Goal: Task Accomplishment & Management: Manage account settings

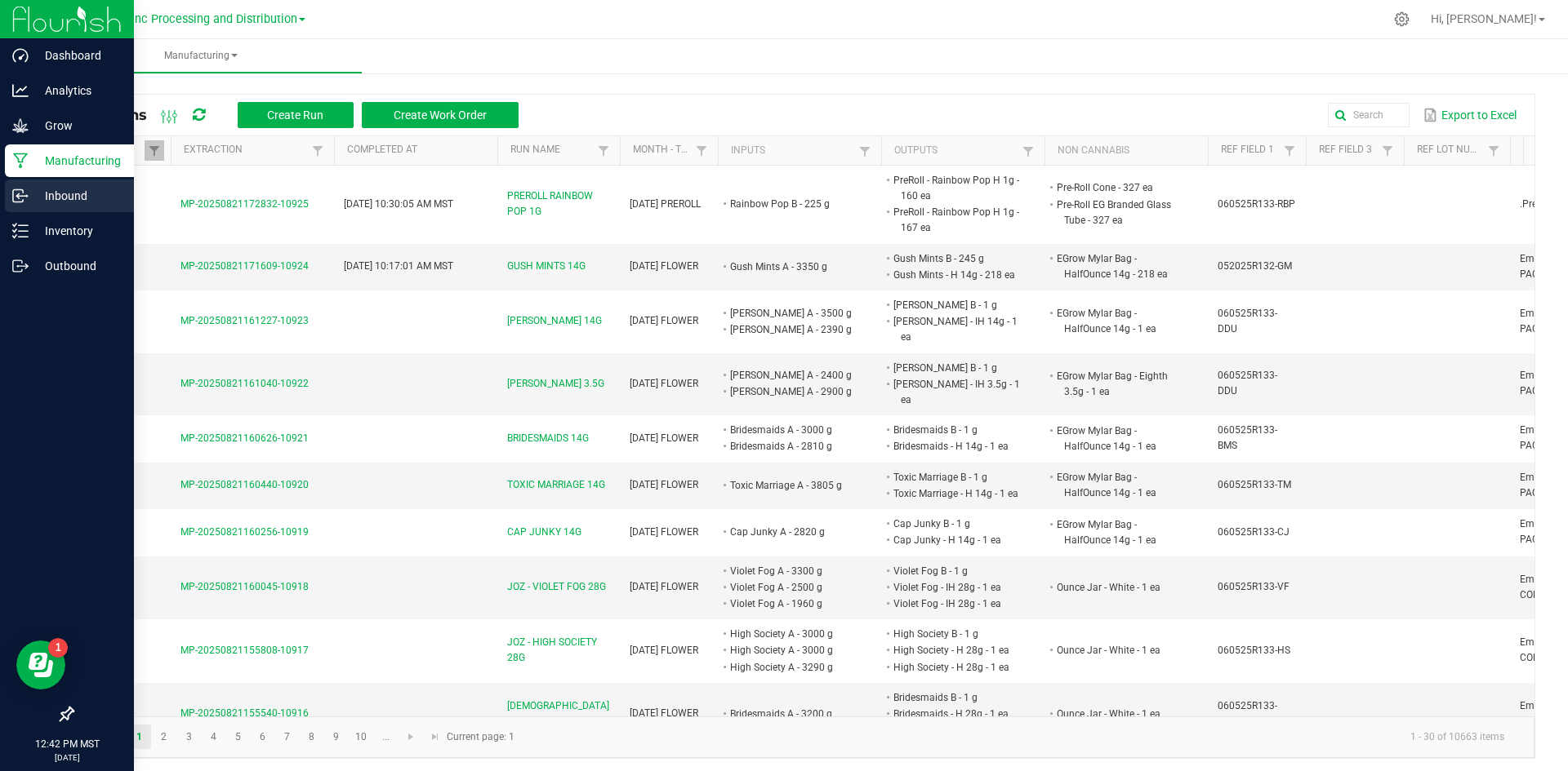
scroll to position [1549, 0]
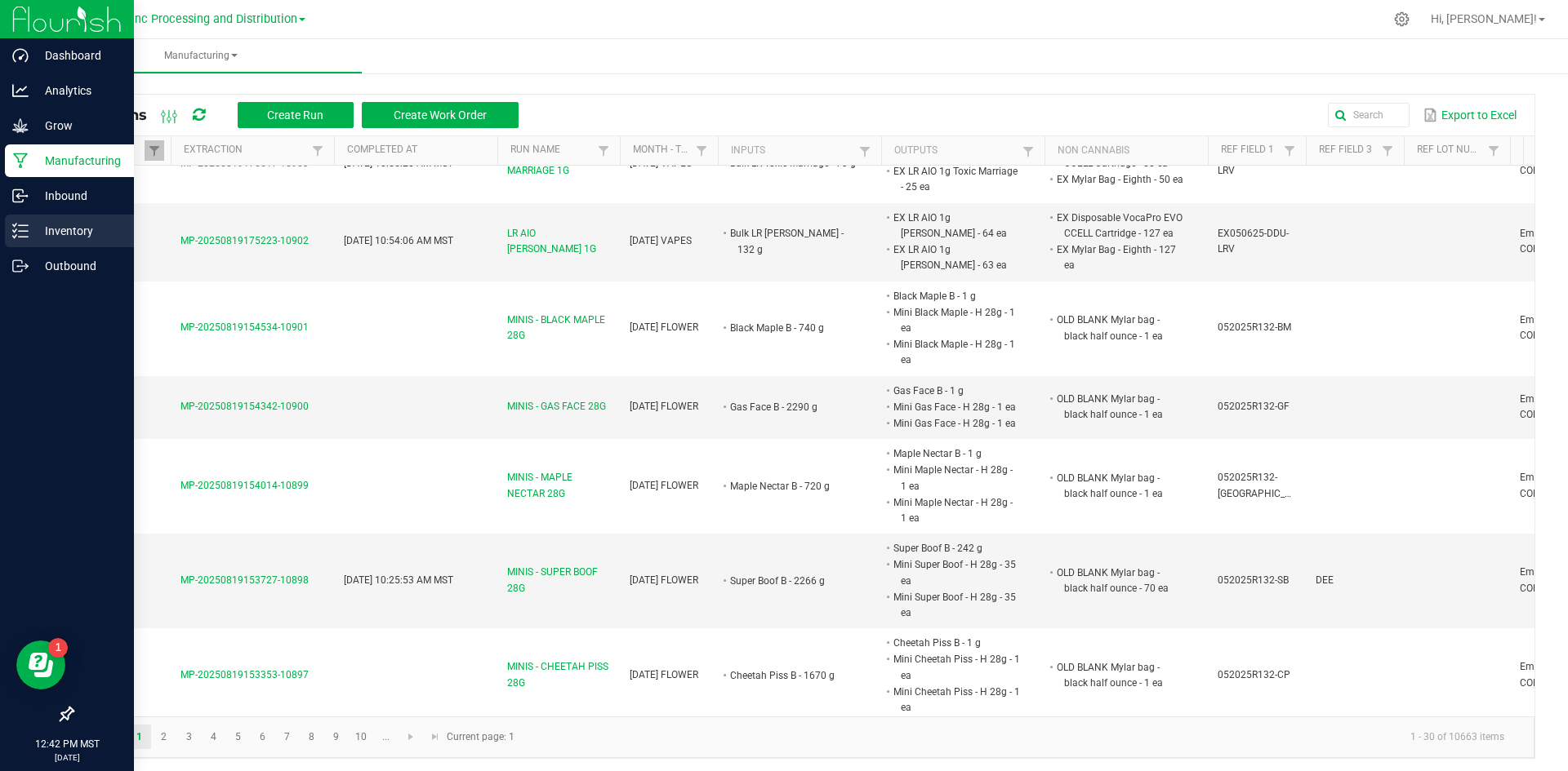
click at [67, 218] on div "Inventory" at bounding box center [68, 231] width 129 height 32
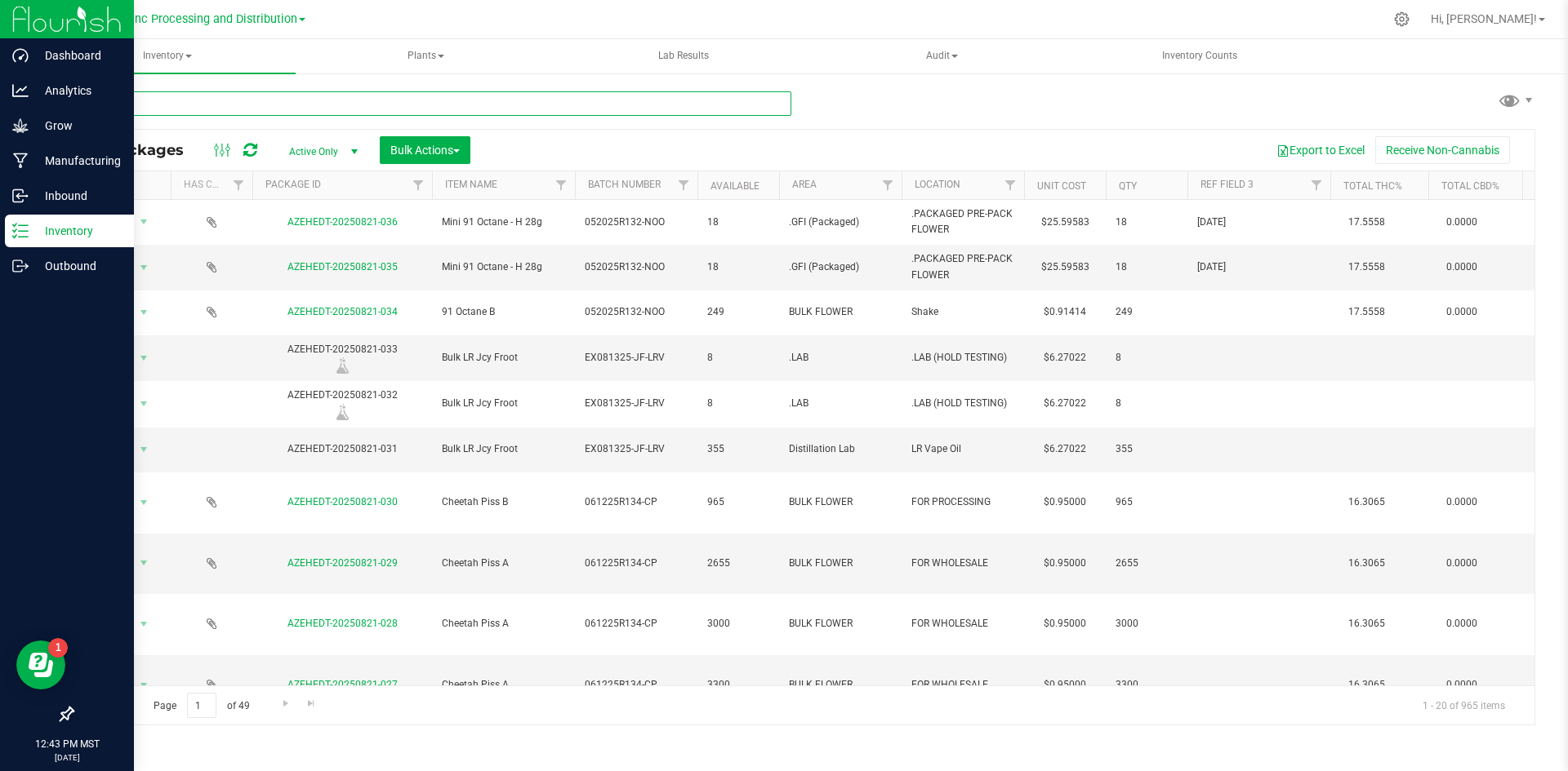
click at [621, 105] on input "text" at bounding box center [432, 103] width 719 height 24
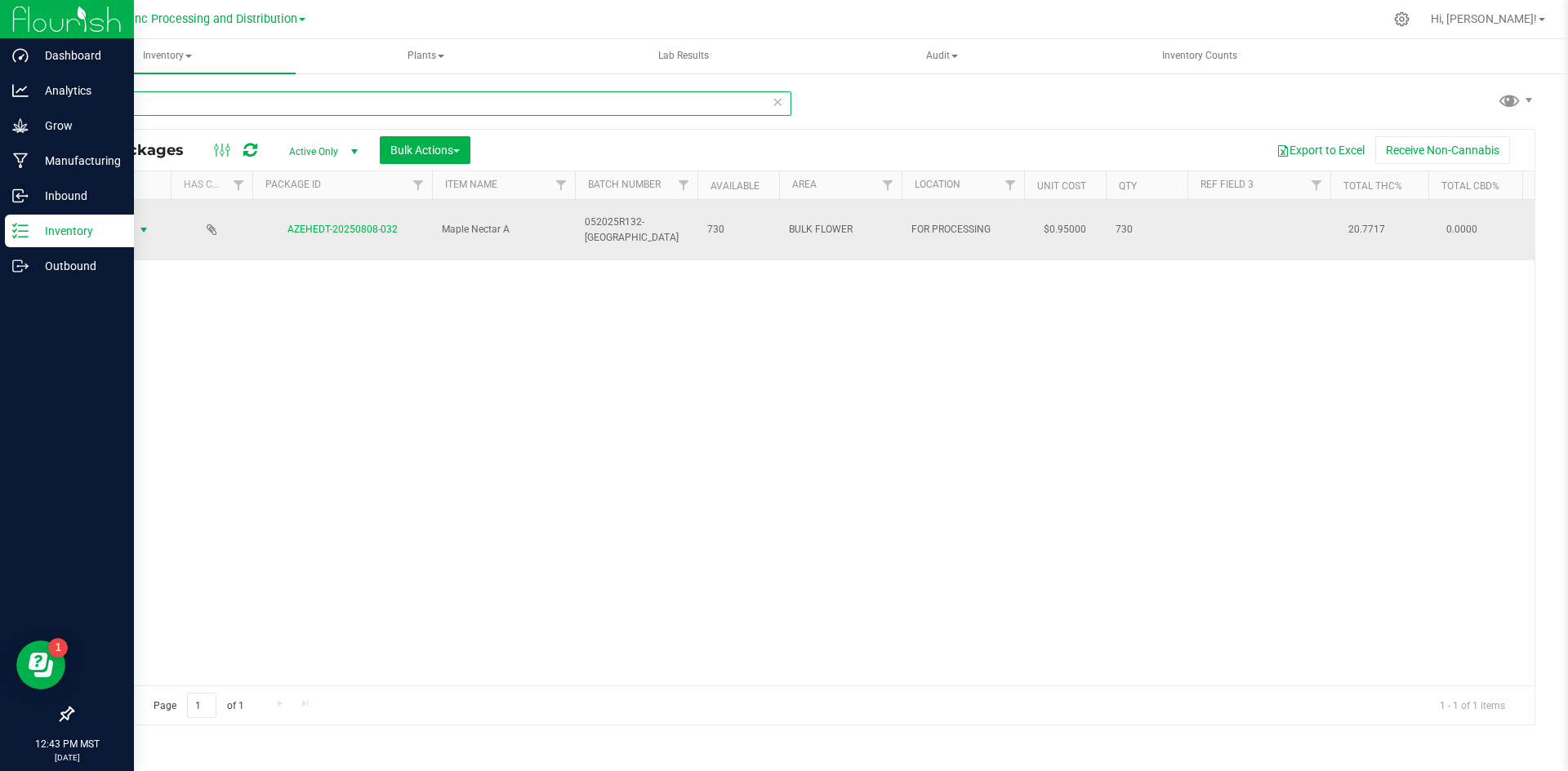
type input "808-032"
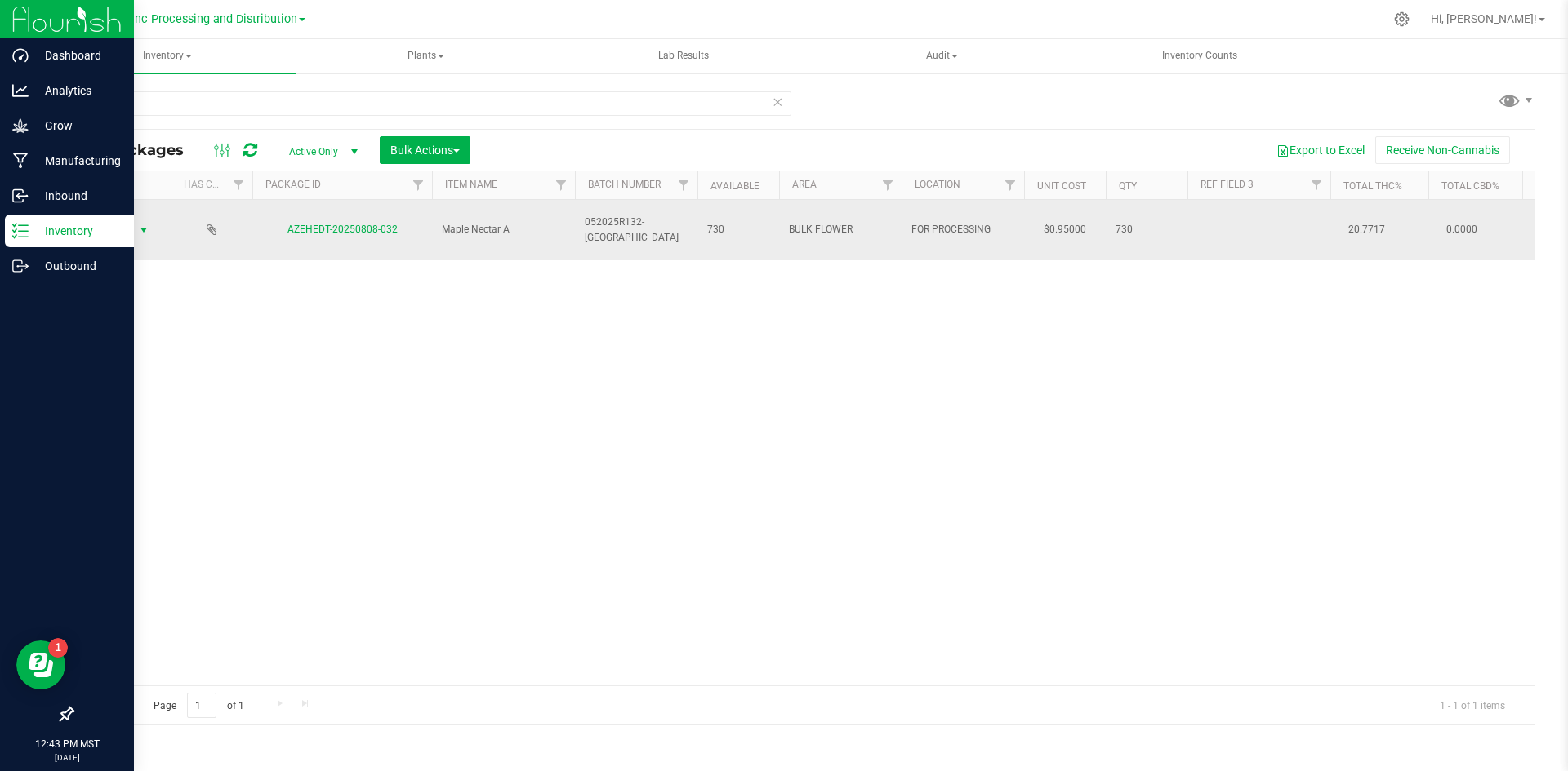
click at [143, 224] on span "select" at bounding box center [144, 230] width 13 height 13
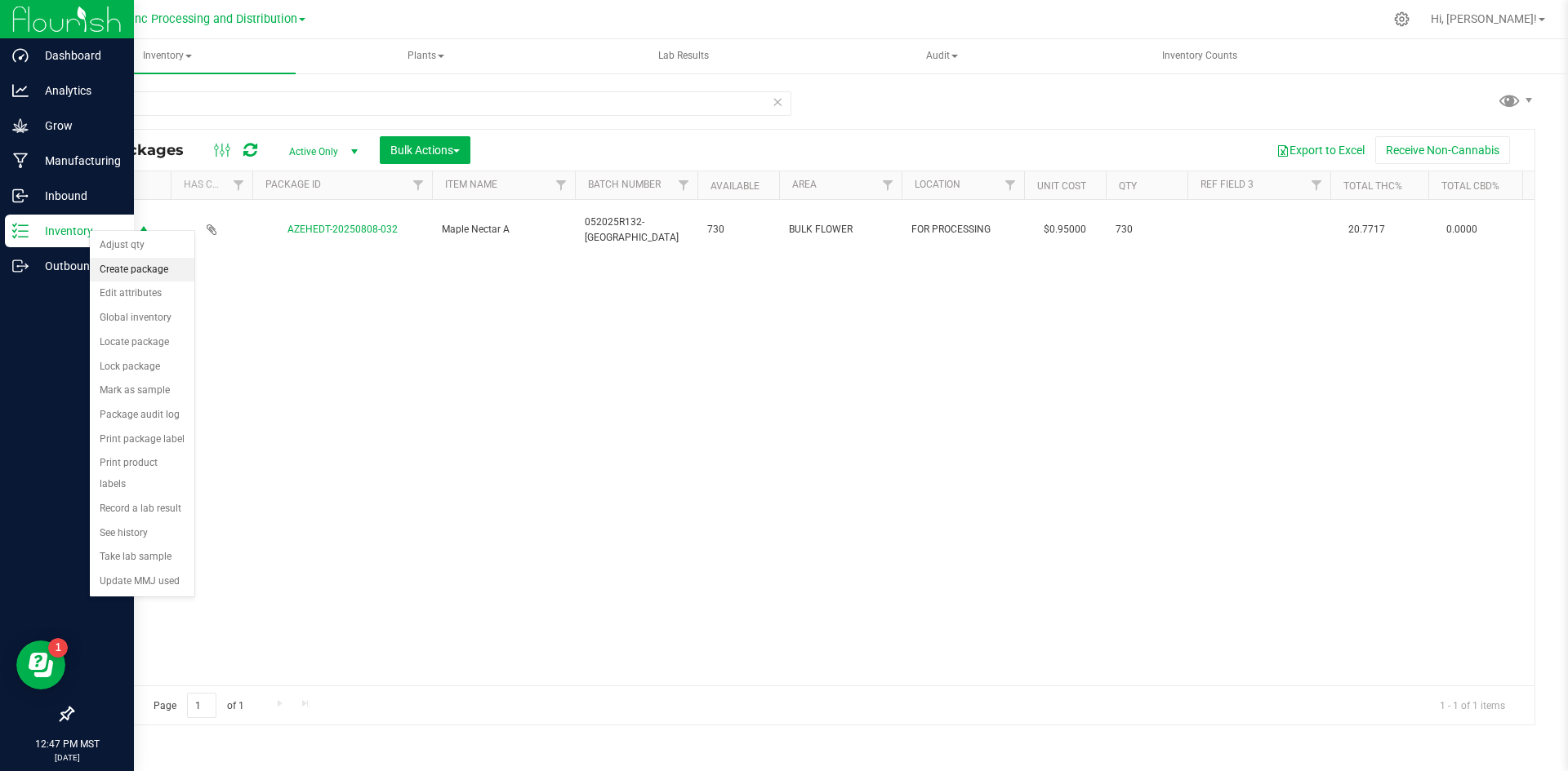
click at [128, 272] on li "Create package" at bounding box center [142, 270] width 104 height 24
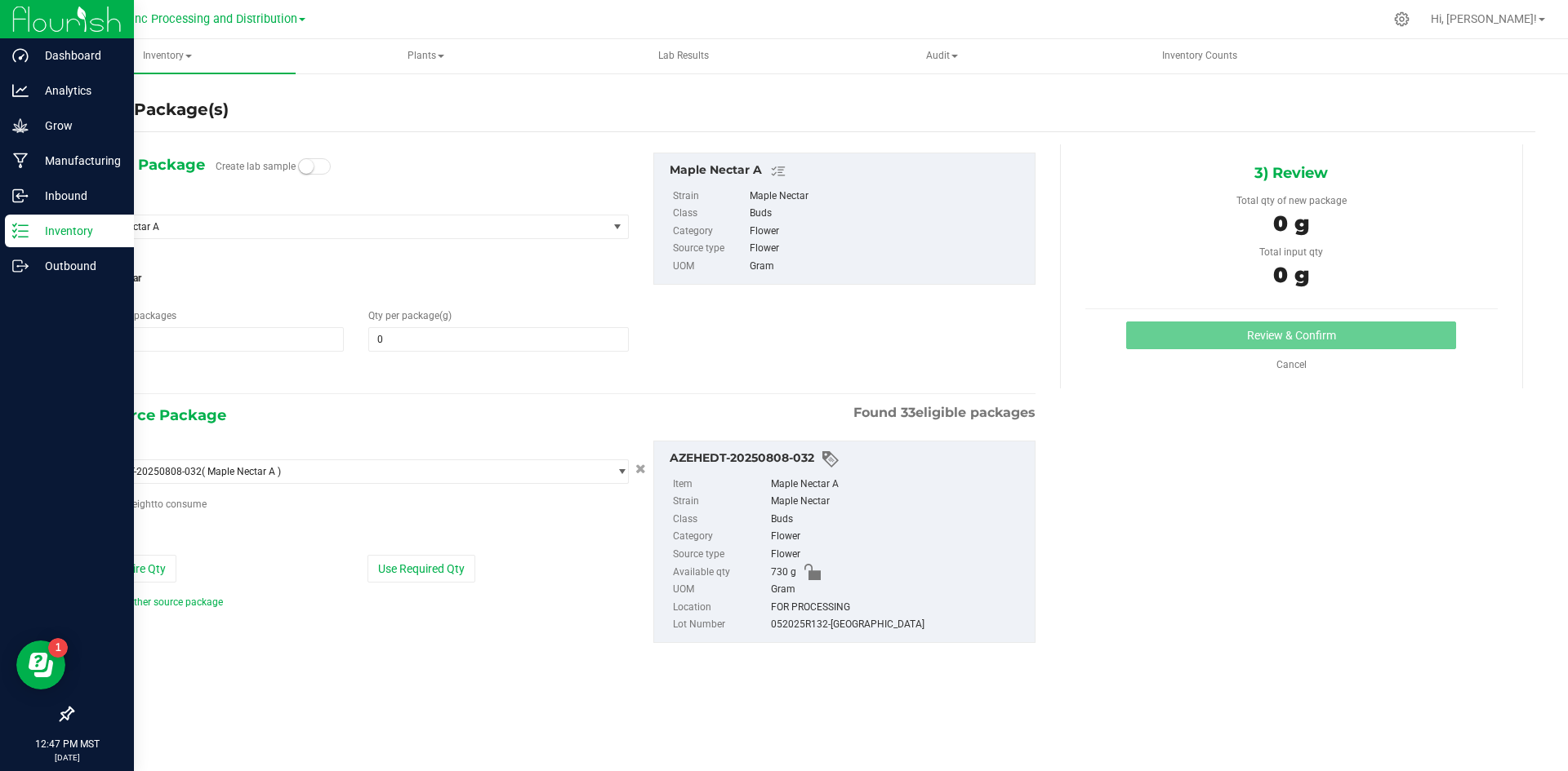
type input "0.0000"
click at [194, 343] on span "1 1" at bounding box center [214, 339] width 260 height 24
click at [373, 339] on span at bounding box center [498, 339] width 260 height 24
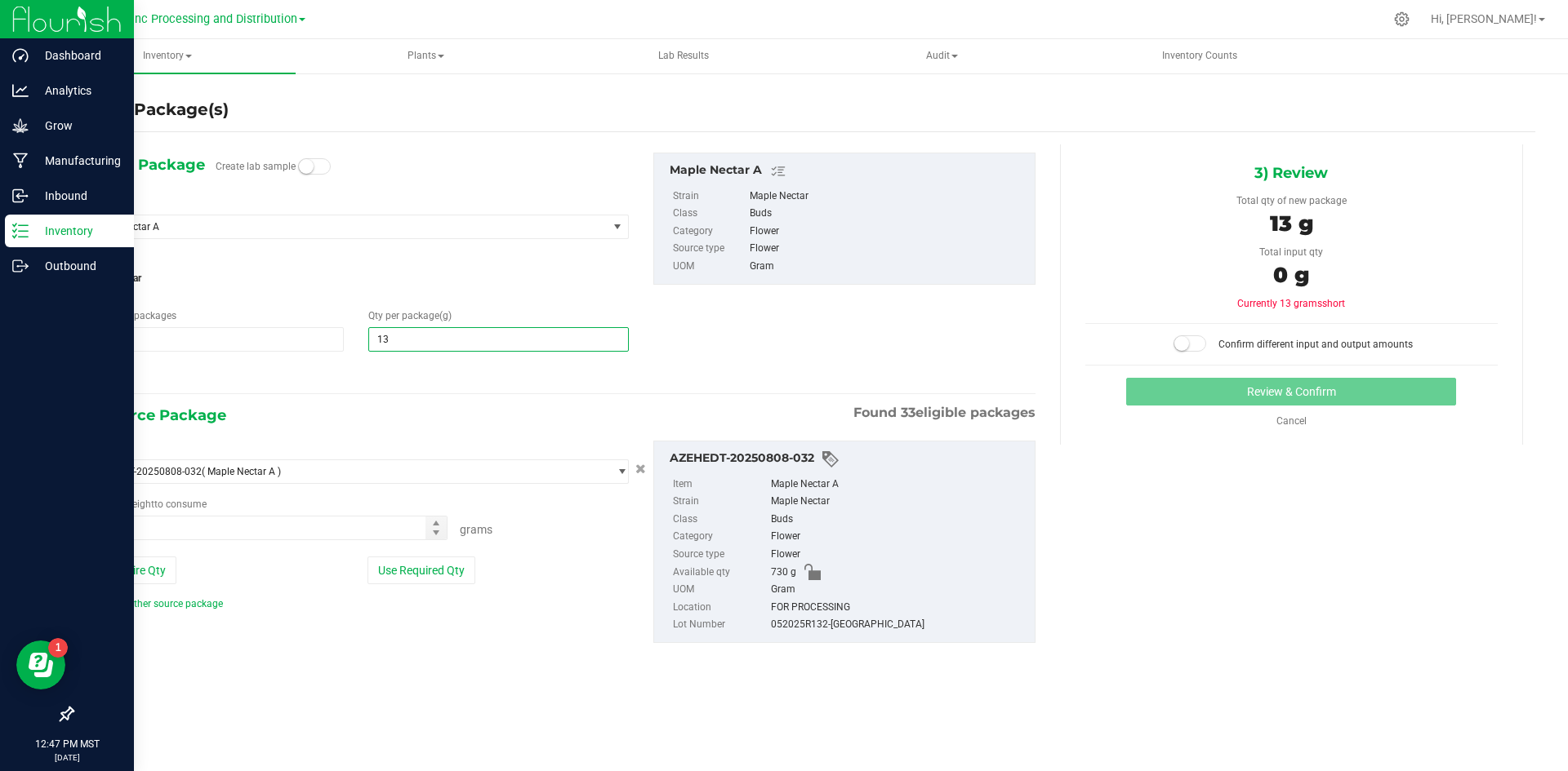
type input "130"
click at [97, 376] on icon at bounding box center [93, 374] width 17 height 21
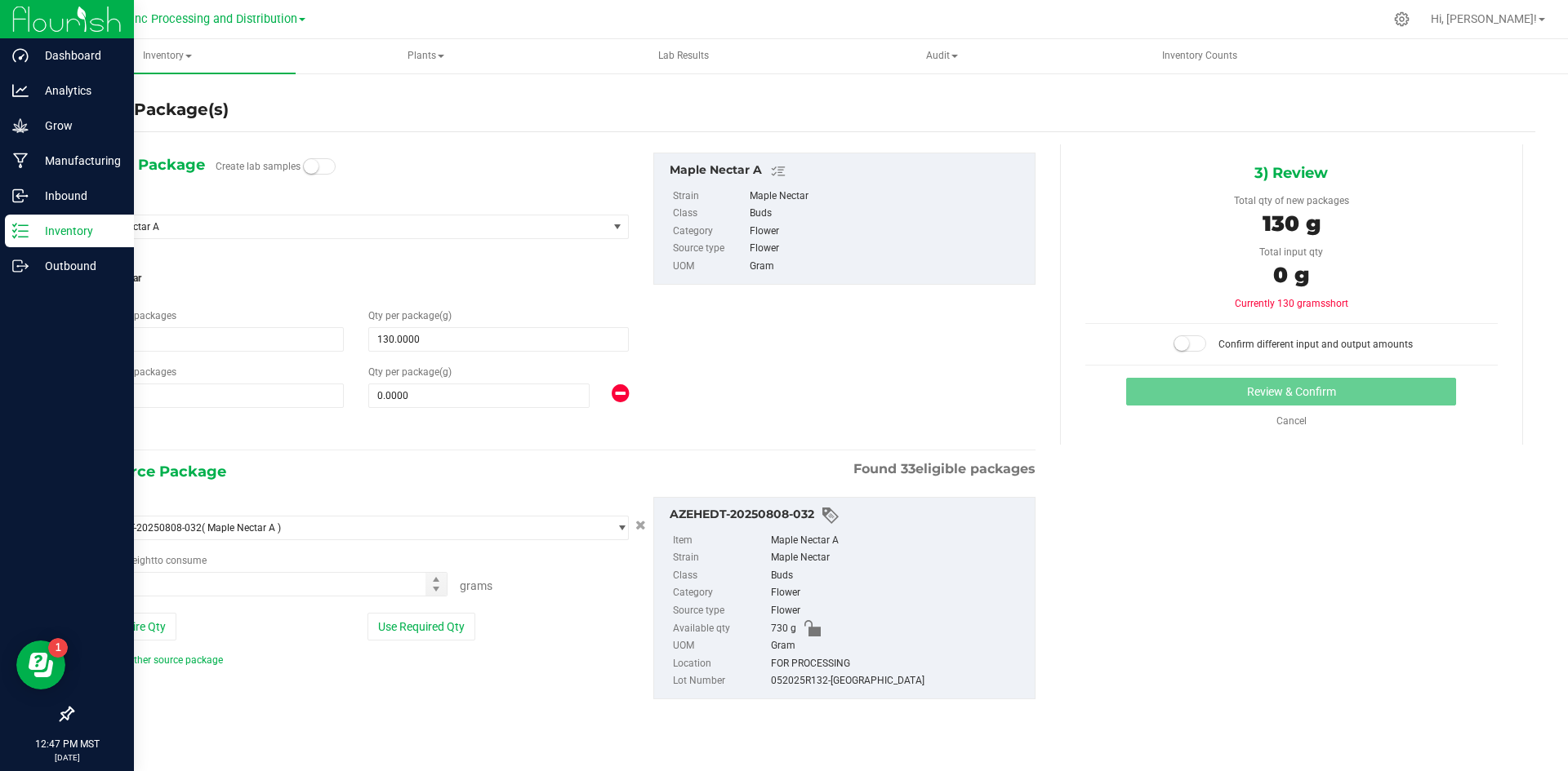
type input "130.0000"
click at [105, 398] on span "1 1" at bounding box center [214, 395] width 260 height 24
click at [0, 0] on input "1" at bounding box center [0, 0] width 0 height 0
type input "4"
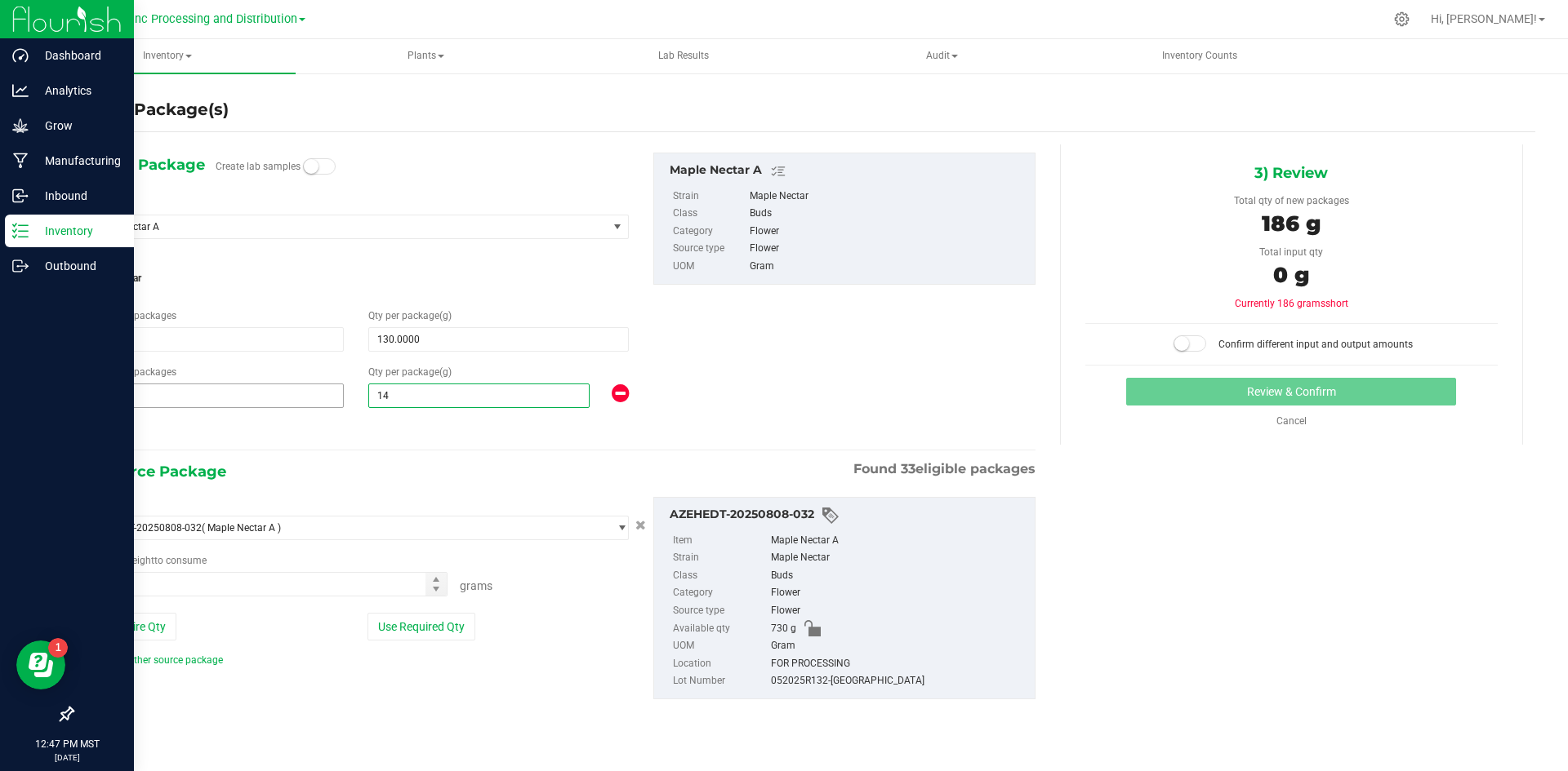
type input "145"
type input "145.0000"
click at [432, 637] on button "Use Required Qty" at bounding box center [422, 626] width 108 height 28
type input "710.0000 g"
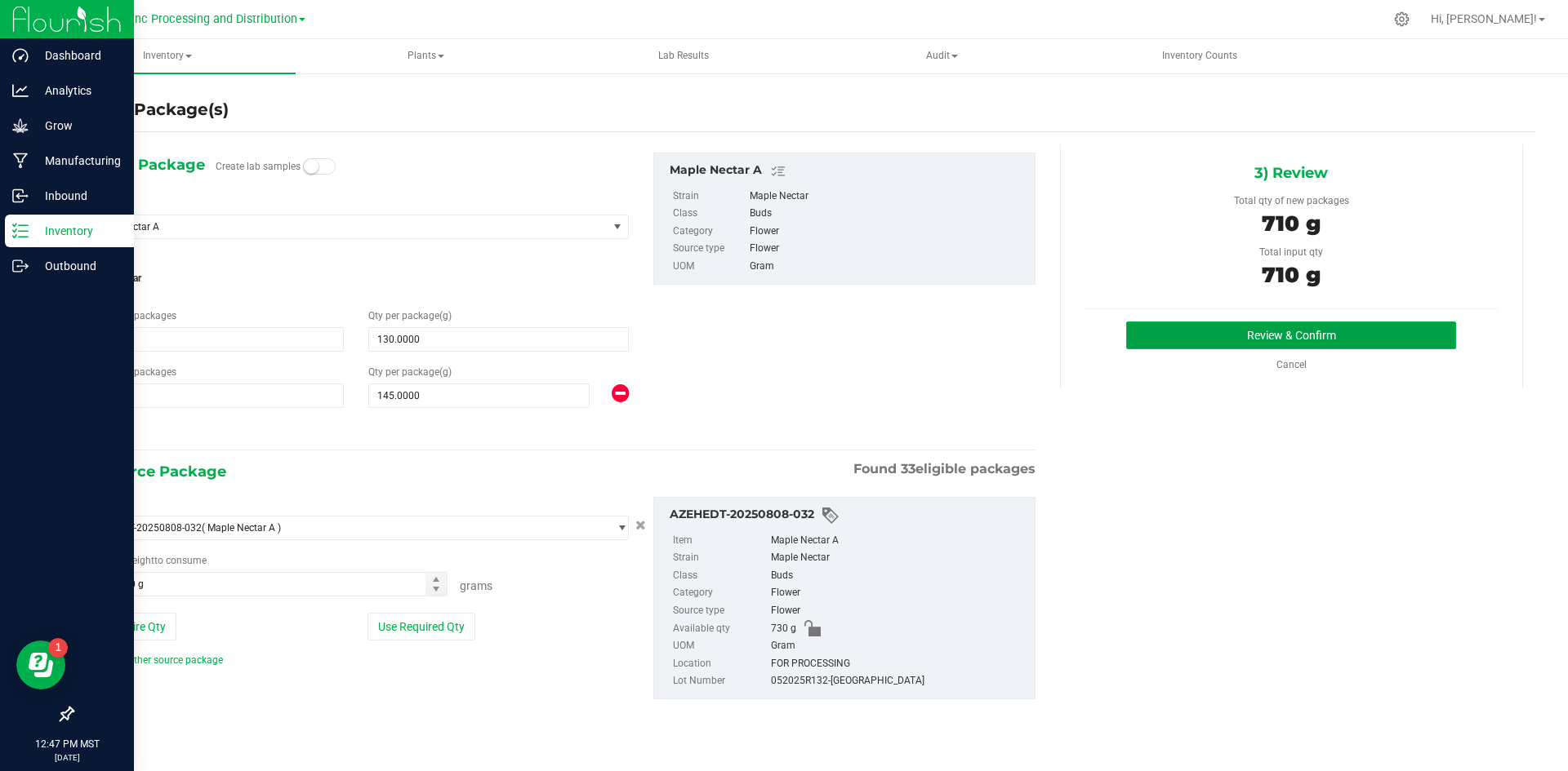
click at [1199, 335] on button "Review & Confirm" at bounding box center [1290, 335] width 330 height 28
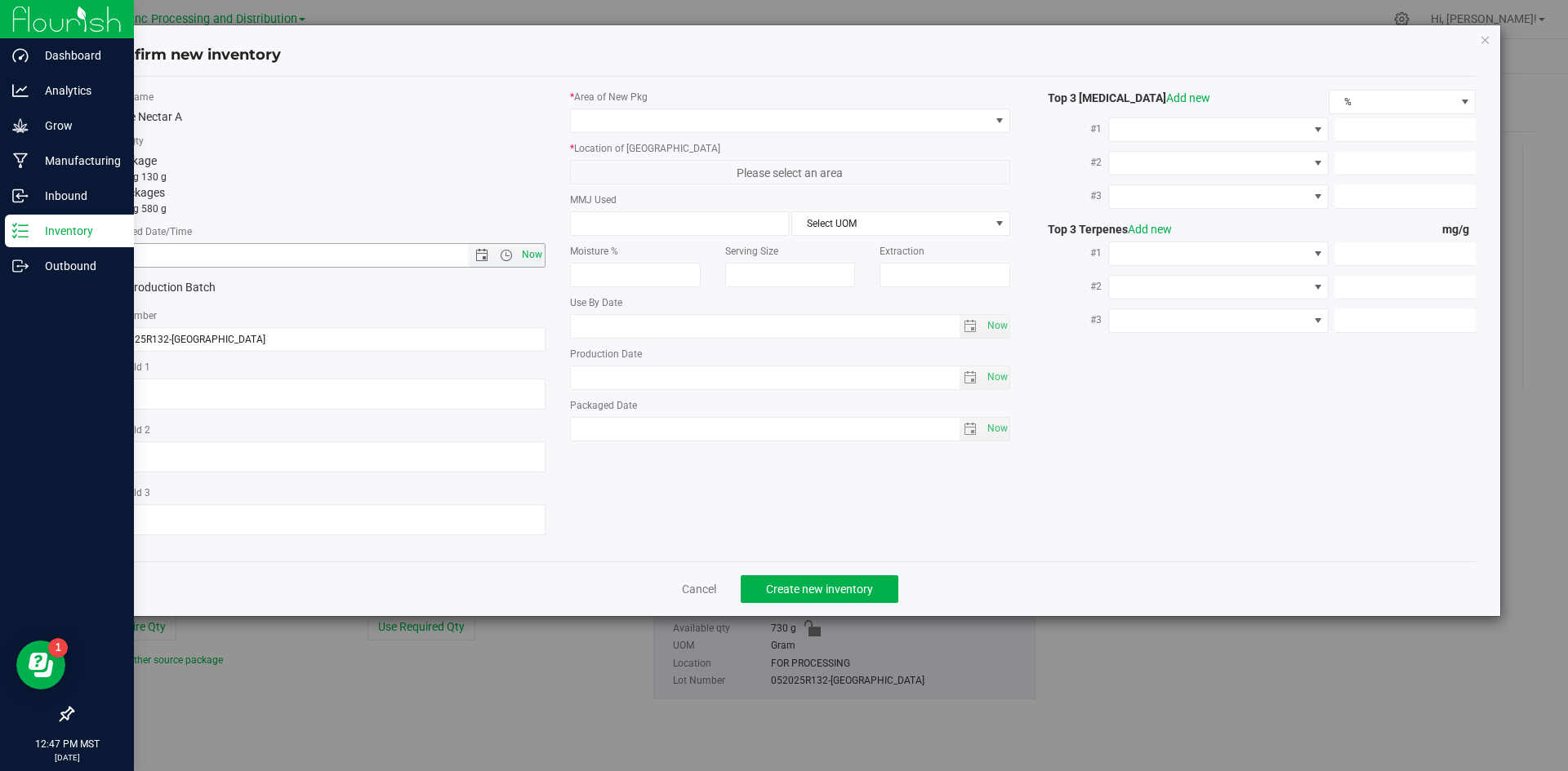
click at [525, 257] on span "Now" at bounding box center [531, 255] width 28 height 23
type input "[DATE] 12:47 PM"
click at [636, 128] on span at bounding box center [780, 120] width 419 height 22
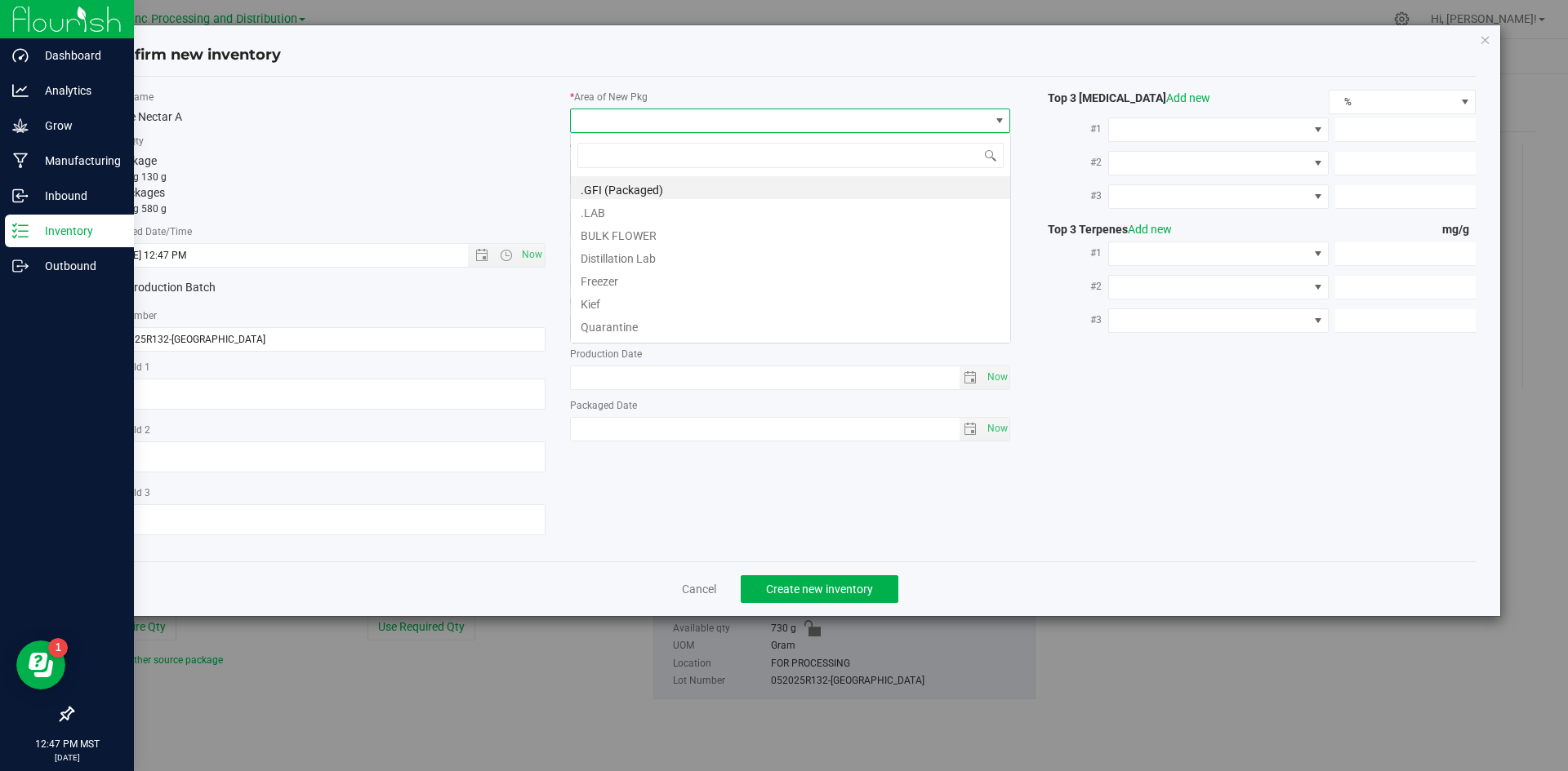
scroll to position [24, 441]
click at [634, 186] on li ".GFI (Packaged)" at bounding box center [790, 187] width 440 height 22
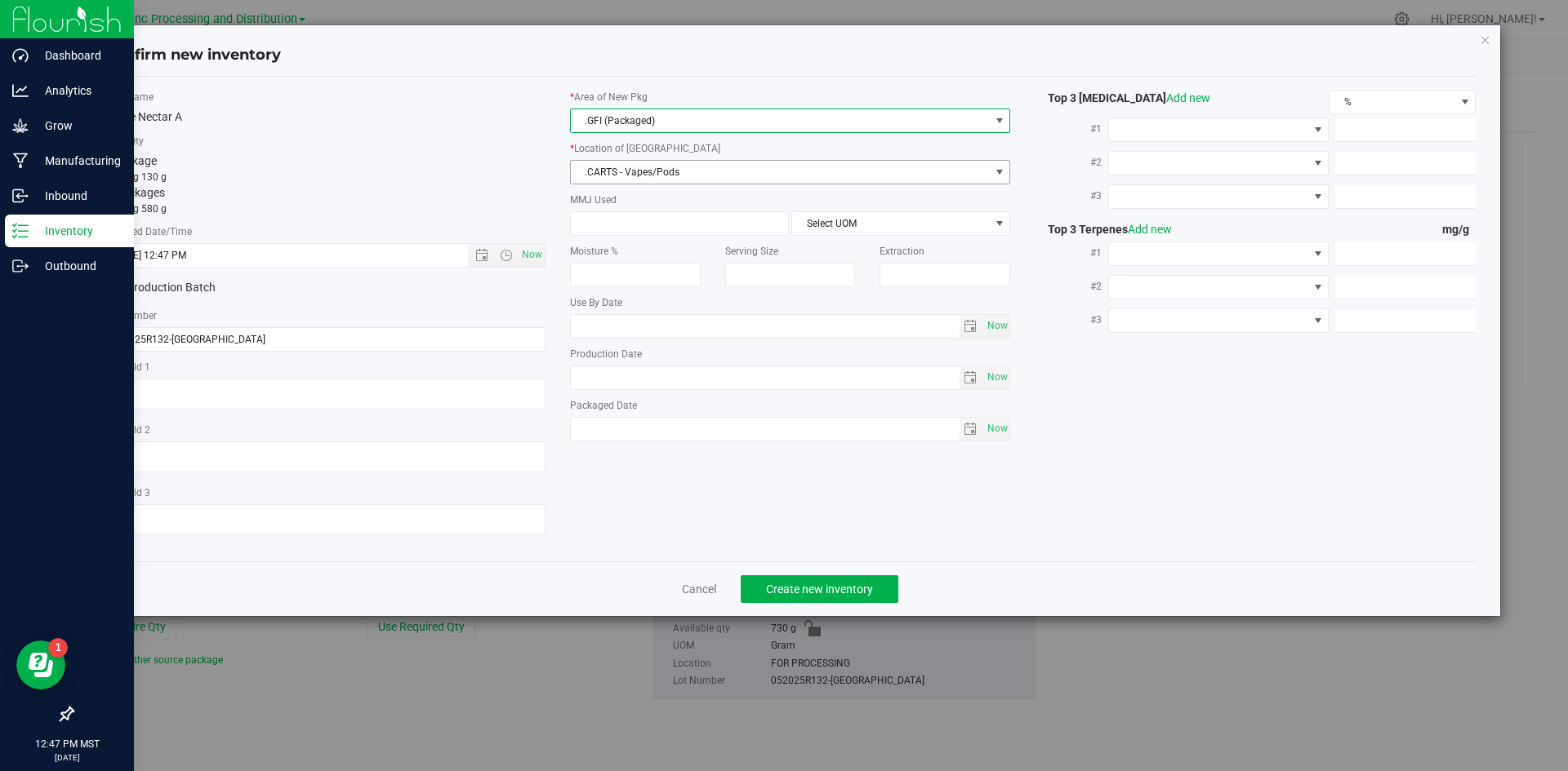
click at [629, 172] on span ".CARTS - Vapes/Pods" at bounding box center [780, 172] width 419 height 22
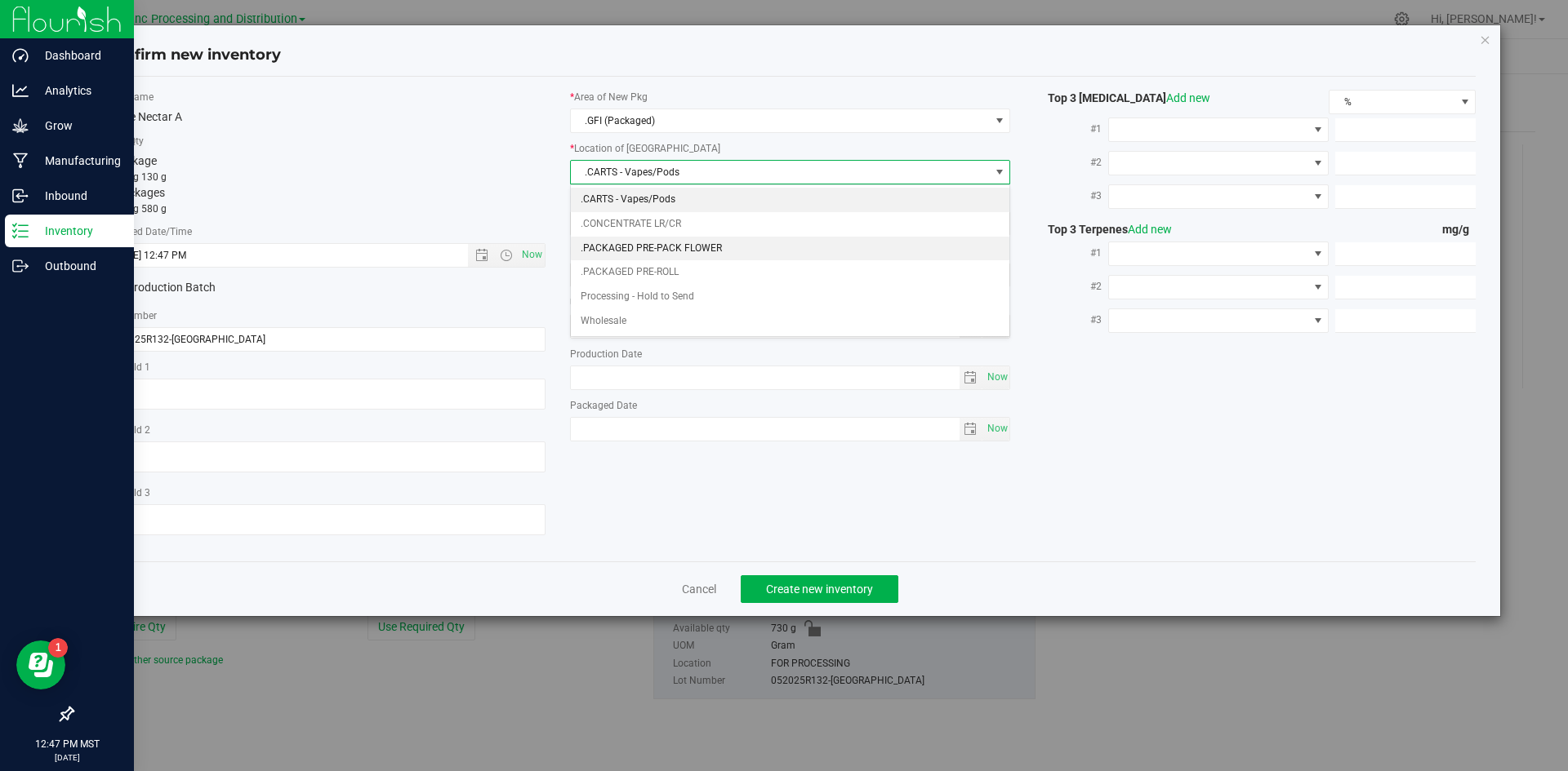
click at [676, 241] on li ".PACKAGED PRE-PACK FLOWER" at bounding box center [790, 248] width 440 height 24
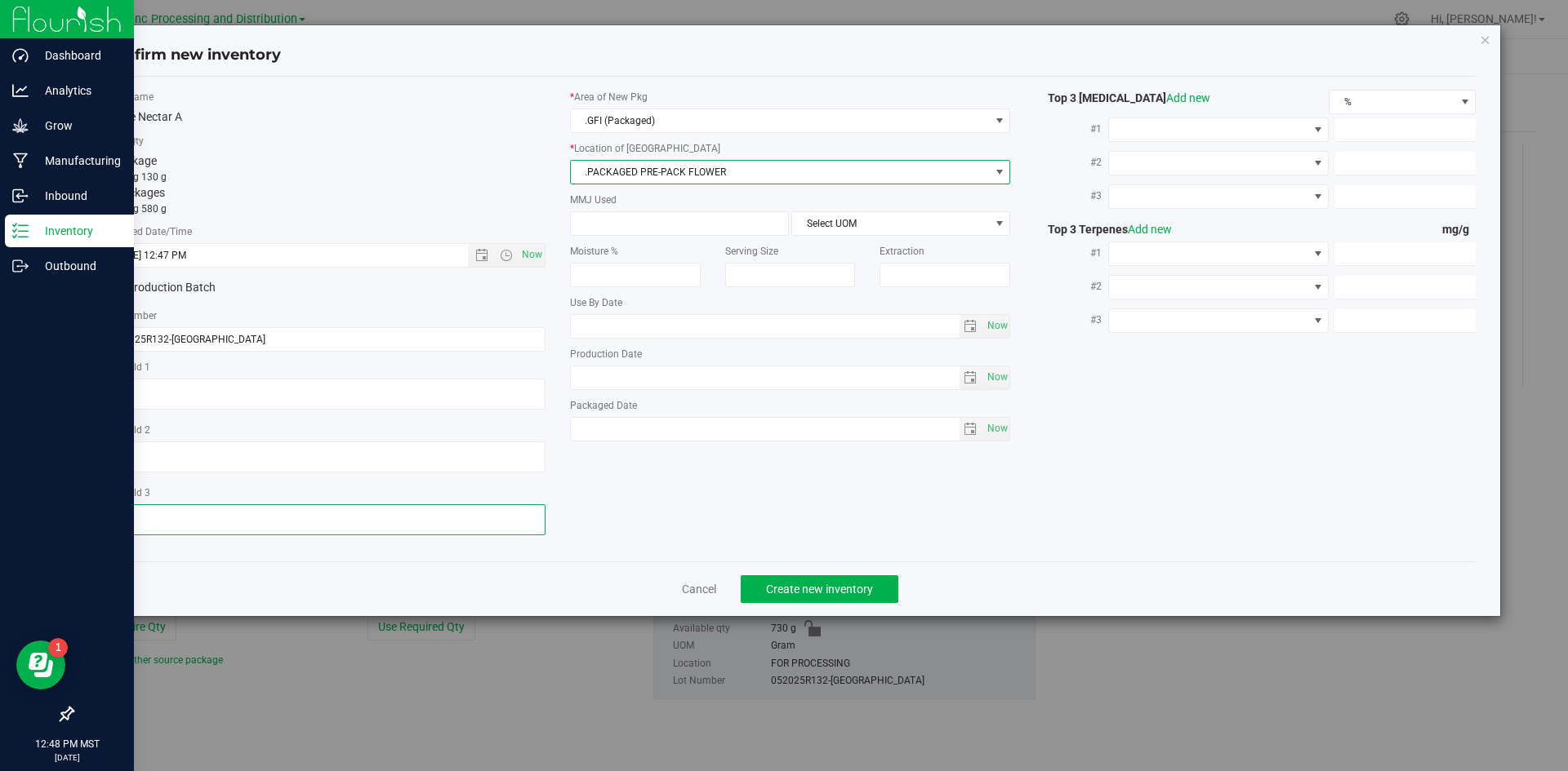
click at [187, 515] on textarea at bounding box center [325, 519] width 441 height 31
type textarea "[DATE]"
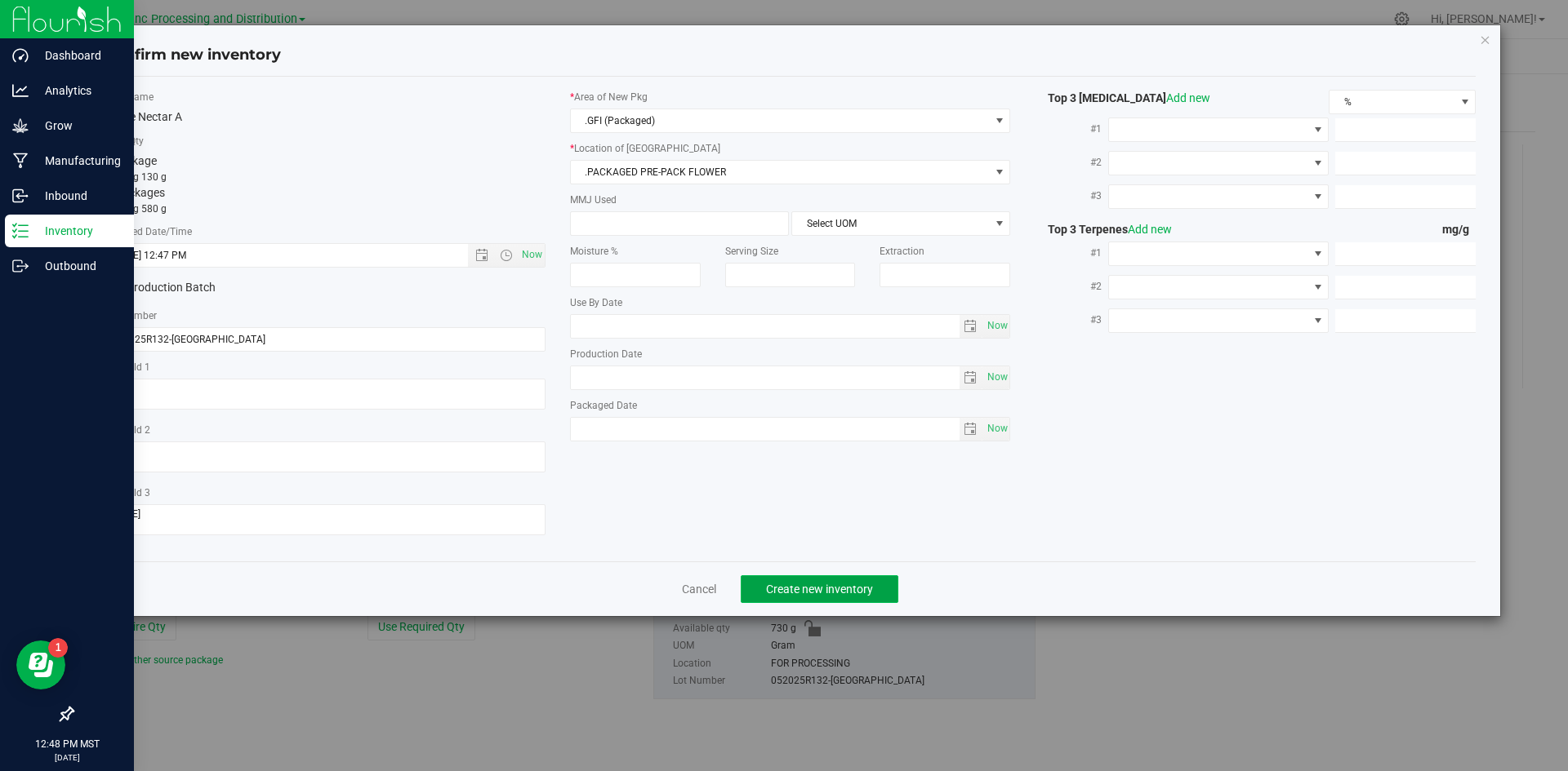
click at [818, 582] on span "Create new inventory" at bounding box center [819, 589] width 107 height 13
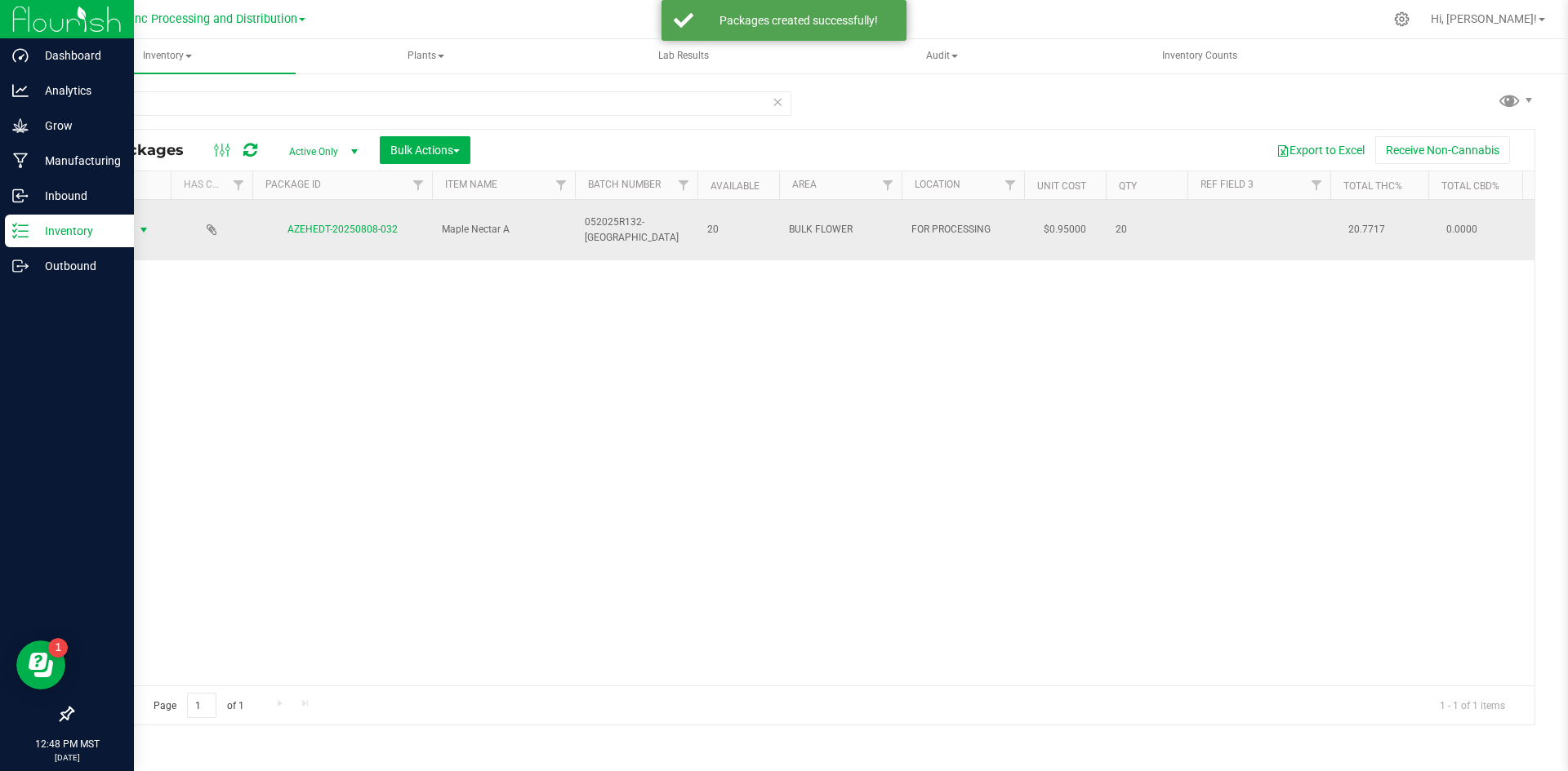
click at [145, 224] on span "select" at bounding box center [144, 230] width 13 height 13
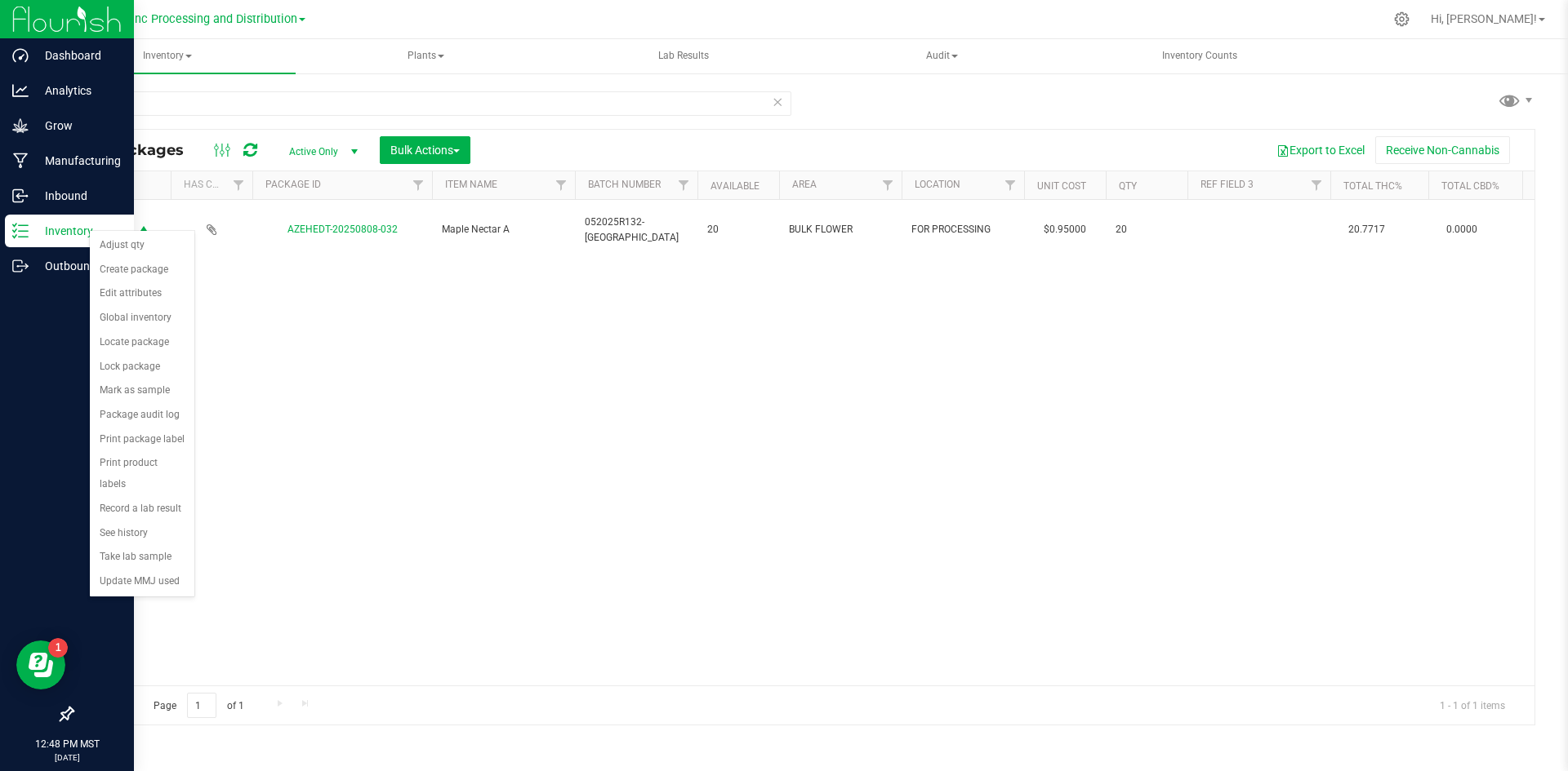
click at [618, 339] on div "Action Action Adjust qty Create package Edit attributes Global inventory Locate…" at bounding box center [804, 443] width 1462 height 485
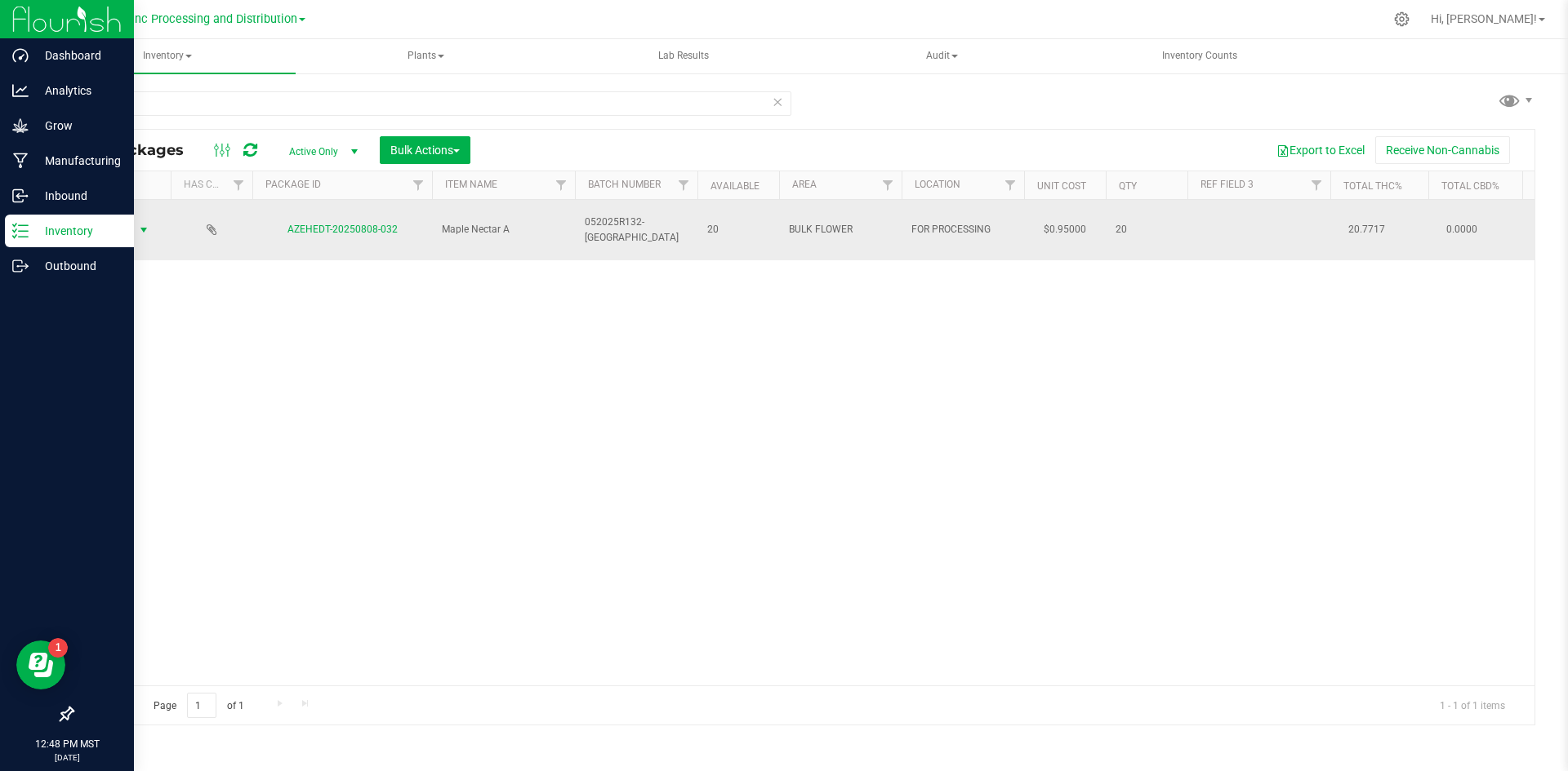
click at [122, 218] on span "Action" at bounding box center [111, 229] width 44 height 22
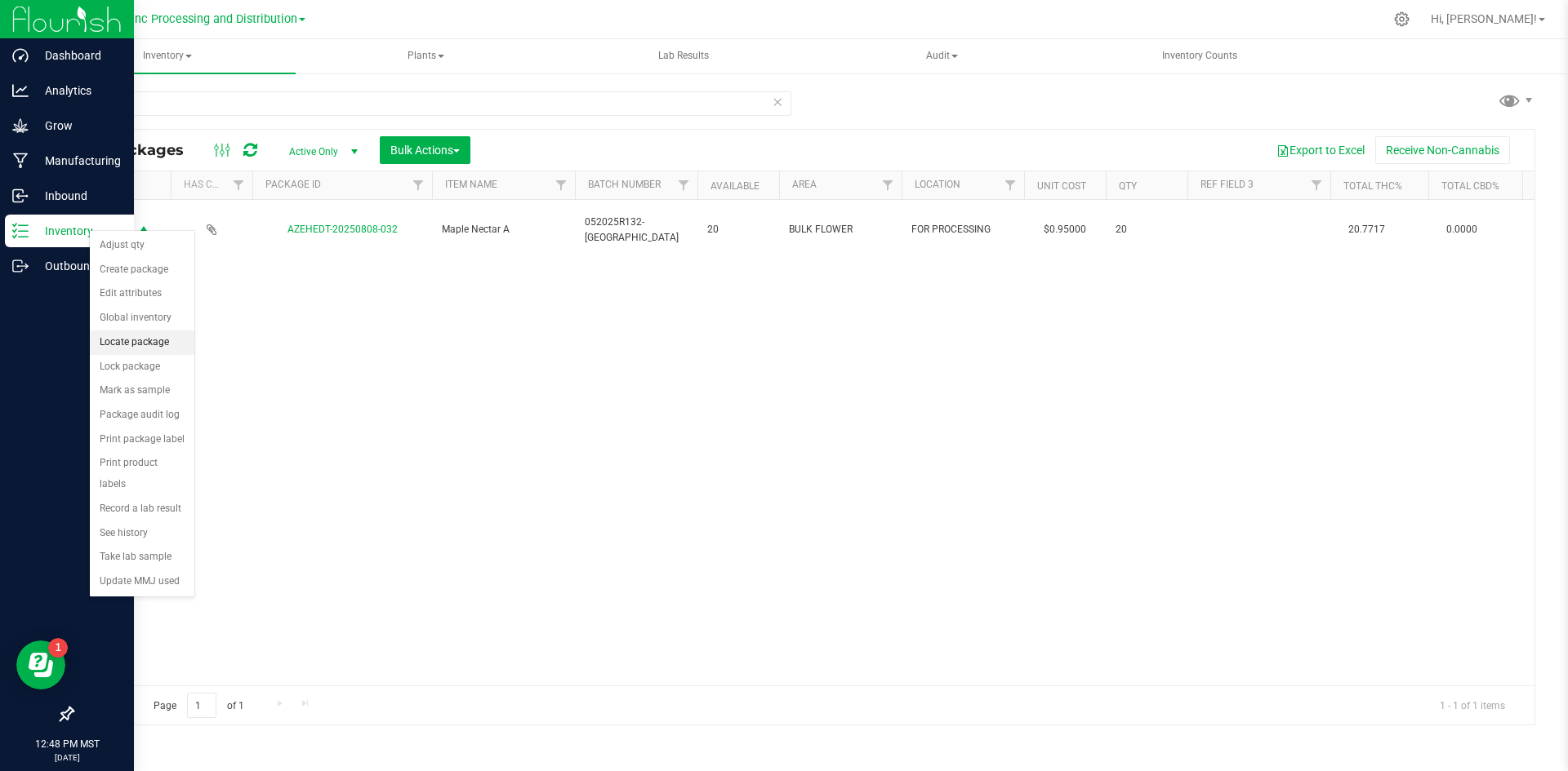
click at [134, 338] on li "Locate package" at bounding box center [142, 342] width 104 height 24
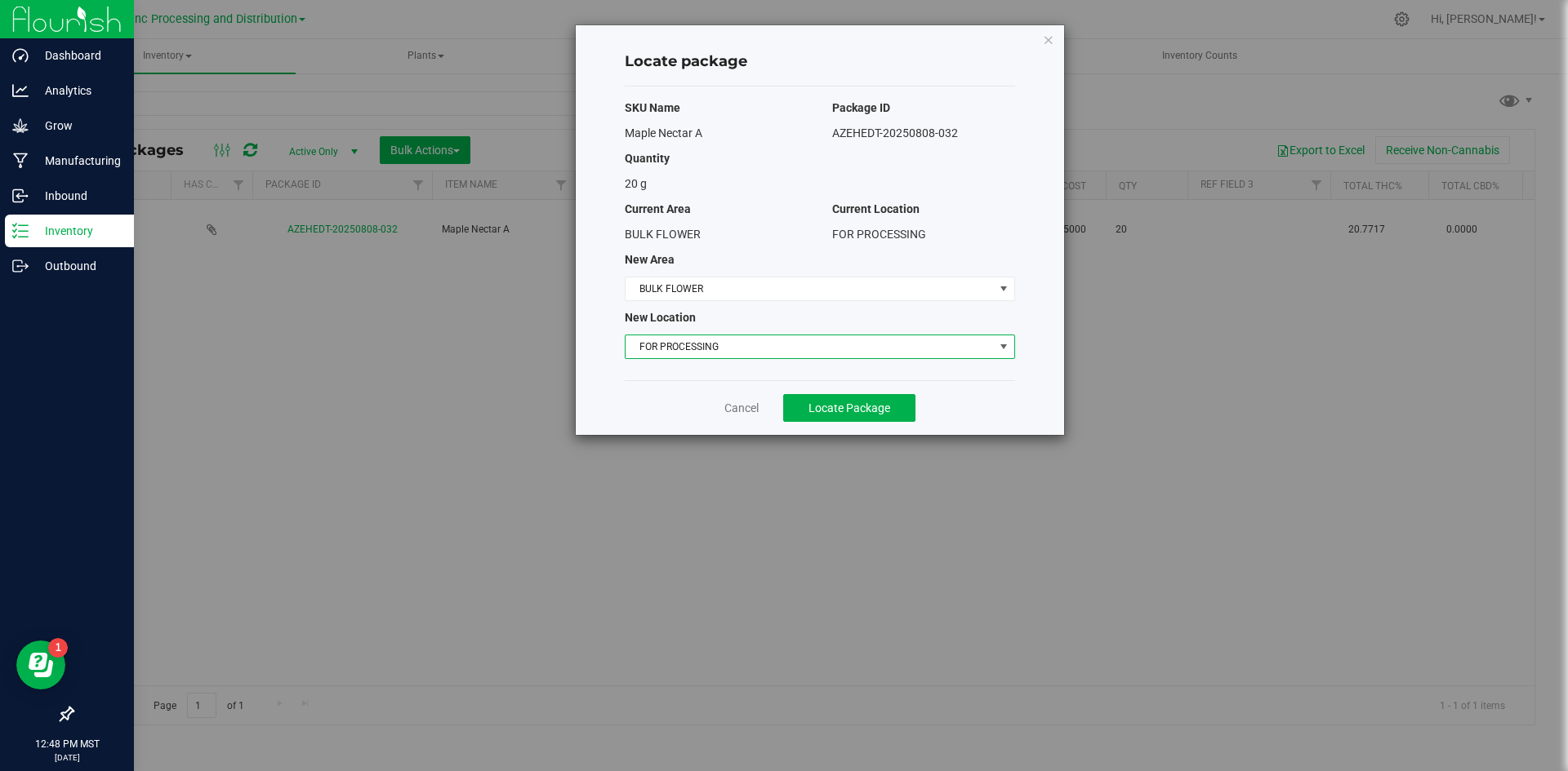
click at [859, 341] on span "FOR PROCESSING" at bounding box center [810, 346] width 369 height 22
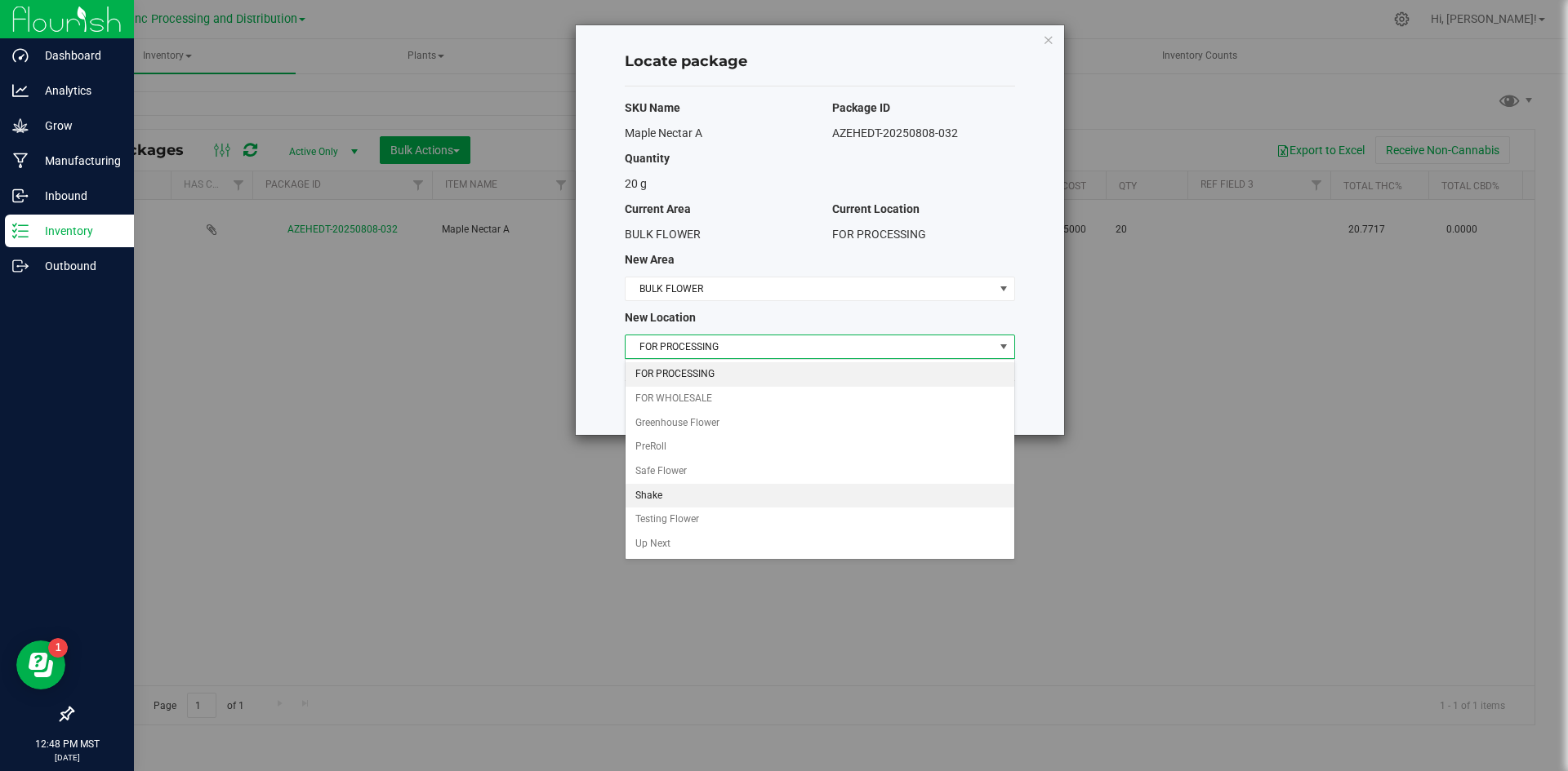
click at [658, 497] on li "Shake" at bounding box center [820, 496] width 388 height 24
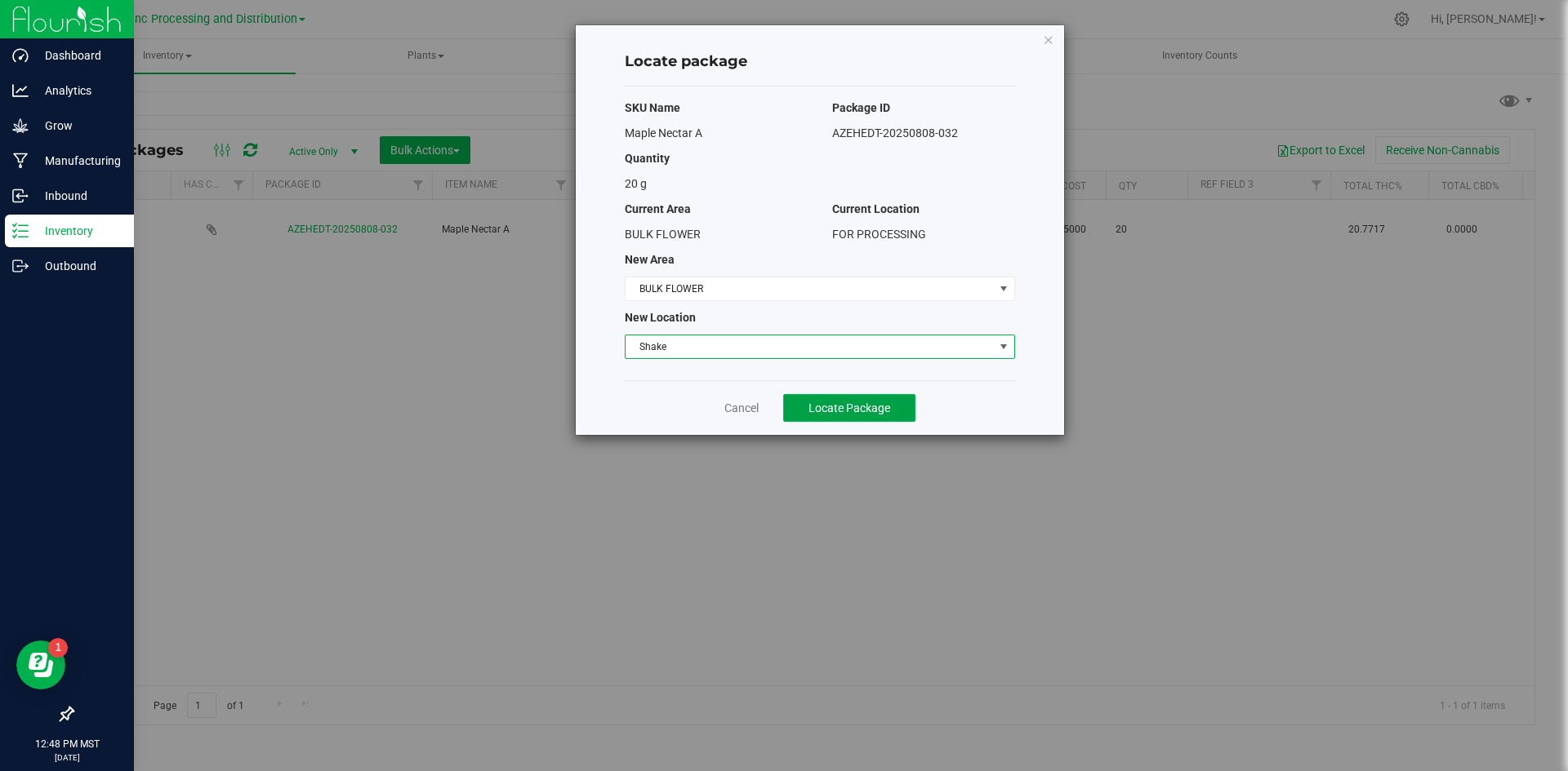
click at [816, 406] on span "Locate Package" at bounding box center [849, 408] width 82 height 13
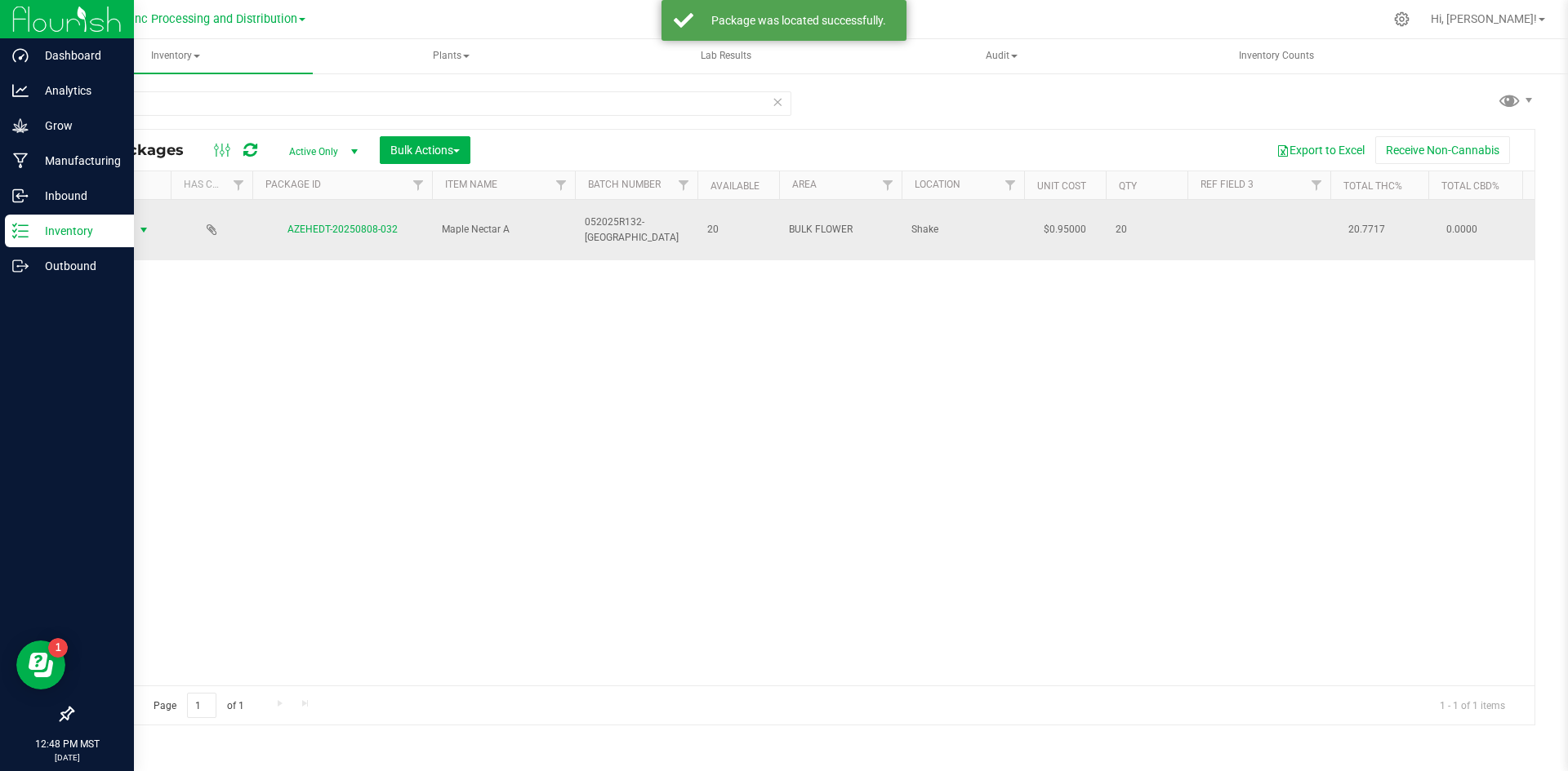
click at [117, 221] on span "Action" at bounding box center [111, 229] width 44 height 22
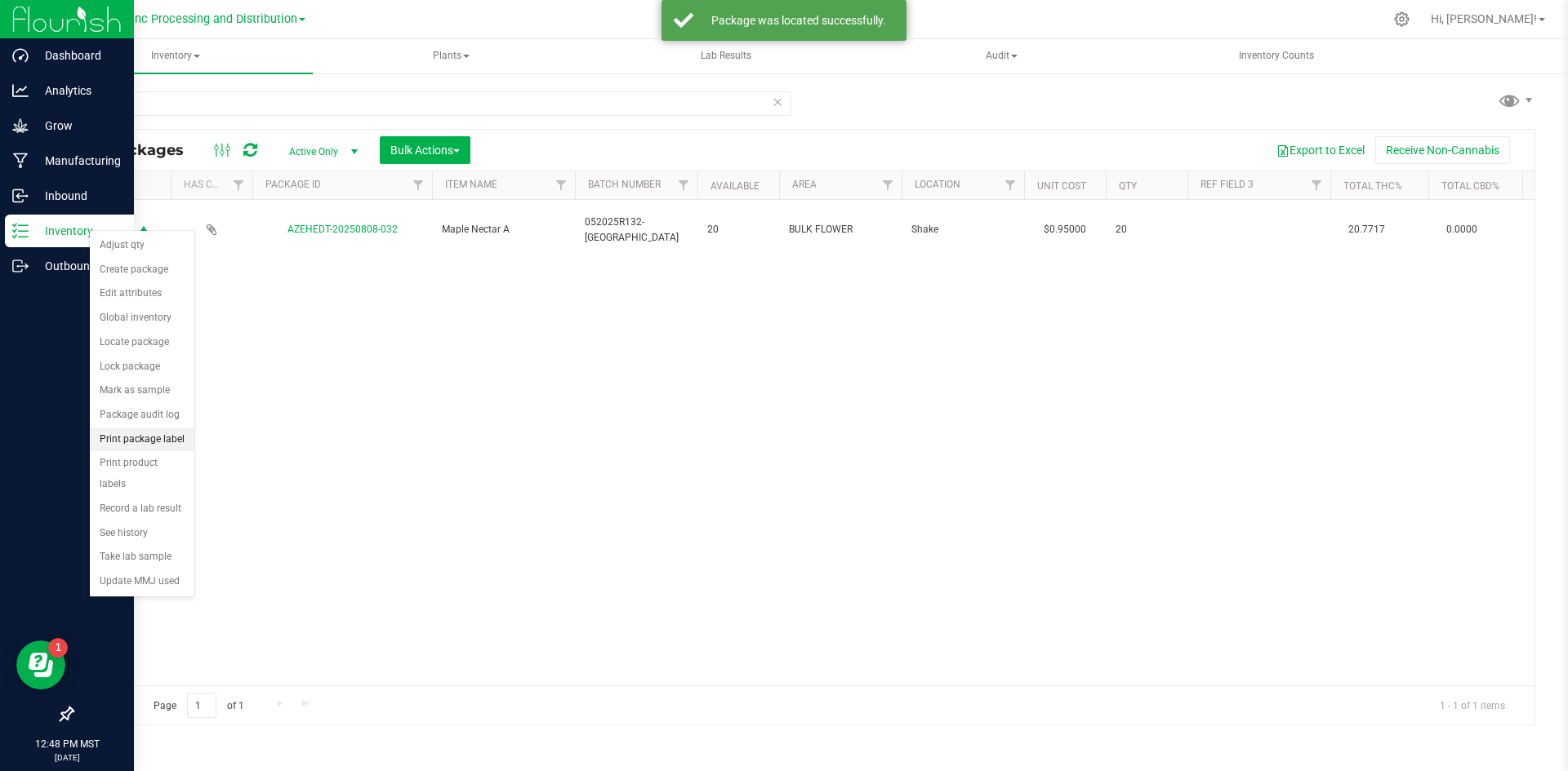
click at [146, 432] on li "Print package label" at bounding box center [142, 439] width 104 height 24
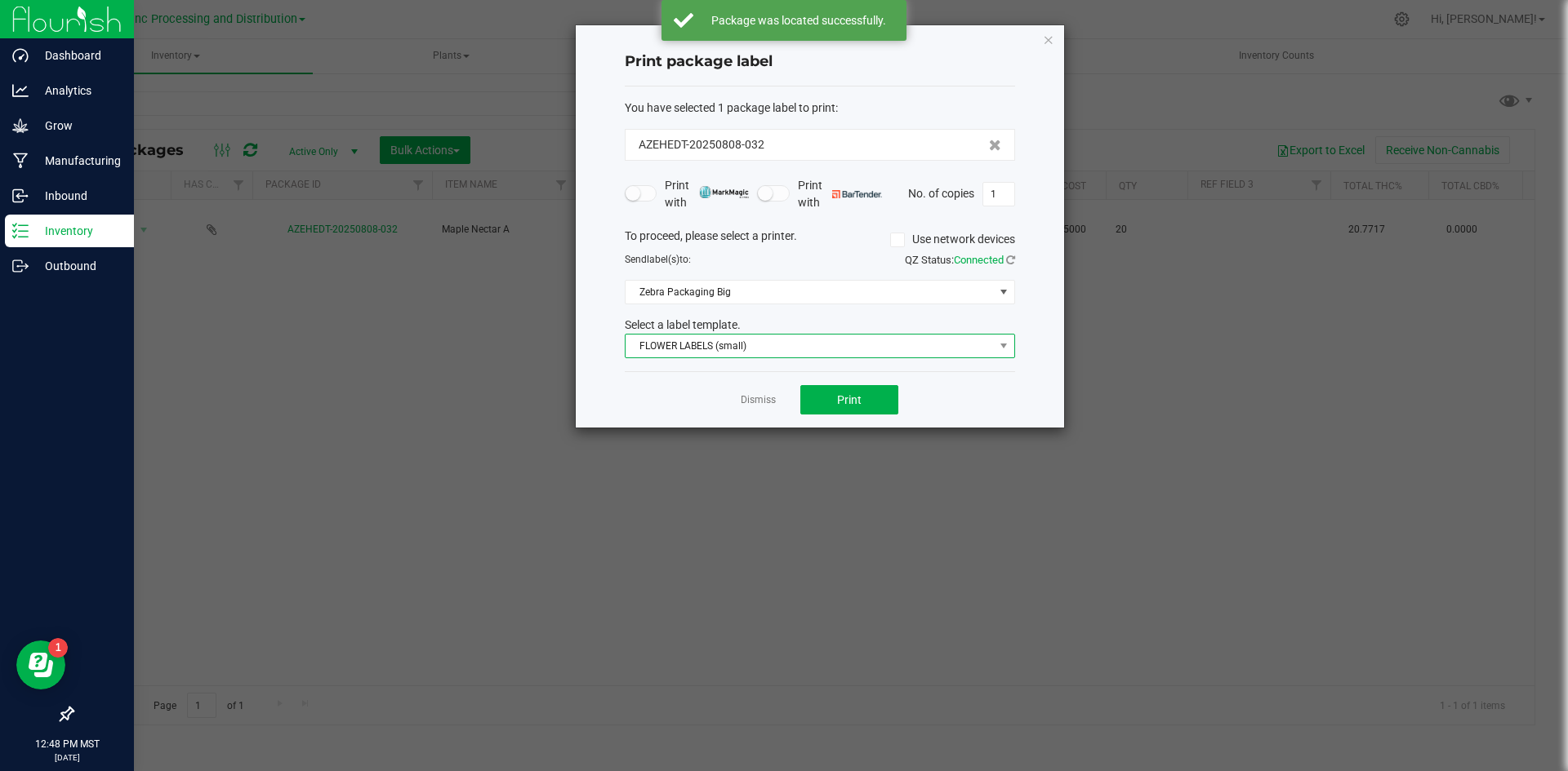
click at [762, 351] on span "FLOWER LABELS (small)" at bounding box center [810, 345] width 369 height 22
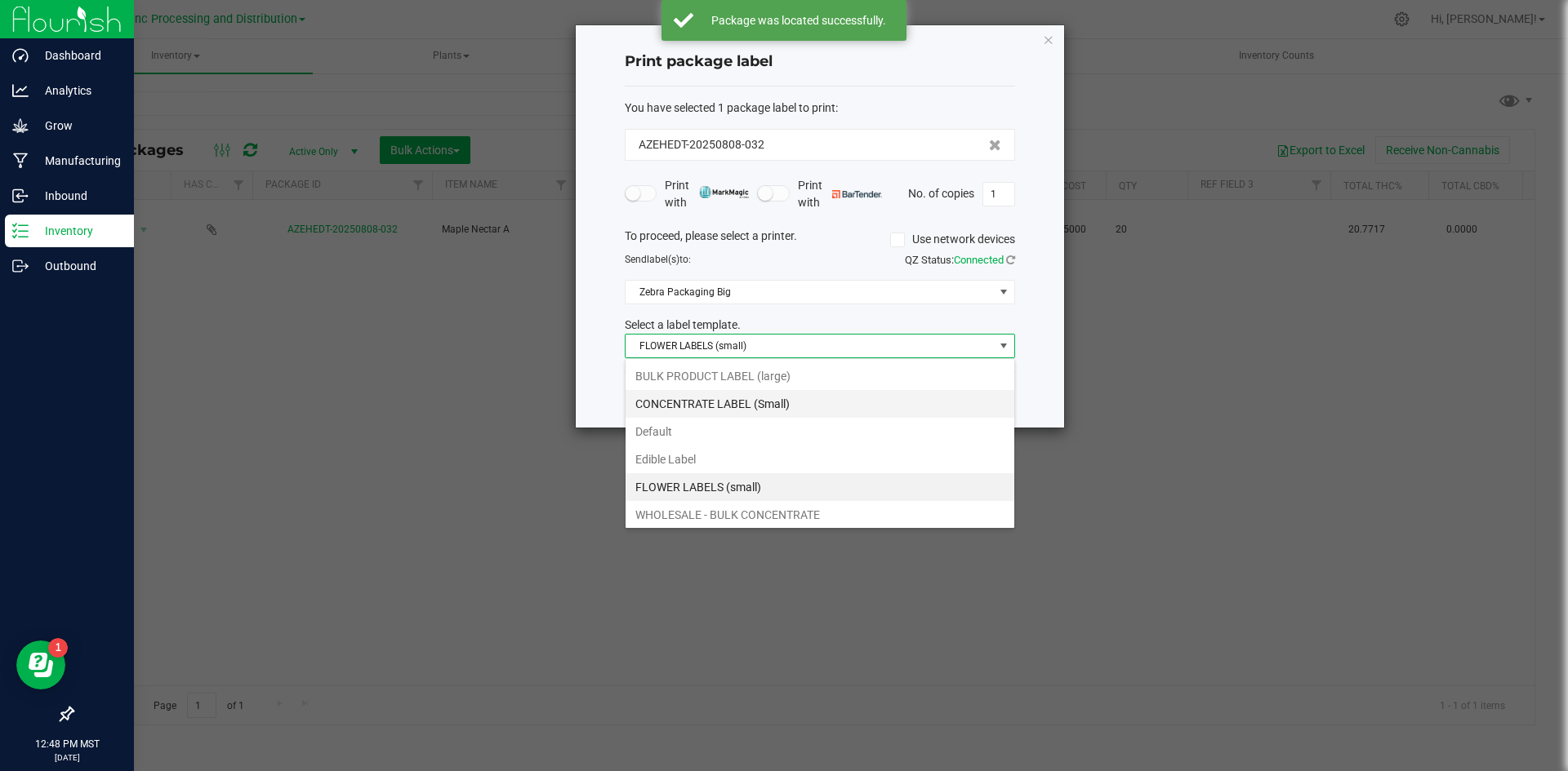
scroll to position [24, 390]
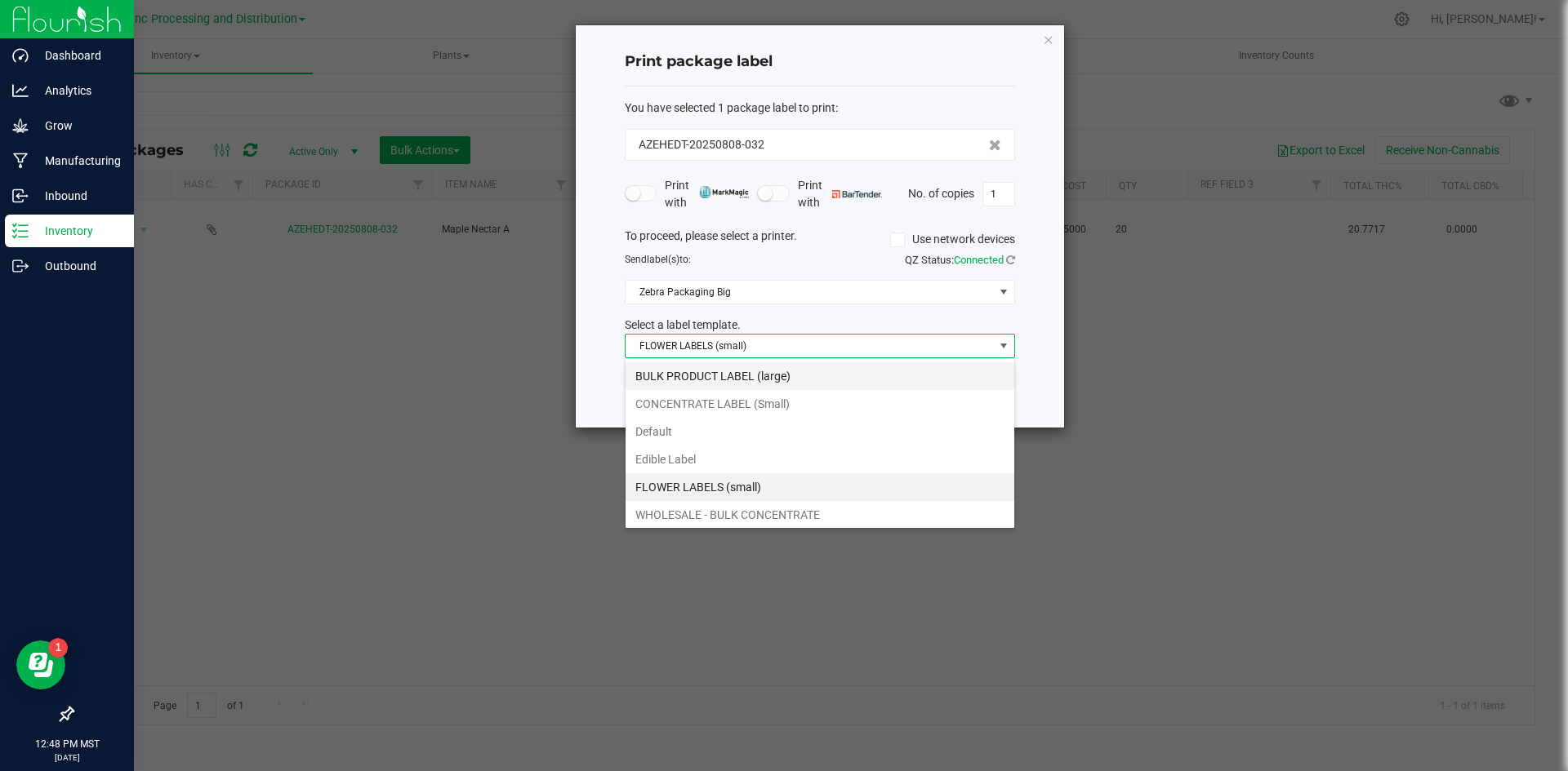
click at [685, 385] on li "BULK PRODUCT LABEL (large)" at bounding box center [820, 376] width 388 height 28
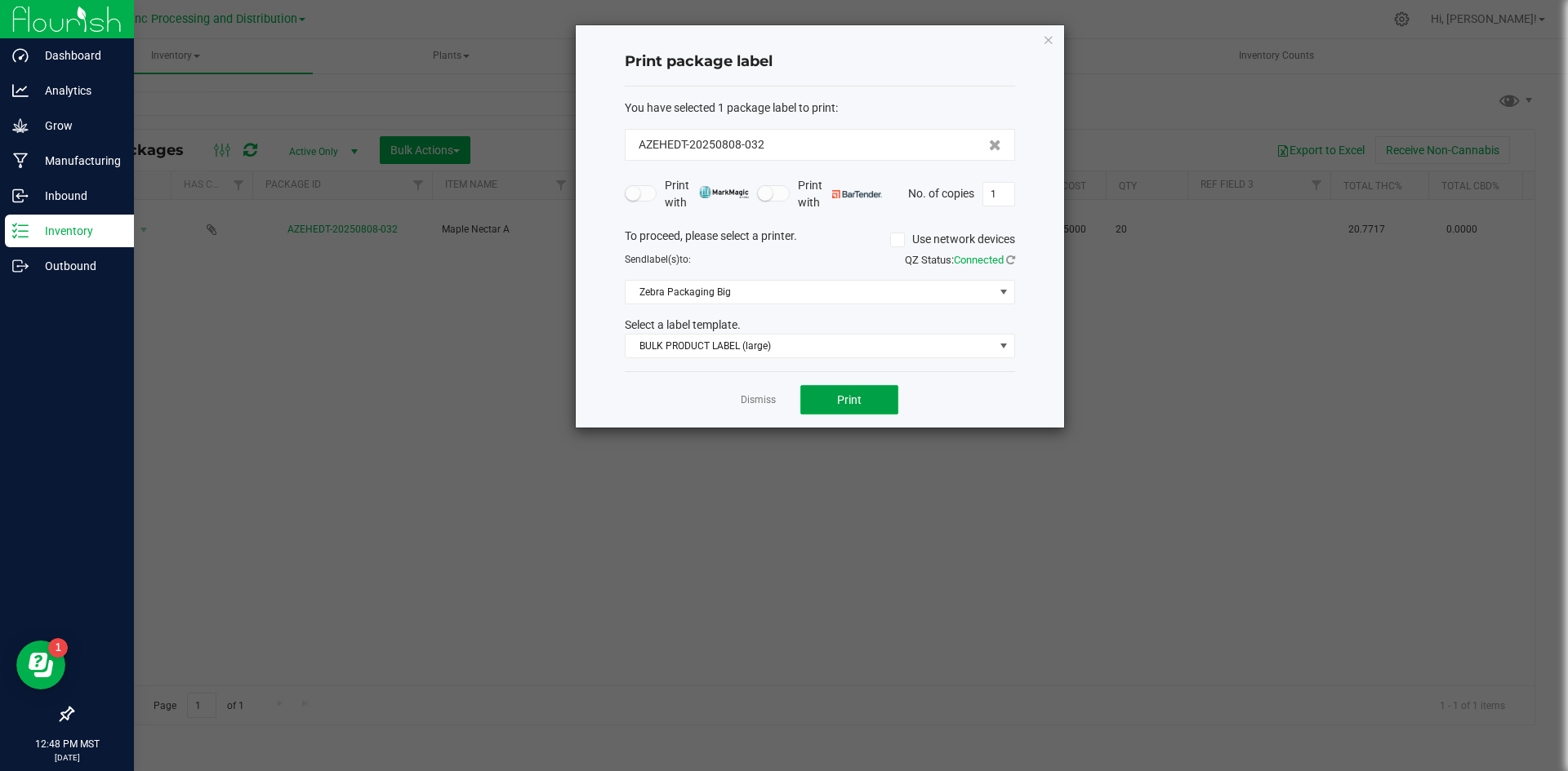
click at [862, 403] on button "Print" at bounding box center [849, 400] width 98 height 30
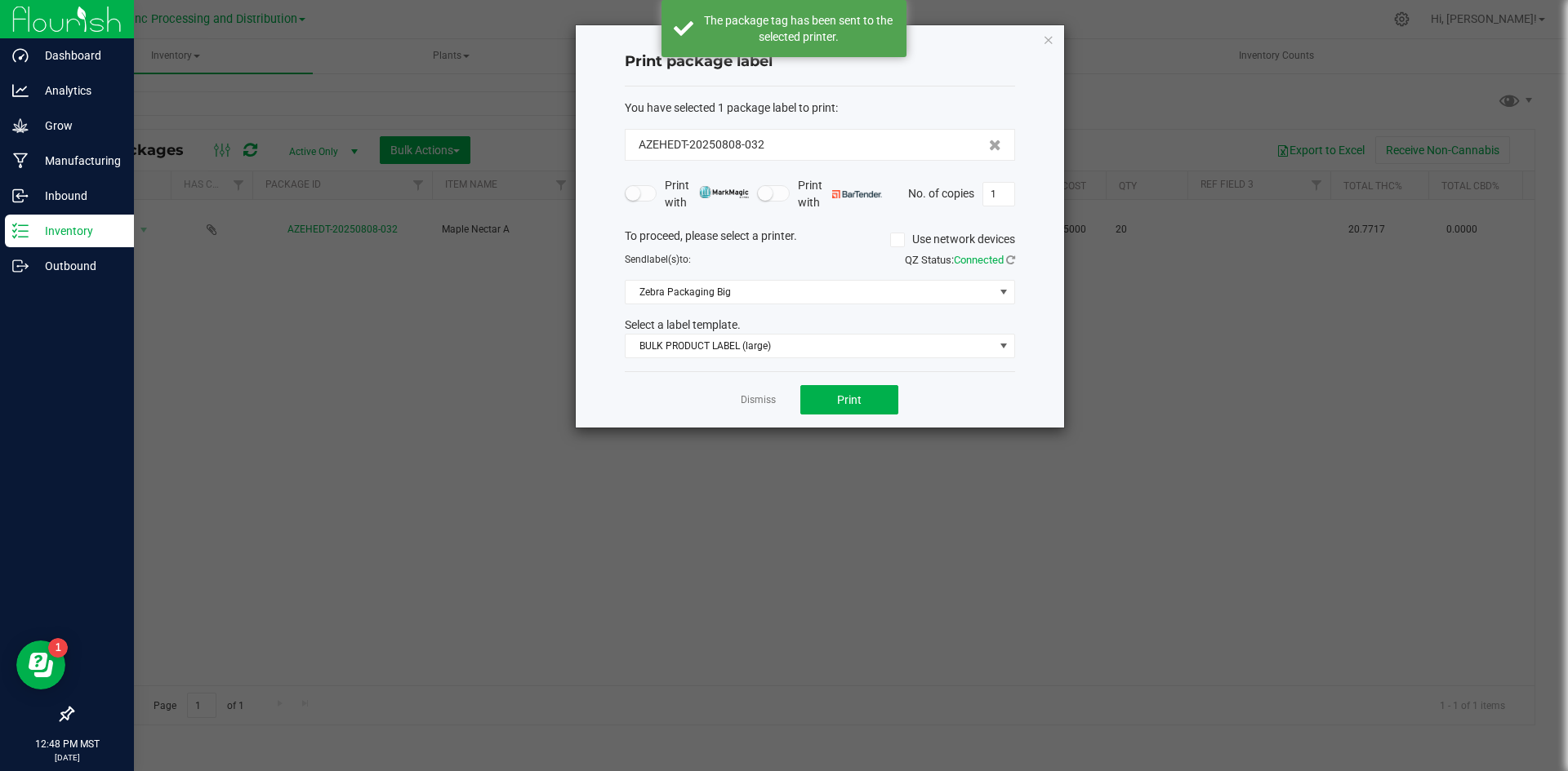
click at [743, 398] on link "Dismiss" at bounding box center [758, 400] width 35 height 13
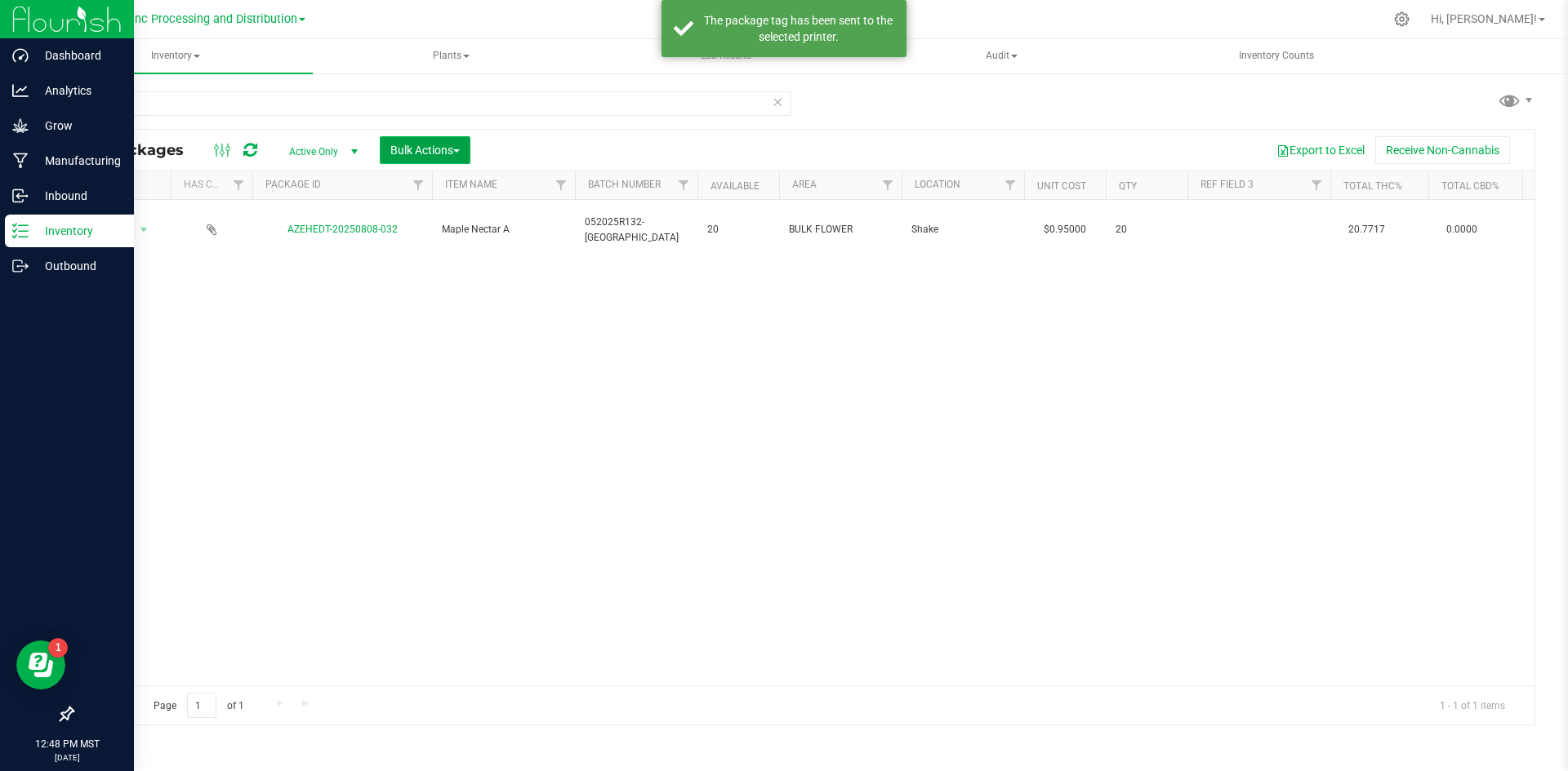
click at [396, 155] on span "Bulk Actions" at bounding box center [424, 150] width 69 height 13
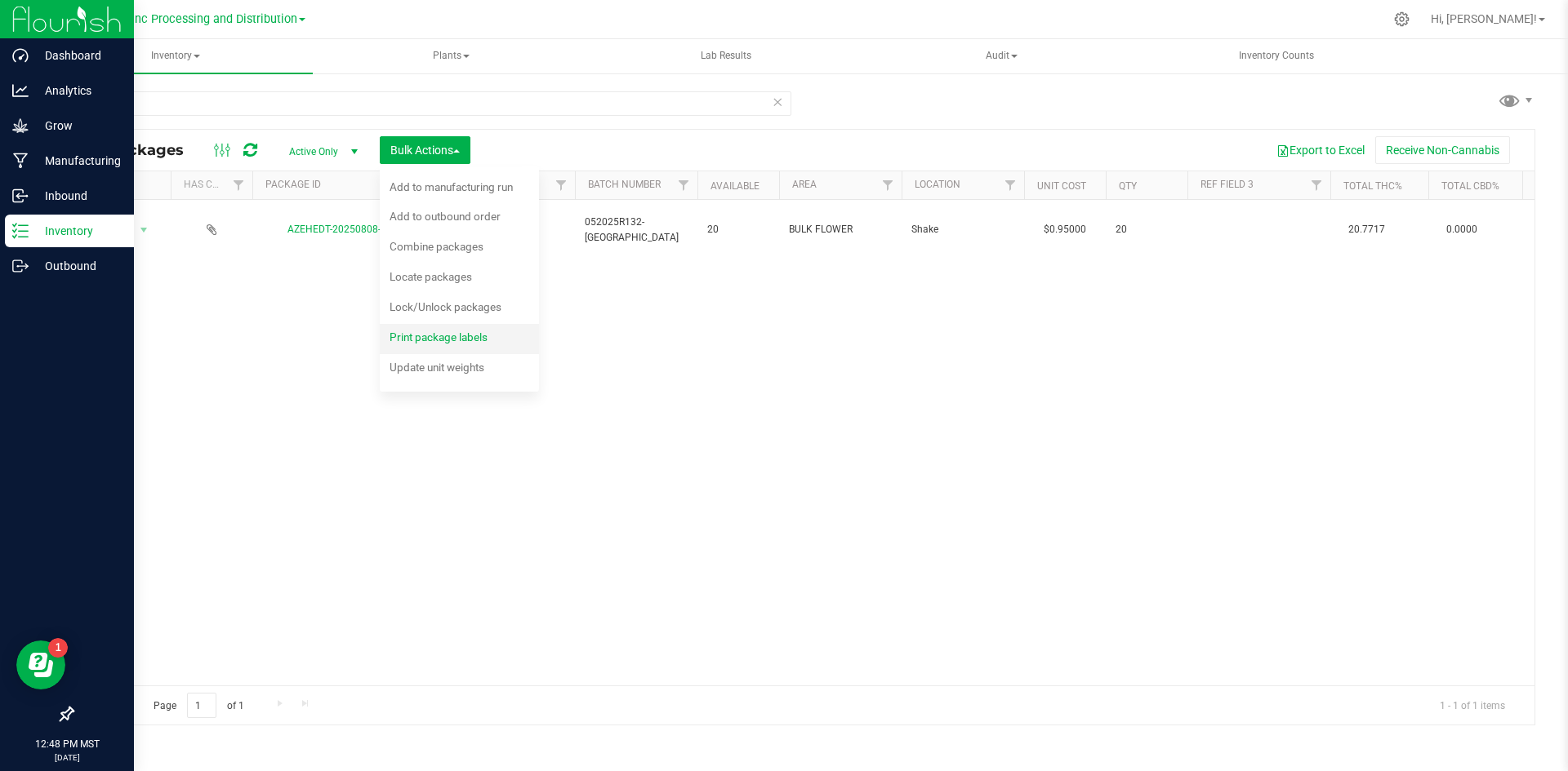
click at [438, 341] on span "Print package labels" at bounding box center [438, 337] width 98 height 13
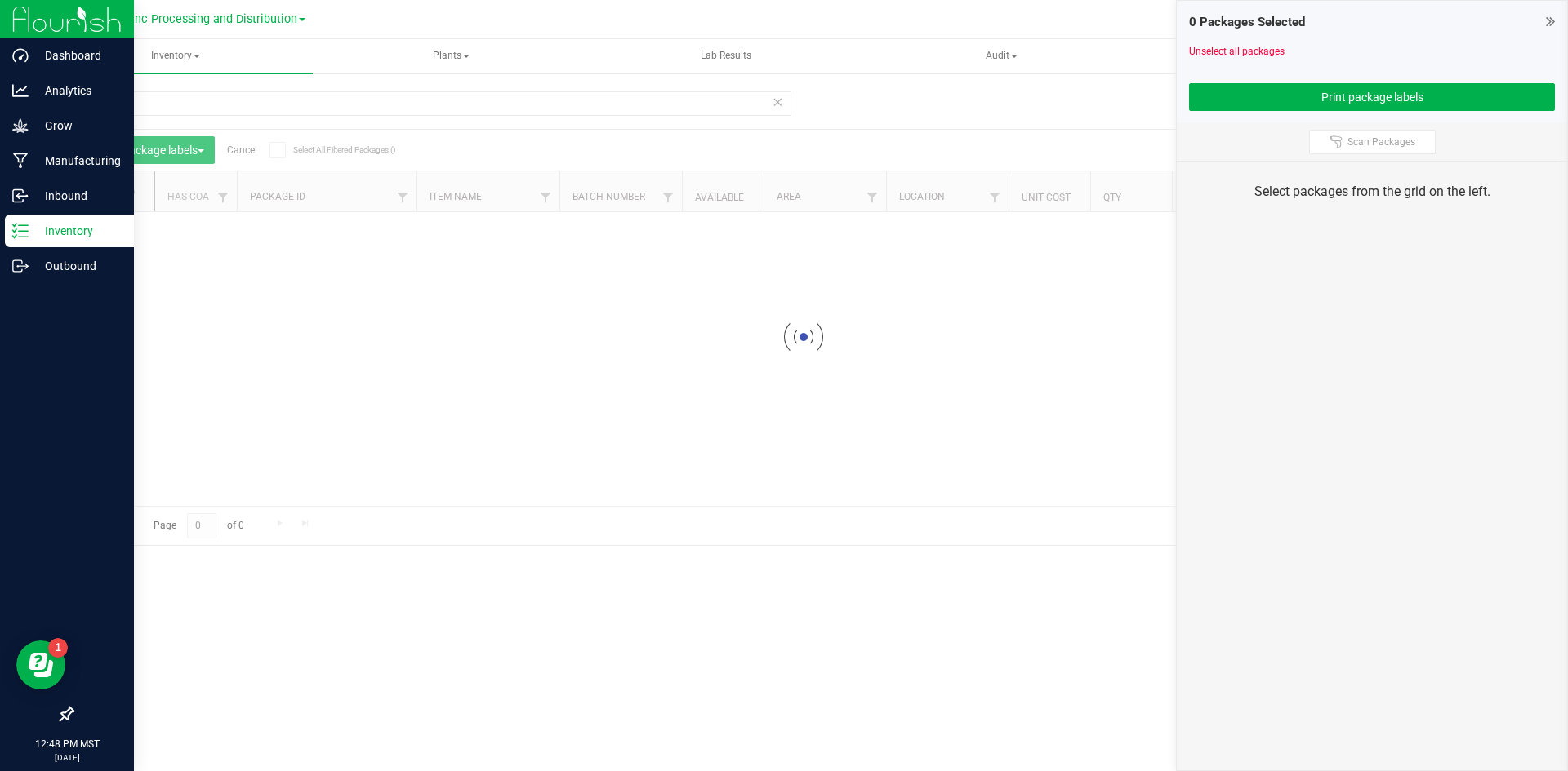
click at [778, 102] on icon at bounding box center [777, 102] width 12 height 20
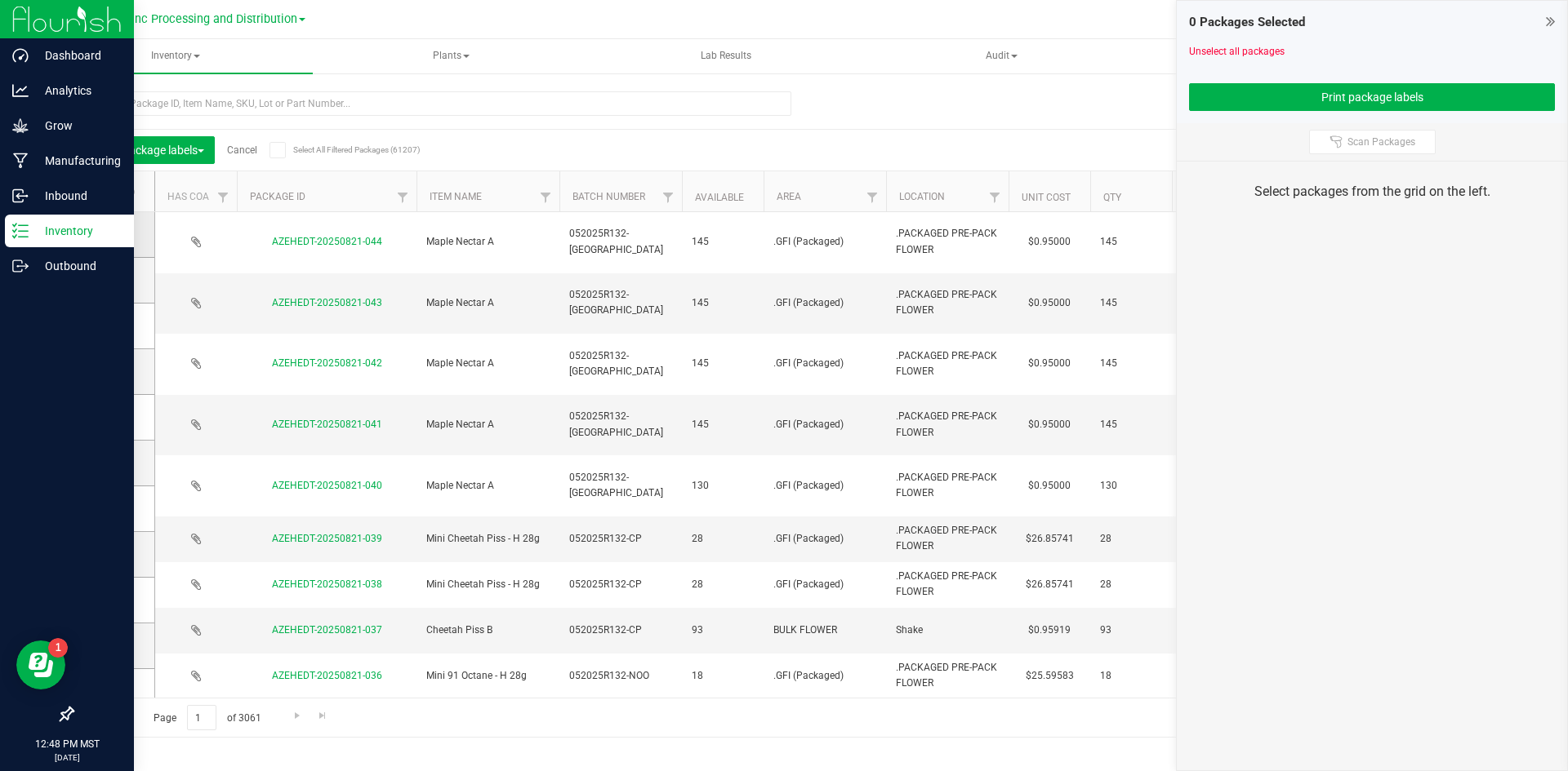
click at [109, 235] on icon at bounding box center [109, 235] width 11 height 0
click at [0, 0] on input "checkbox" at bounding box center [0, 0] width 0 height 0
click at [109, 271] on span at bounding box center [111, 279] width 16 height 16
click at [0, 0] on input "checkbox" at bounding box center [0, 0] width 0 height 0
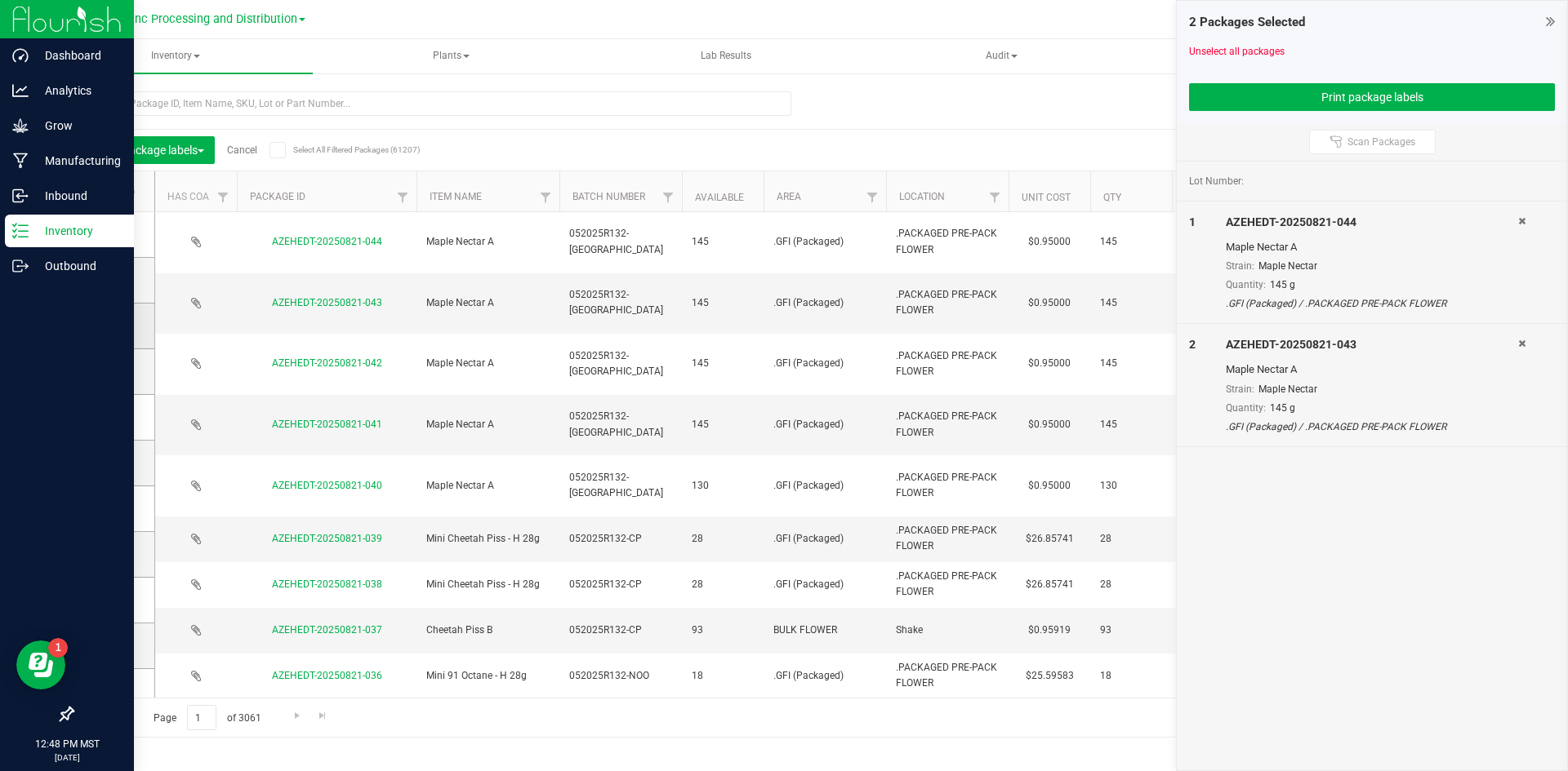
click at [111, 316] on td at bounding box center [113, 326] width 82 height 46
click at [111, 315] on td at bounding box center [113, 326] width 82 height 46
click at [111, 318] on span at bounding box center [111, 325] width 16 height 16
click at [0, 0] on input "checkbox" at bounding box center [0, 0] width 0 height 0
click at [105, 371] on icon at bounding box center [109, 371] width 11 height 0
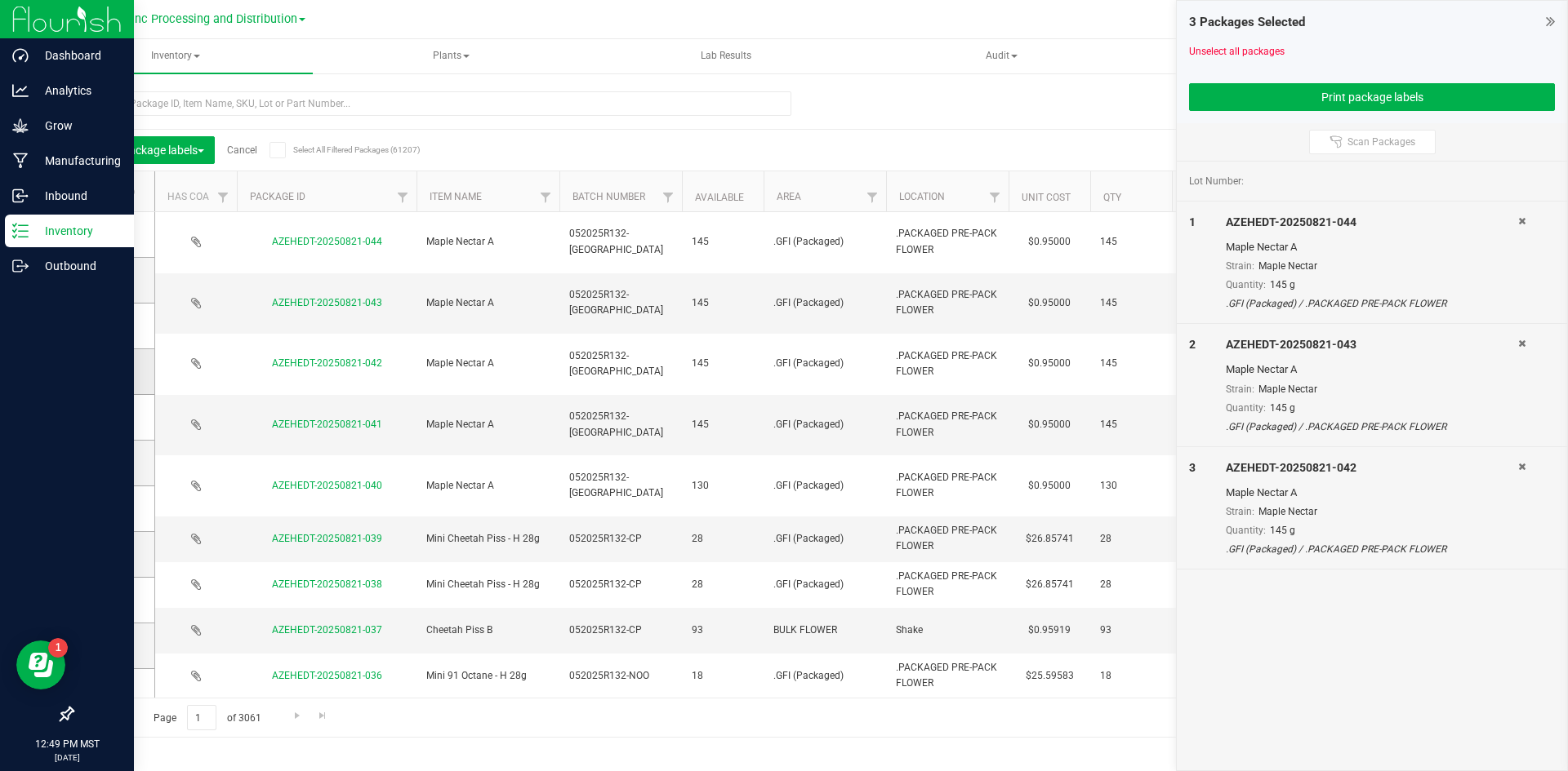
click at [0, 0] on input "checkbox" at bounding box center [0, 0] width 0 height 0
click at [111, 417] on icon at bounding box center [109, 417] width 11 height 0
click at [0, 0] on input "checkbox" at bounding box center [0, 0] width 0 height 0
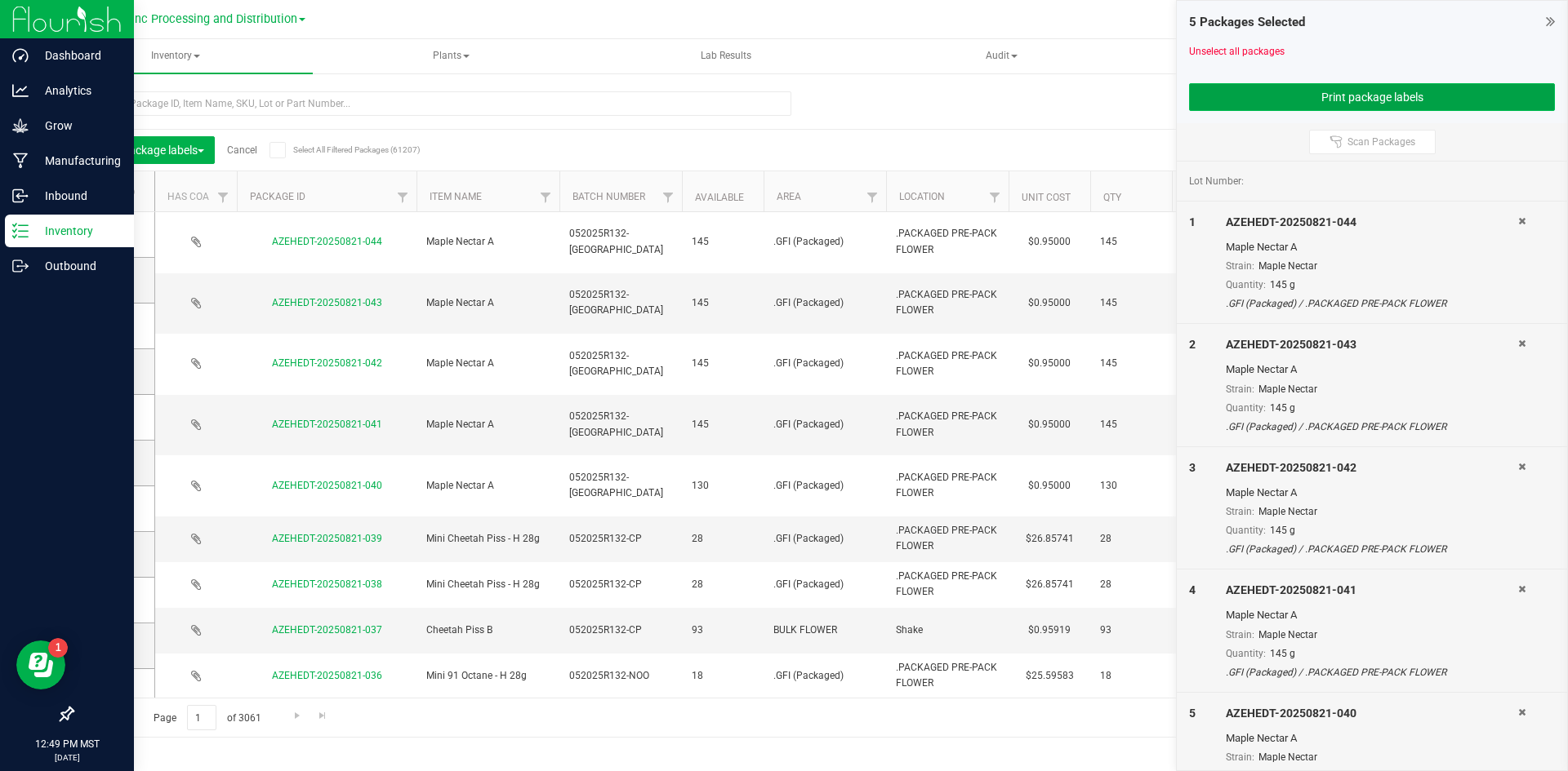
click at [1378, 98] on button "Print package labels" at bounding box center [1371, 97] width 366 height 28
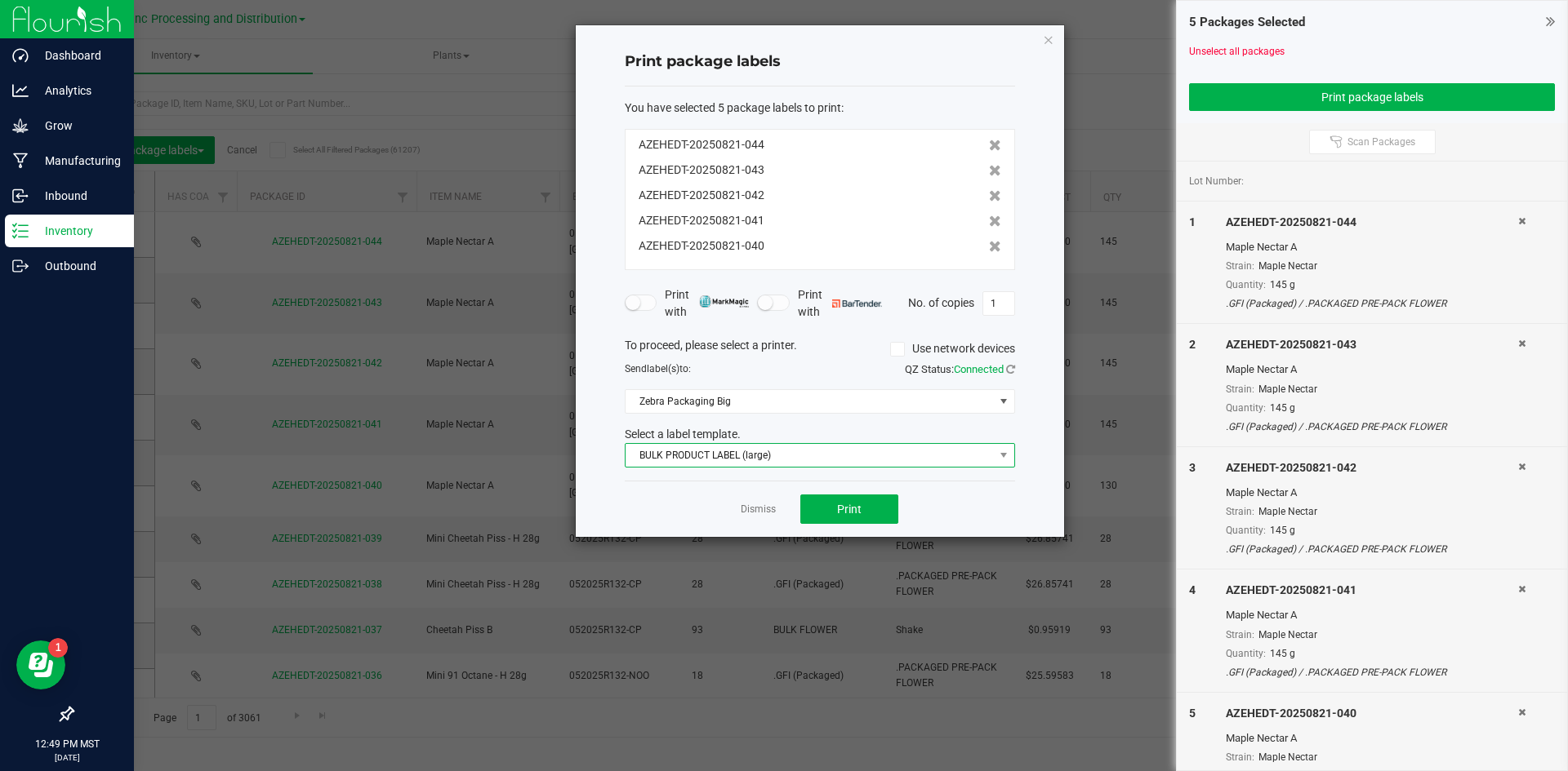
click at [808, 453] on span "BULK PRODUCT LABEL (large)" at bounding box center [810, 455] width 369 height 22
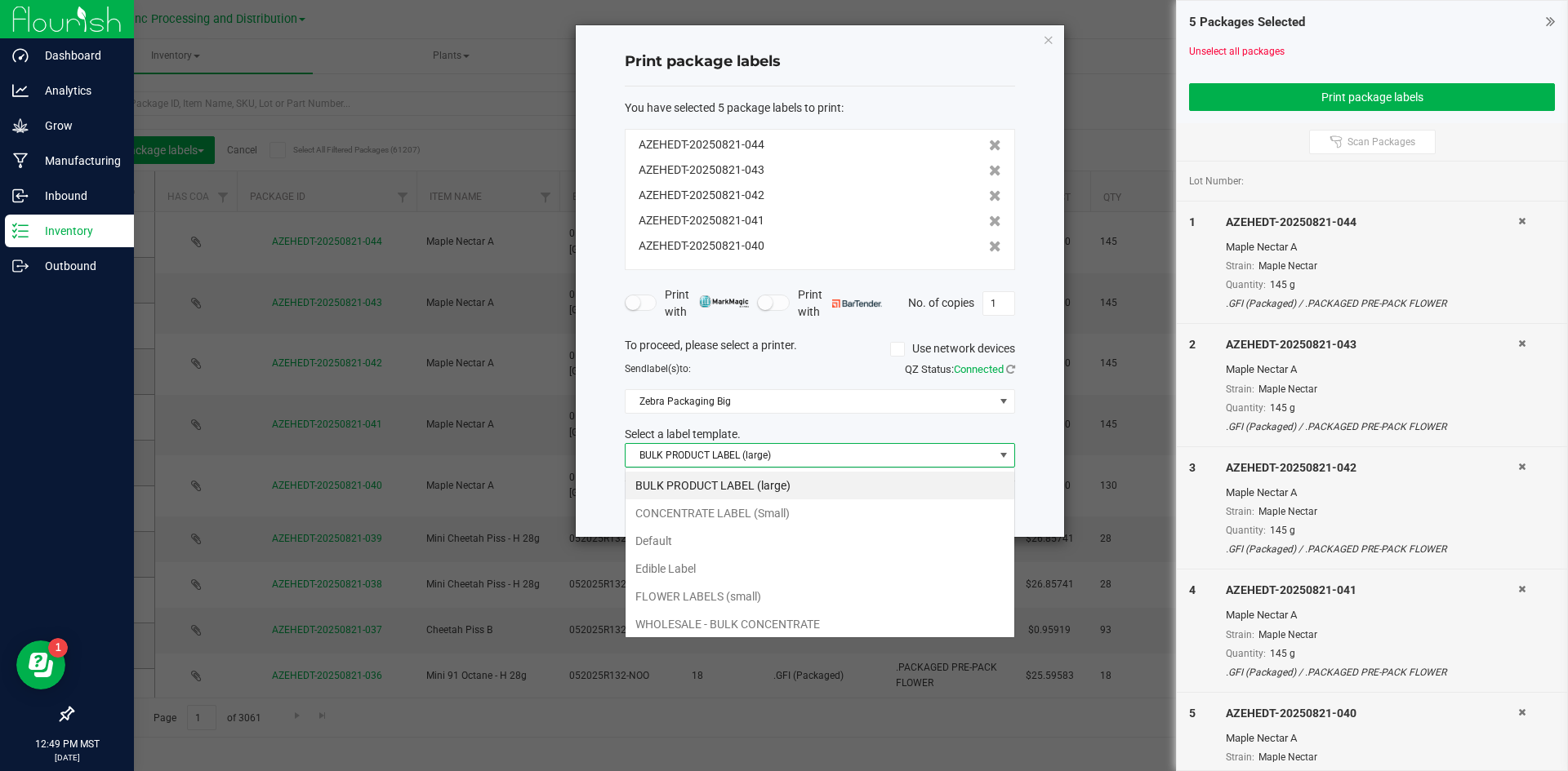
scroll to position [24, 390]
click at [752, 616] on li "WHOLESALE - BULK CONCENTRATE" at bounding box center [820, 624] width 388 height 28
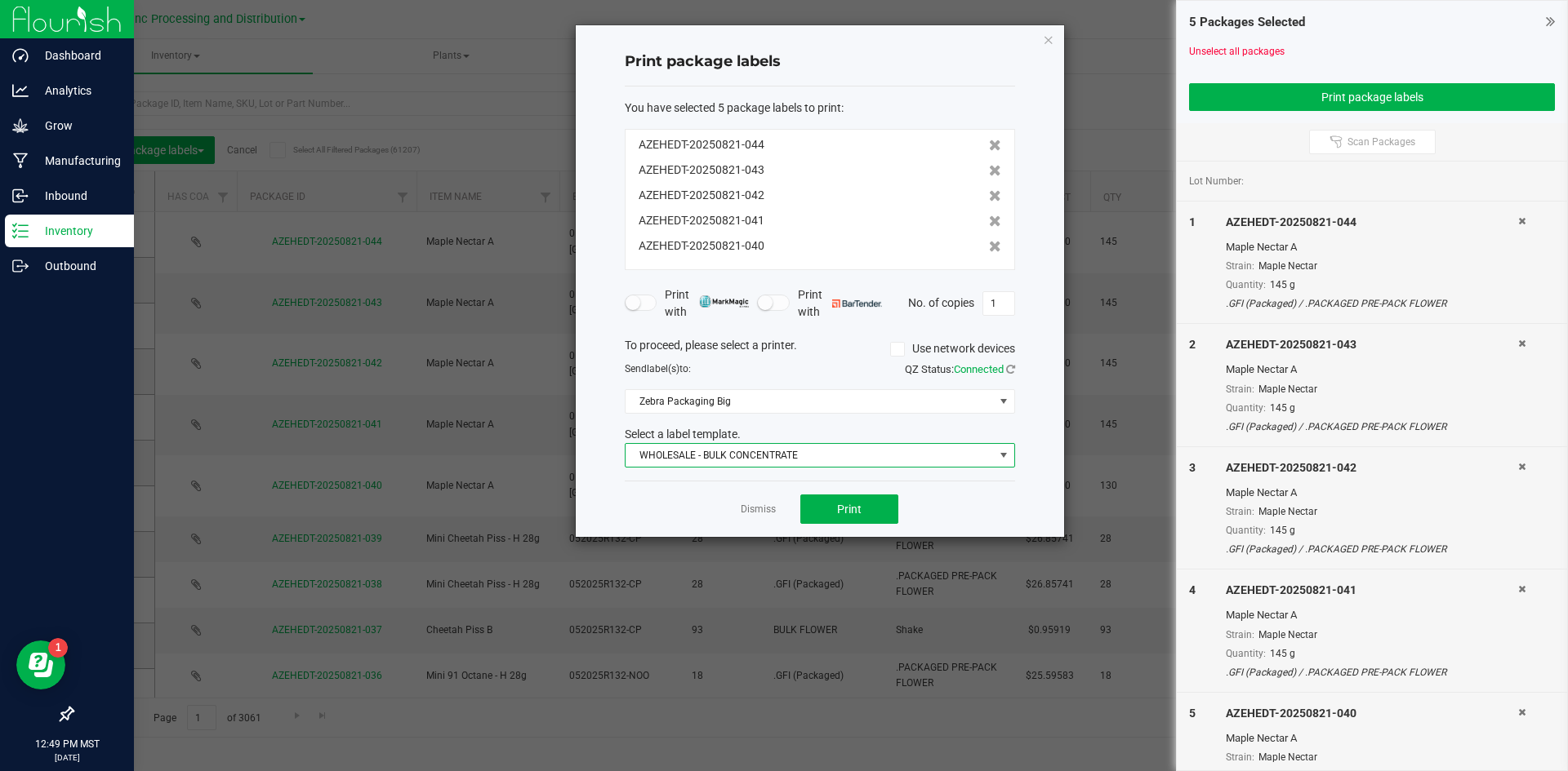
click at [759, 457] on span "WHOLESALE - BULK CONCENTRATE" at bounding box center [810, 455] width 369 height 22
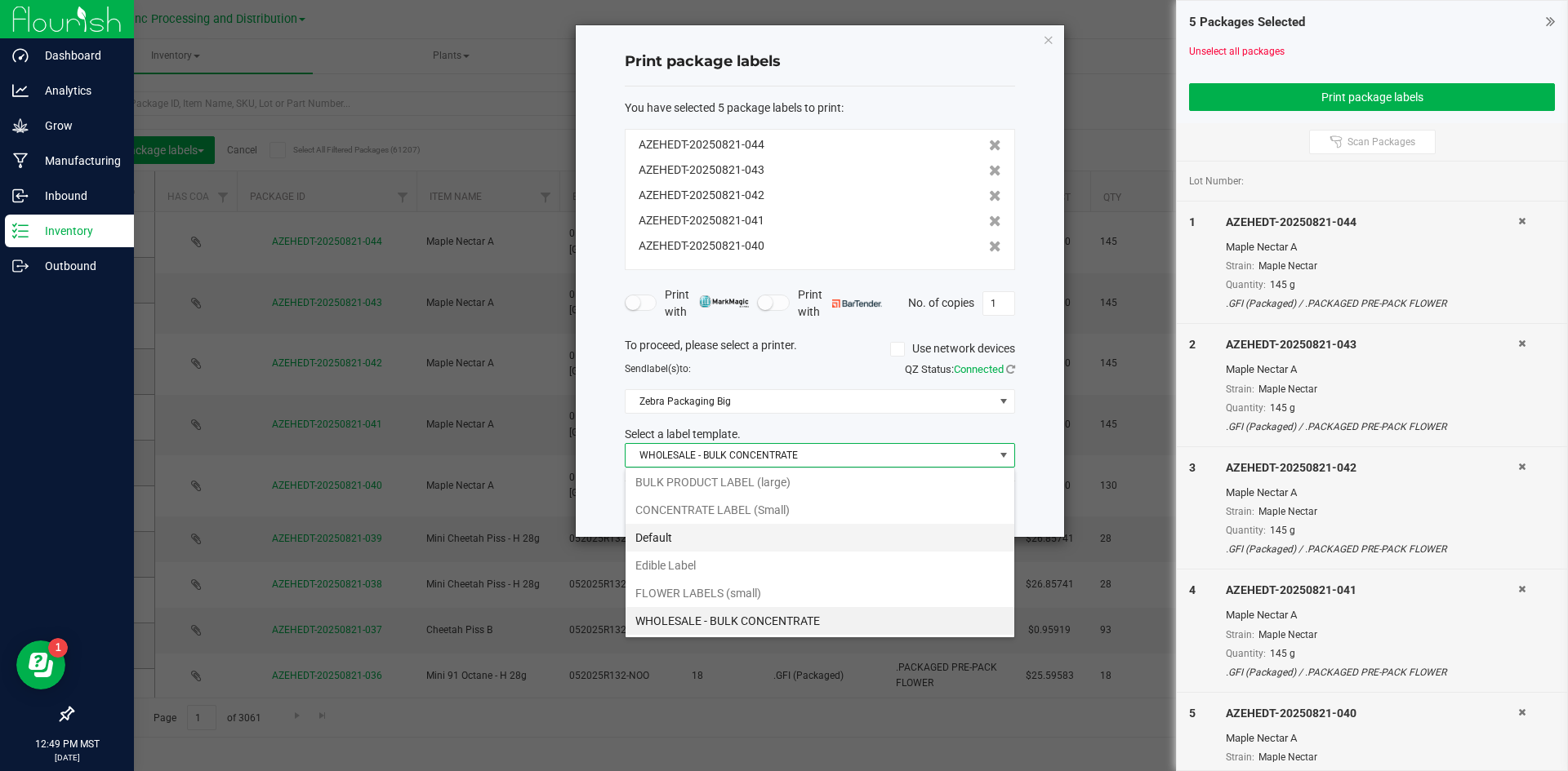
scroll to position [58, 0]
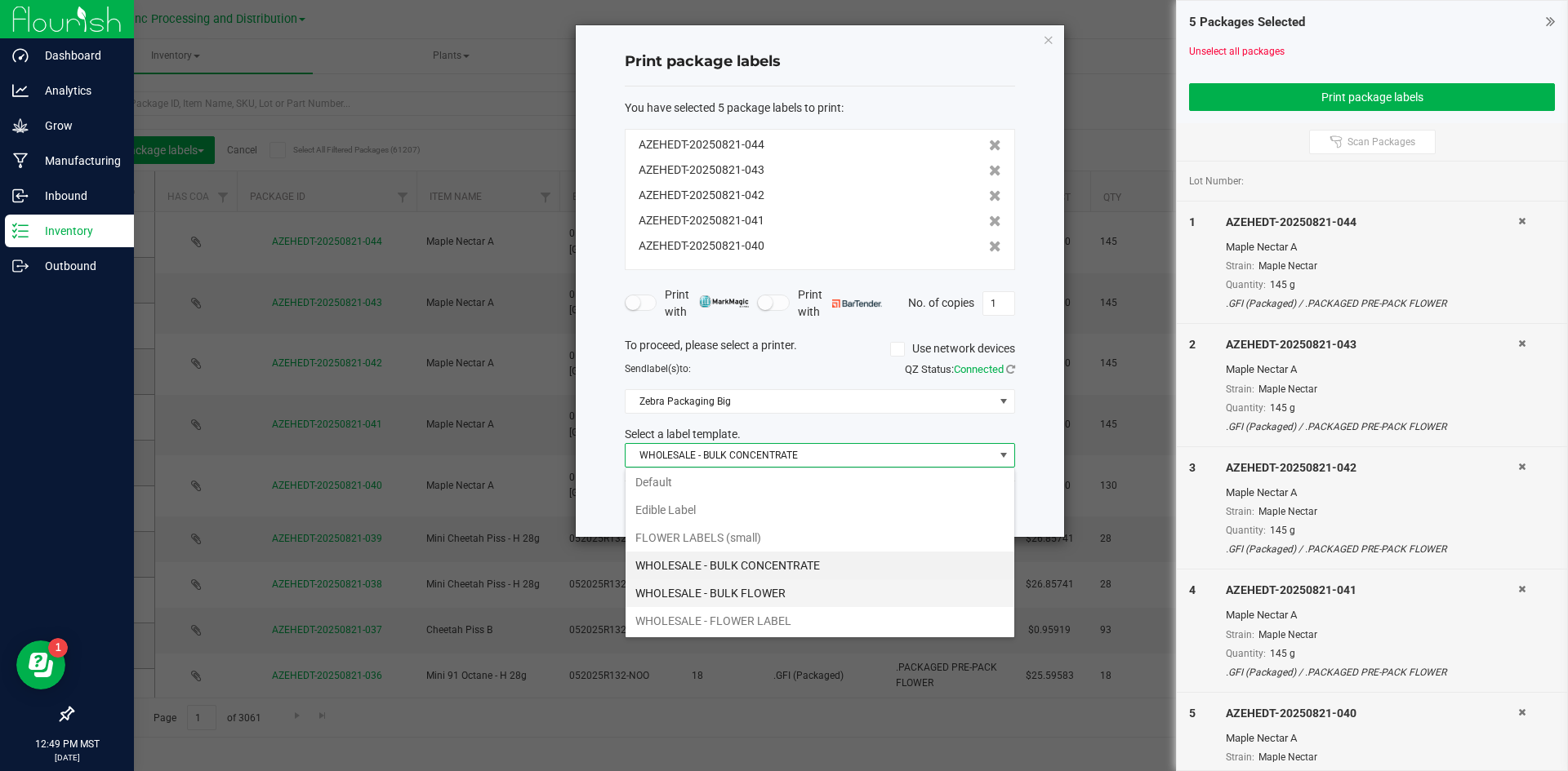
click at [756, 594] on li "WHOLESALE - BULK FLOWER" at bounding box center [820, 593] width 388 height 28
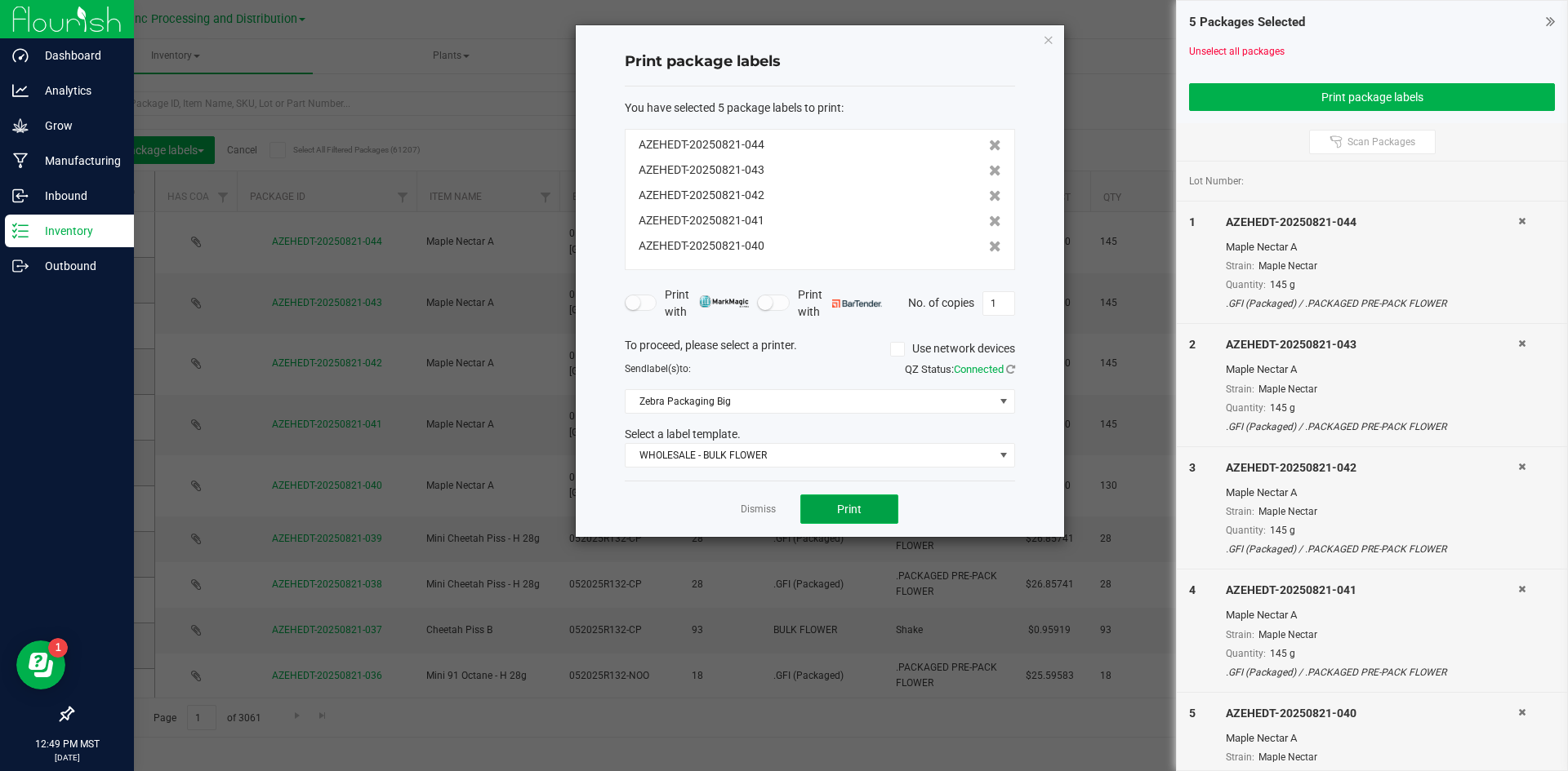
click at [858, 510] on span "Print" at bounding box center [849, 509] width 24 height 13
click at [750, 515] on link "Dismiss" at bounding box center [758, 509] width 35 height 13
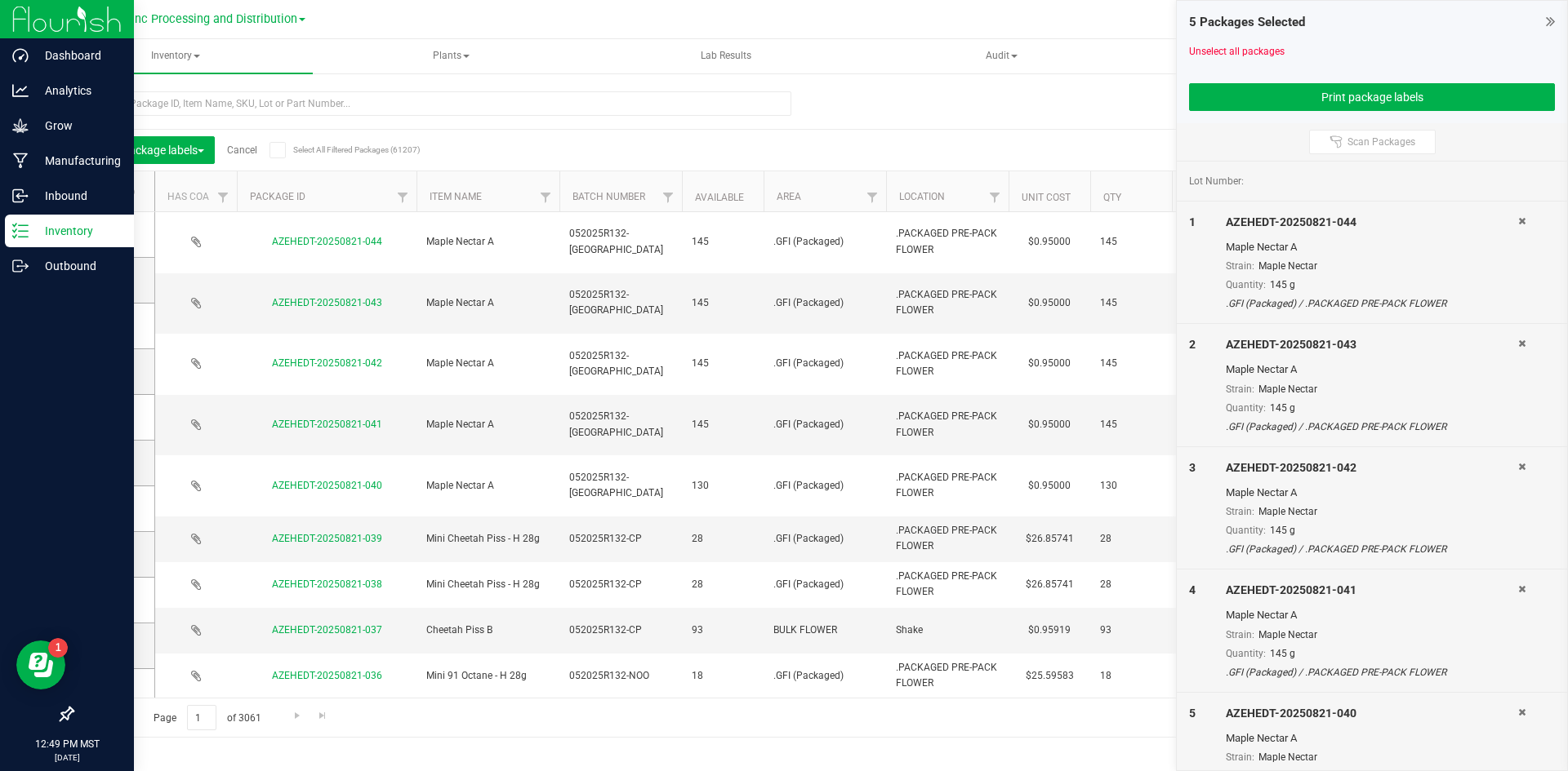
click at [247, 152] on link "Cancel" at bounding box center [242, 150] width 31 height 12
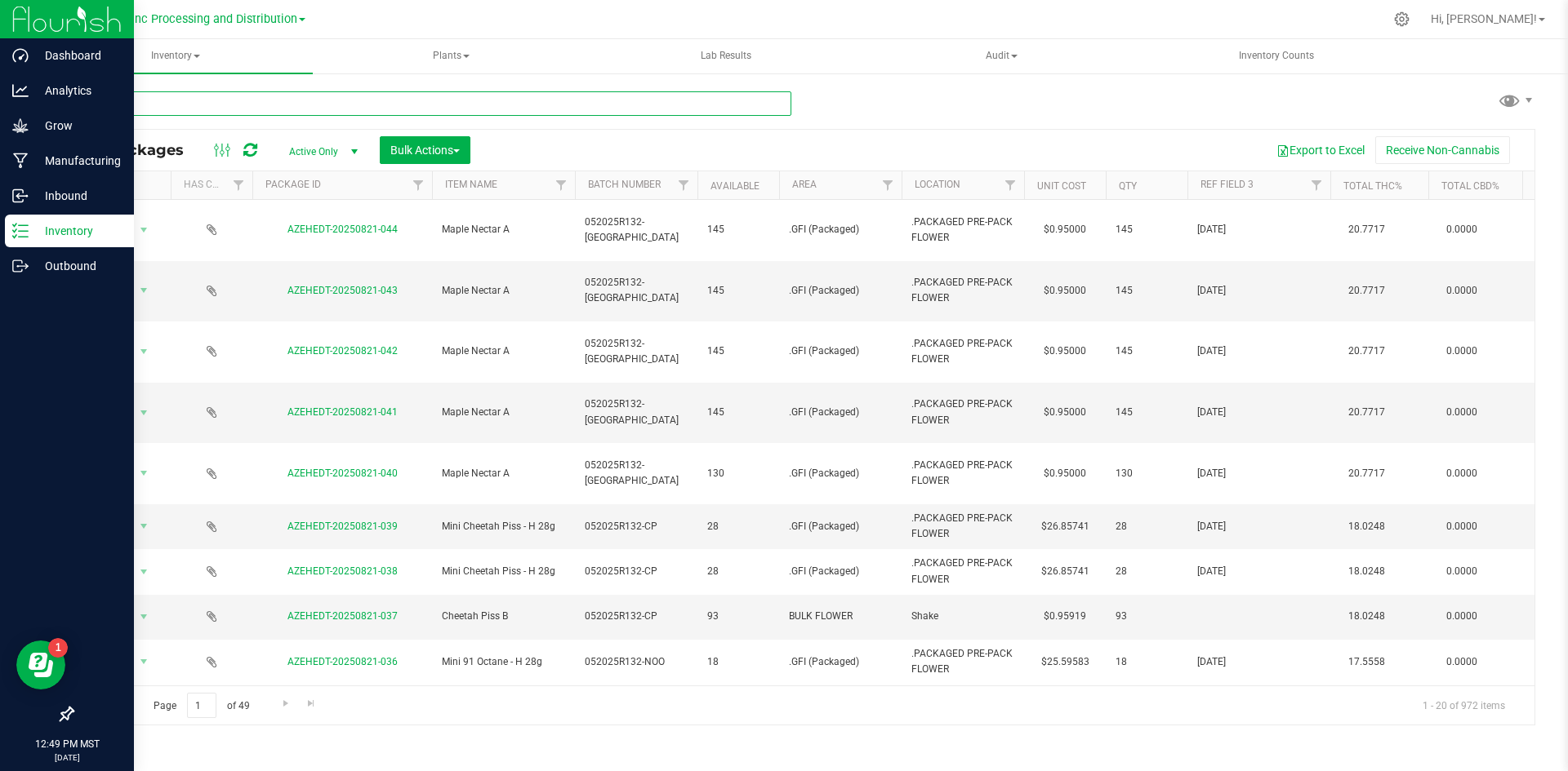
click at [236, 96] on input "text" at bounding box center [432, 103] width 719 height 24
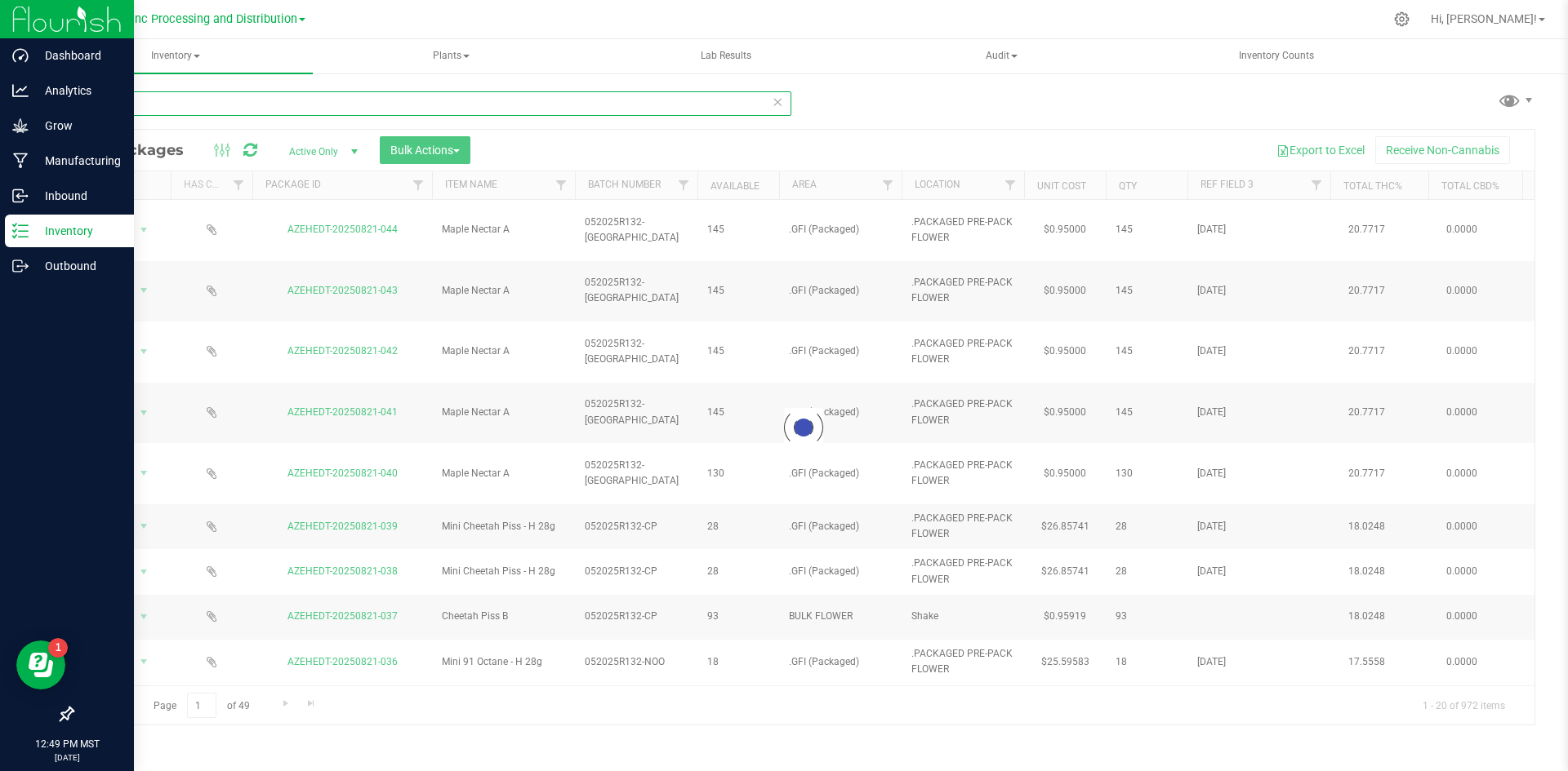
type input "0"
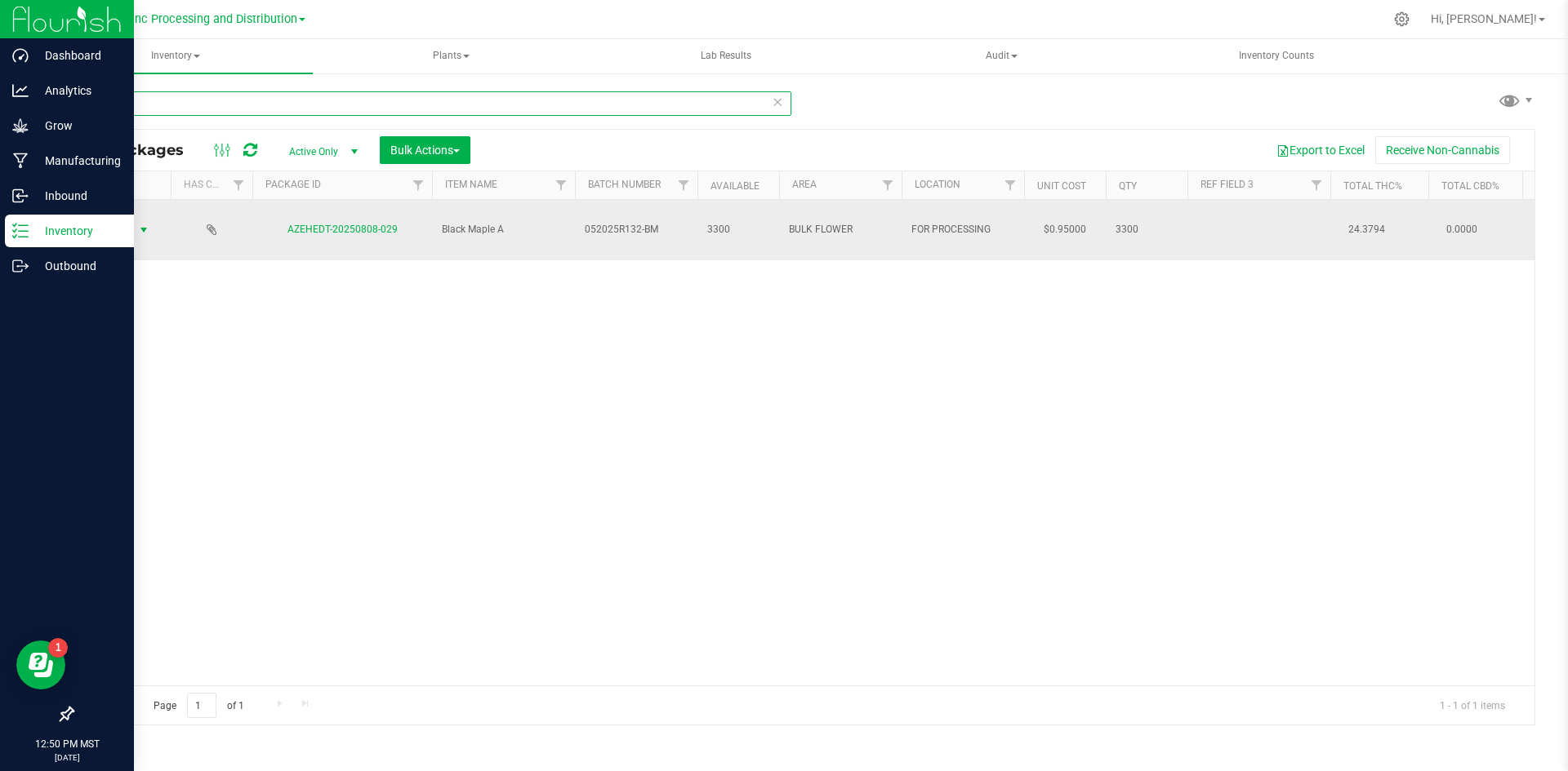
type input "808-029"
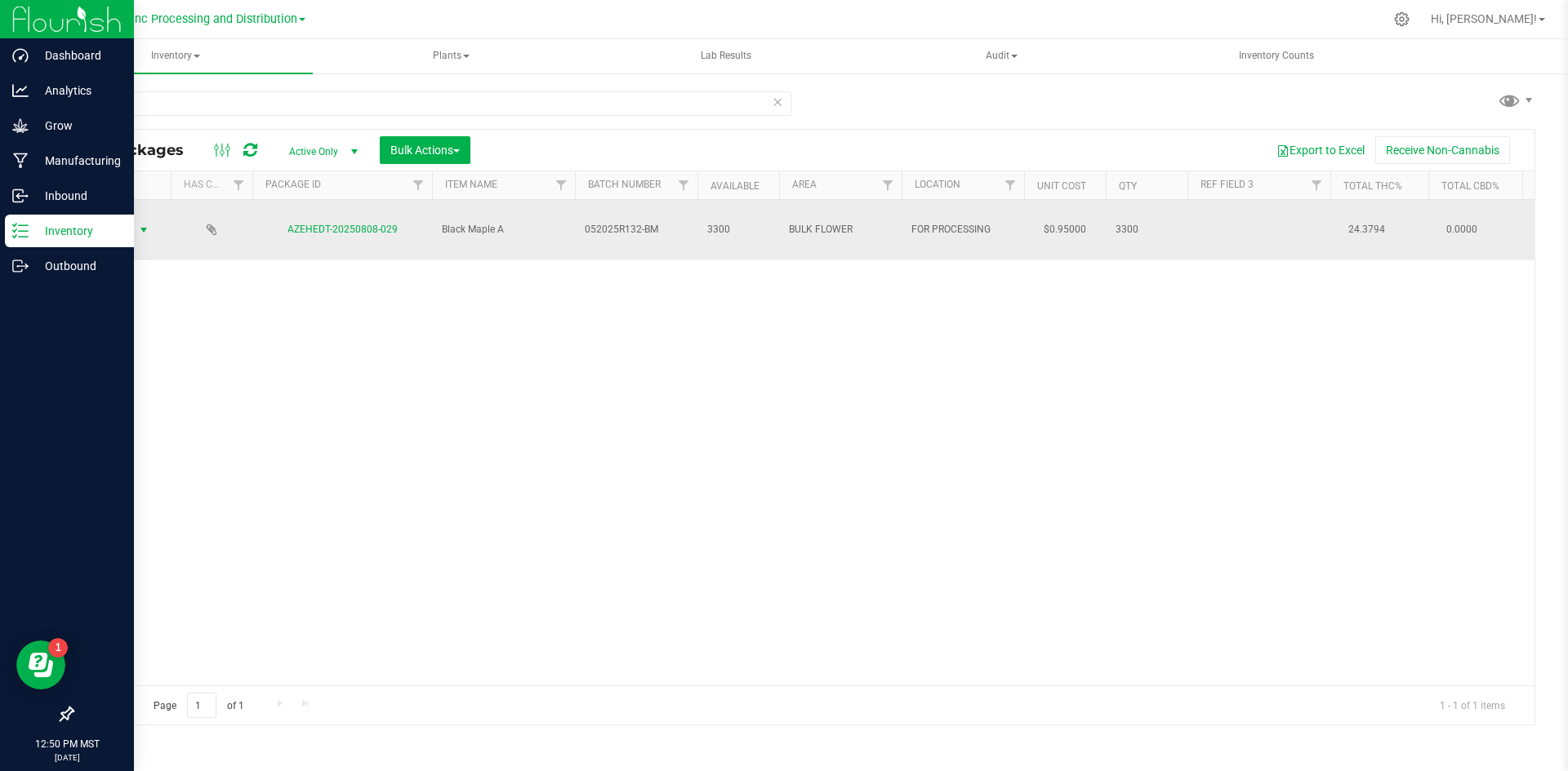
click at [144, 224] on span "select" at bounding box center [144, 230] width 13 height 13
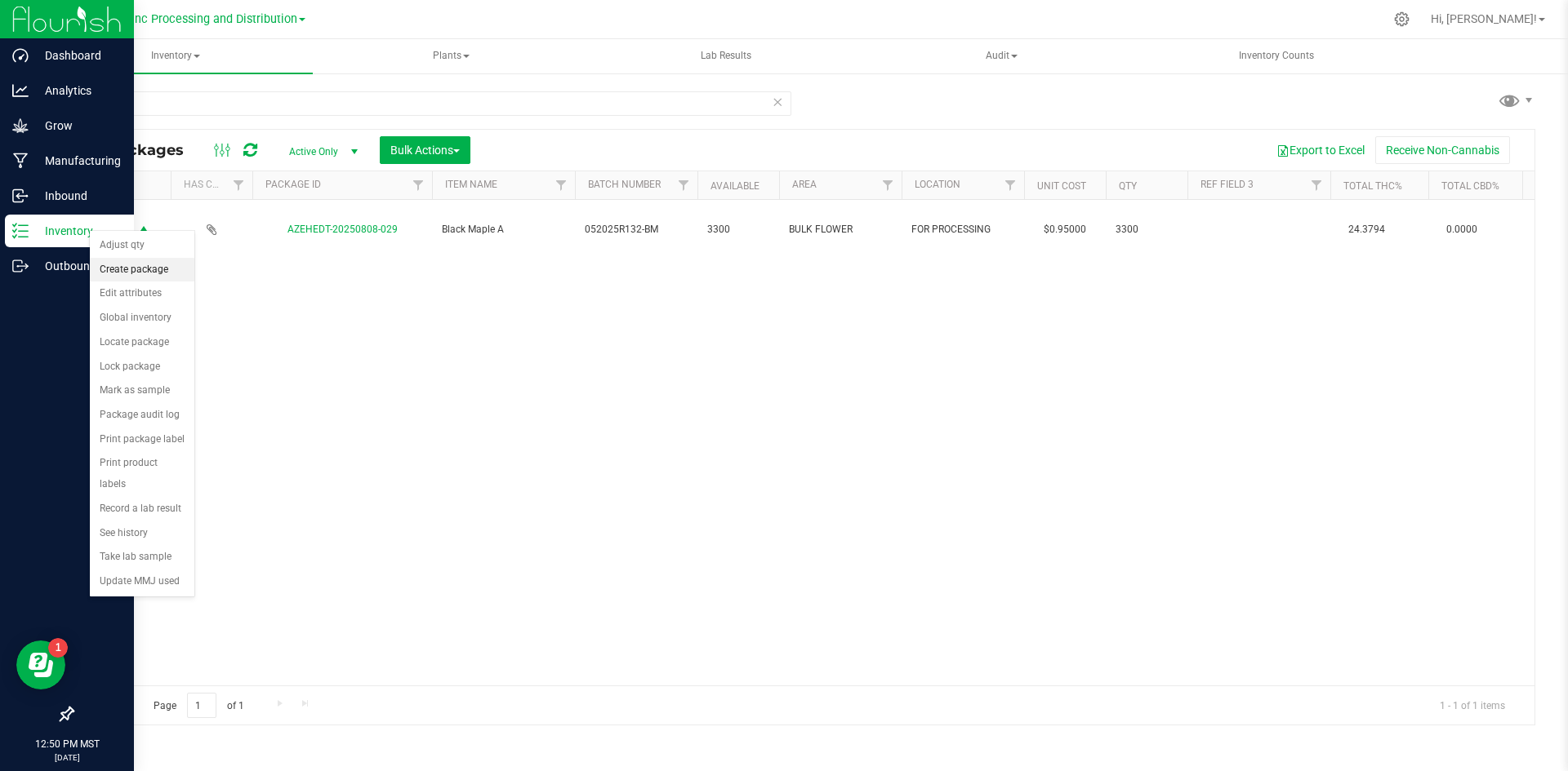
click at [136, 268] on li "Create package" at bounding box center [142, 270] width 104 height 24
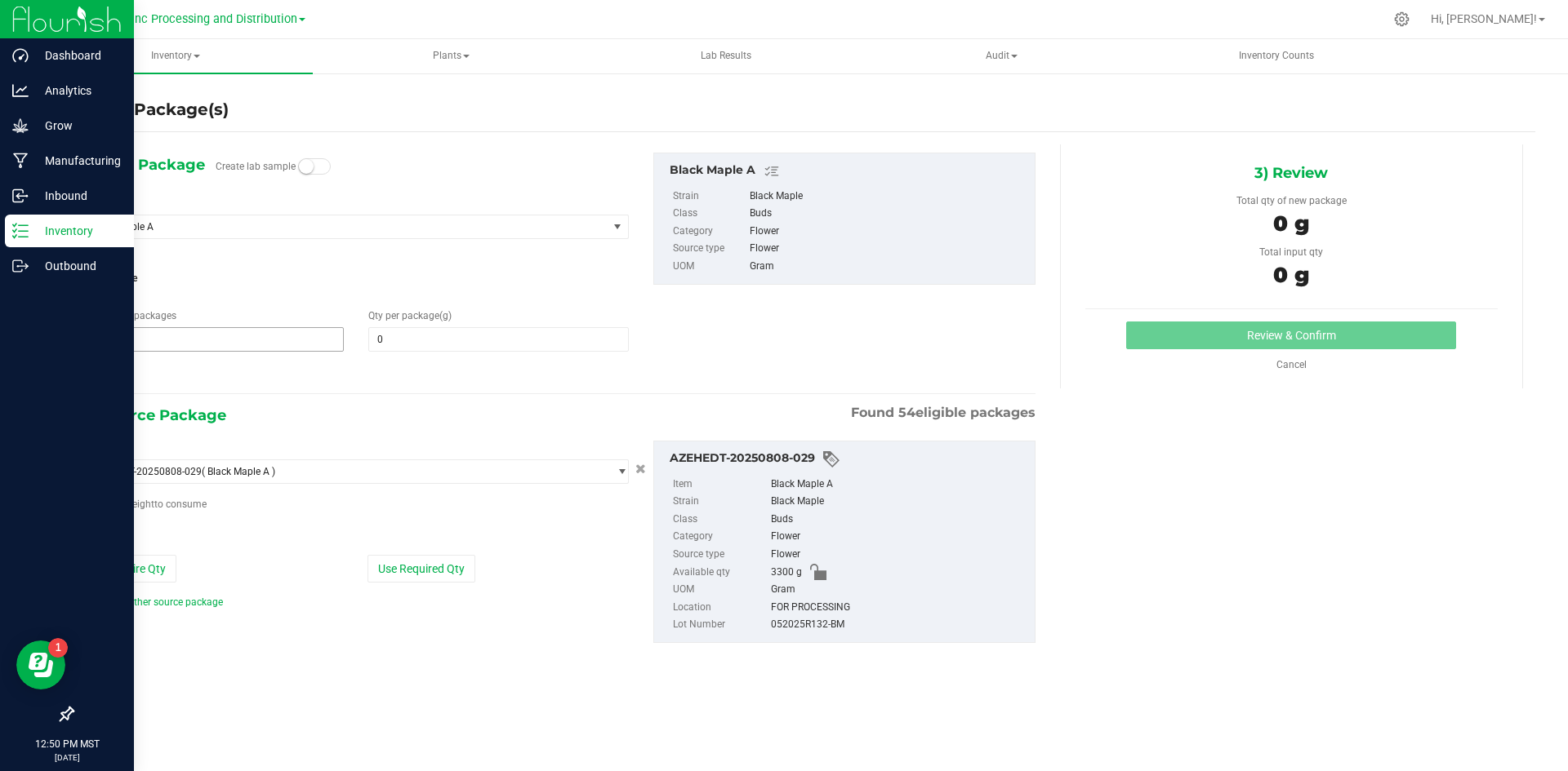
type input "0.0000"
click at [102, 342] on span "1 1" at bounding box center [214, 339] width 260 height 24
click at [102, 342] on input "1" at bounding box center [213, 339] width 258 height 22
type input "4"
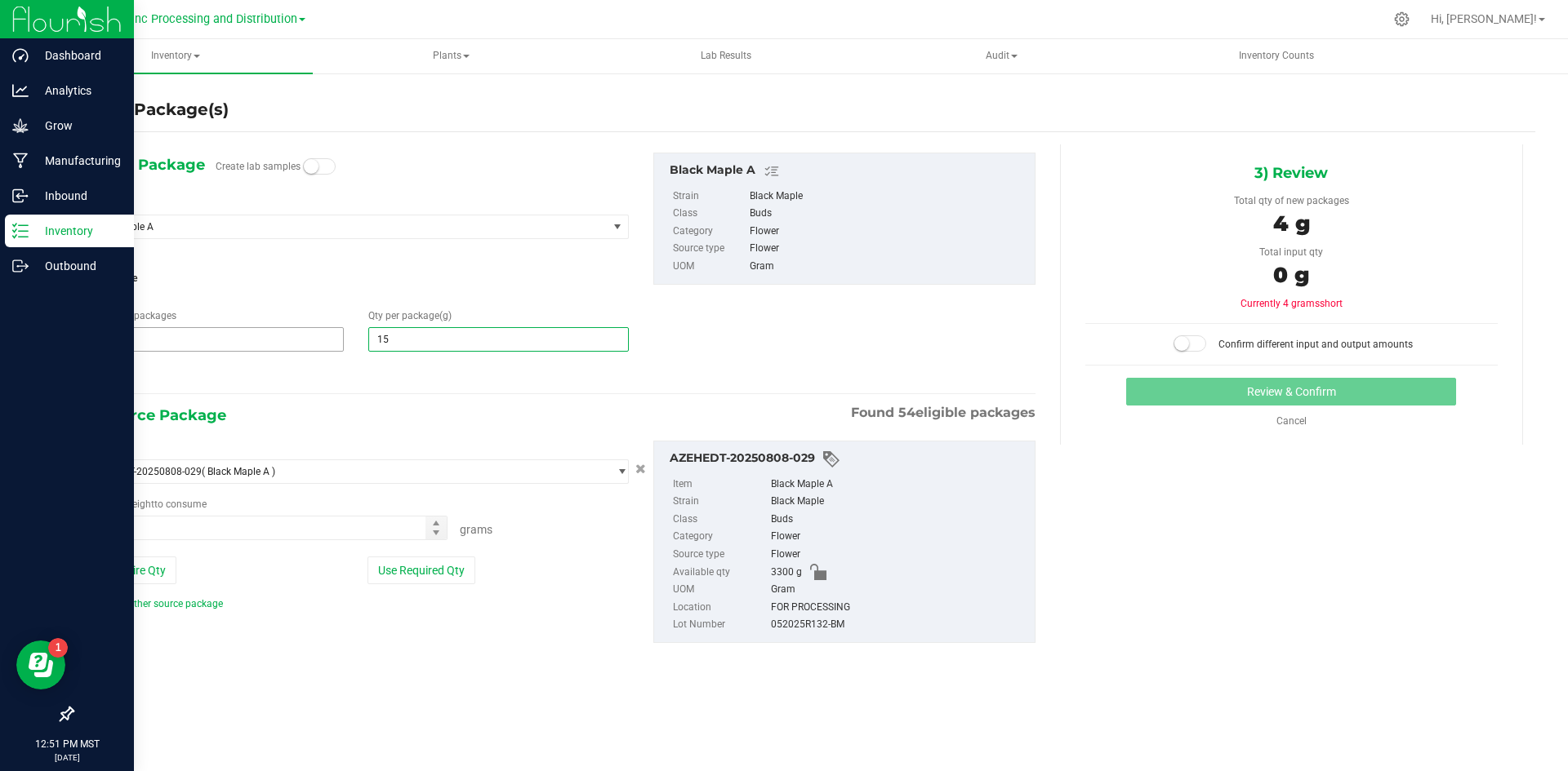
type input "155"
type input "155.0000"
click at [385, 567] on button "Use Required Qty" at bounding box center [422, 570] width 108 height 28
type input "620.0000 g"
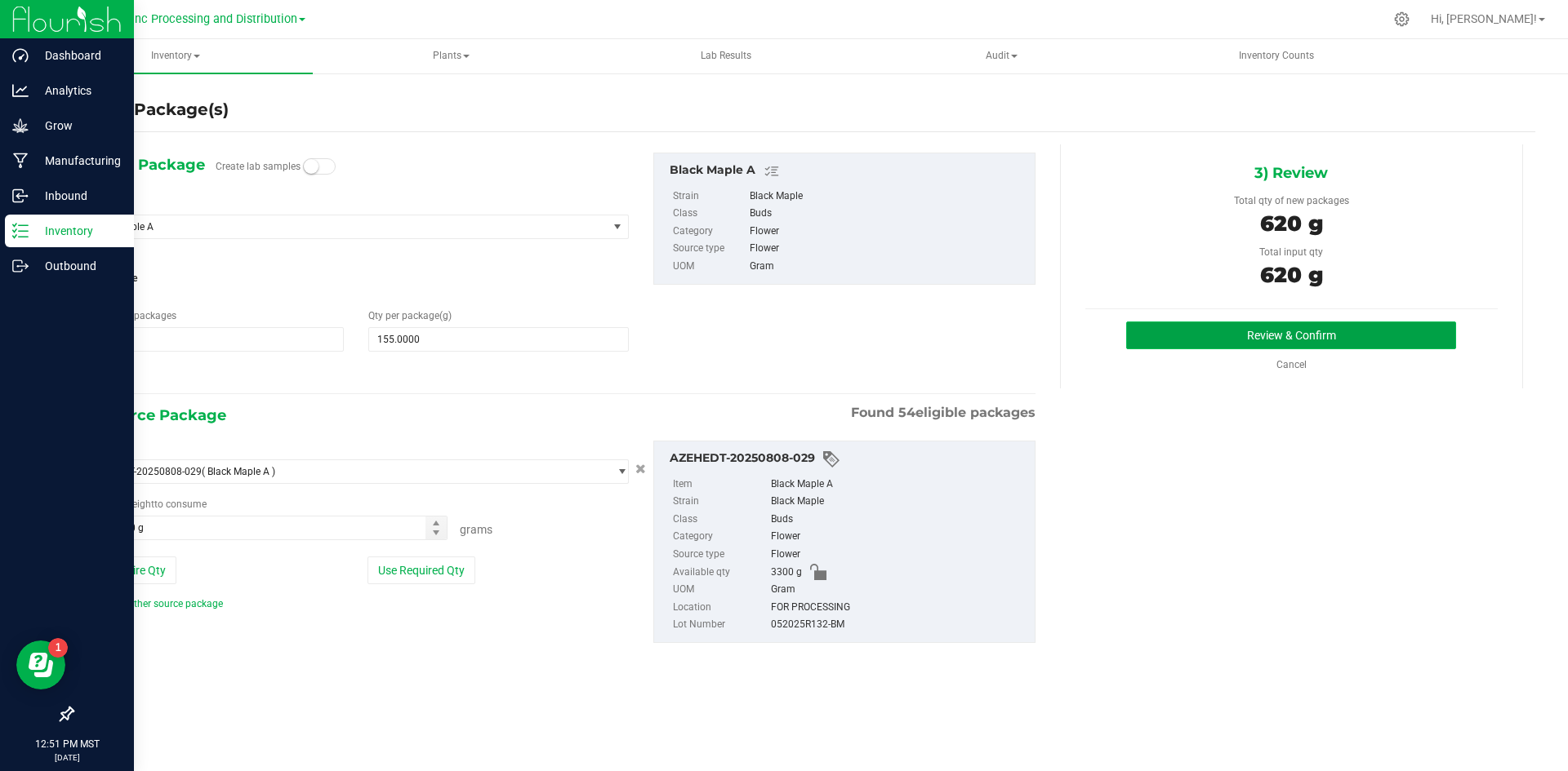
click at [1175, 327] on button "Review & Confirm" at bounding box center [1290, 335] width 330 height 28
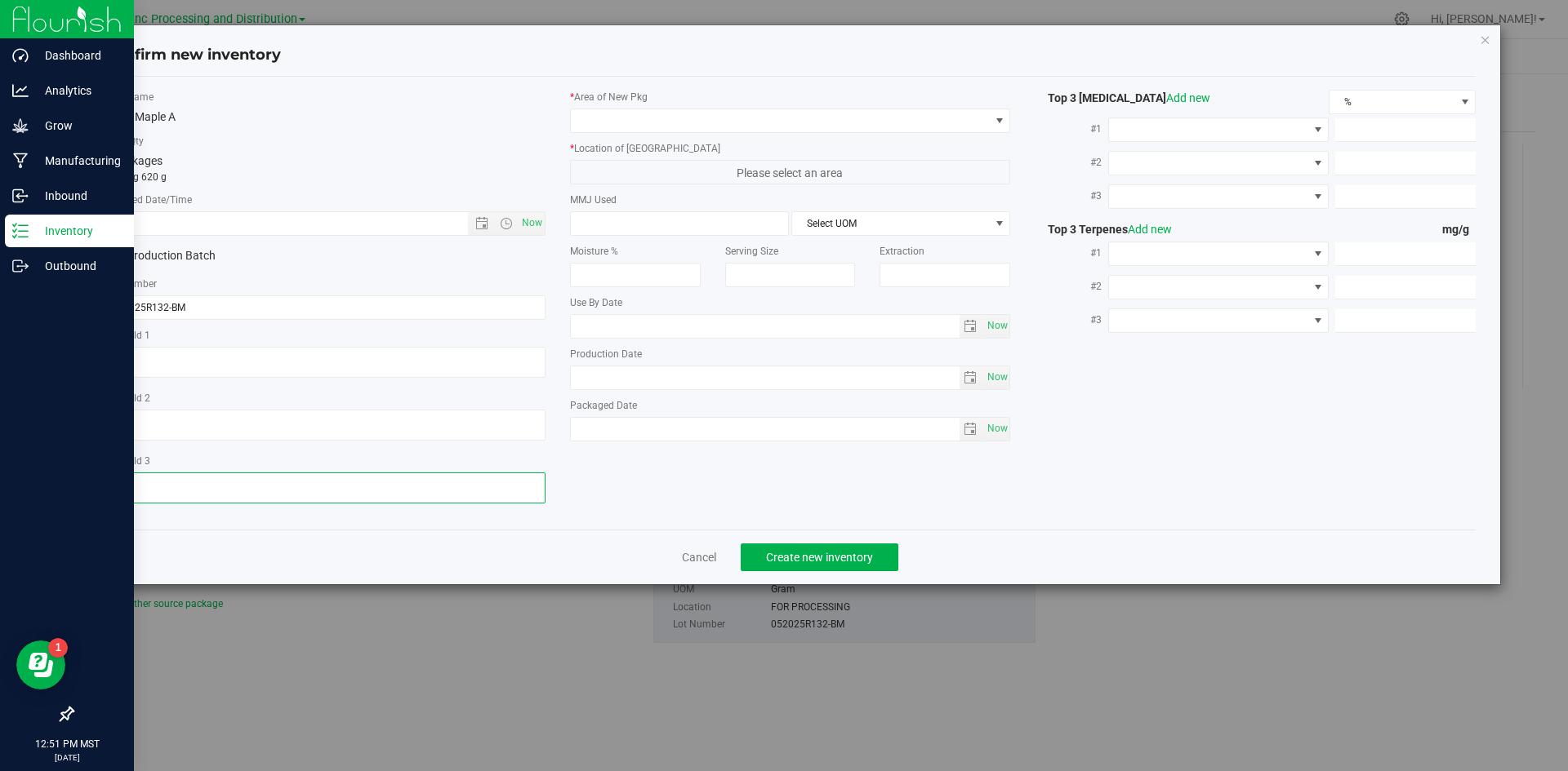
click at [242, 484] on textarea at bounding box center [325, 488] width 441 height 31
click at [530, 221] on span "Now" at bounding box center [531, 223] width 28 height 23
type input "[DATE] 12:51 PM"
click at [231, 485] on textarea at bounding box center [325, 488] width 441 height 31
type textarea "5"
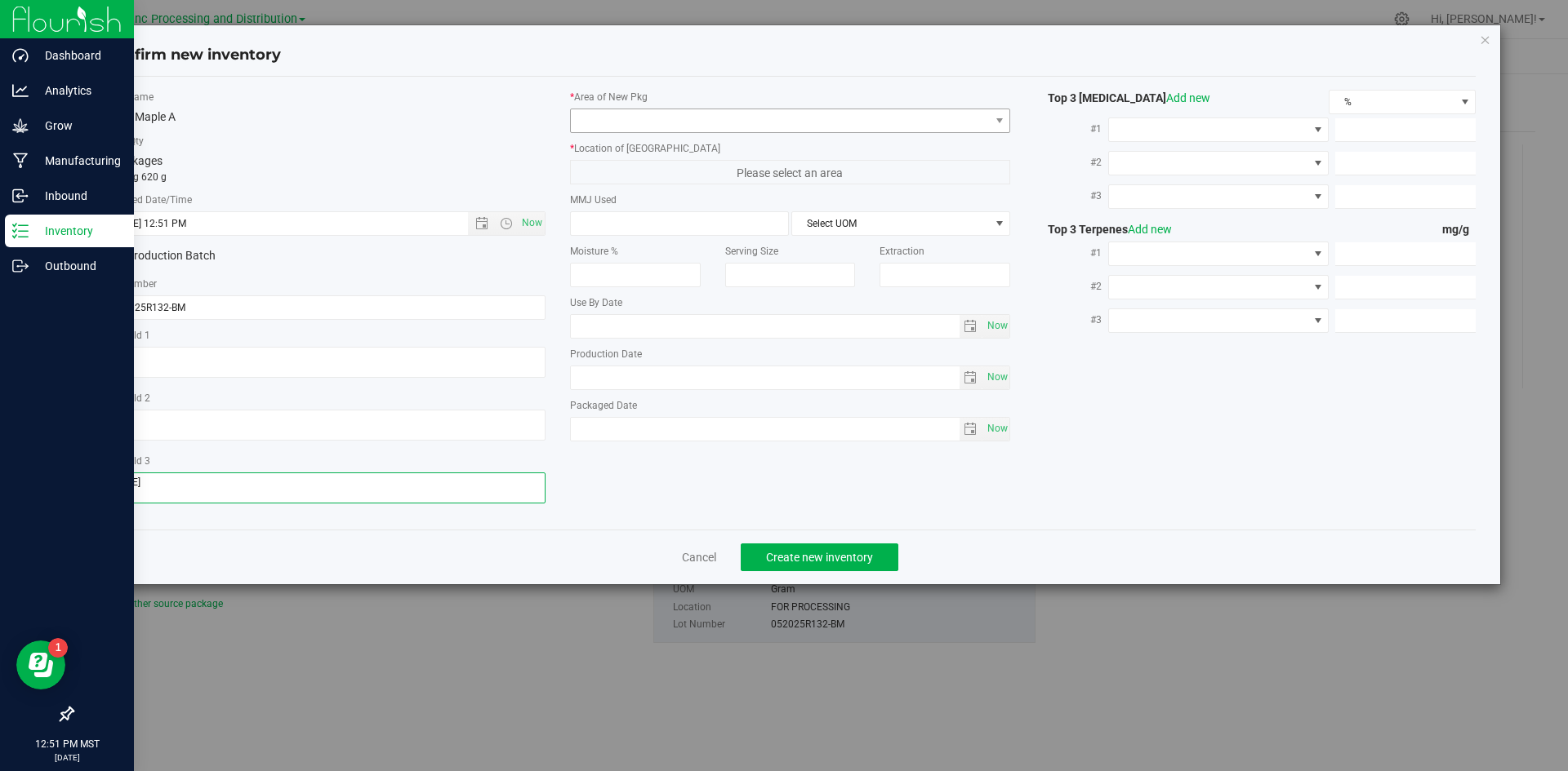
type textarea "[DATE]"
click at [695, 117] on span at bounding box center [780, 120] width 419 height 22
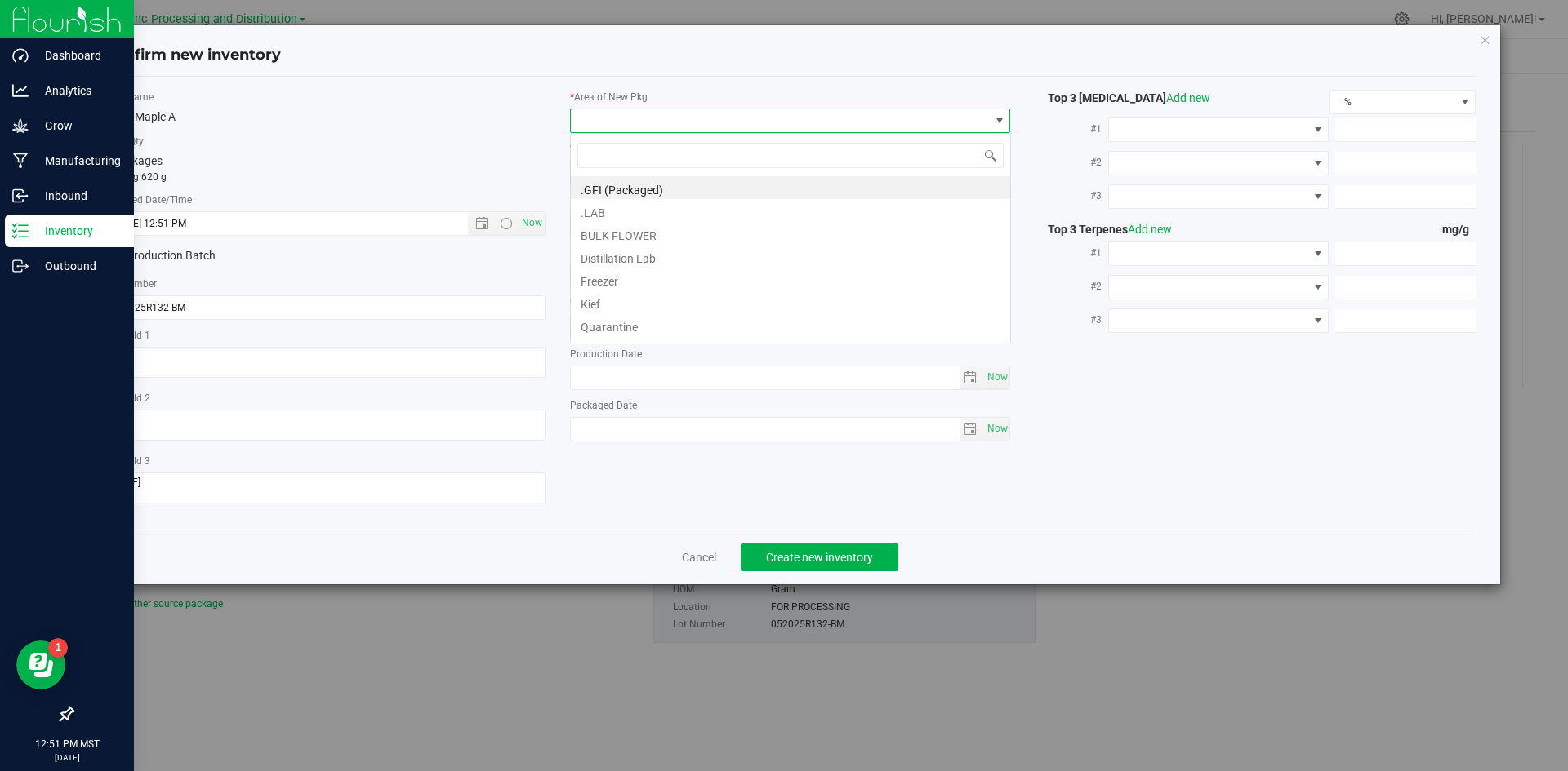
scroll to position [24, 441]
click at [629, 182] on li ".GFI (Packaged)" at bounding box center [790, 187] width 440 height 22
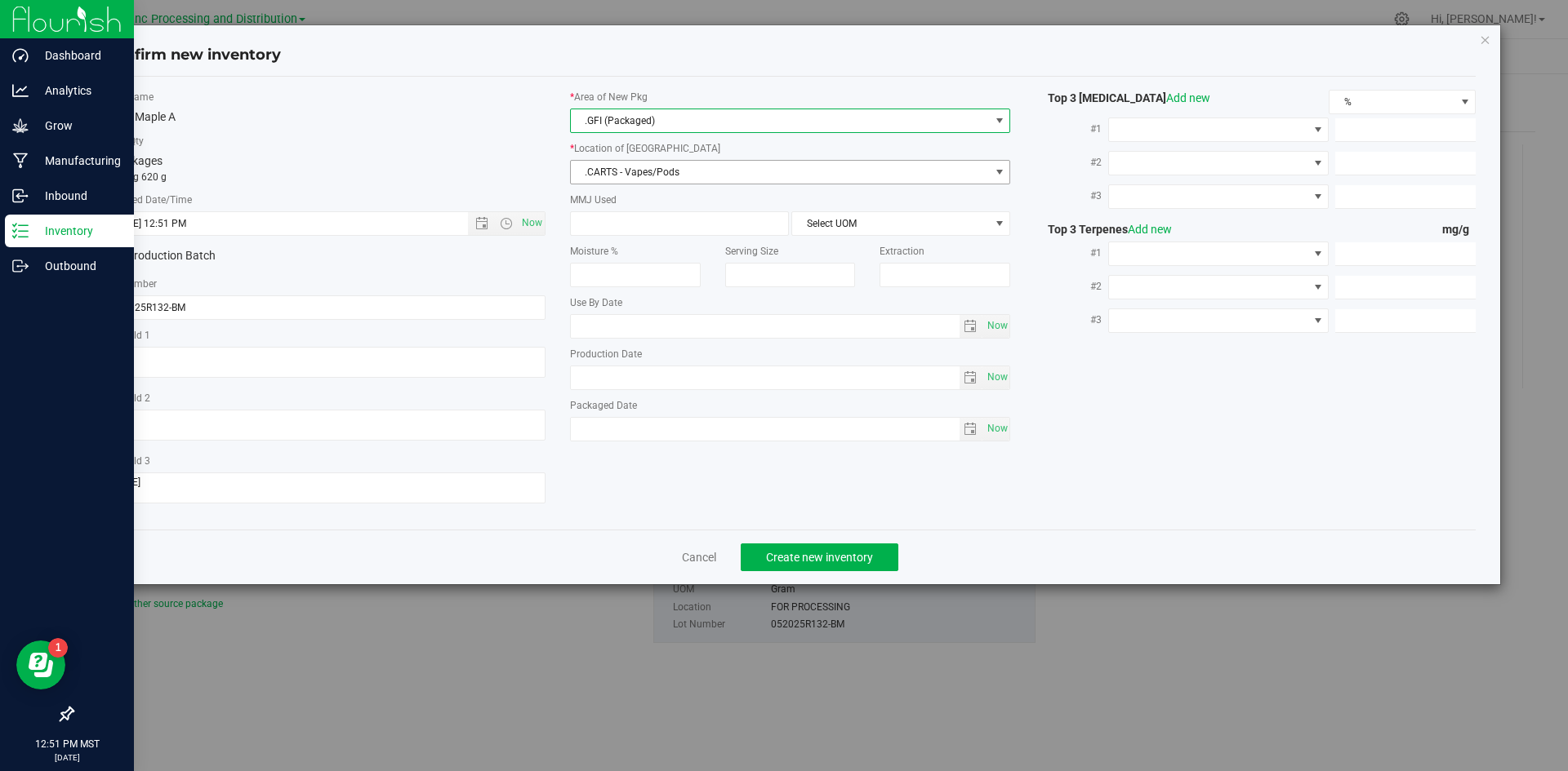
click at [628, 169] on span ".CARTS - Vapes/Pods" at bounding box center [780, 172] width 419 height 22
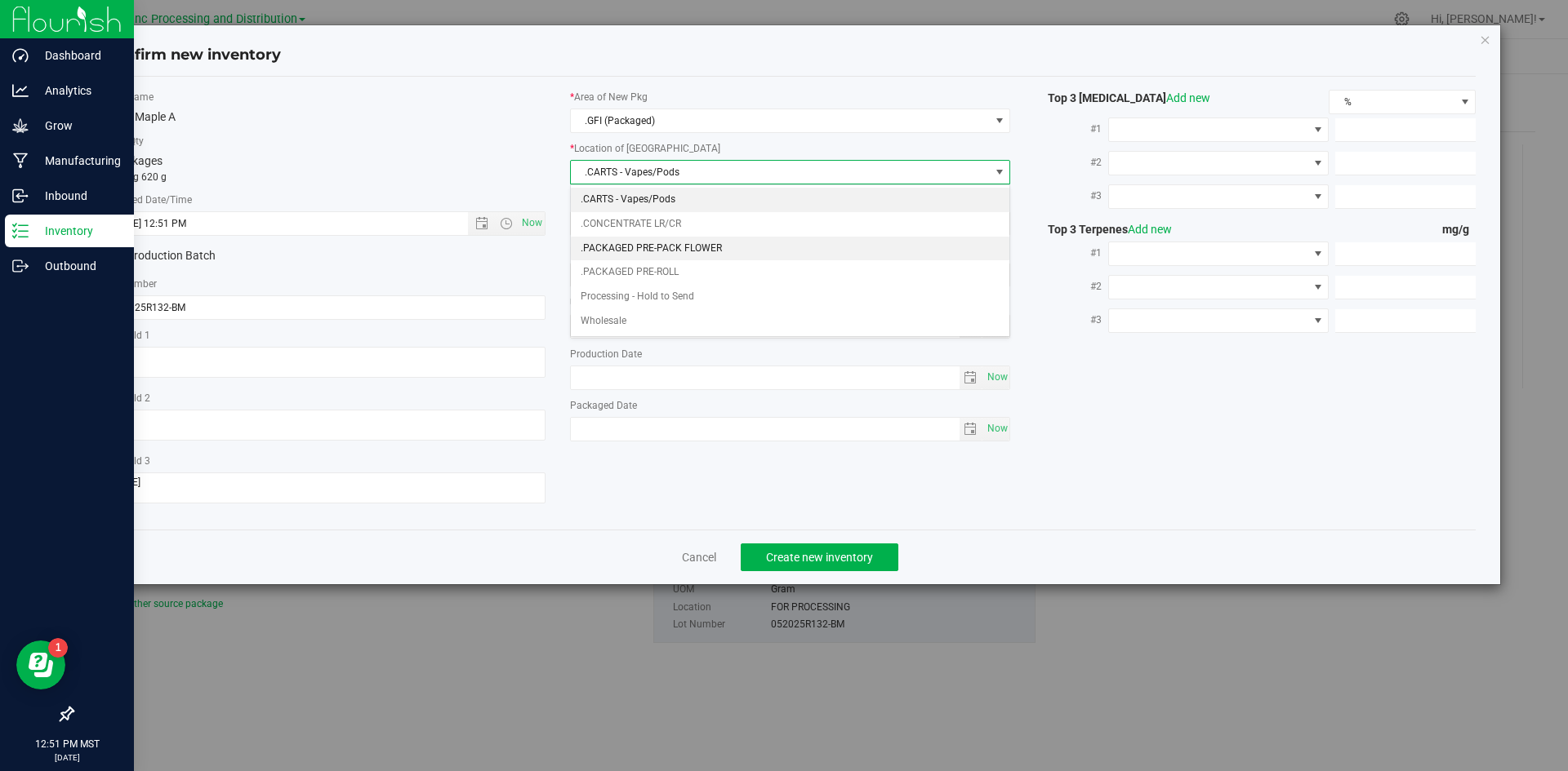
click at [648, 244] on li ".PACKAGED PRE-PACK FLOWER" at bounding box center [790, 248] width 440 height 24
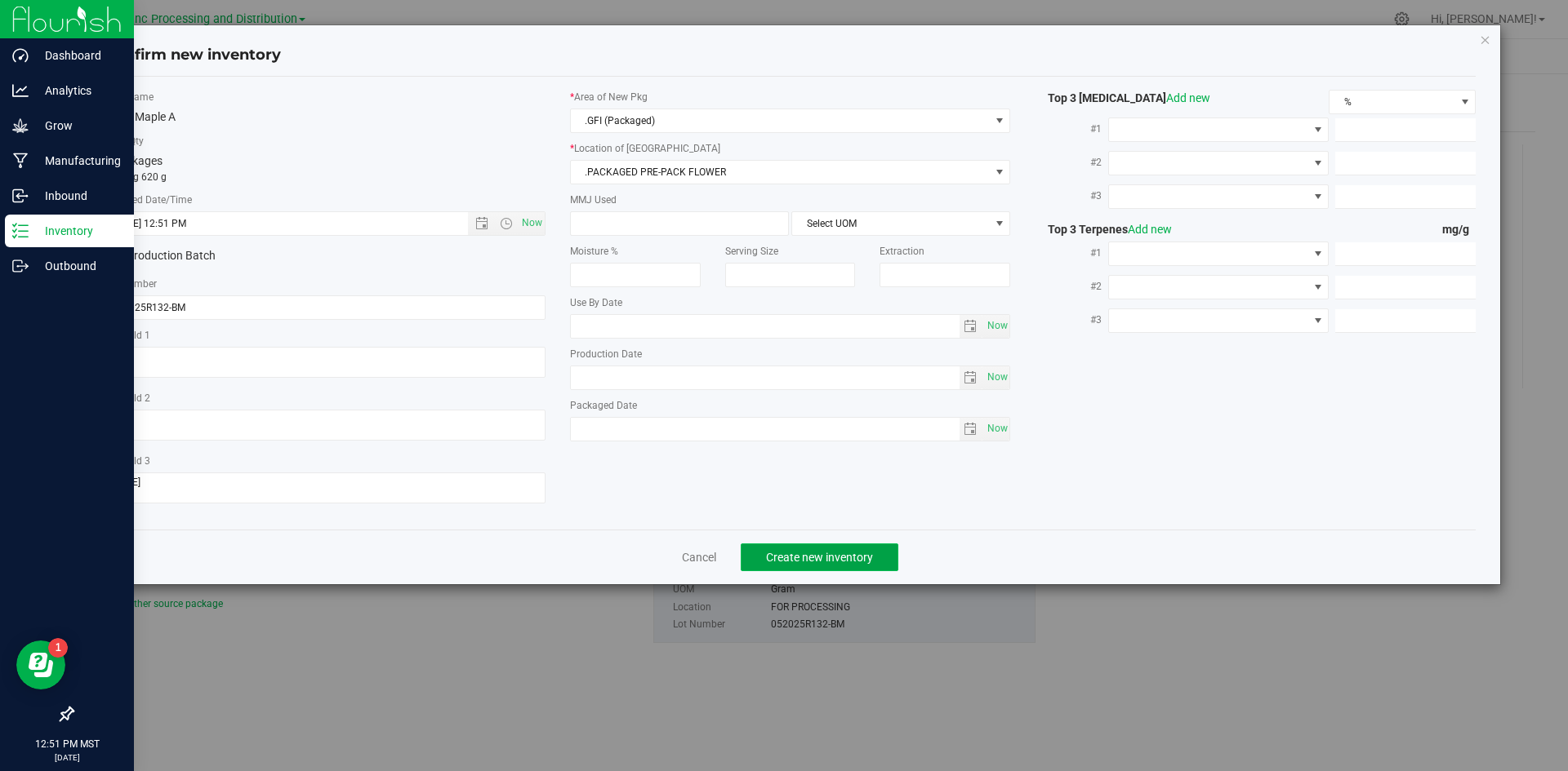
click at [834, 545] on button "Create new inventory" at bounding box center [819, 557] width 157 height 28
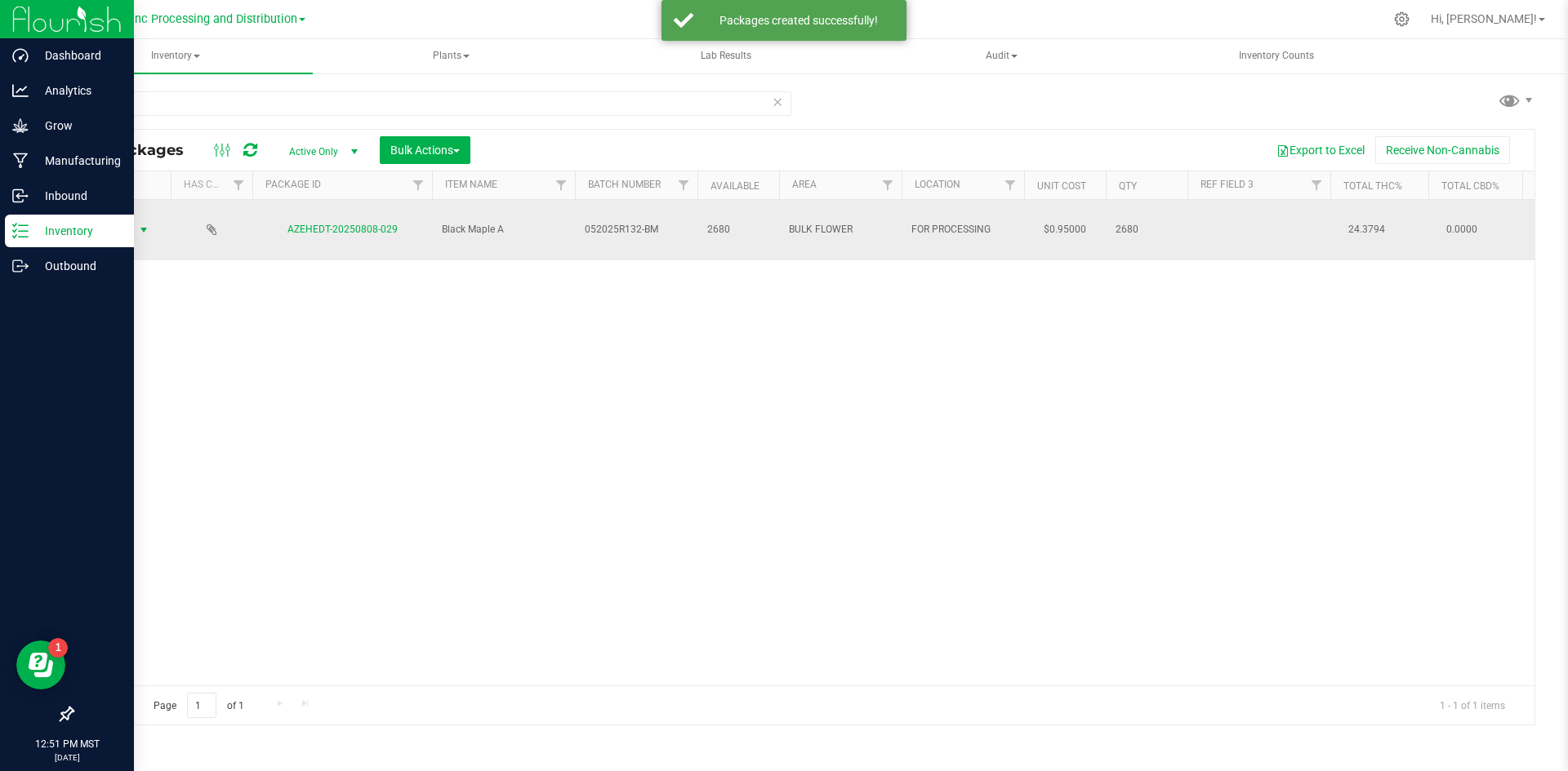
click at [129, 218] on span "Action" at bounding box center [111, 229] width 44 height 22
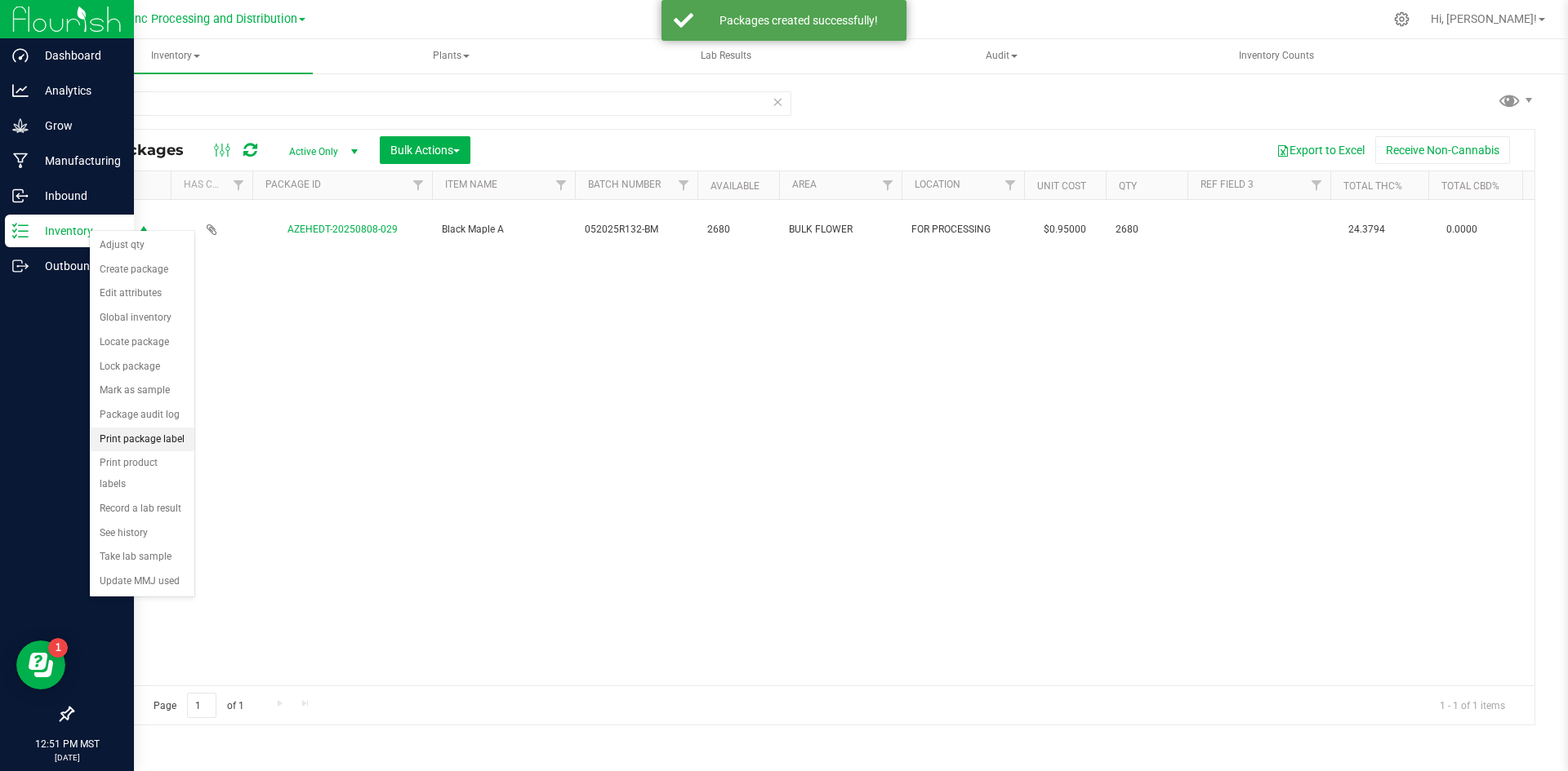
click at [140, 435] on li "Print package label" at bounding box center [142, 439] width 104 height 24
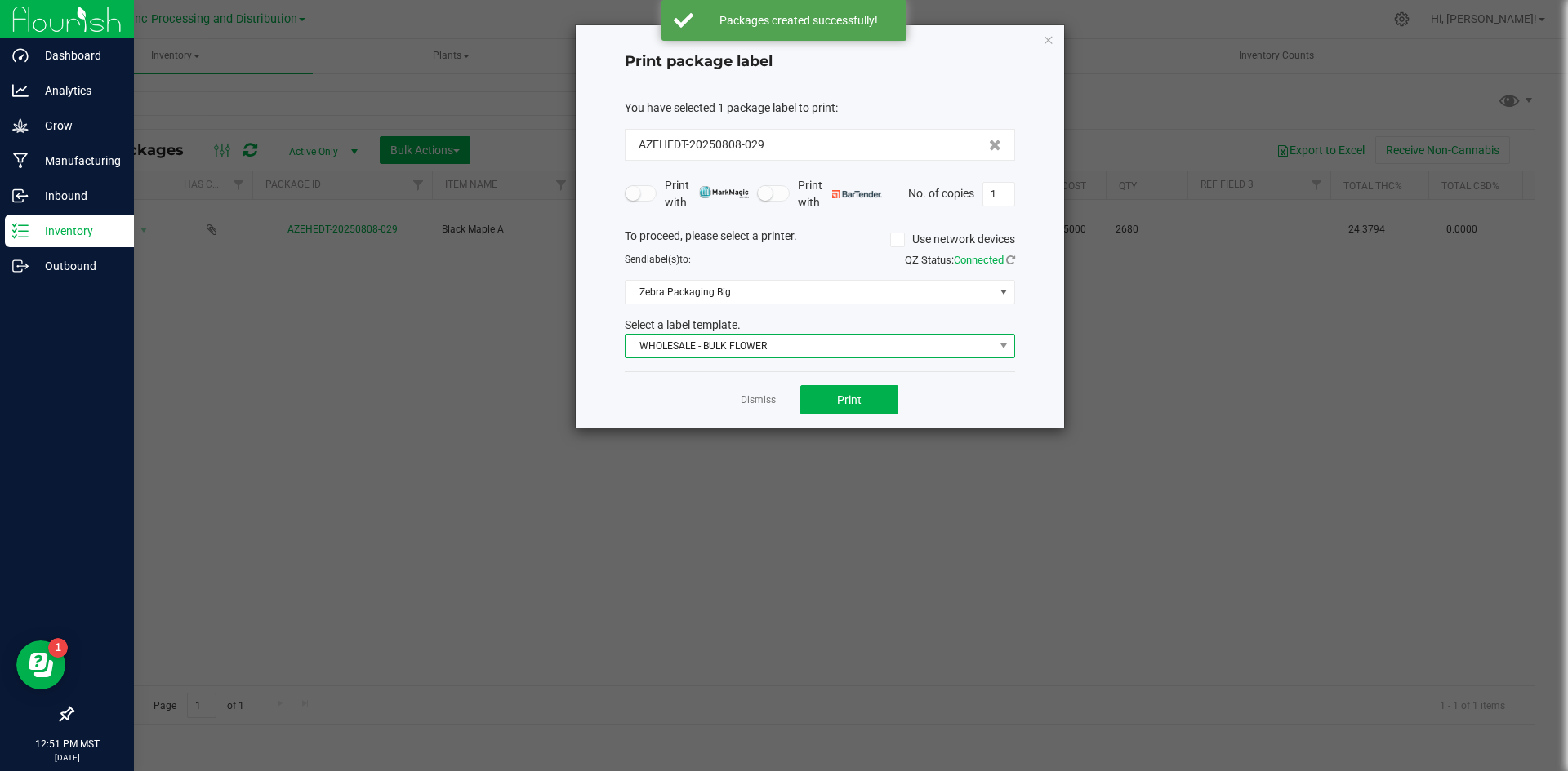
click at [792, 336] on span "WHOLESALE - BULK FLOWER" at bounding box center [810, 345] width 369 height 22
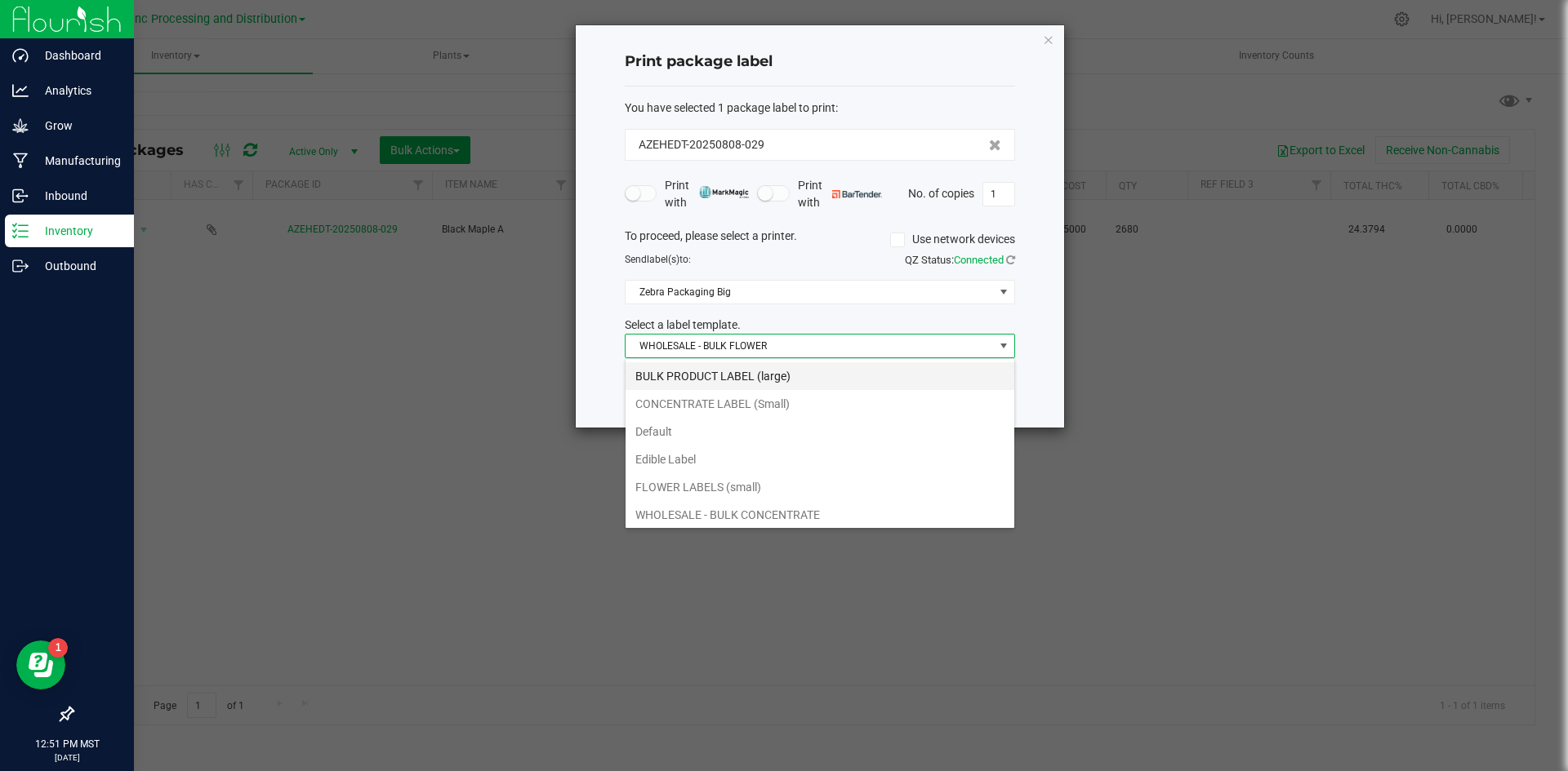
click at [667, 382] on li "BULK PRODUCT LABEL (large)" at bounding box center [820, 376] width 388 height 28
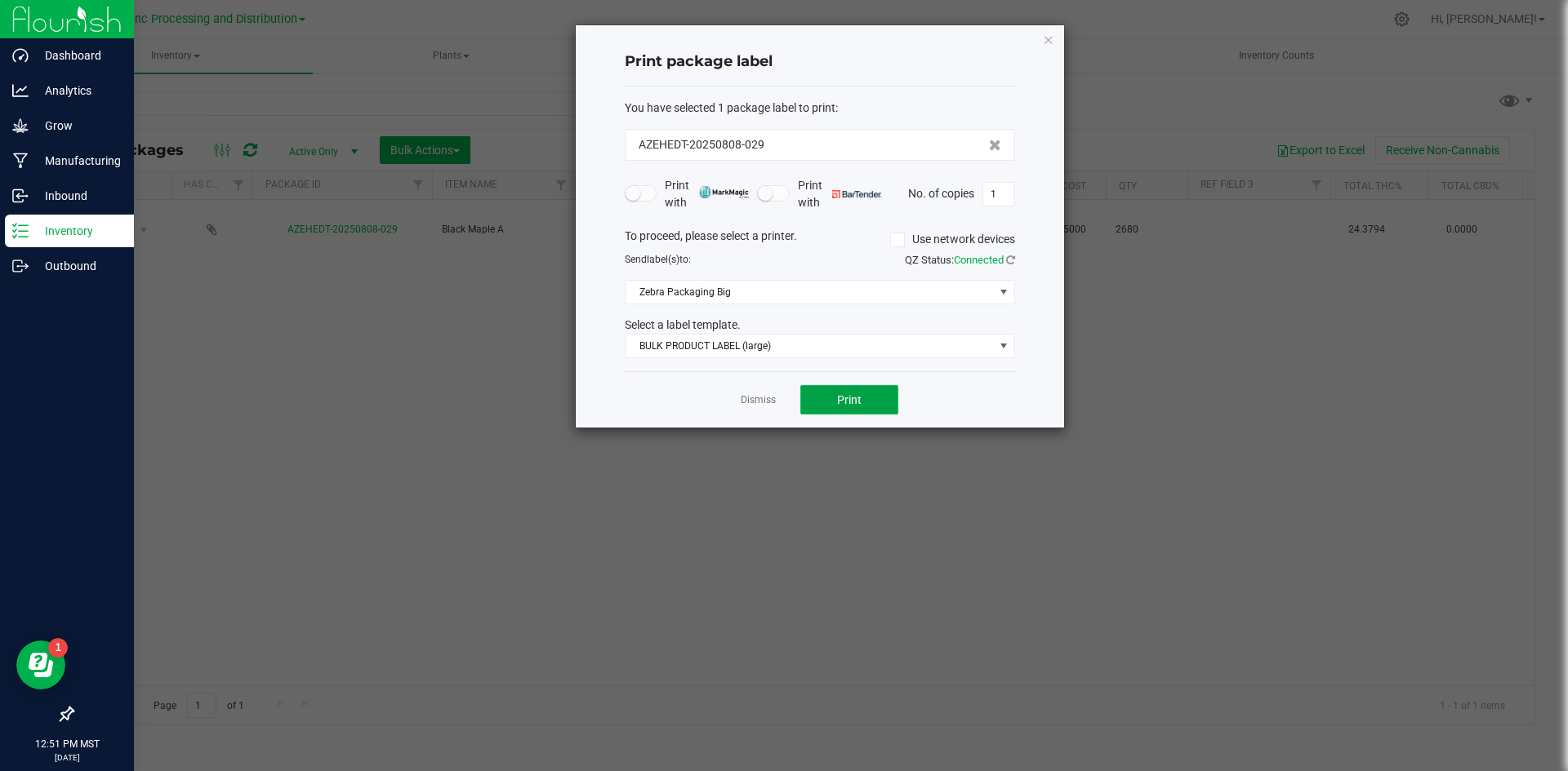
click at [823, 395] on button "Print" at bounding box center [849, 400] width 98 height 30
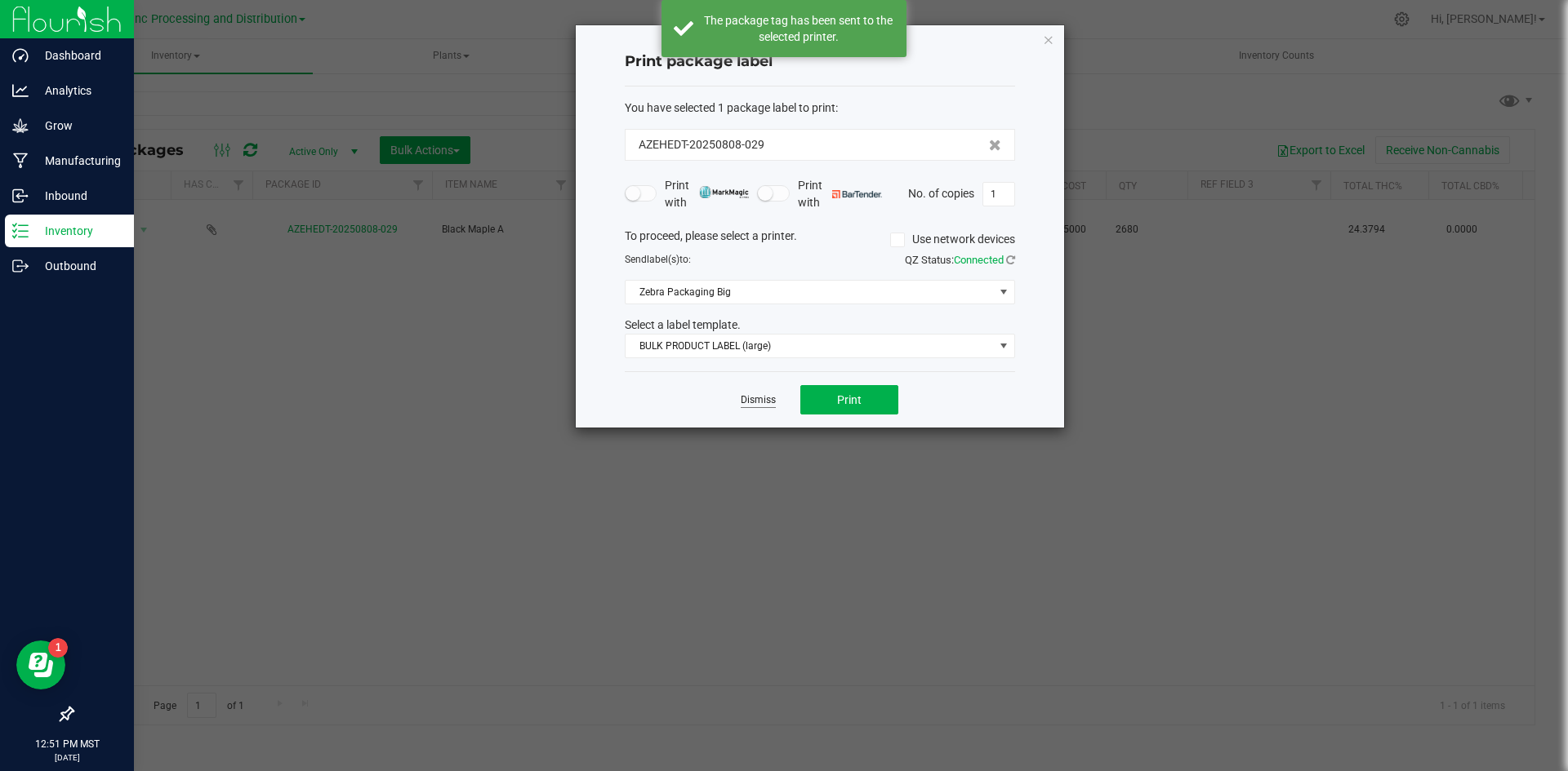
click at [764, 401] on link "Dismiss" at bounding box center [758, 400] width 35 height 13
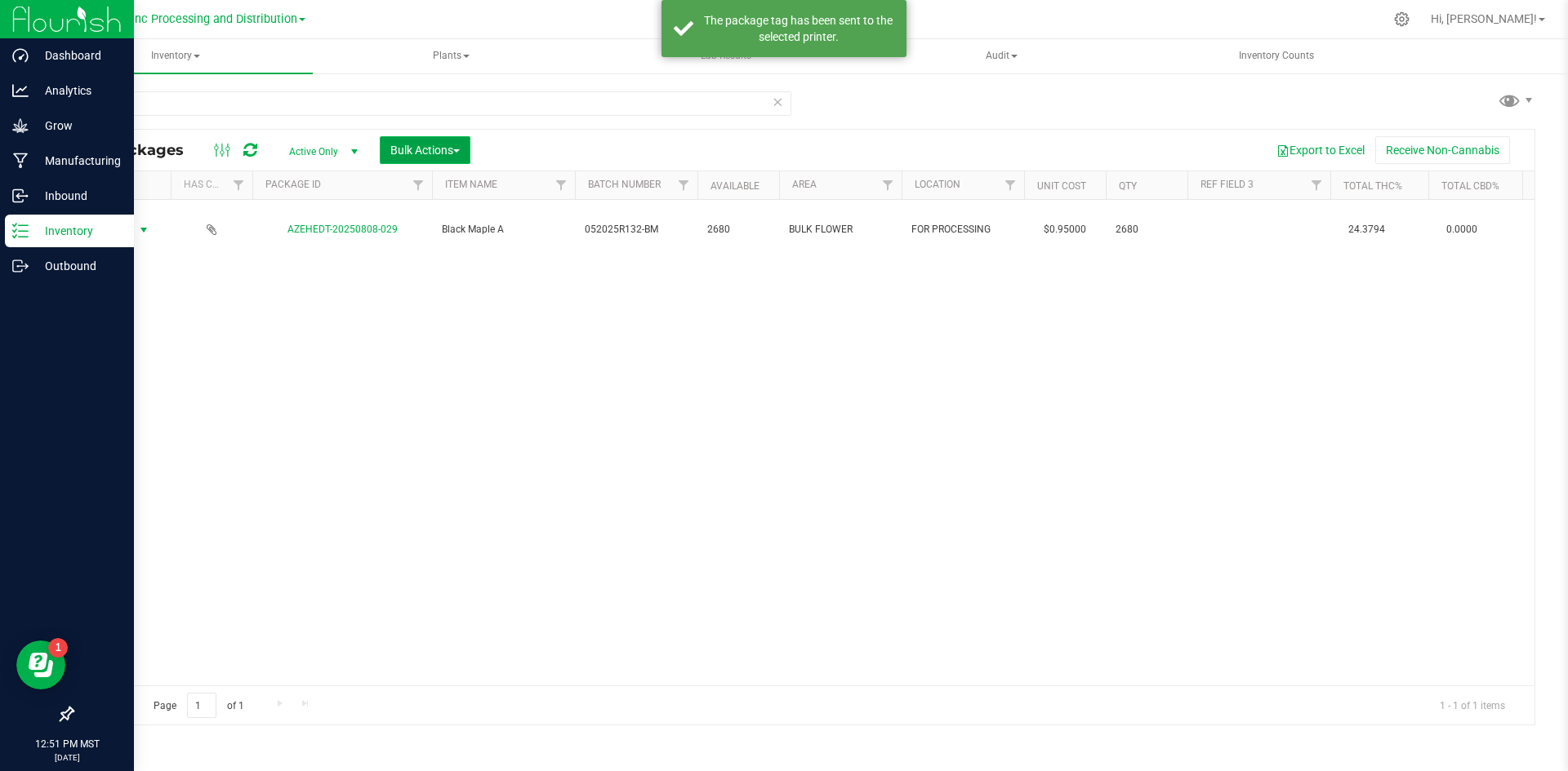
click at [456, 160] on button "Bulk Actions" at bounding box center [424, 150] width 91 height 28
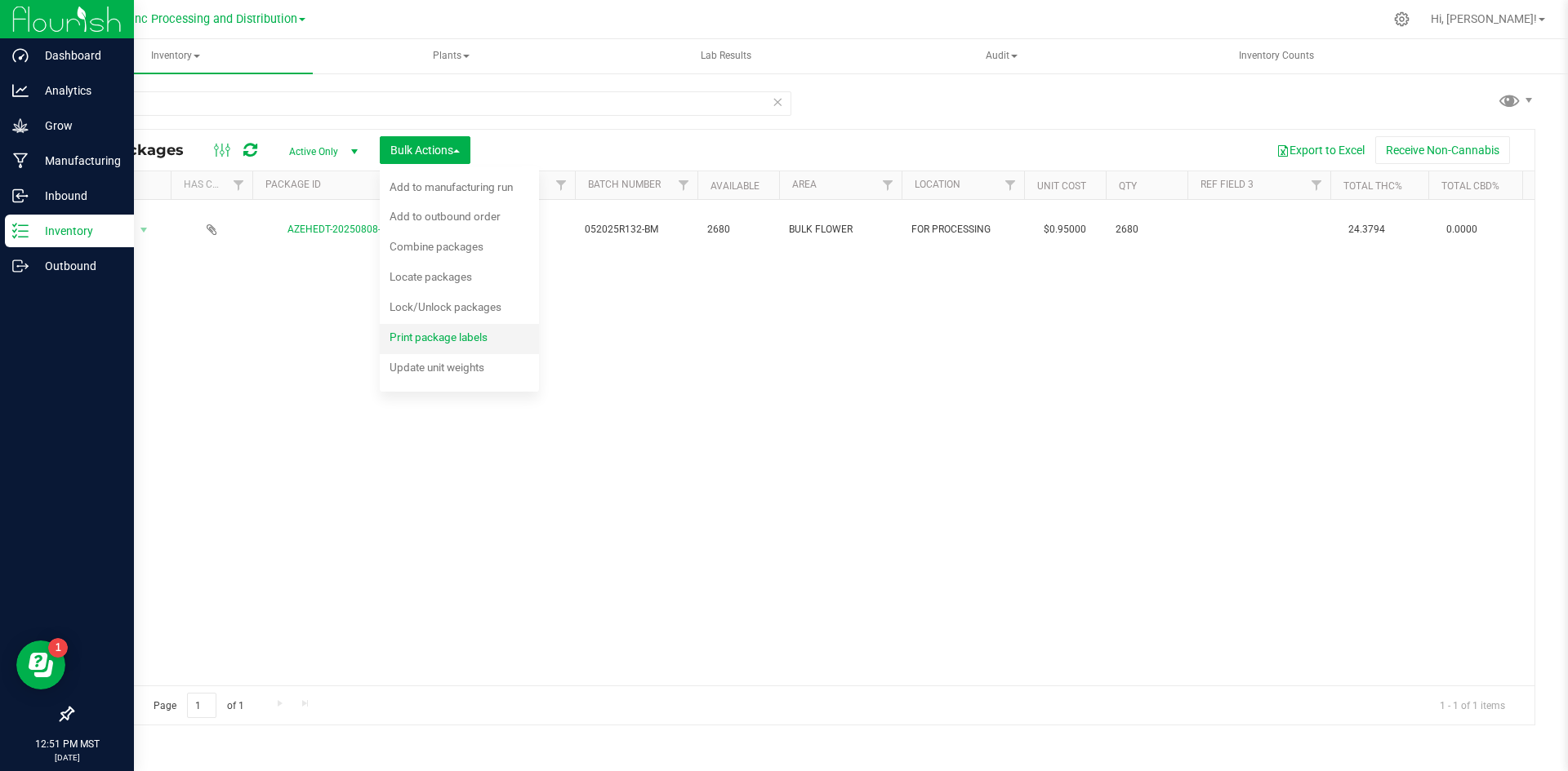
click at [436, 342] on span "Print package labels" at bounding box center [438, 337] width 98 height 13
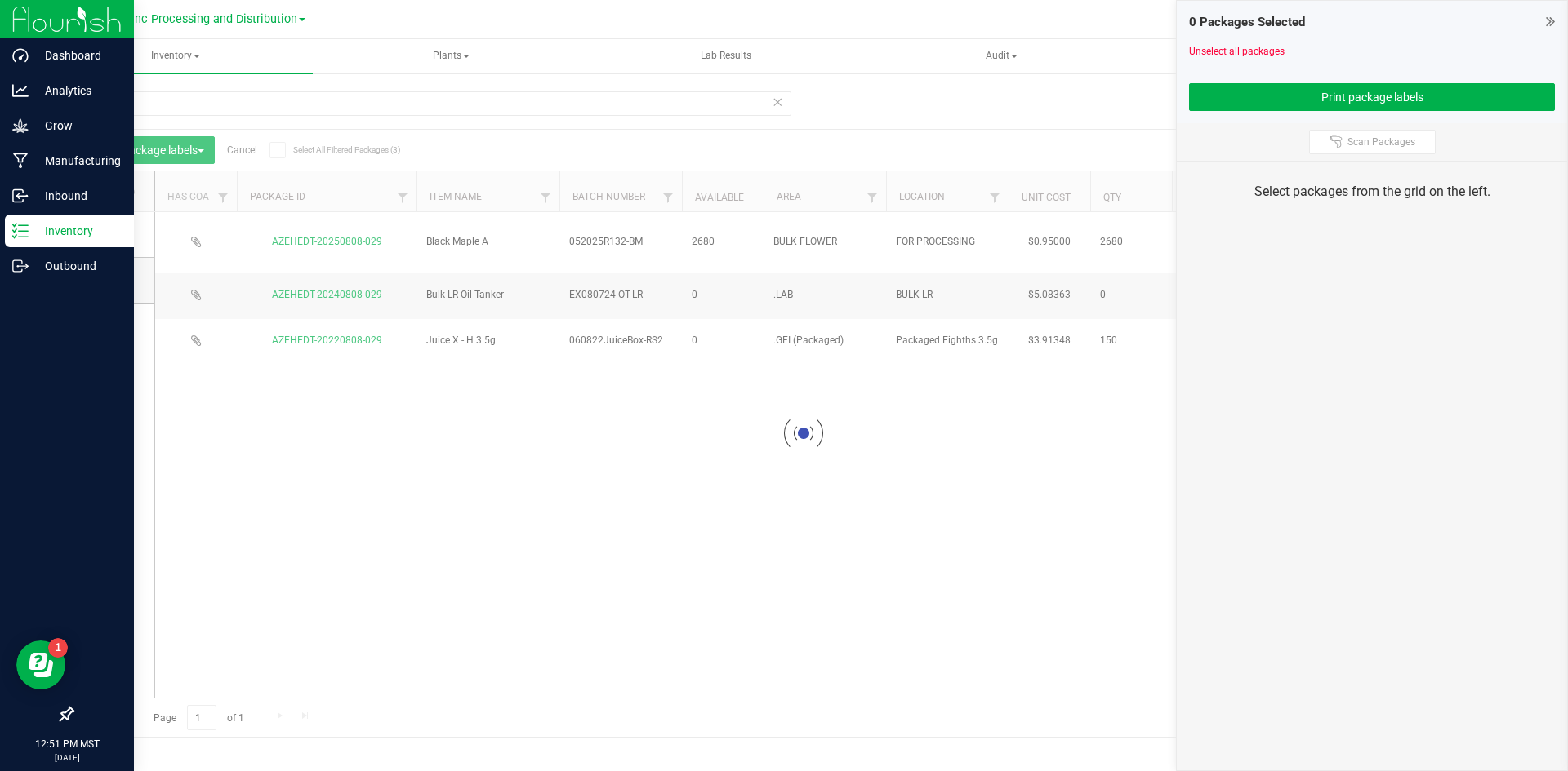
click at [776, 102] on icon at bounding box center [777, 102] width 12 height 20
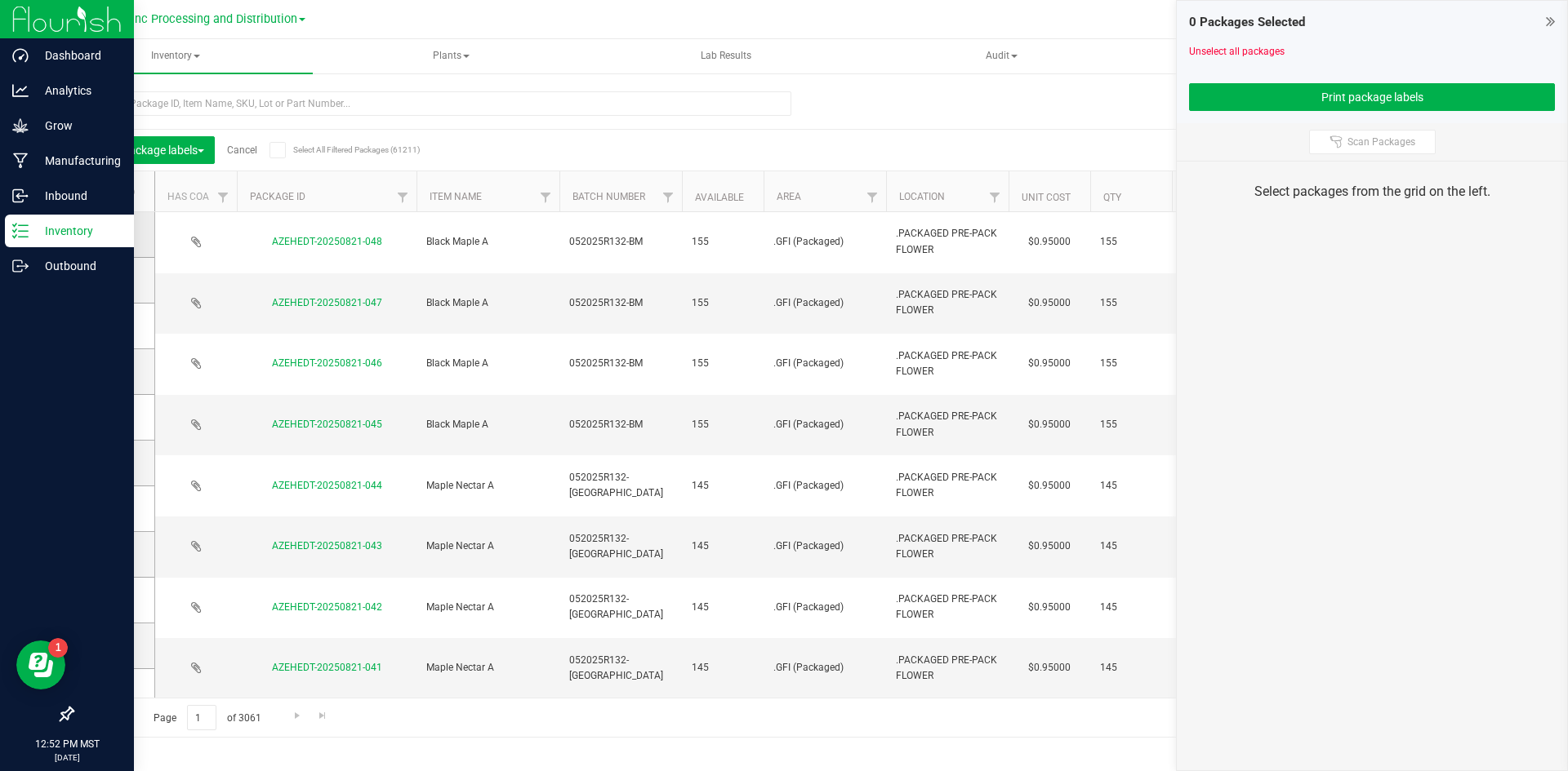
click at [106, 235] on icon at bounding box center [109, 235] width 11 height 0
click at [0, 0] on input "checkbox" at bounding box center [0, 0] width 0 height 0
click at [109, 280] on icon at bounding box center [109, 280] width 11 height 0
click at [0, 0] on input "checkbox" at bounding box center [0, 0] width 0 height 0
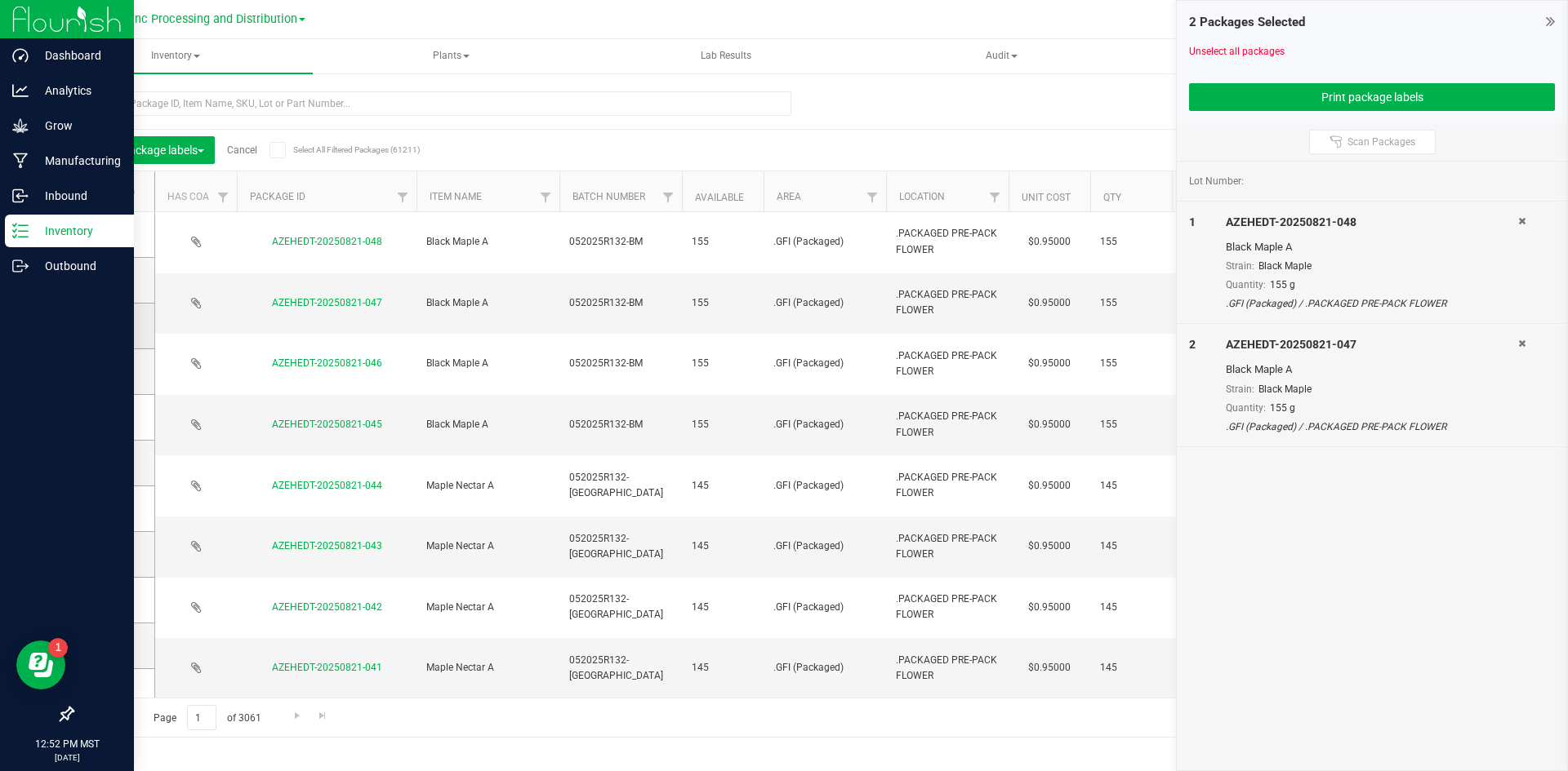
click at [110, 325] on icon at bounding box center [109, 325] width 11 height 0
click at [0, 0] on input "checkbox" at bounding box center [0, 0] width 0 height 0
click at [111, 371] on icon at bounding box center [109, 371] width 11 height 0
click at [0, 0] on input "checkbox" at bounding box center [0, 0] width 0 height 0
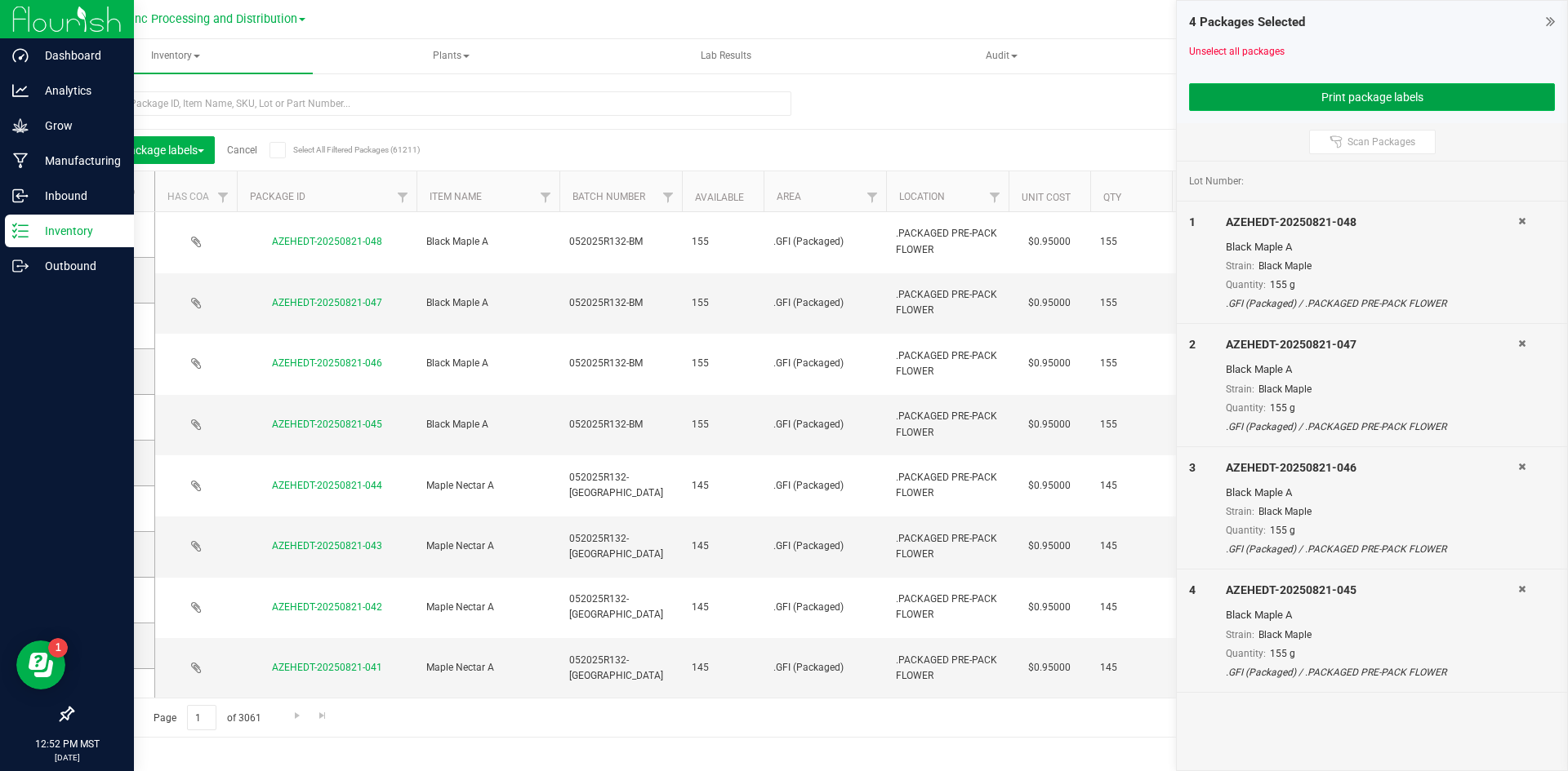
click at [1298, 95] on button "Print package labels" at bounding box center [1371, 97] width 366 height 28
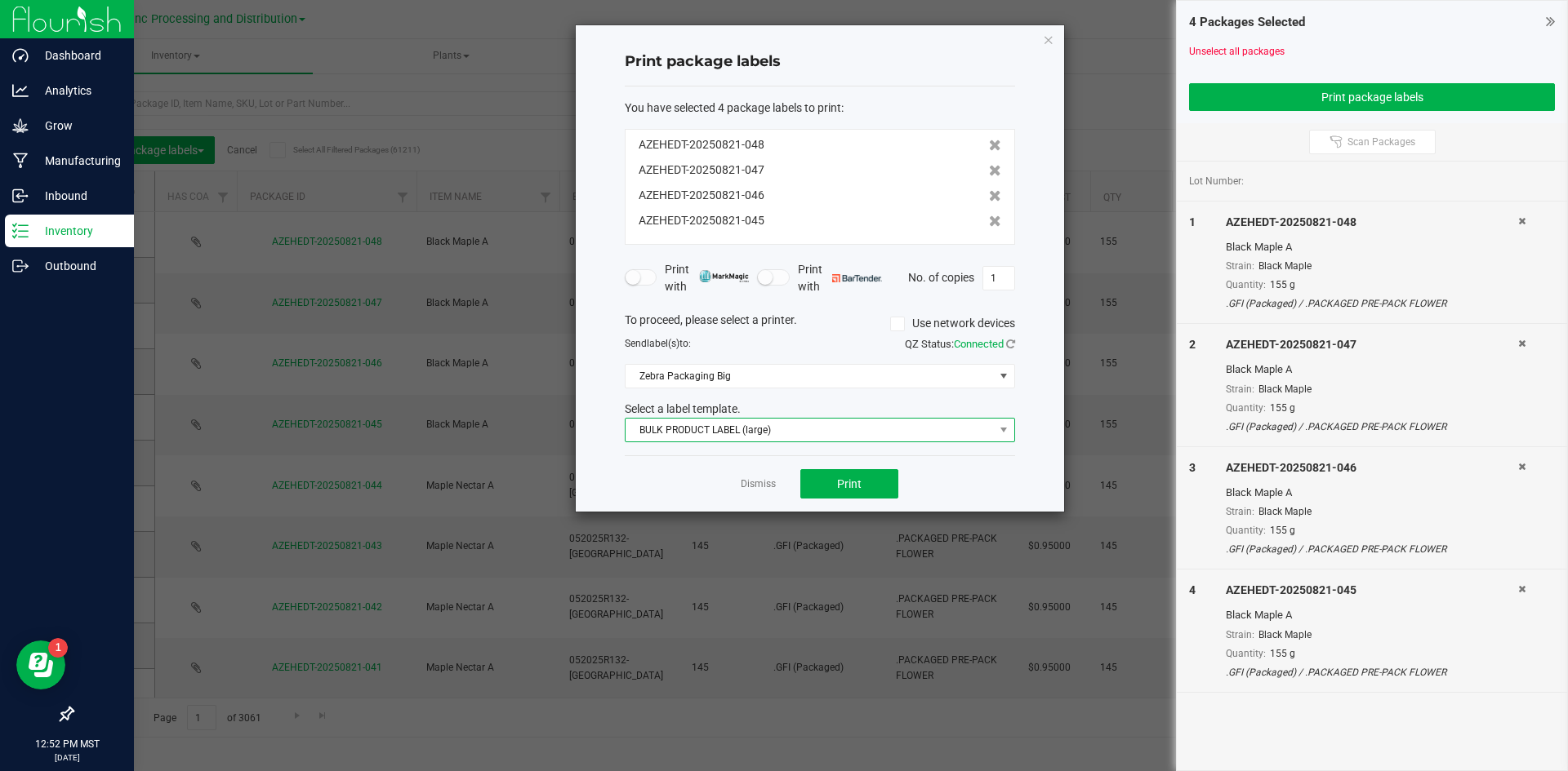
click at [749, 427] on span "BULK PRODUCT LABEL (large)" at bounding box center [810, 430] width 369 height 22
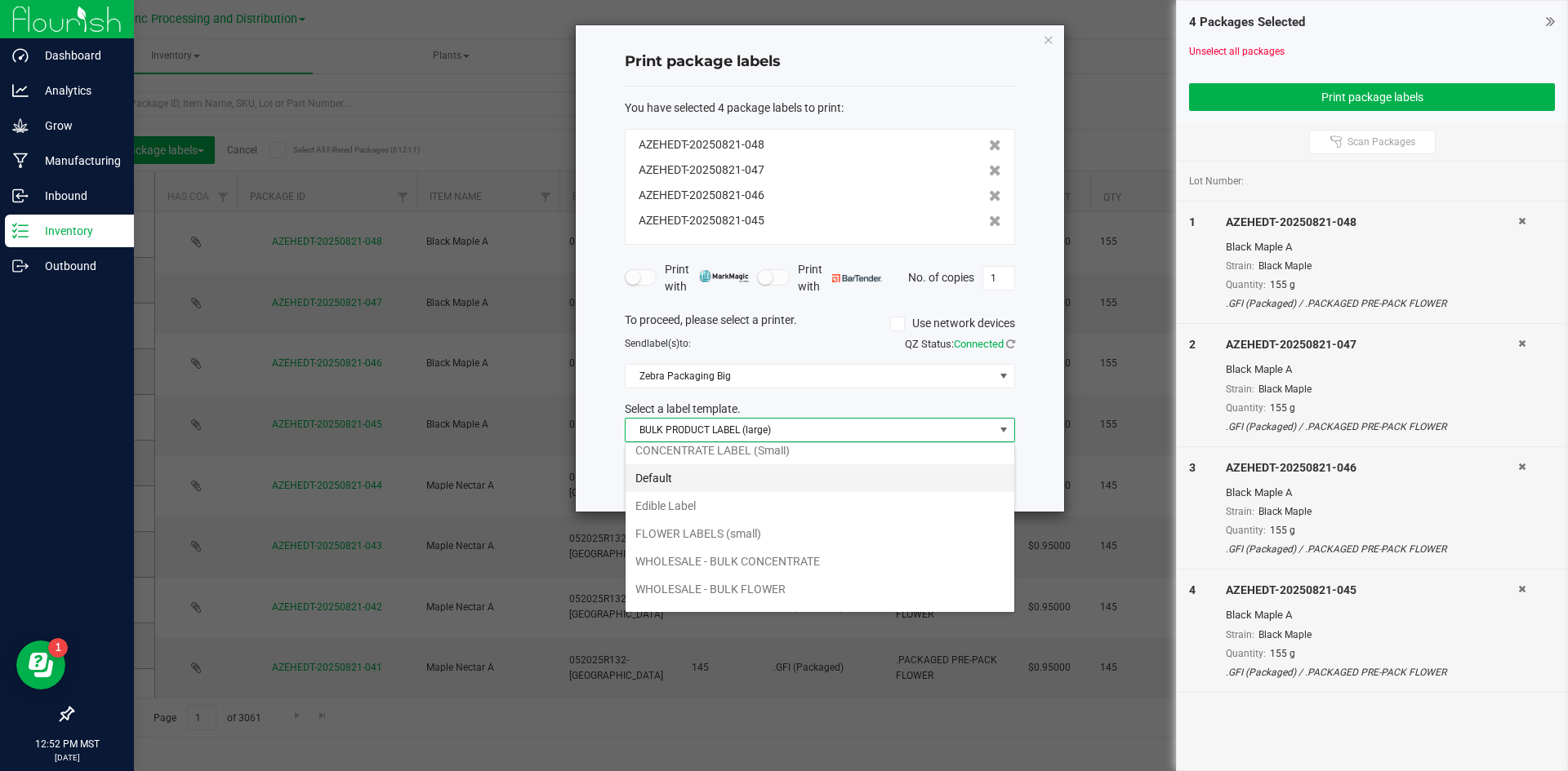
scroll to position [58, 0]
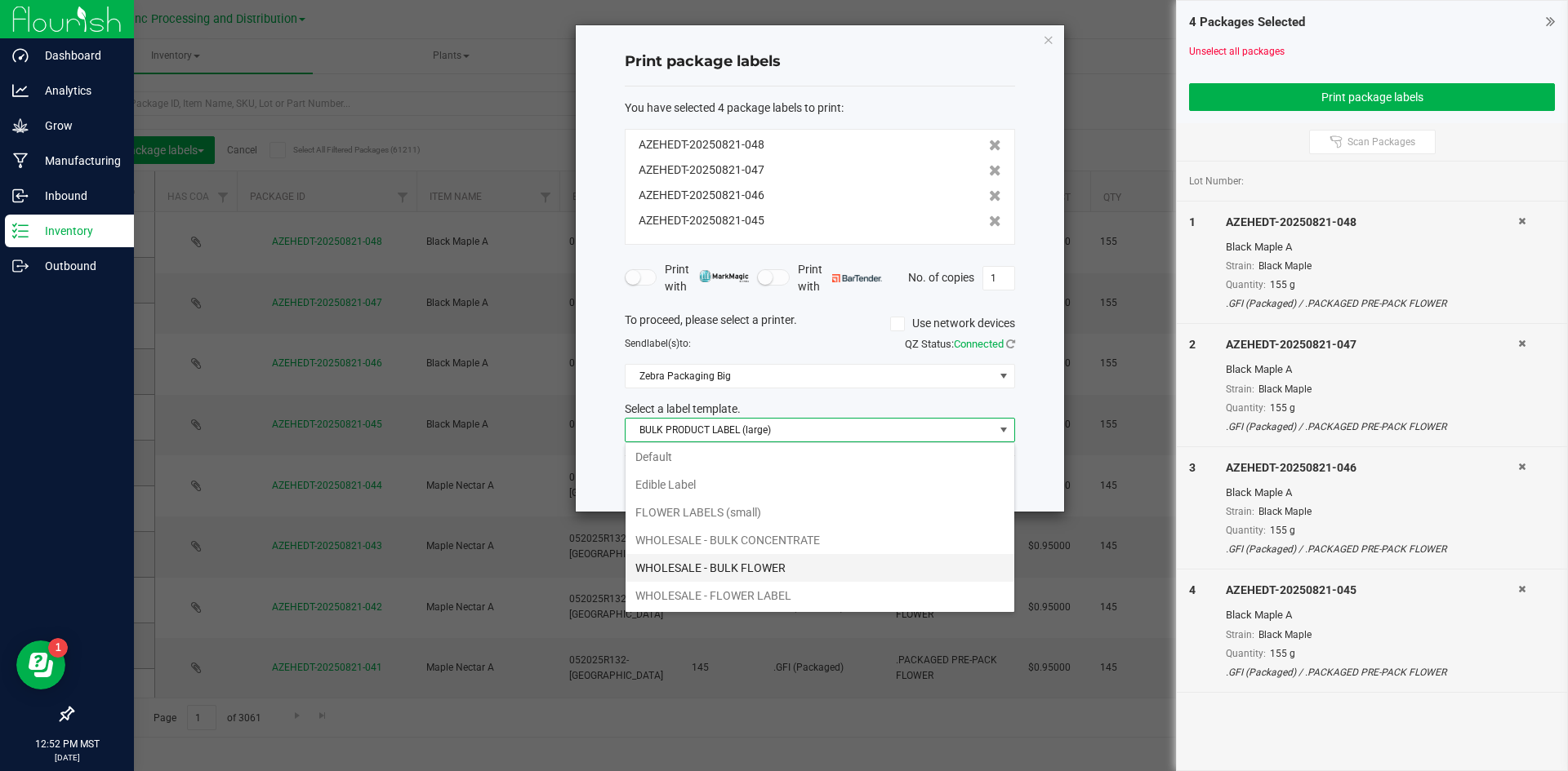
click at [777, 573] on li "WHOLESALE - BULK FLOWER" at bounding box center [820, 568] width 388 height 28
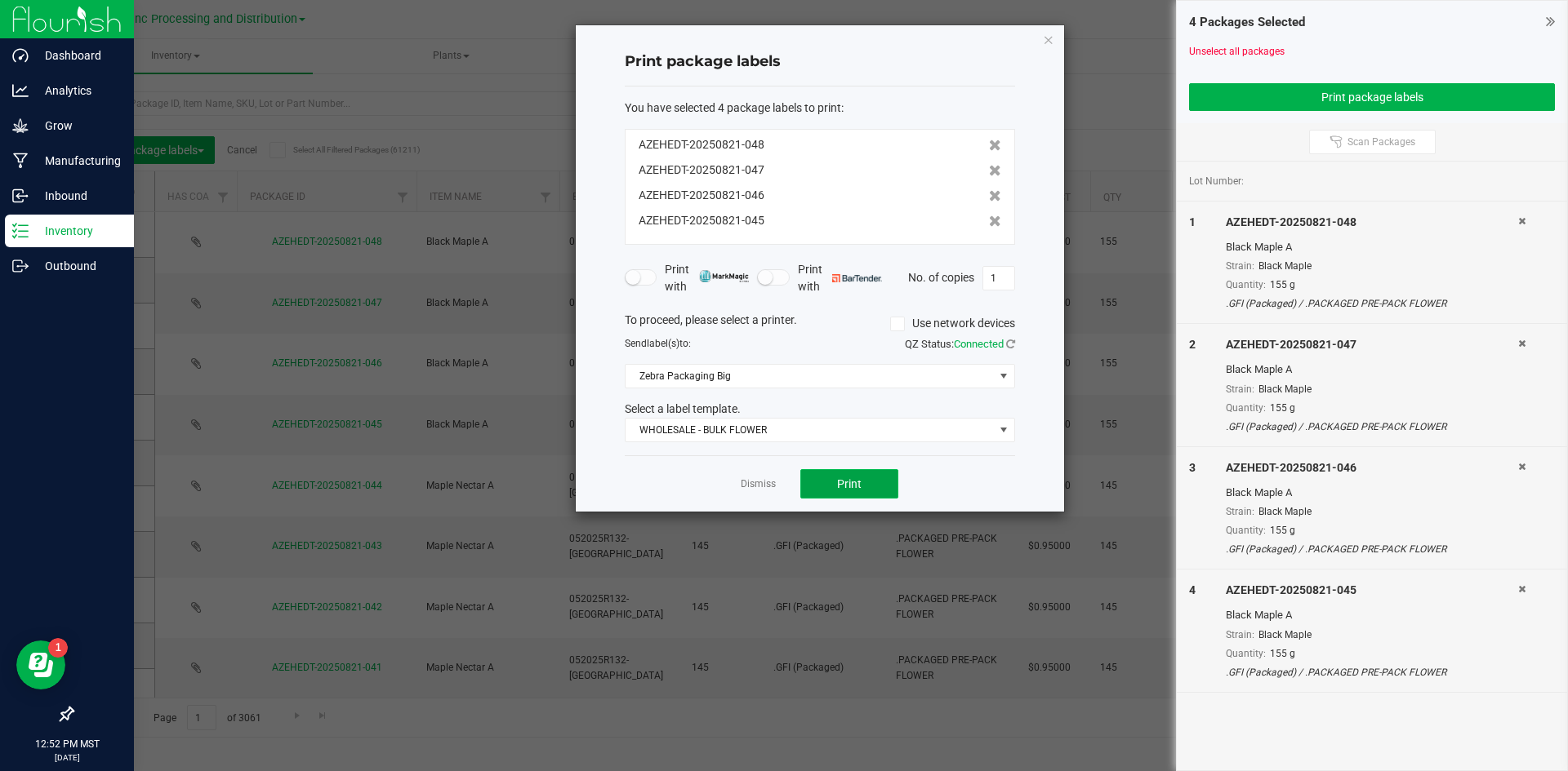
click at [856, 485] on span "Print" at bounding box center [849, 483] width 24 height 13
click at [753, 480] on link "Dismiss" at bounding box center [758, 483] width 35 height 13
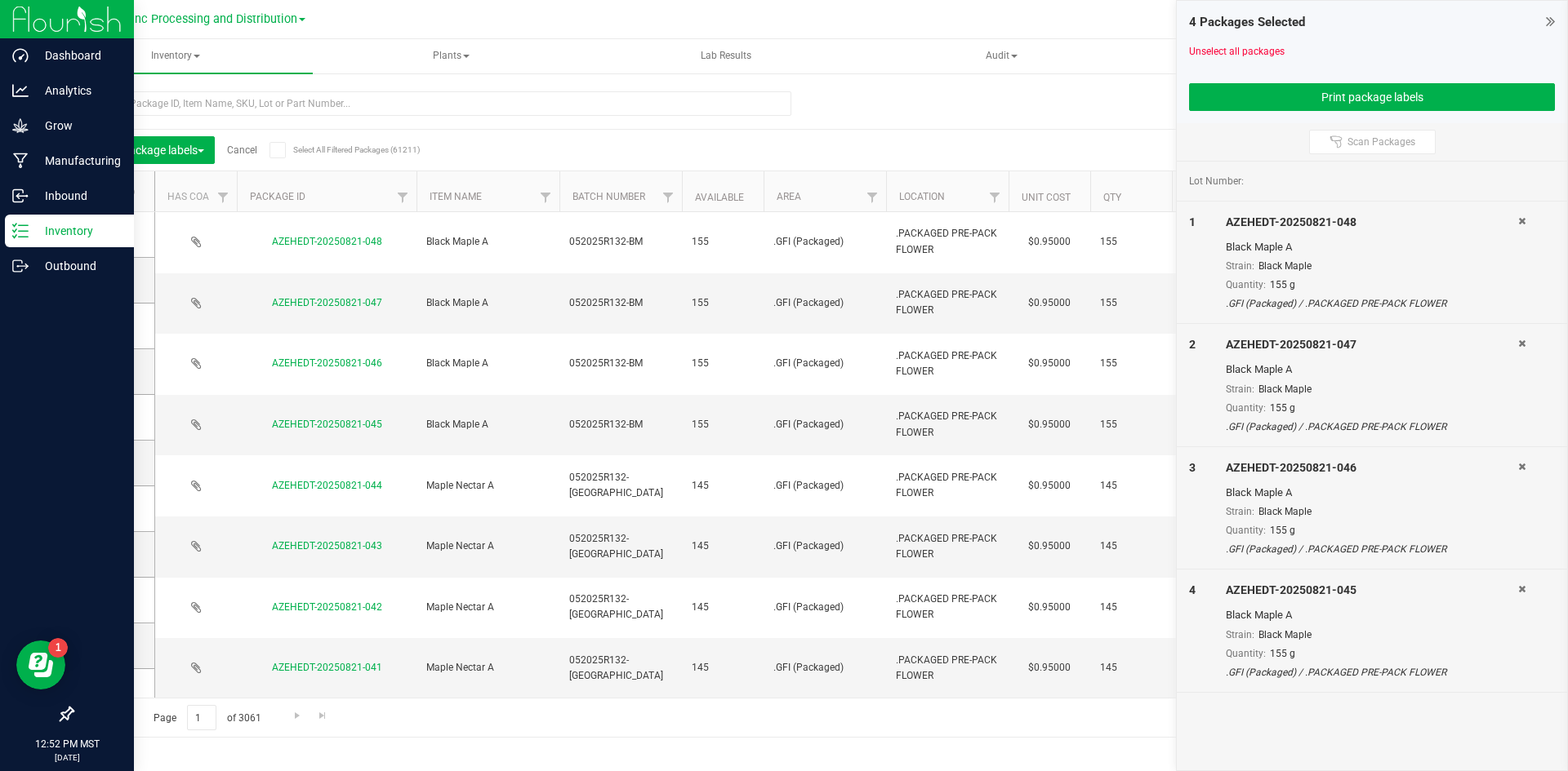
click at [251, 147] on link "Cancel" at bounding box center [242, 150] width 31 height 12
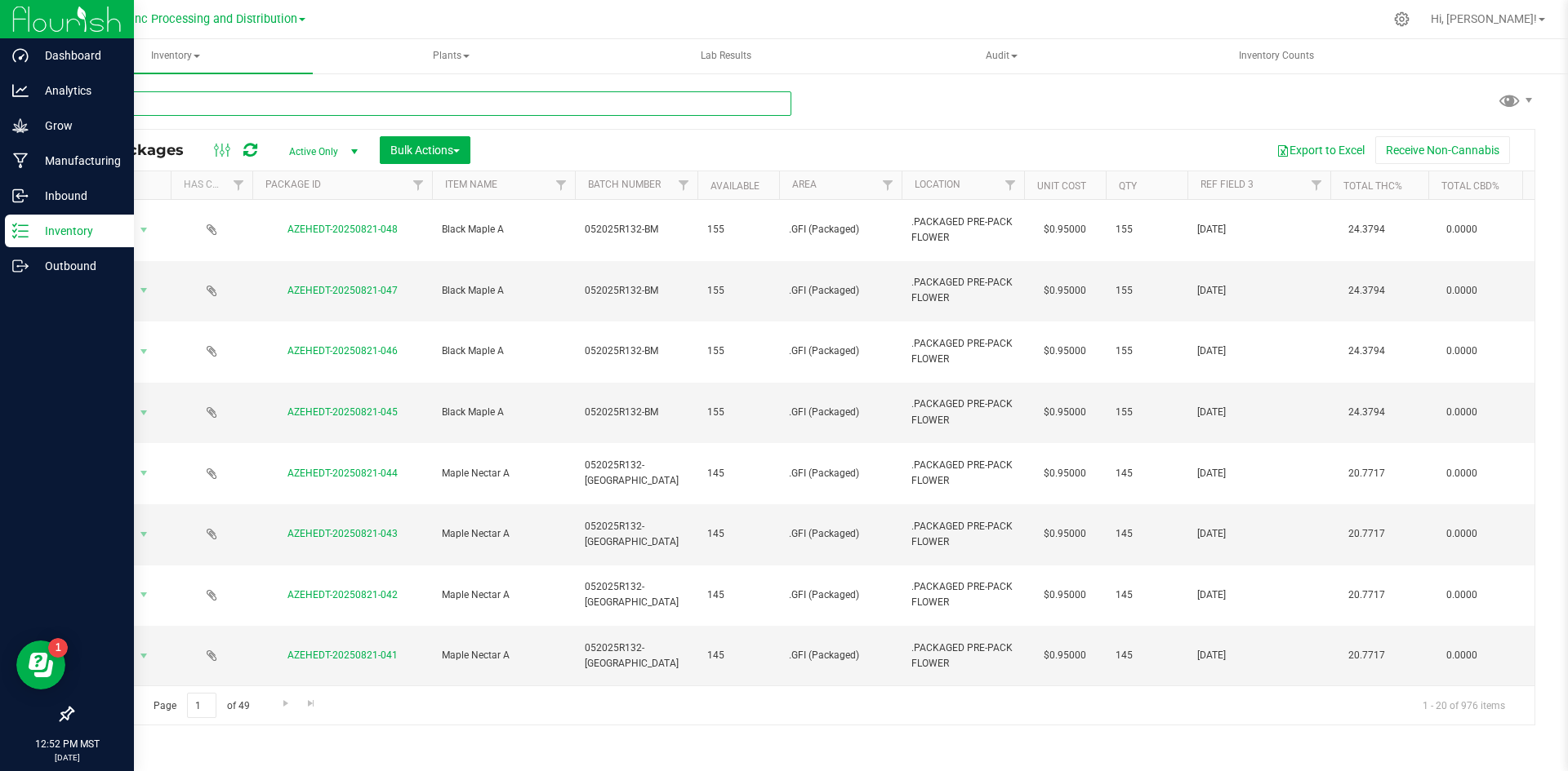
click at [270, 103] on input "text" at bounding box center [432, 103] width 719 height 24
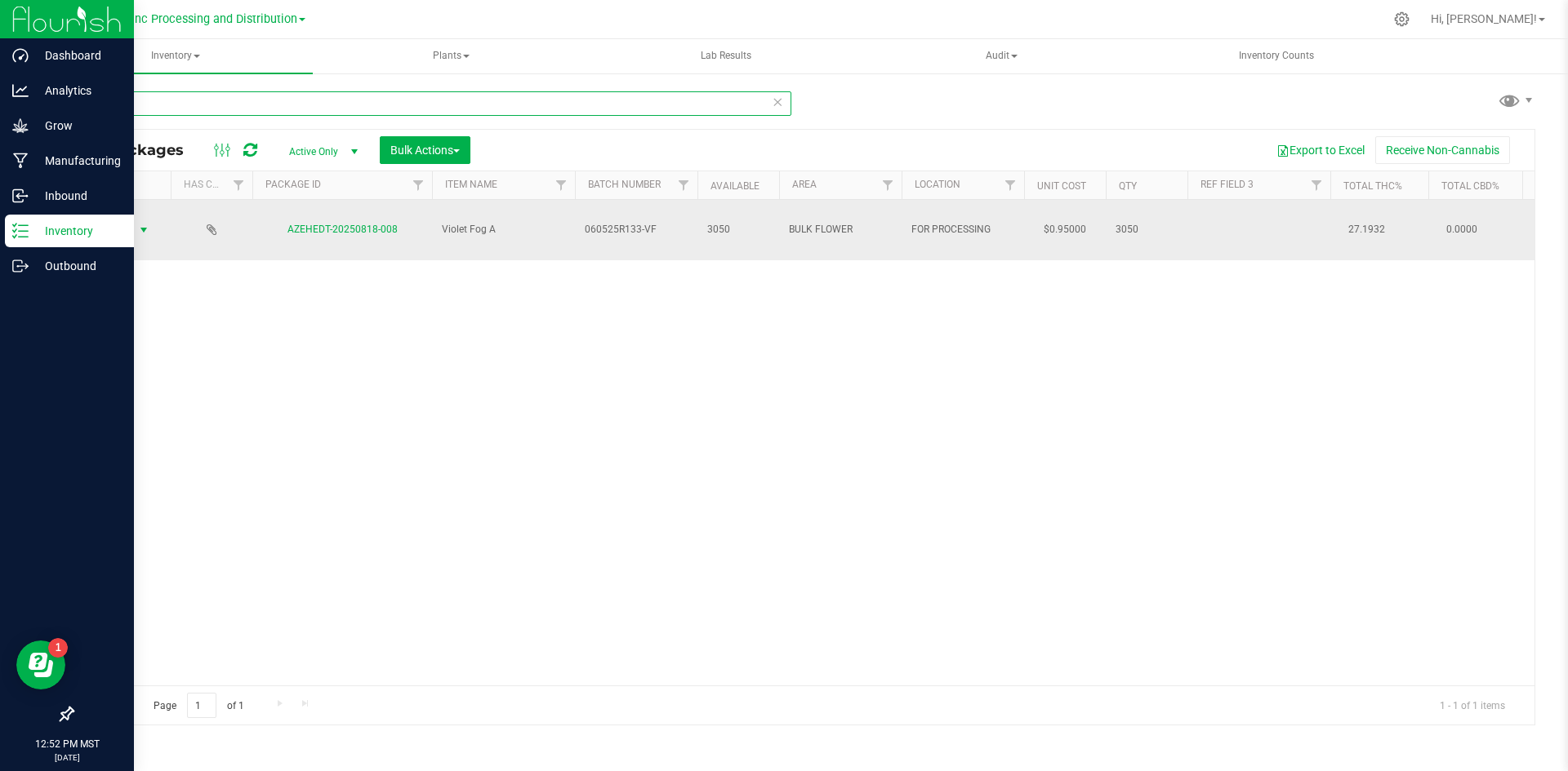
type input "818-008"
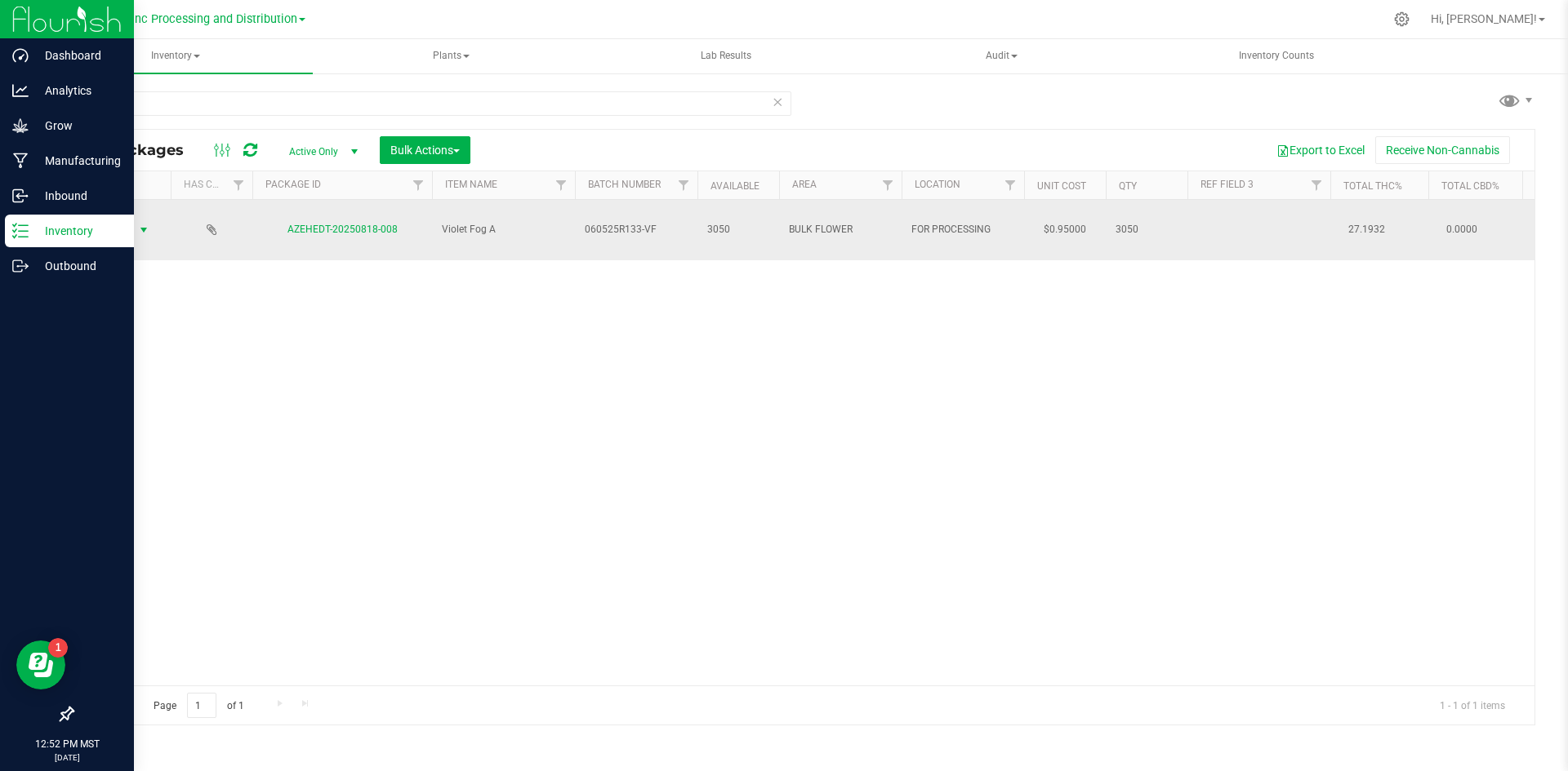
click at [130, 225] on span "Action" at bounding box center [111, 229] width 44 height 22
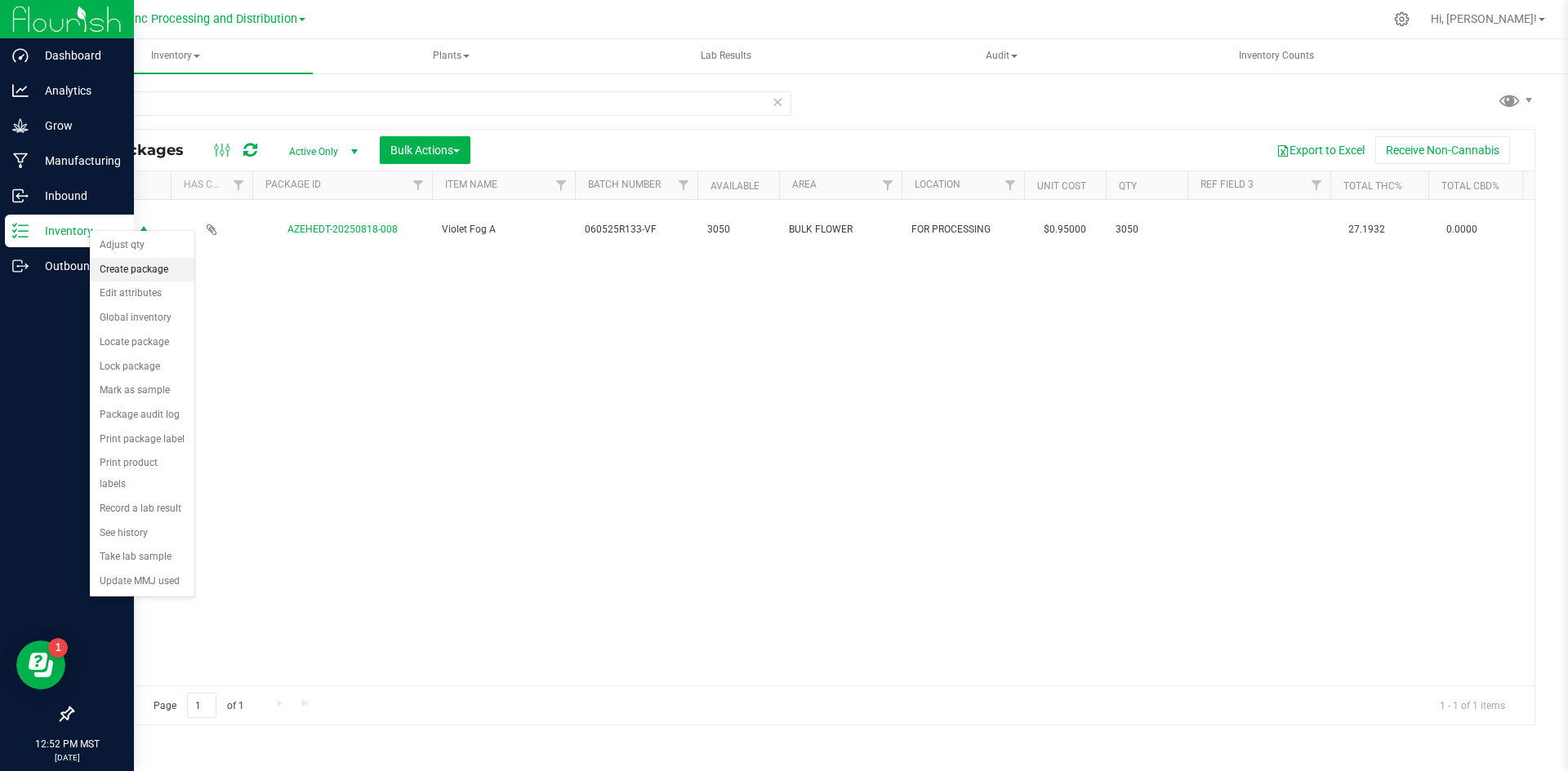
click at [138, 271] on li "Create package" at bounding box center [142, 270] width 104 height 24
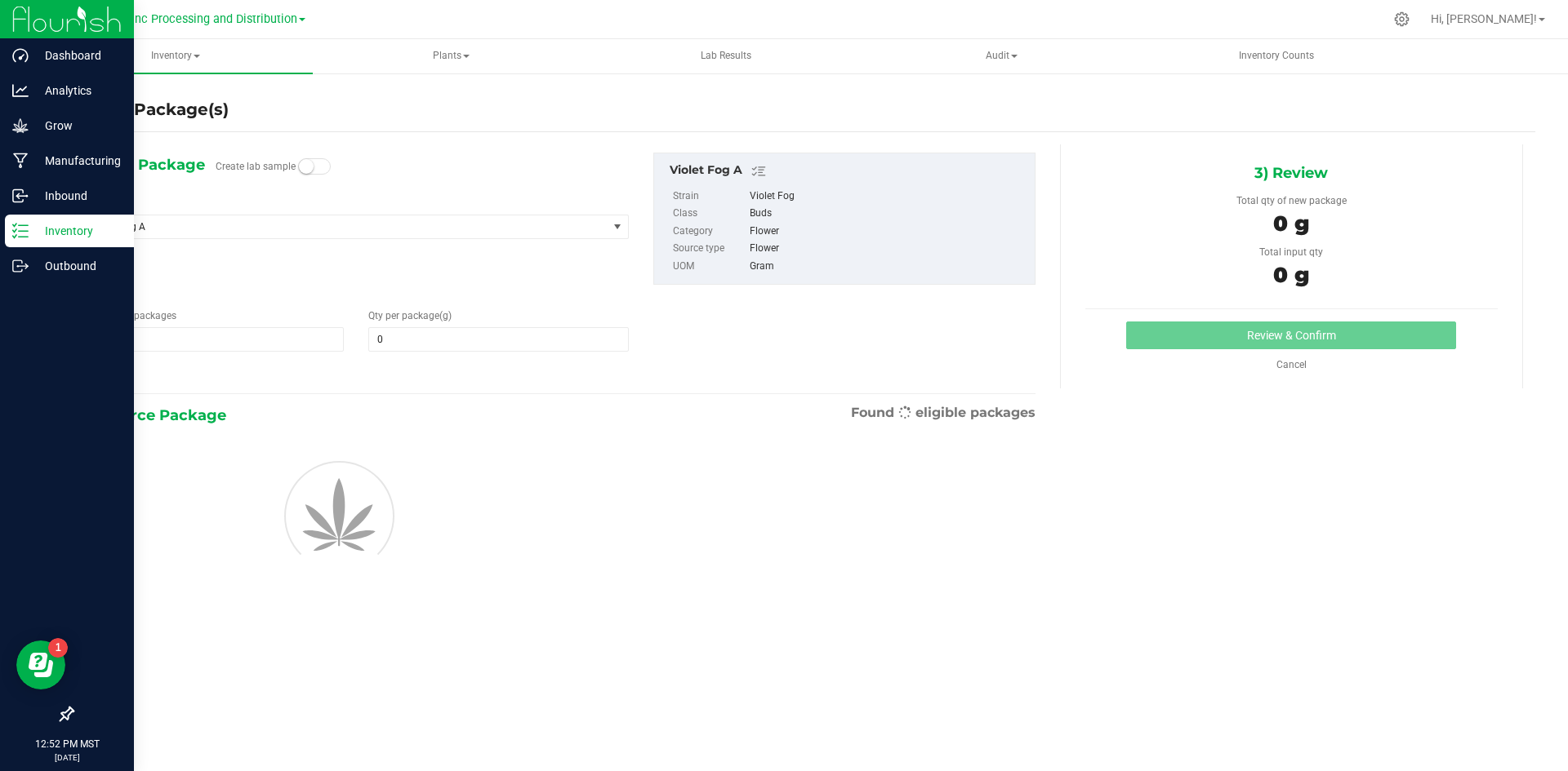
type input "0.0000"
click at [157, 327] on span "1 1" at bounding box center [214, 339] width 260 height 24
click at [157, 328] on input "1" at bounding box center [213, 339] width 258 height 22
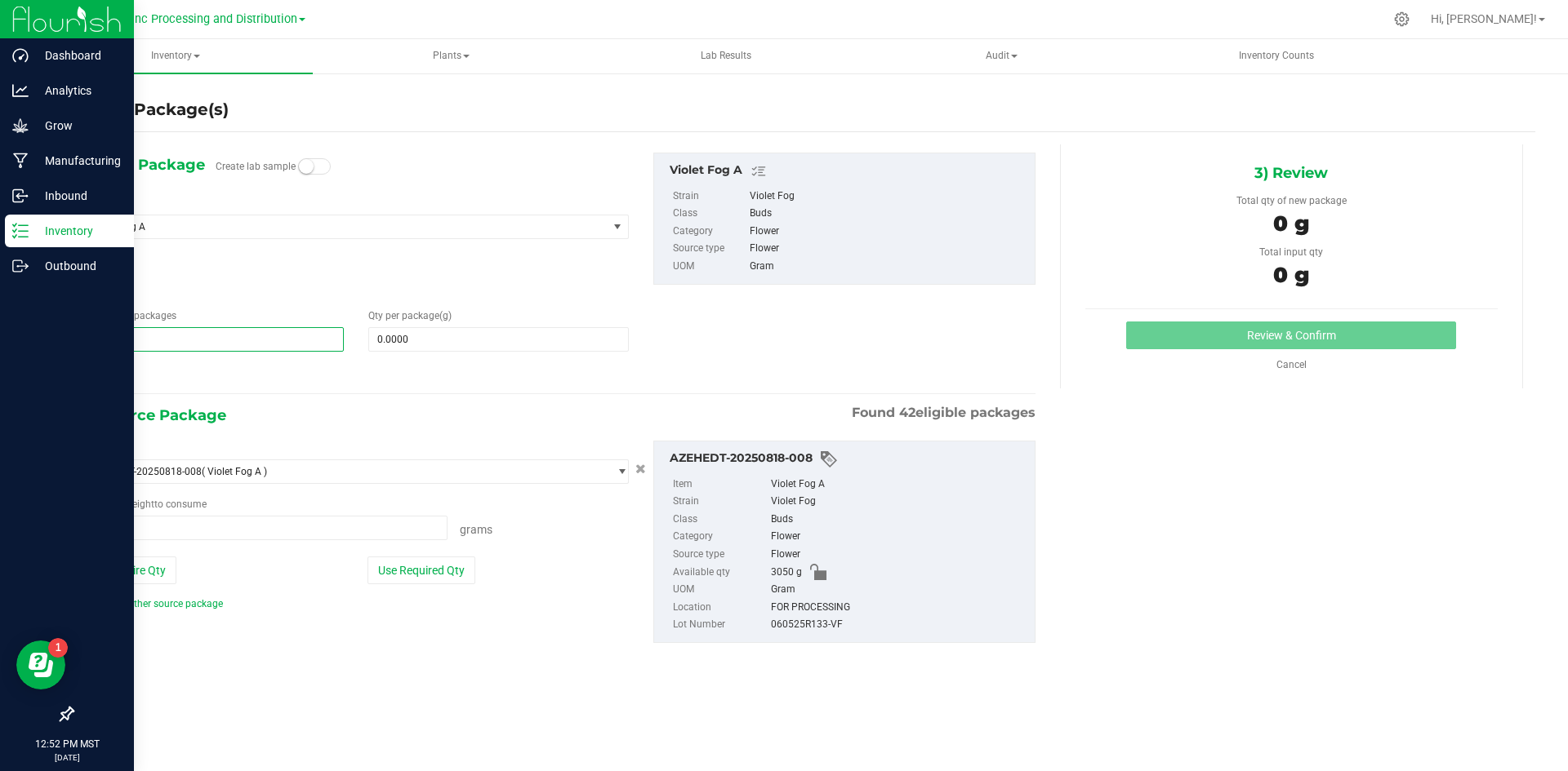
type input "0.0000 g"
type input "4"
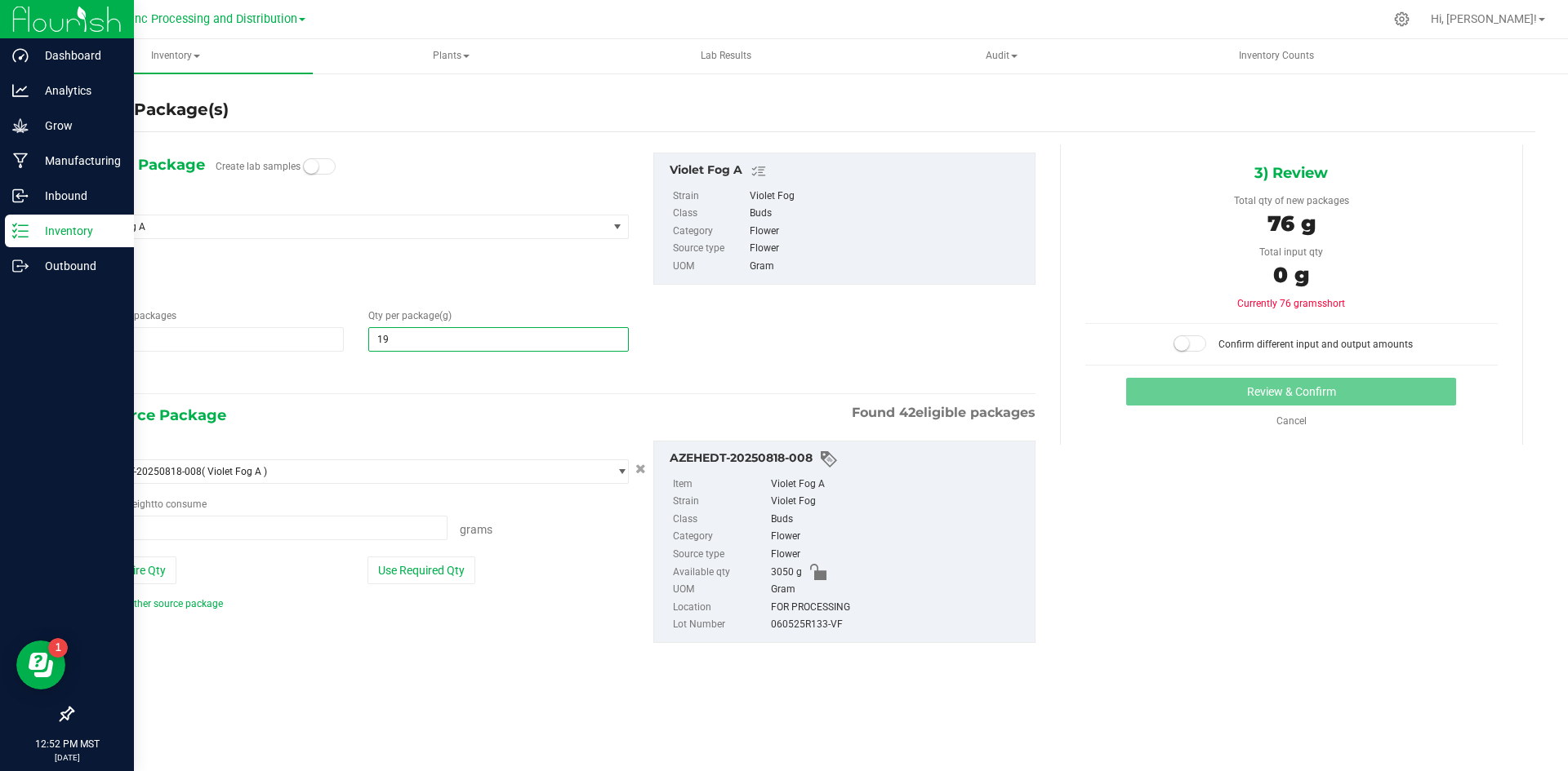
type input "190"
type input "190.0000"
click at [389, 566] on button "Use Required Qty" at bounding box center [422, 570] width 108 height 28
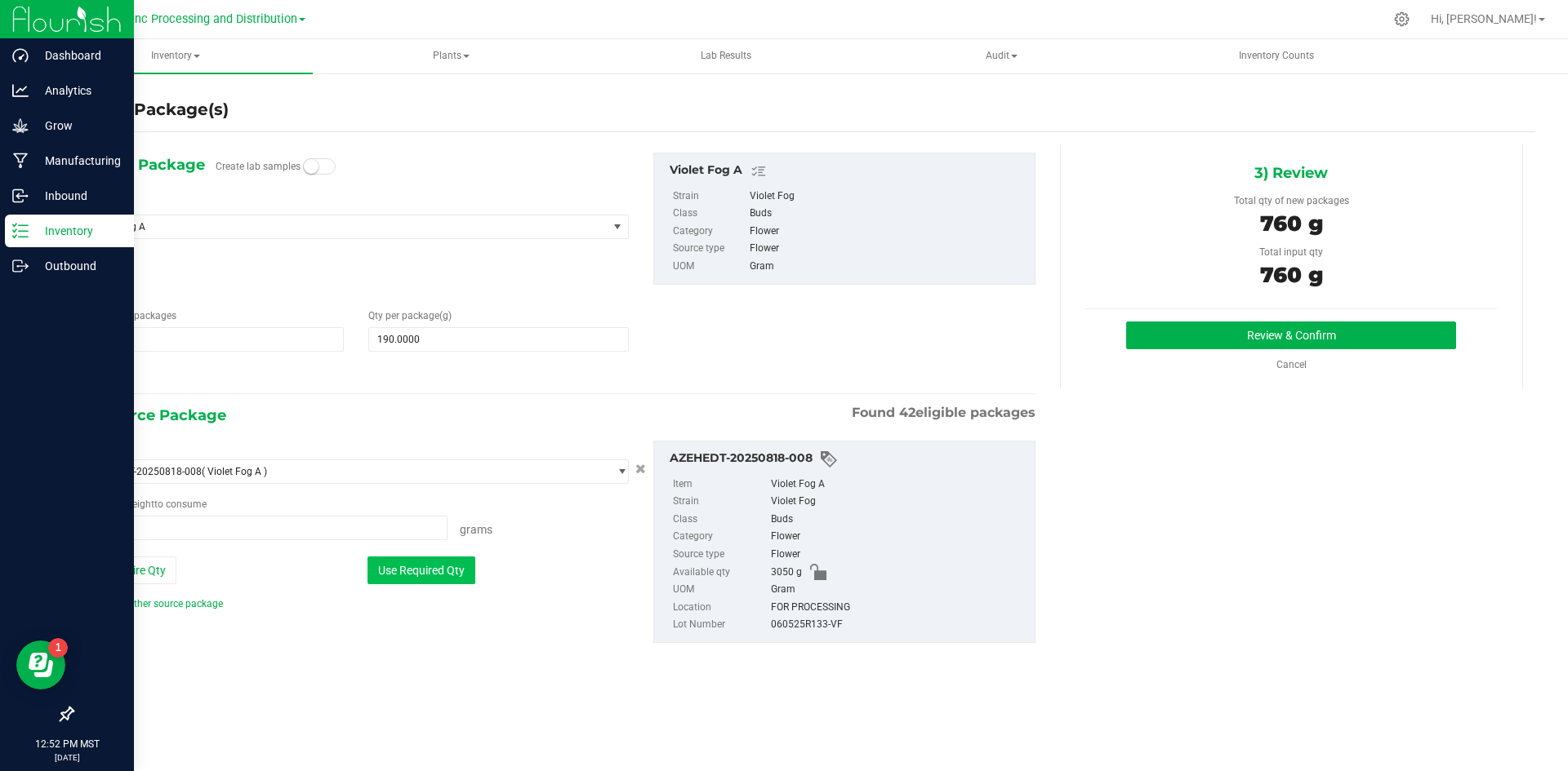
type input "760.0000 g"
click at [1278, 333] on button "Review & Confirm" at bounding box center [1290, 335] width 330 height 28
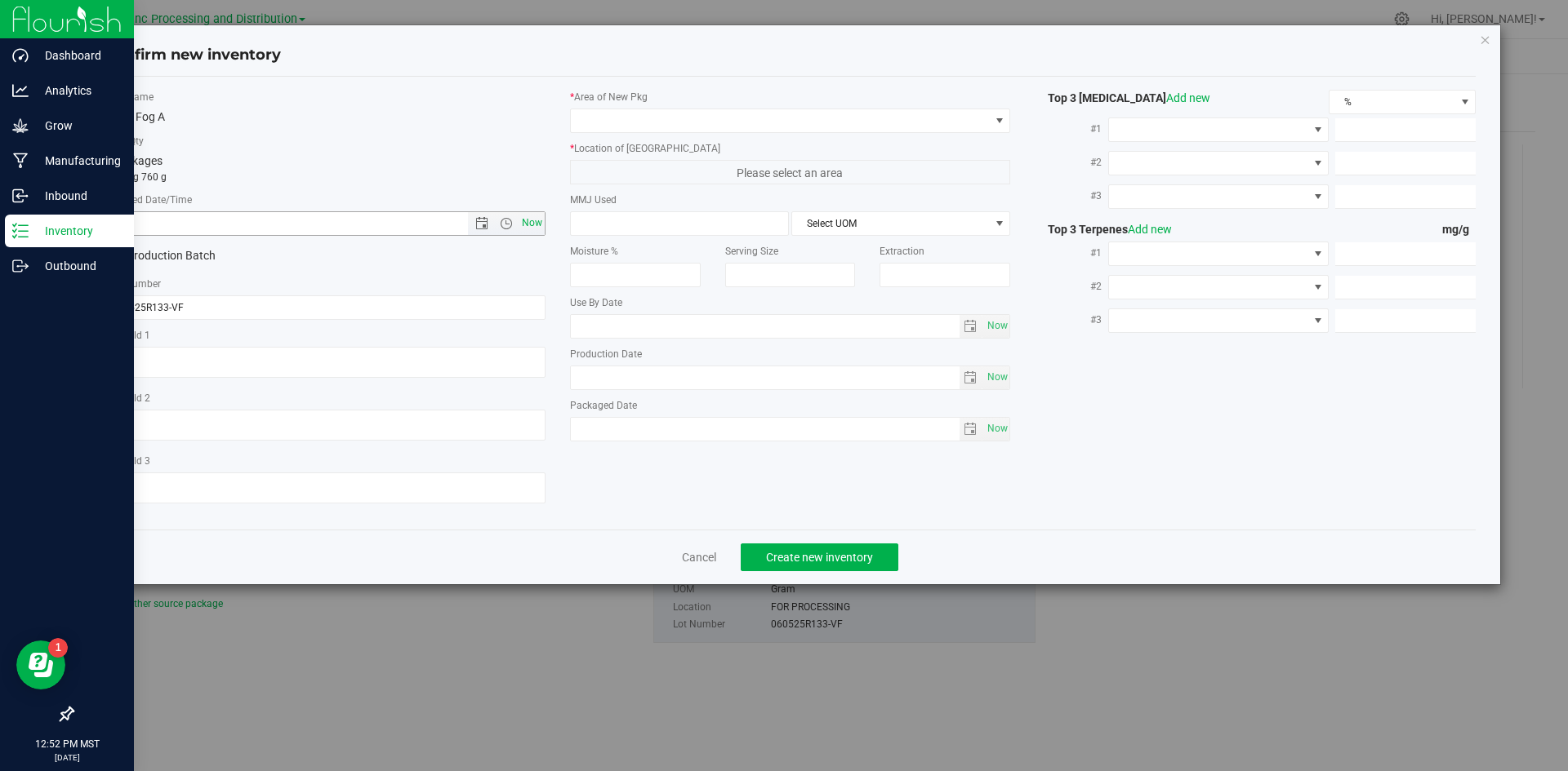
click at [529, 218] on span "Now" at bounding box center [531, 223] width 28 height 23
type input "[DATE] 12:52 PM"
click at [202, 475] on textarea at bounding box center [325, 488] width 441 height 31
type textarea "[DATE]"
click at [628, 116] on span at bounding box center [780, 120] width 419 height 22
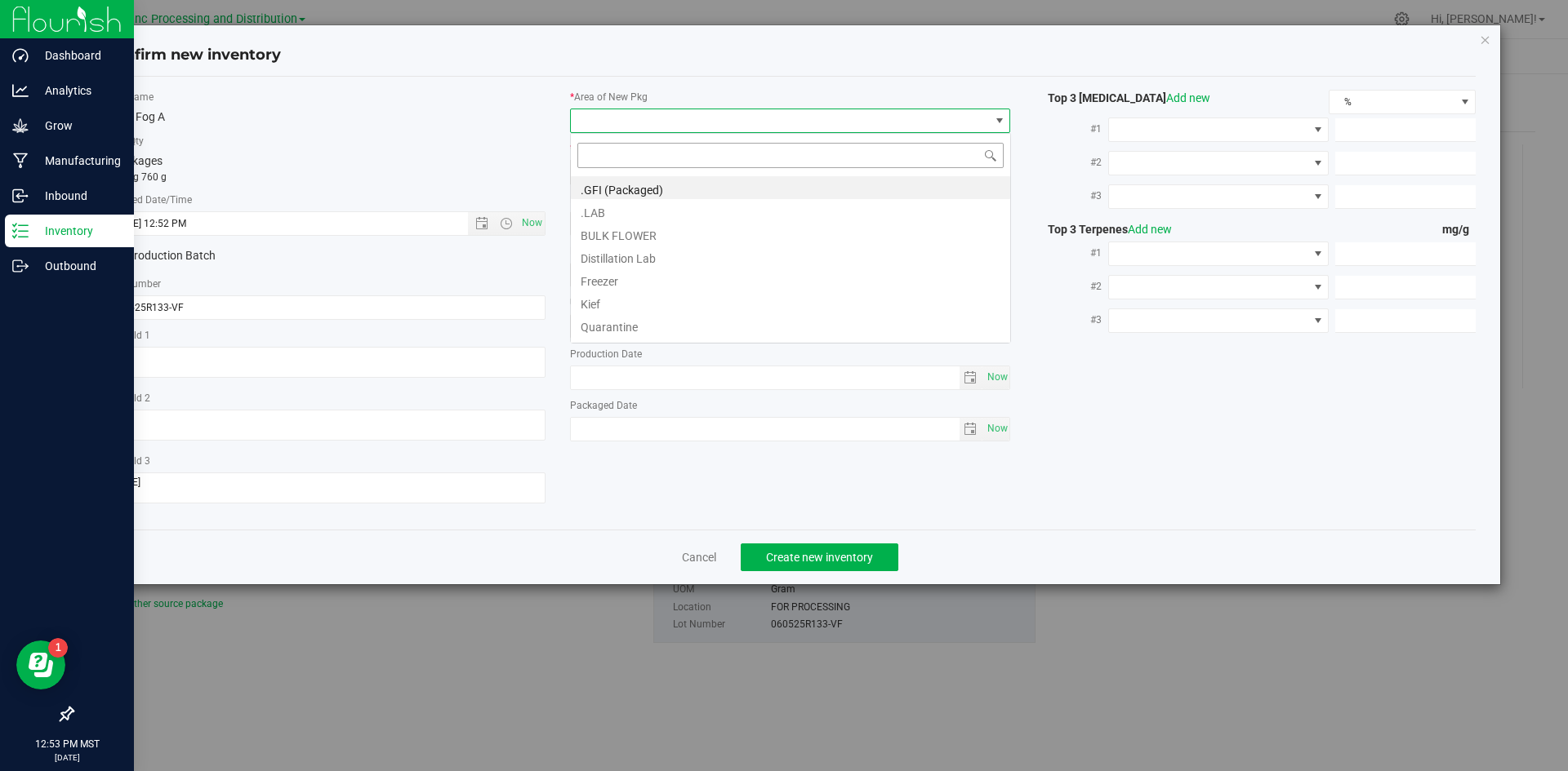
scroll to position [24, 441]
click at [608, 191] on li ".GFI (Packaged)" at bounding box center [790, 187] width 440 height 22
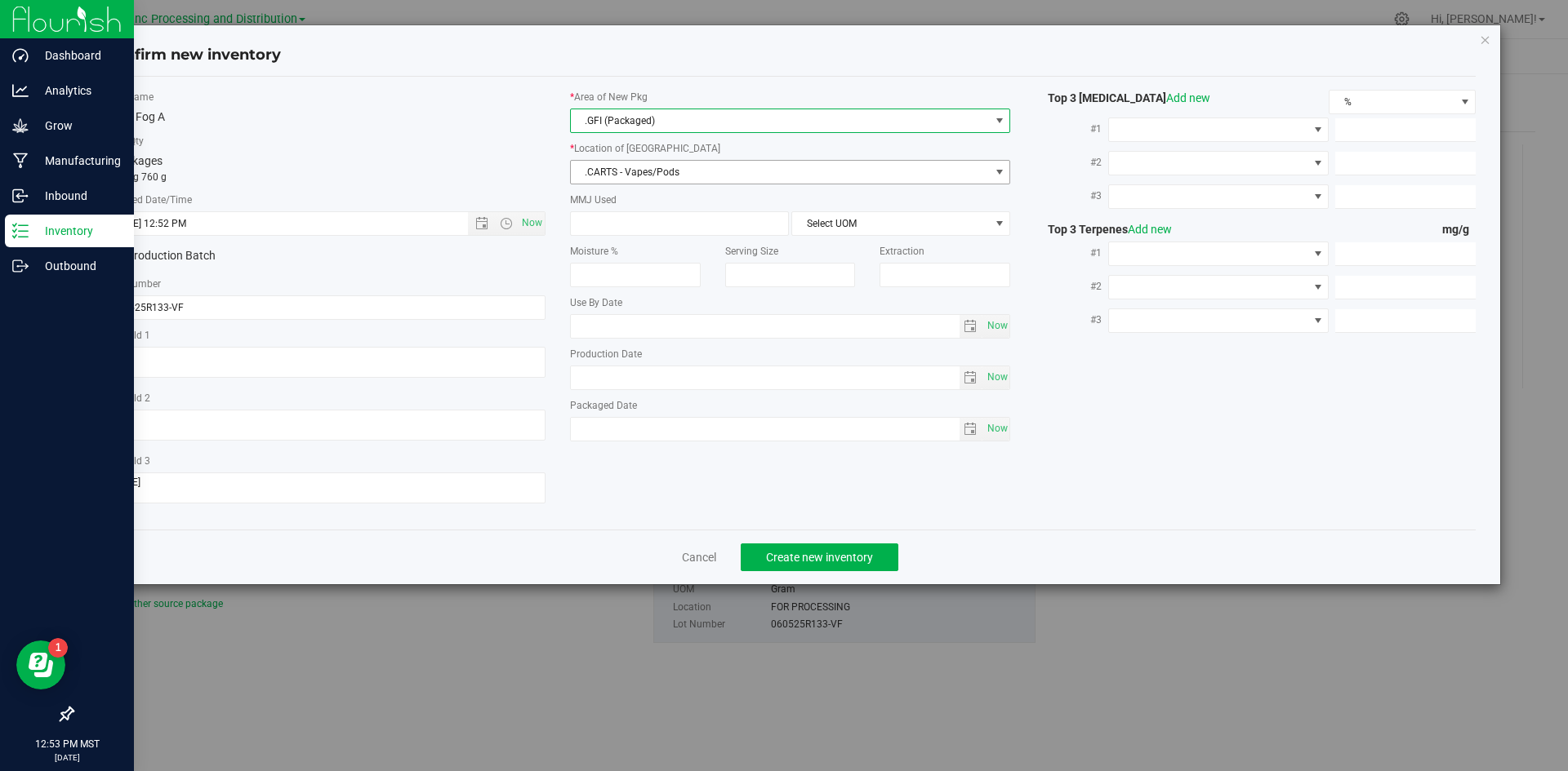
click at [612, 174] on span ".CARTS - Vapes/Pods" at bounding box center [780, 172] width 419 height 22
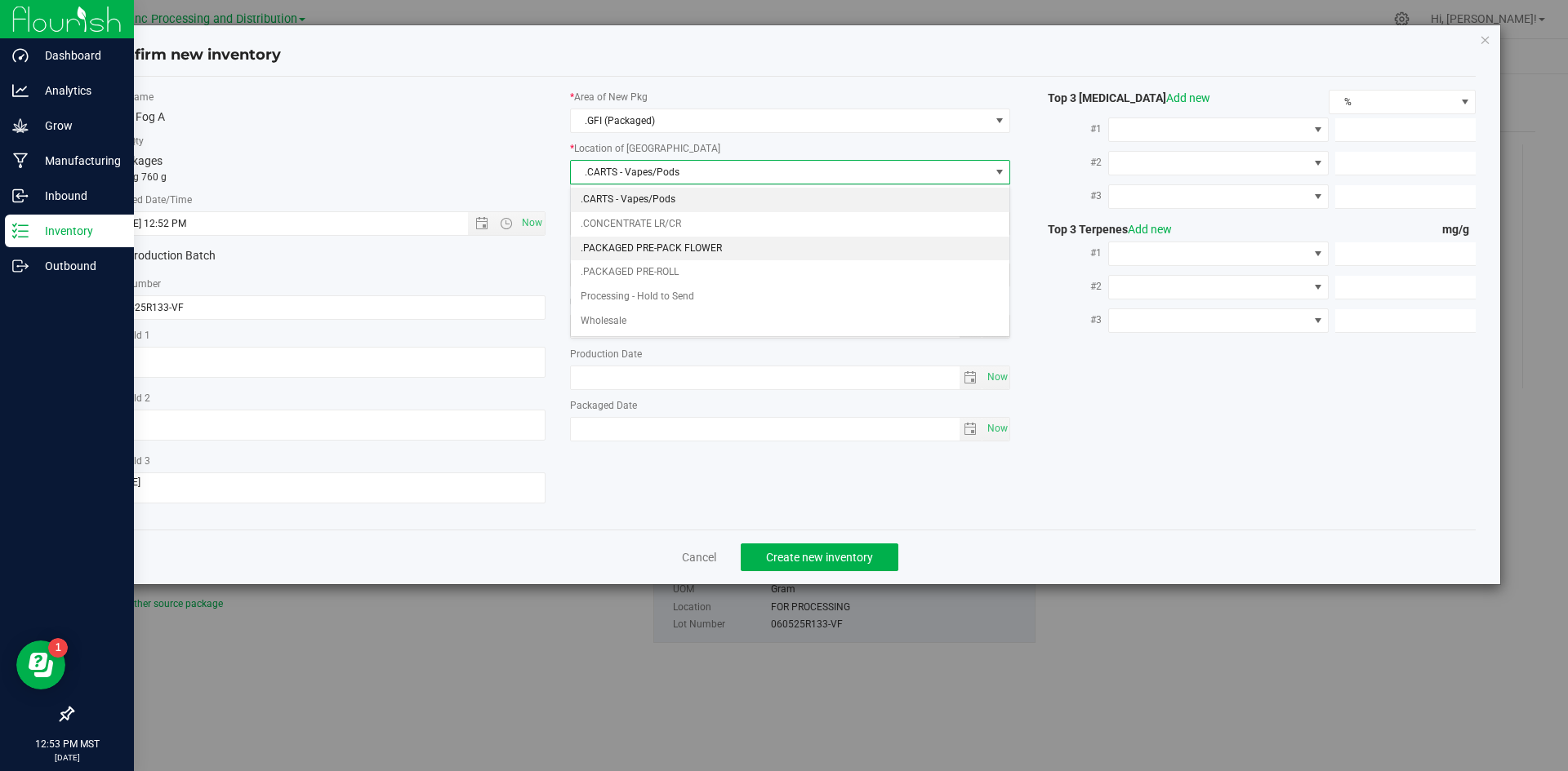
click at [644, 245] on li ".PACKAGED PRE-PACK FLOWER" at bounding box center [790, 248] width 440 height 24
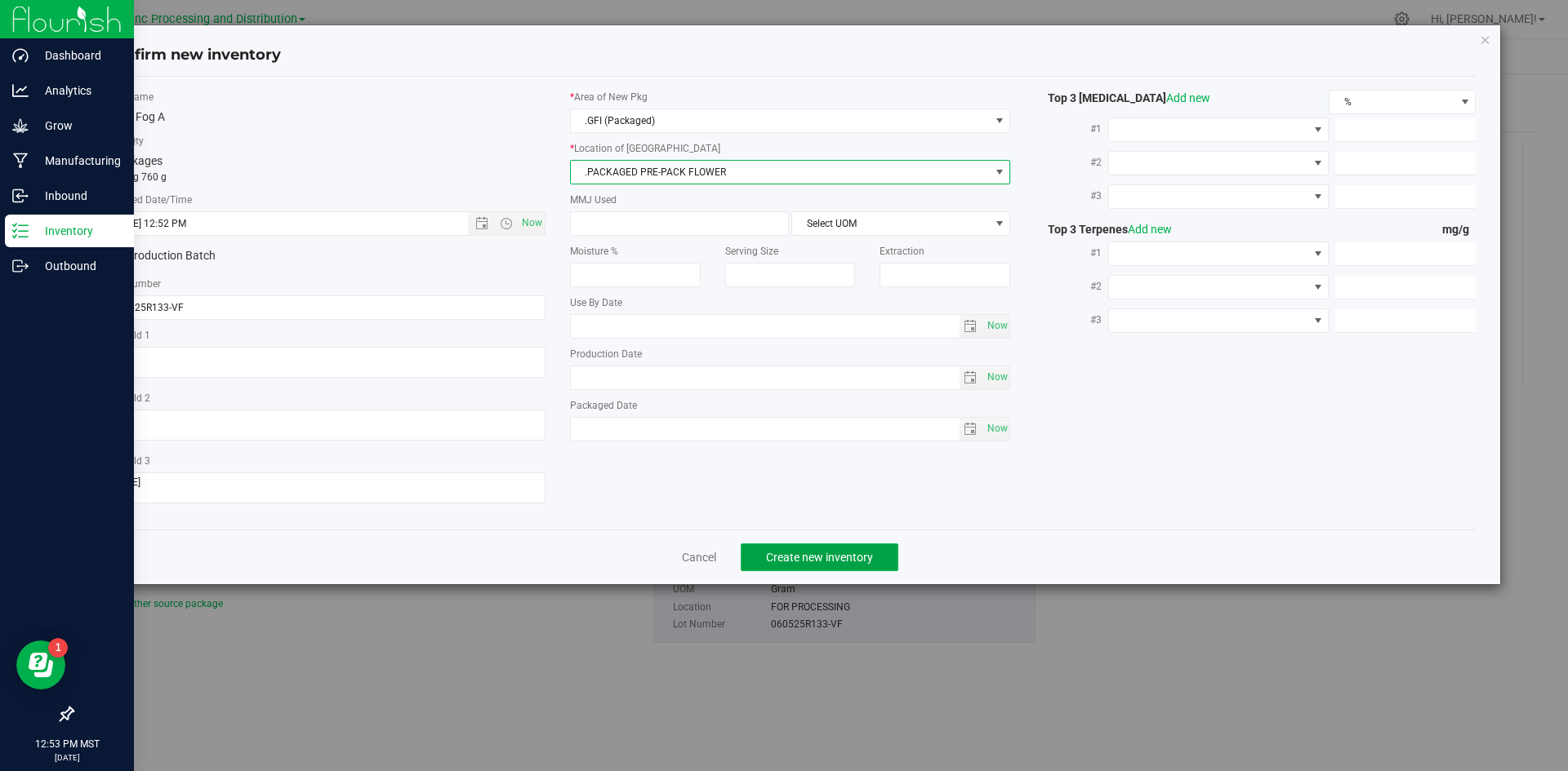
click at [799, 551] on span "Create new inventory" at bounding box center [819, 557] width 107 height 13
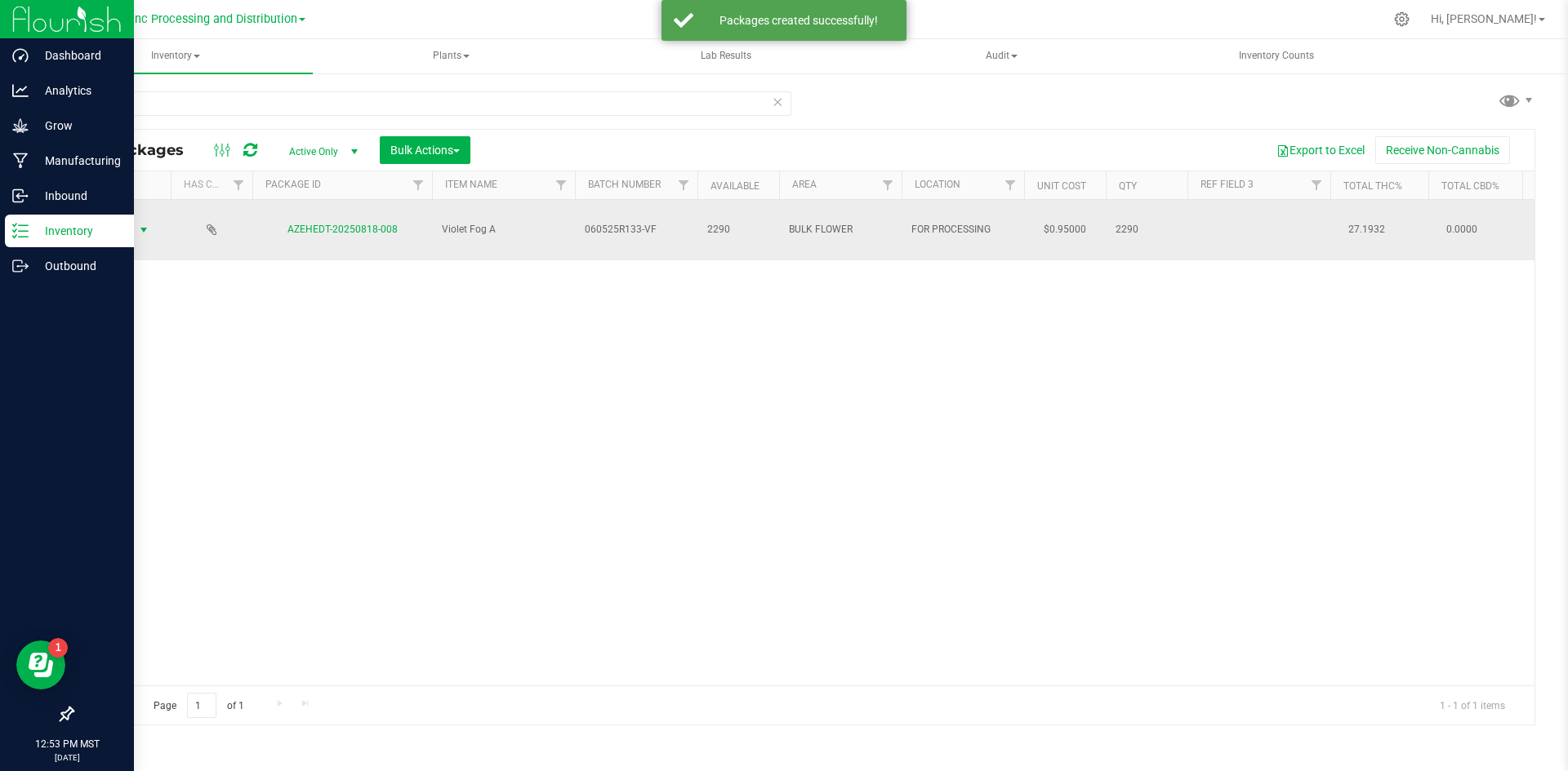
click at [106, 218] on span "Action" at bounding box center [111, 229] width 44 height 22
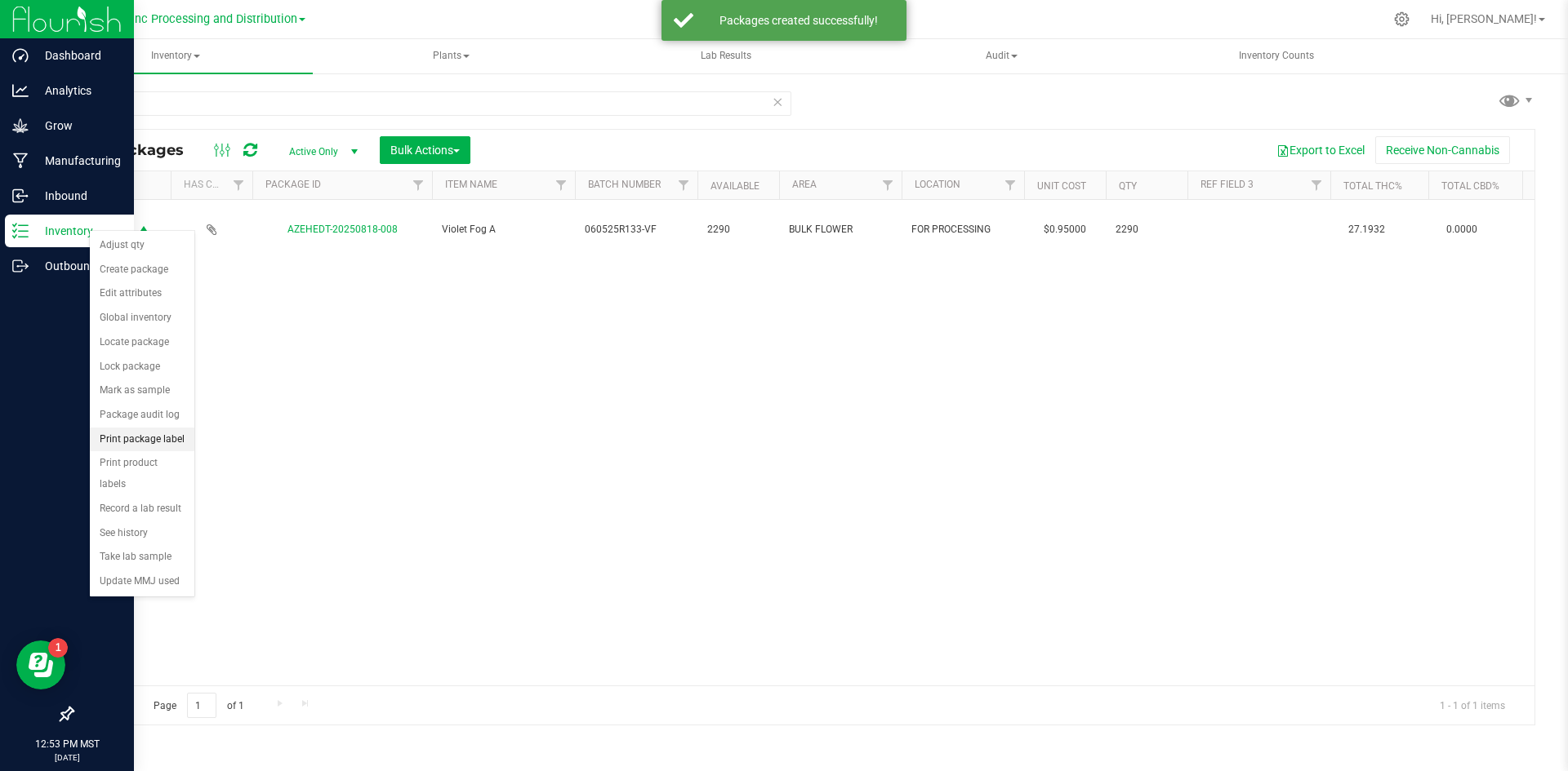
click at [134, 431] on li "Print package label" at bounding box center [142, 439] width 104 height 24
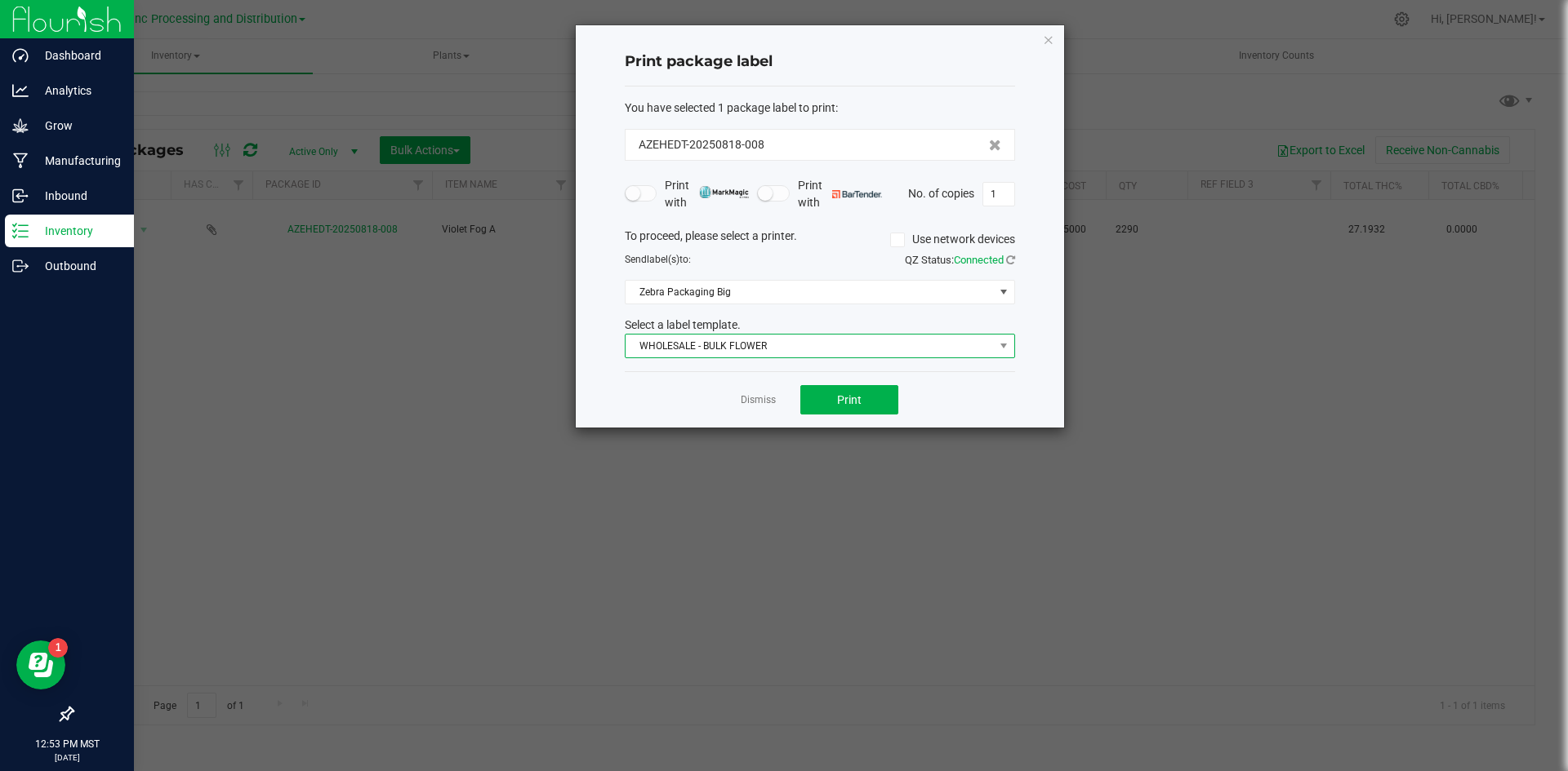
click at [717, 336] on span "WHOLESALE - BULK FLOWER" at bounding box center [810, 345] width 369 height 22
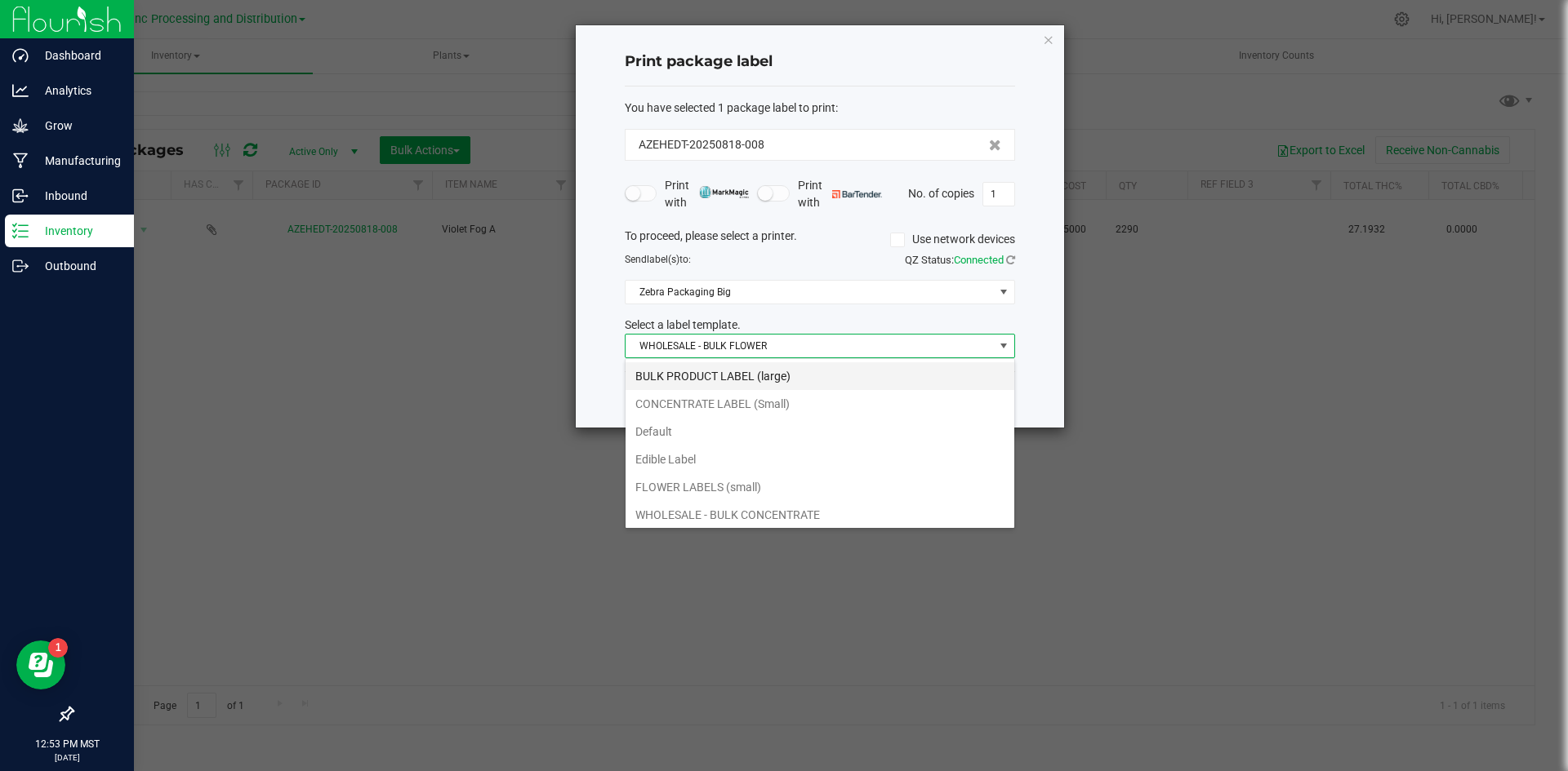
click at [699, 374] on li "BULK PRODUCT LABEL (large)" at bounding box center [820, 376] width 388 height 28
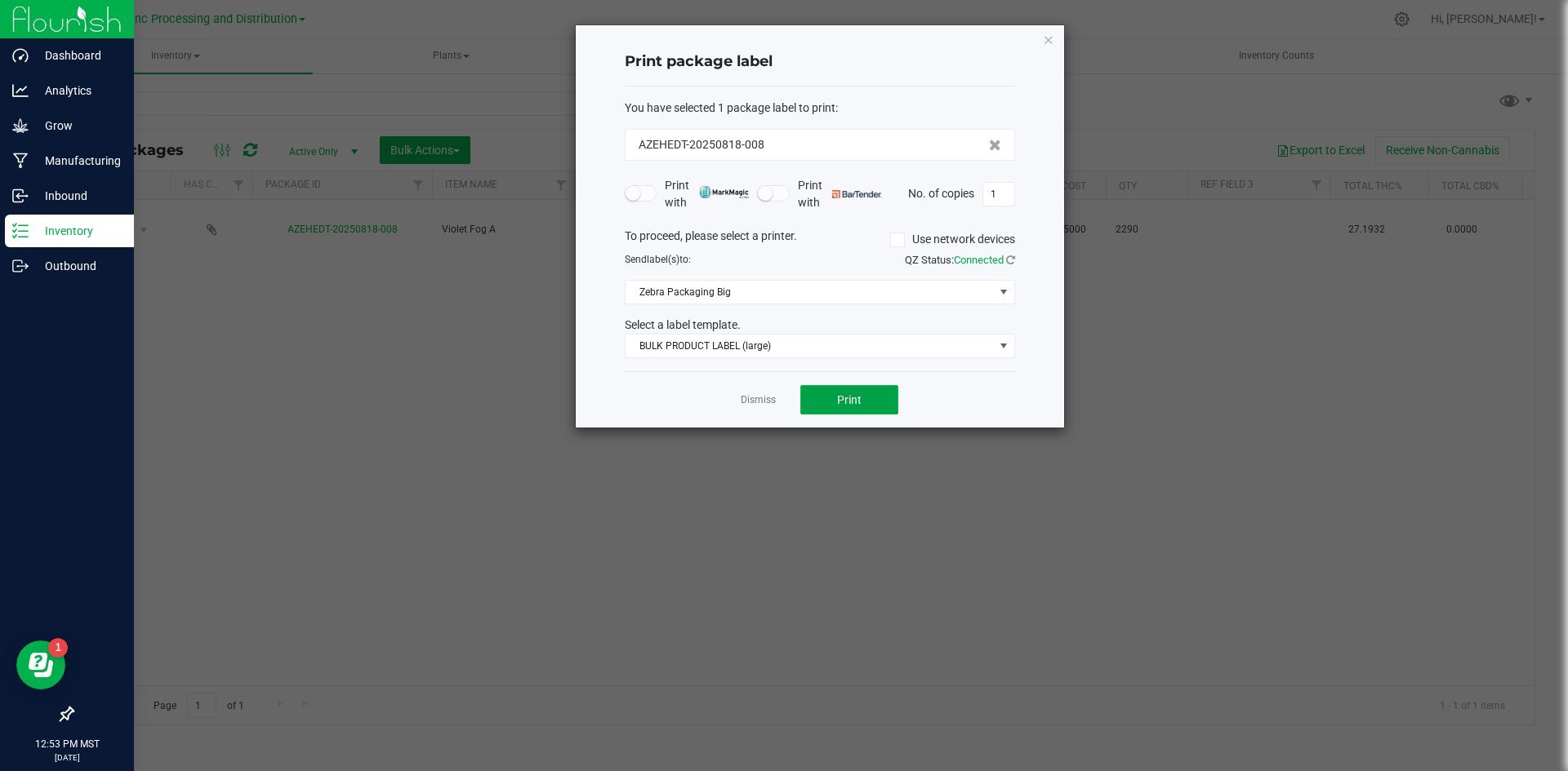
click at [824, 395] on button "Print" at bounding box center [849, 400] width 98 height 30
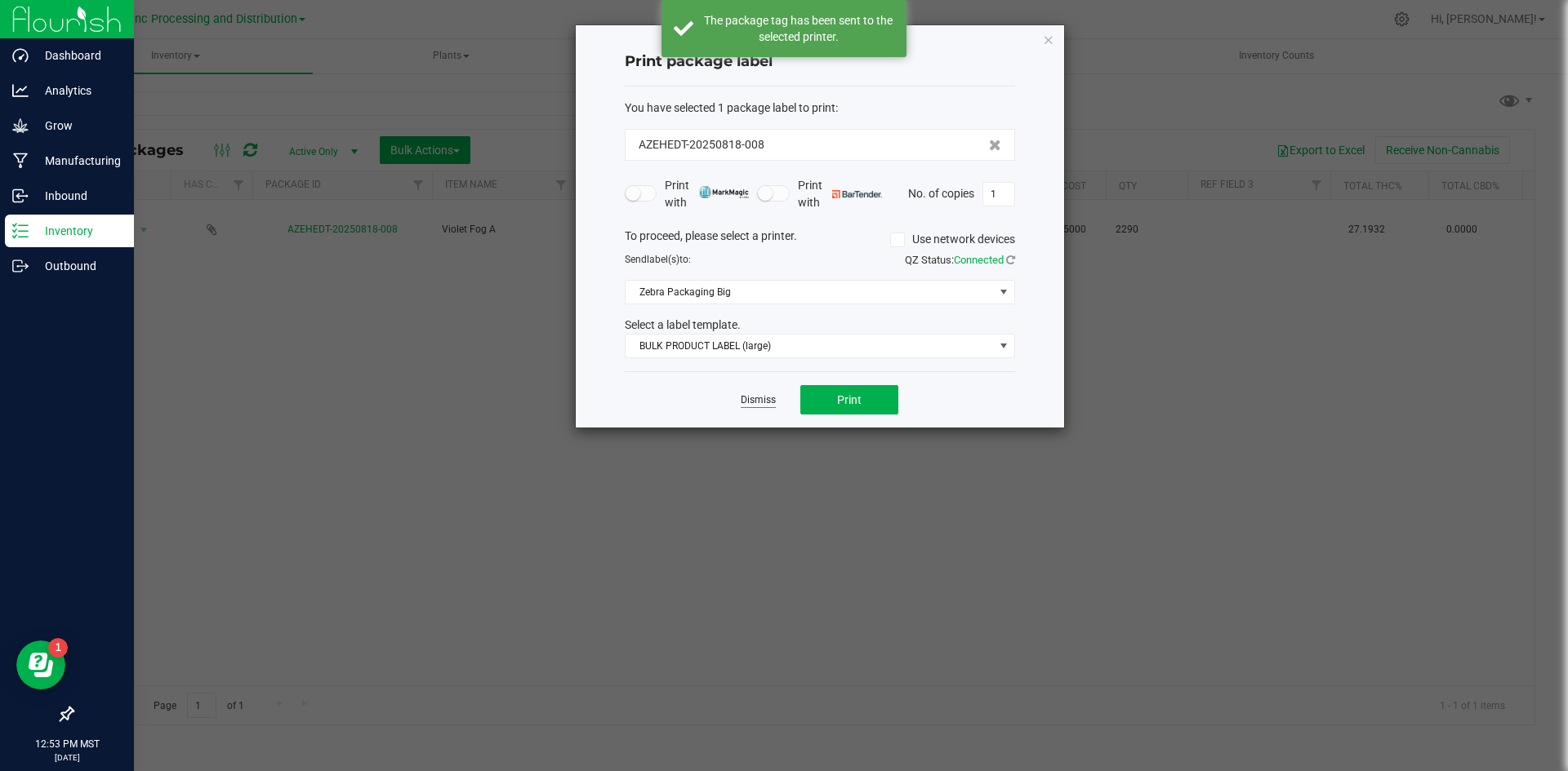
click at [752, 399] on link "Dismiss" at bounding box center [758, 400] width 35 height 13
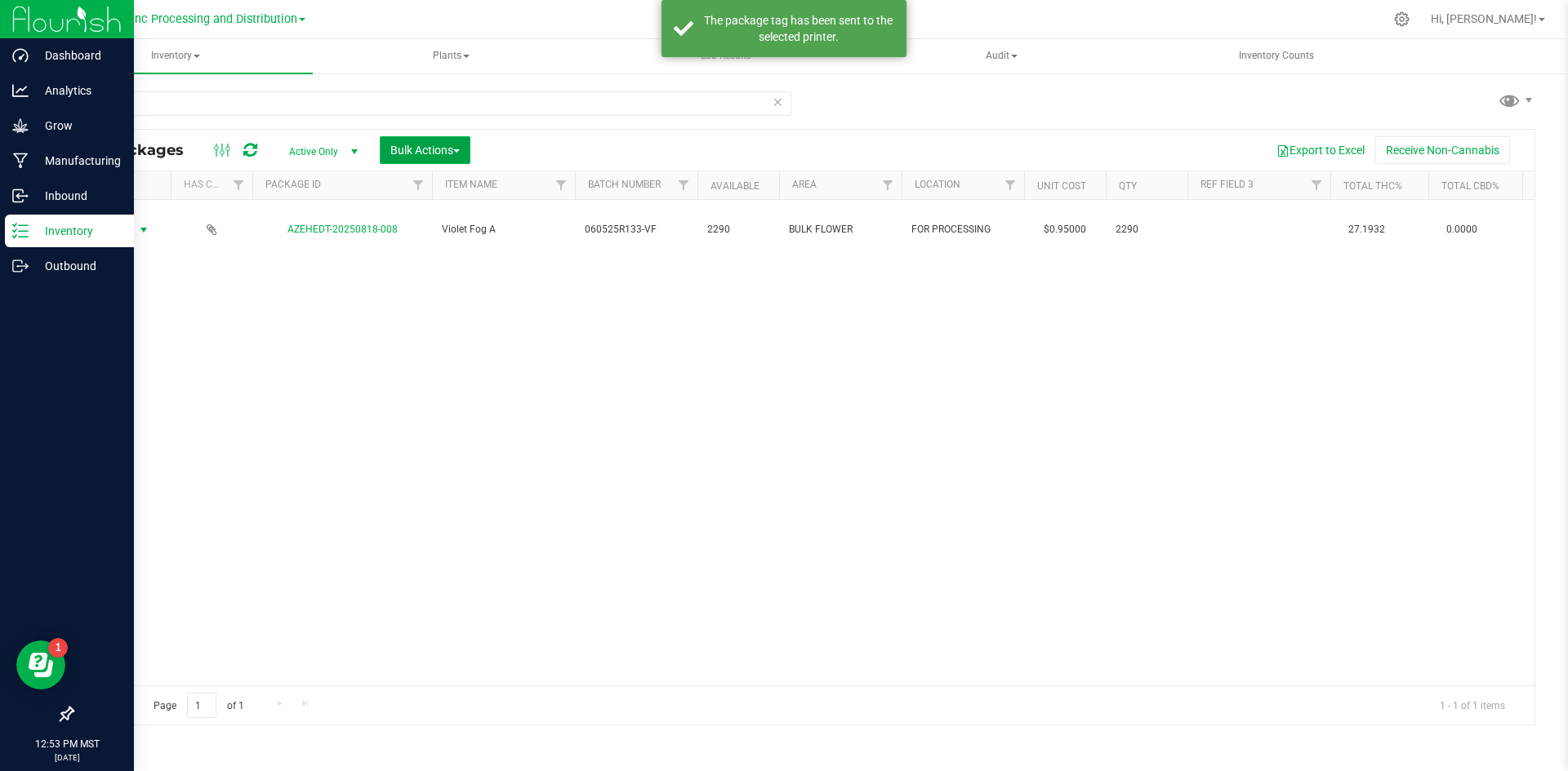
click at [438, 143] on button "Bulk Actions" at bounding box center [424, 150] width 91 height 28
click at [444, 332] on span "Print package labels" at bounding box center [438, 337] width 98 height 13
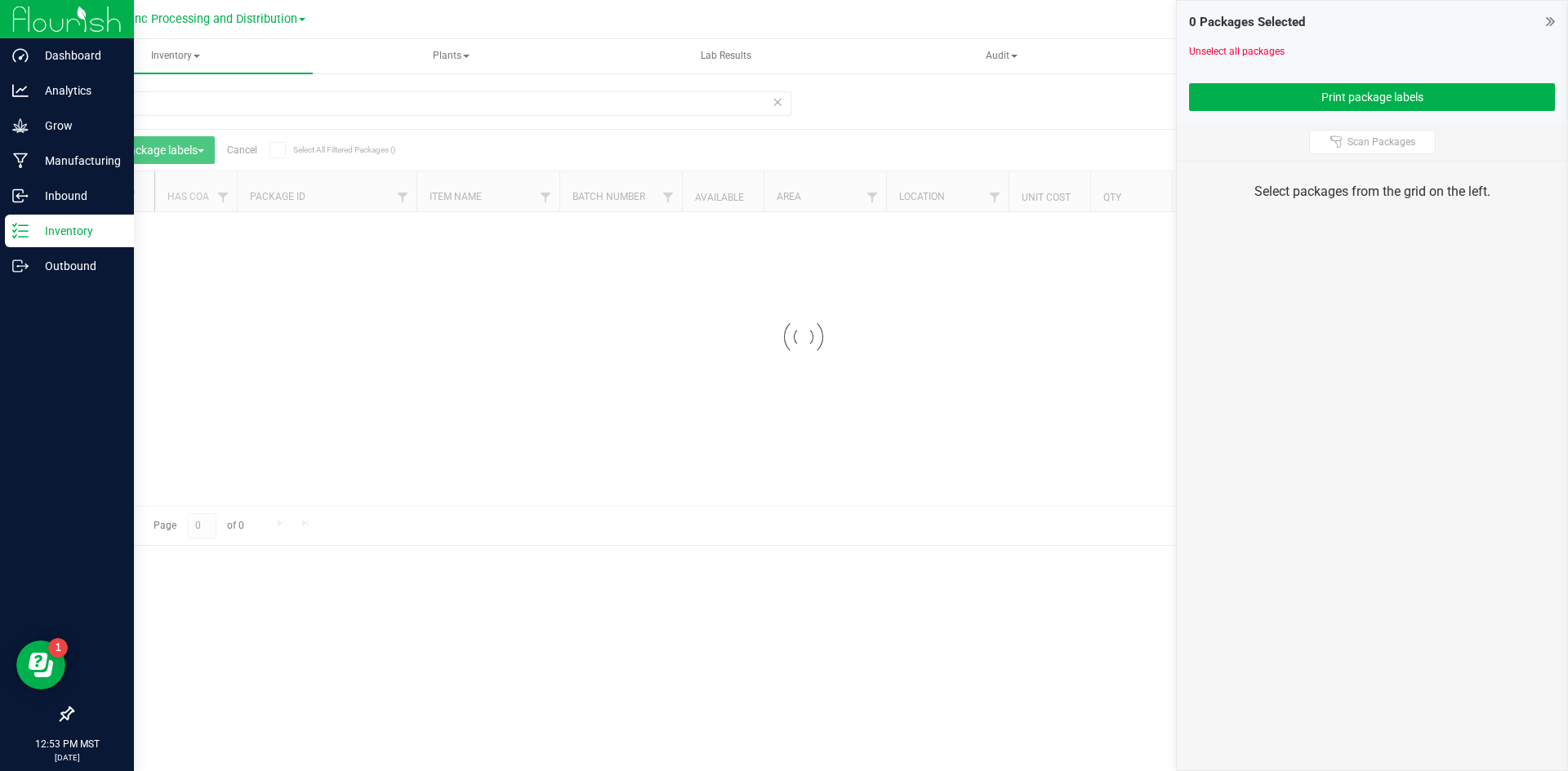
click at [778, 104] on icon at bounding box center [777, 102] width 12 height 20
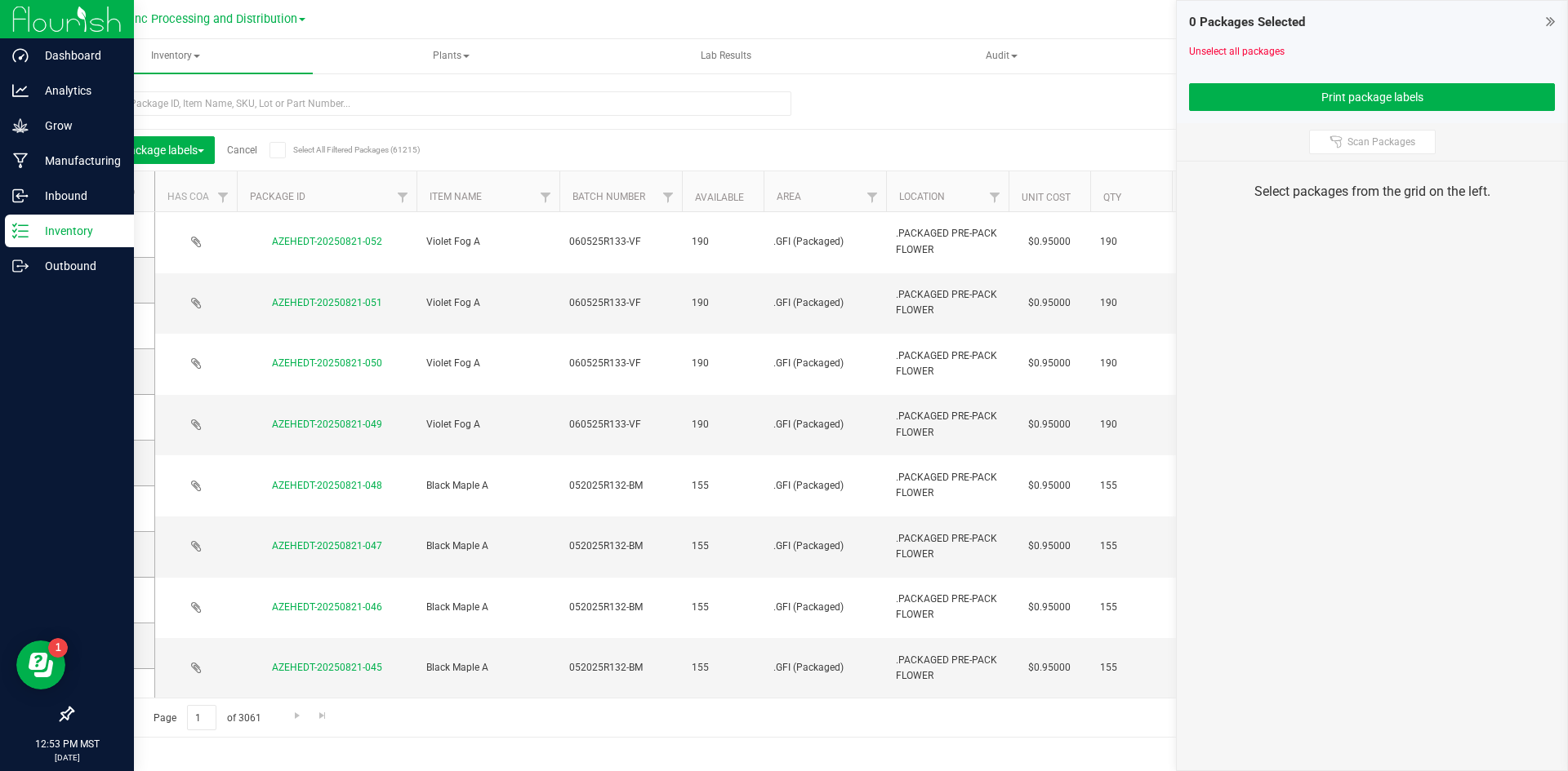
click at [115, 231] on span at bounding box center [111, 235] width 16 height 16
click at [0, 0] on input "checkbox" at bounding box center [0, 0] width 0 height 0
click at [111, 271] on td at bounding box center [113, 280] width 82 height 46
click at [110, 288] on span at bounding box center [111, 279] width 16 height 16
click at [0, 0] on input "checkbox" at bounding box center [0, 0] width 0 height 0
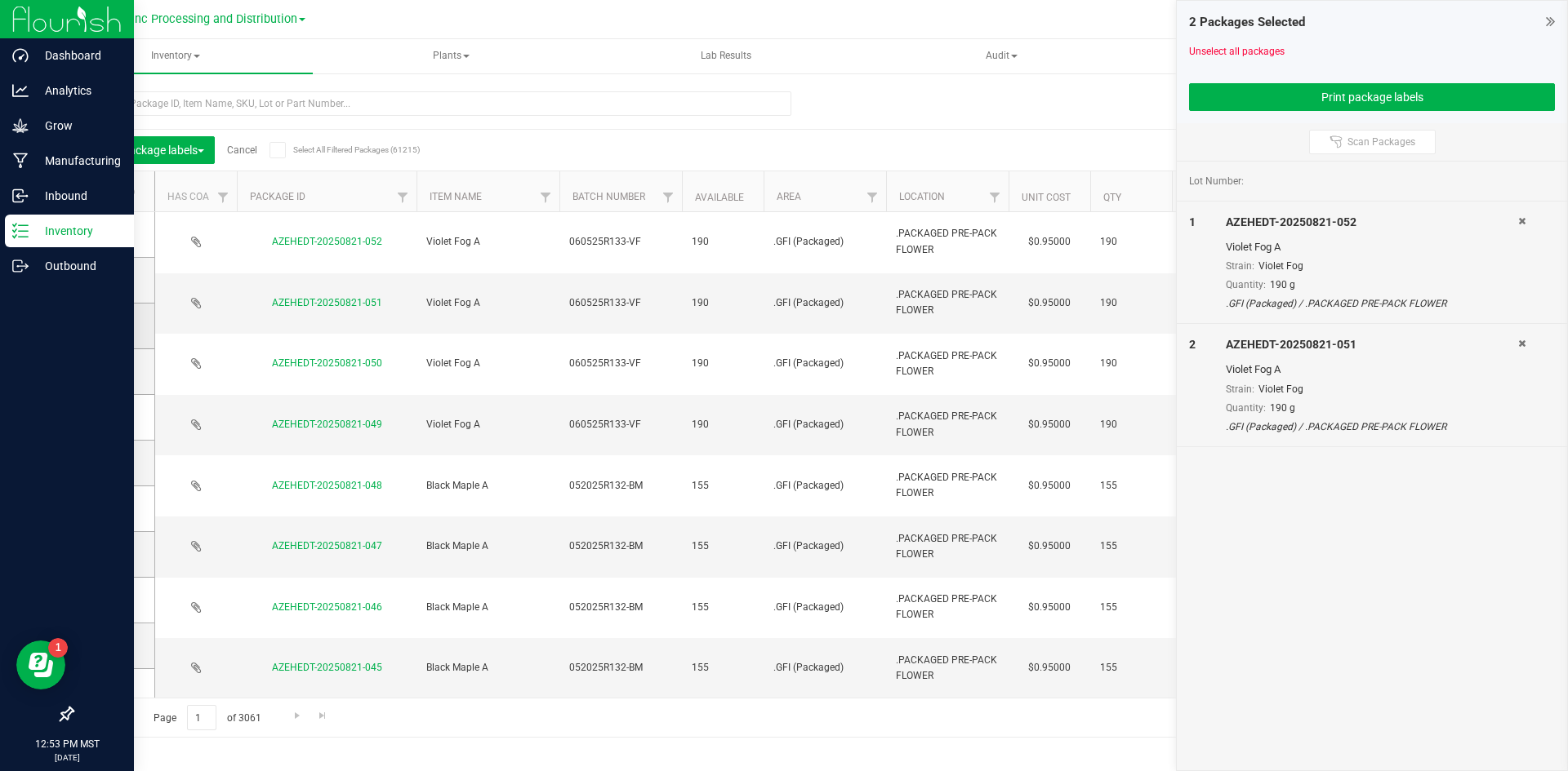
click at [110, 325] on icon at bounding box center [109, 325] width 11 height 0
click at [0, 0] on input "checkbox" at bounding box center [0, 0] width 0 height 0
click at [111, 371] on icon at bounding box center [109, 371] width 11 height 0
click at [0, 0] on input "checkbox" at bounding box center [0, 0] width 0 height 0
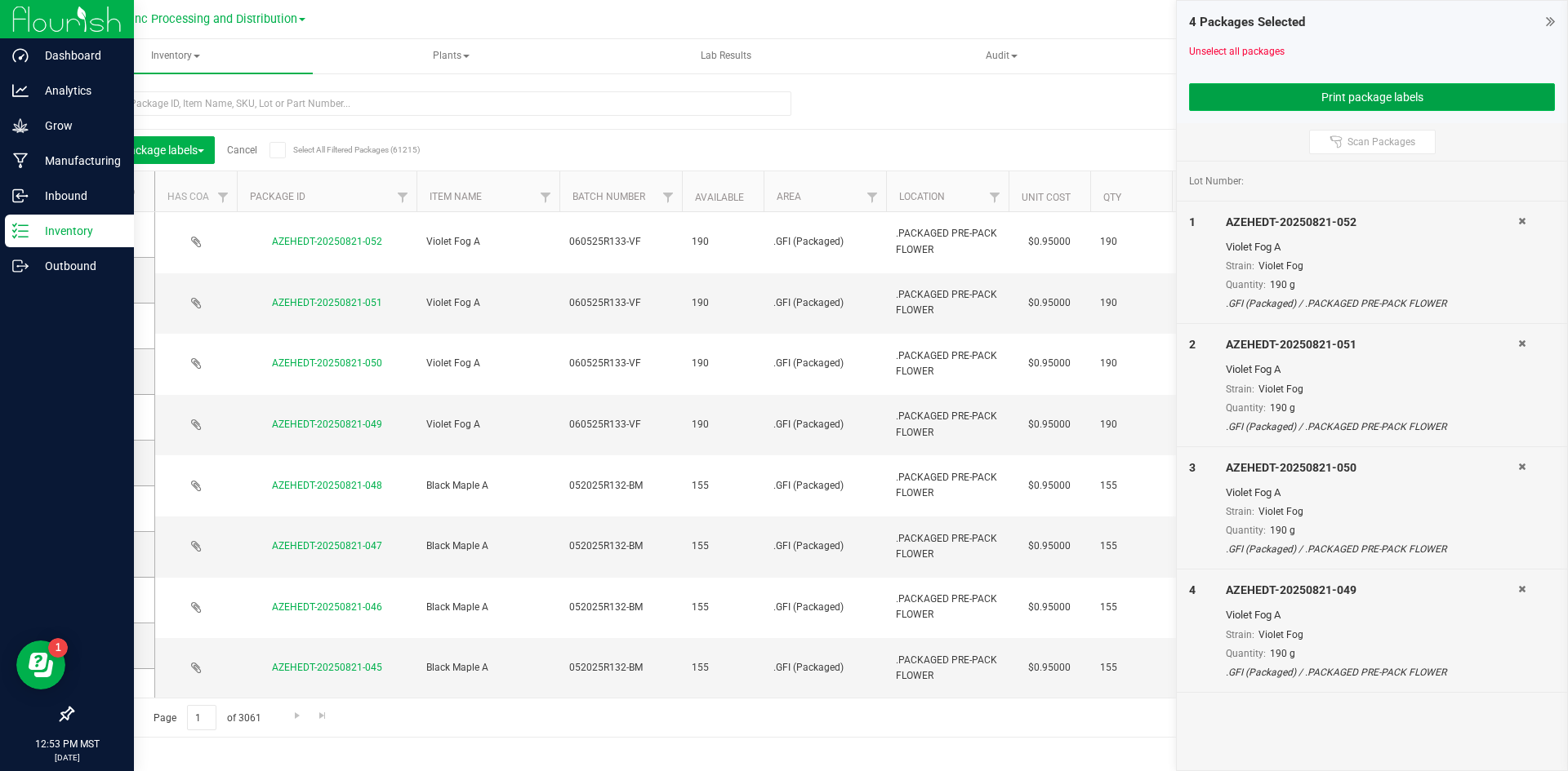
click at [1369, 97] on button "Print package labels" at bounding box center [1371, 97] width 366 height 28
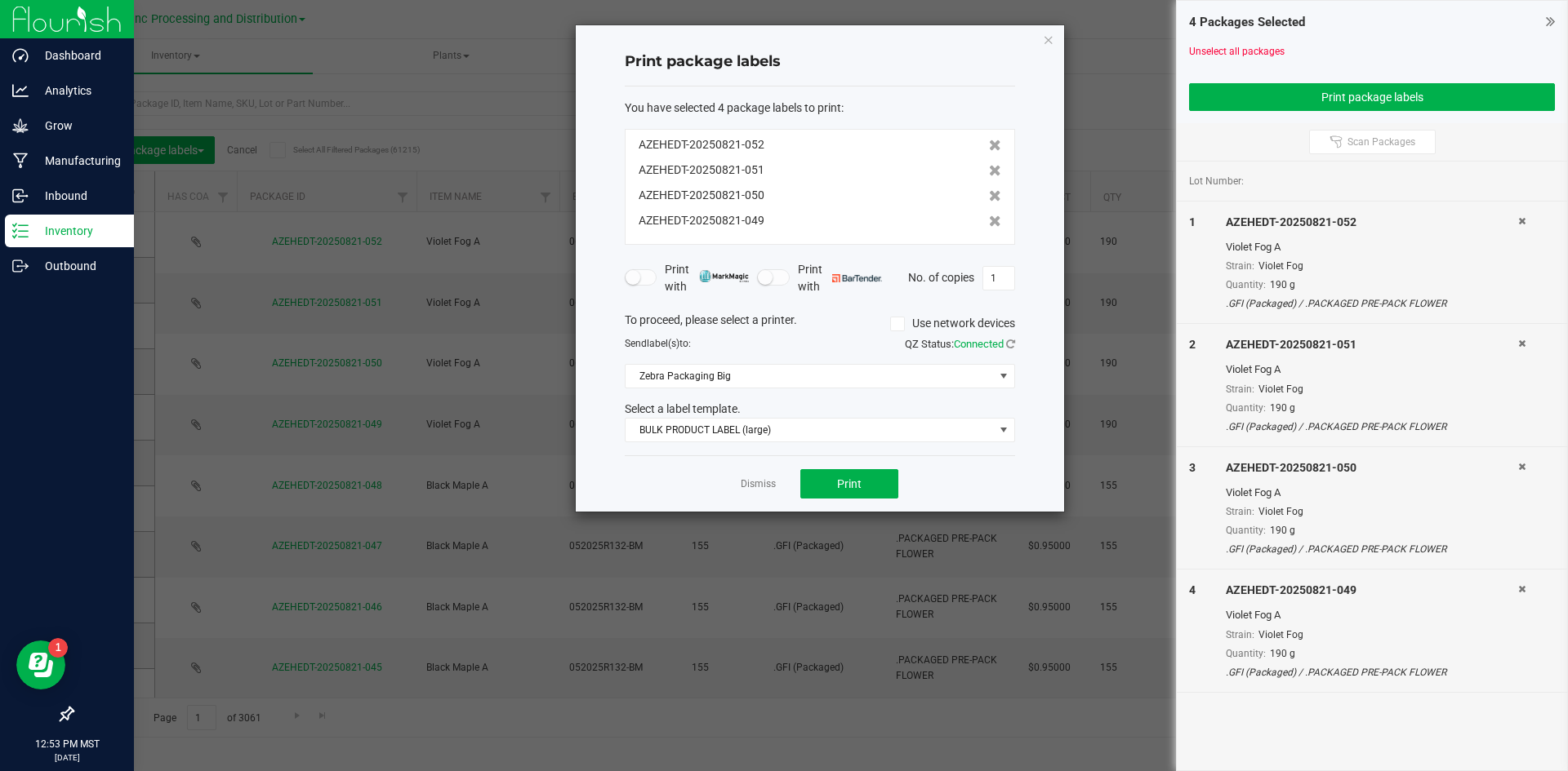
click at [772, 445] on div "You have selected 4 package labels to print : AZEHEDT-20250821-052 AZEHEDT-2025…" at bounding box center [820, 270] width 390 height 369
click at [763, 430] on span "BULK PRODUCT LABEL (large)" at bounding box center [810, 430] width 369 height 22
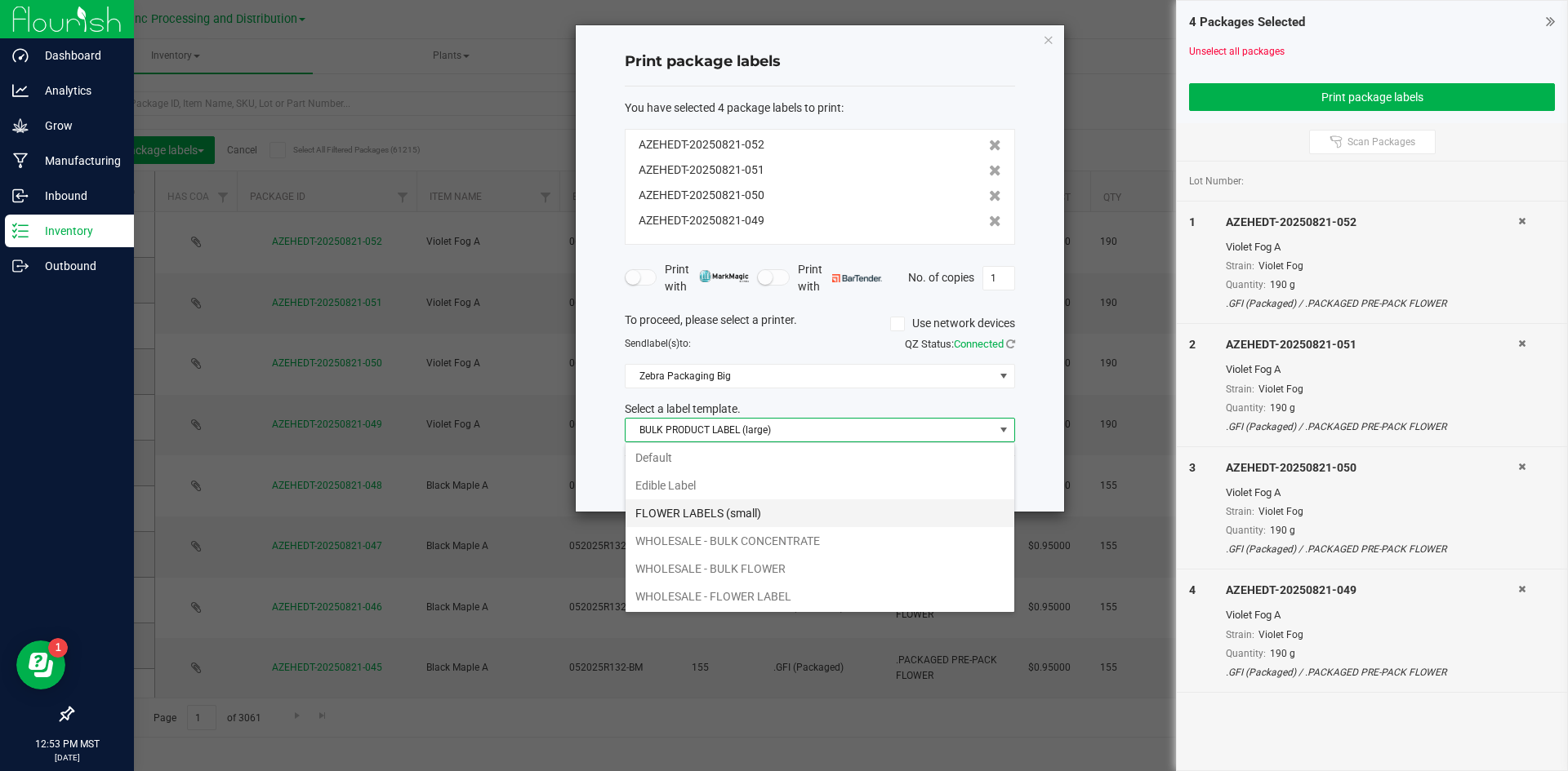
scroll to position [58, 0]
click at [753, 561] on li "WHOLESALE - BULK FLOWER" at bounding box center [820, 568] width 388 height 28
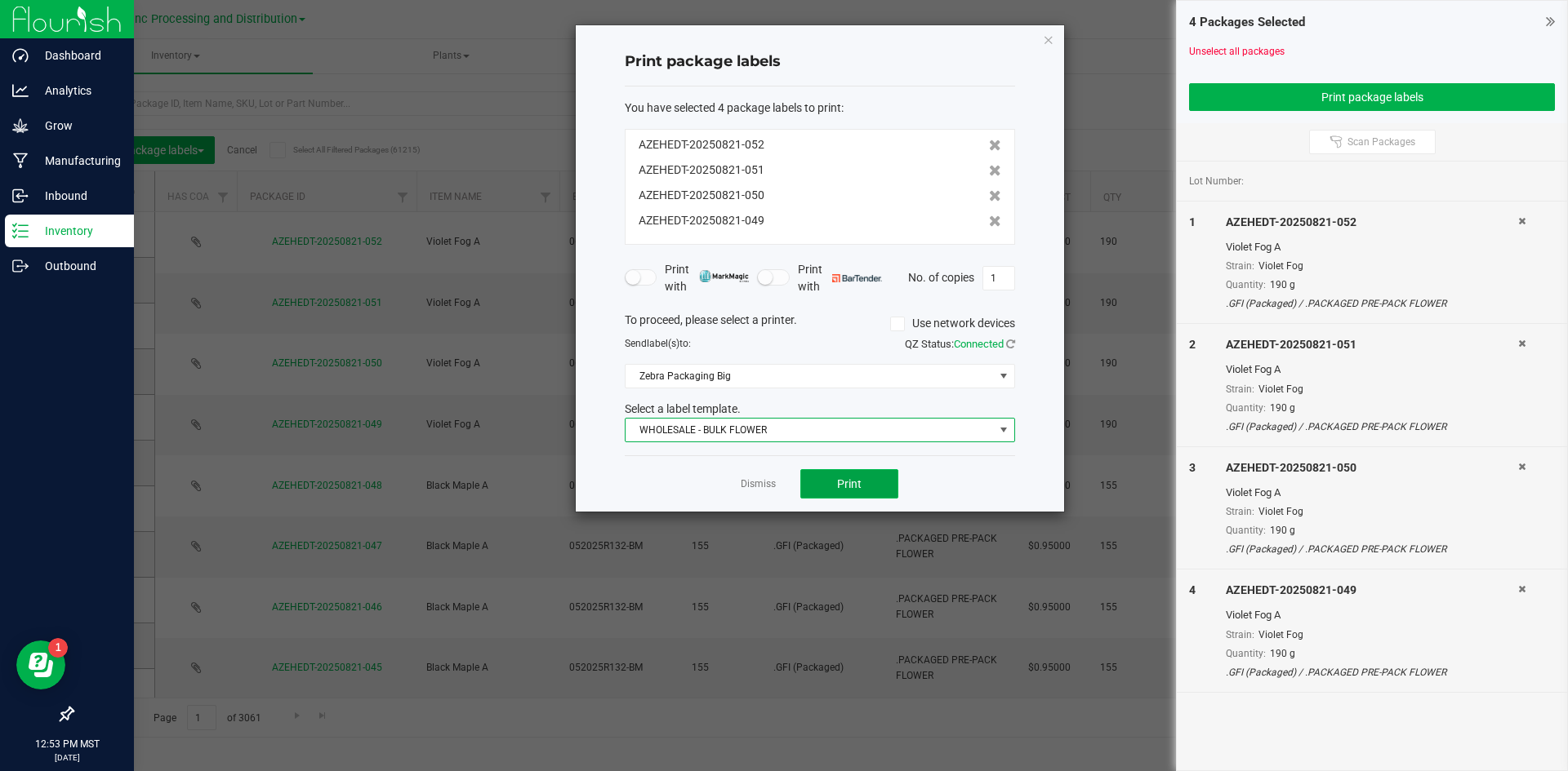
click at [832, 491] on button "Print" at bounding box center [849, 483] width 98 height 30
click at [755, 489] on link "Dismiss" at bounding box center [758, 483] width 35 height 13
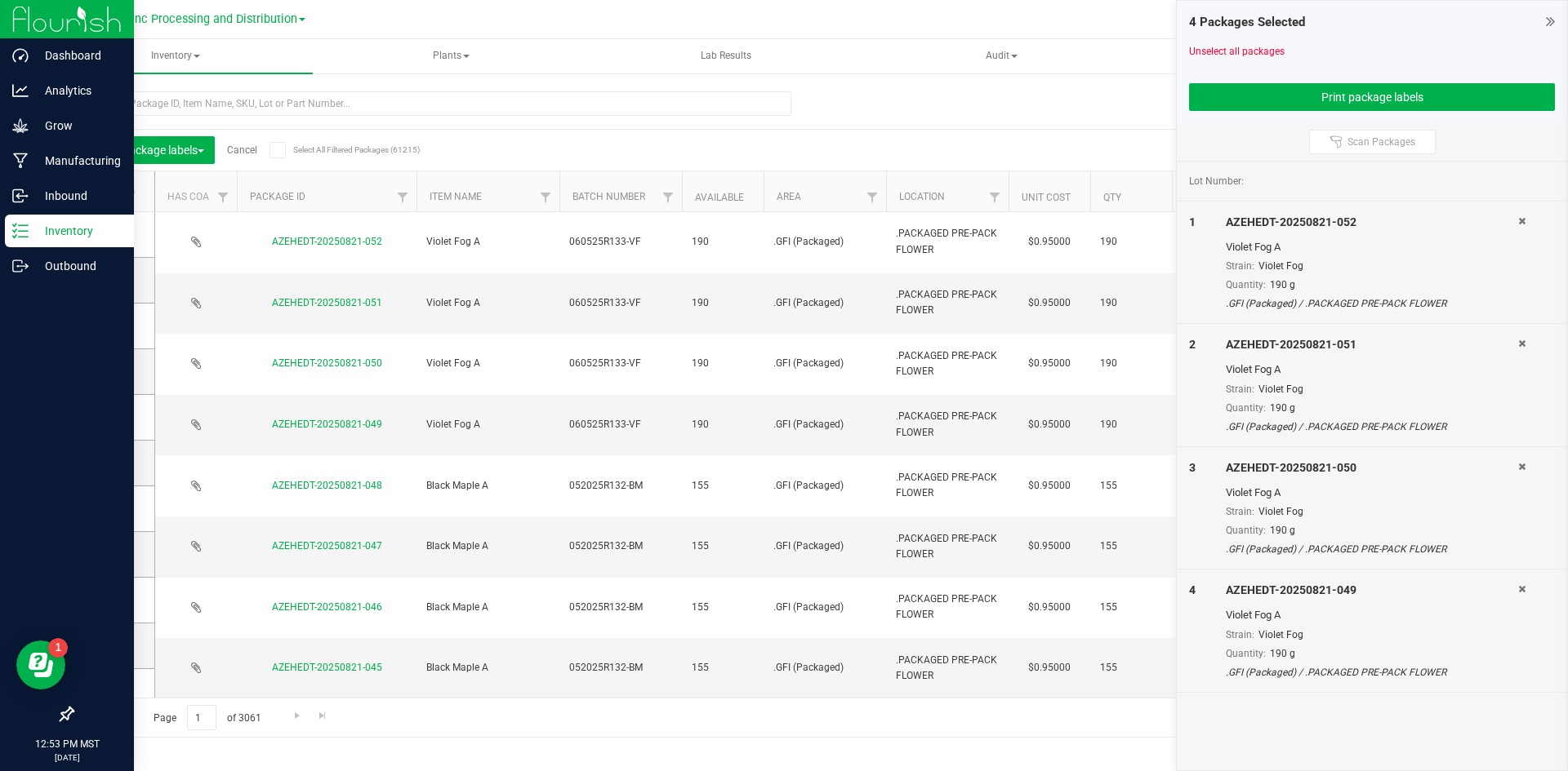
click at [239, 145] on link "Cancel" at bounding box center [242, 150] width 31 height 12
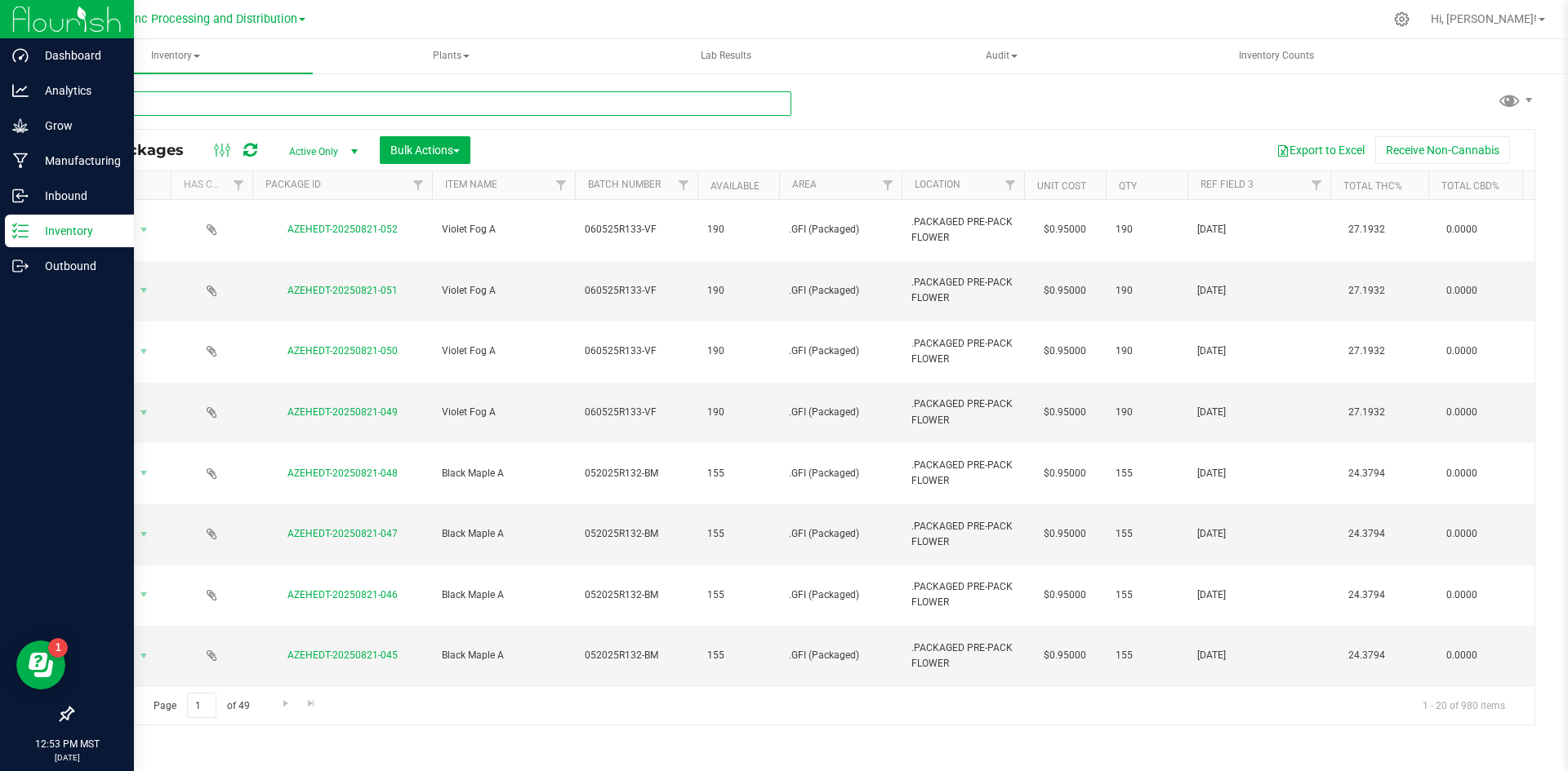
click at [279, 102] on input "text" at bounding box center [432, 103] width 719 height 24
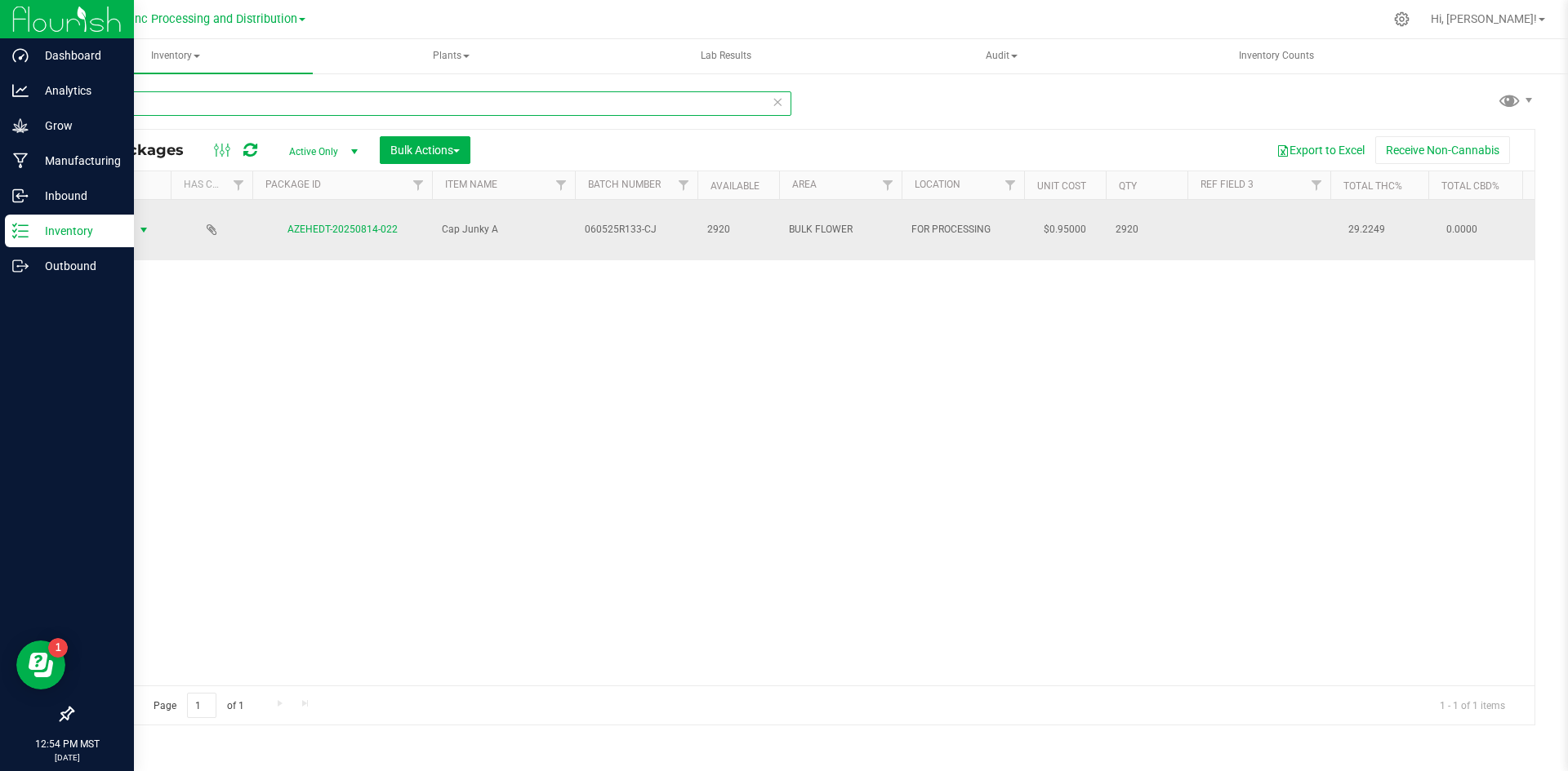
type input "814-022"
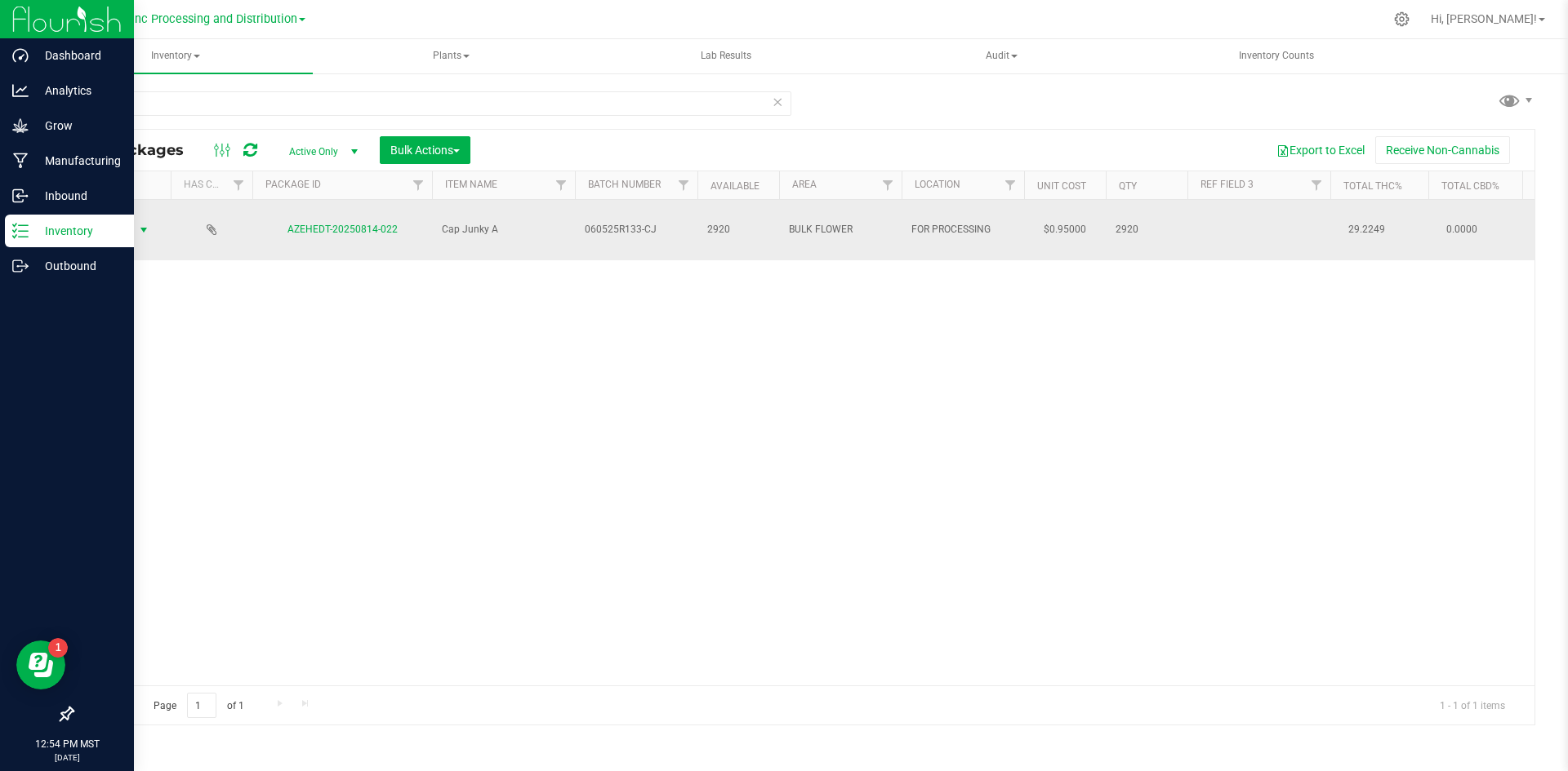
click at [122, 223] on span "Action" at bounding box center [111, 229] width 44 height 22
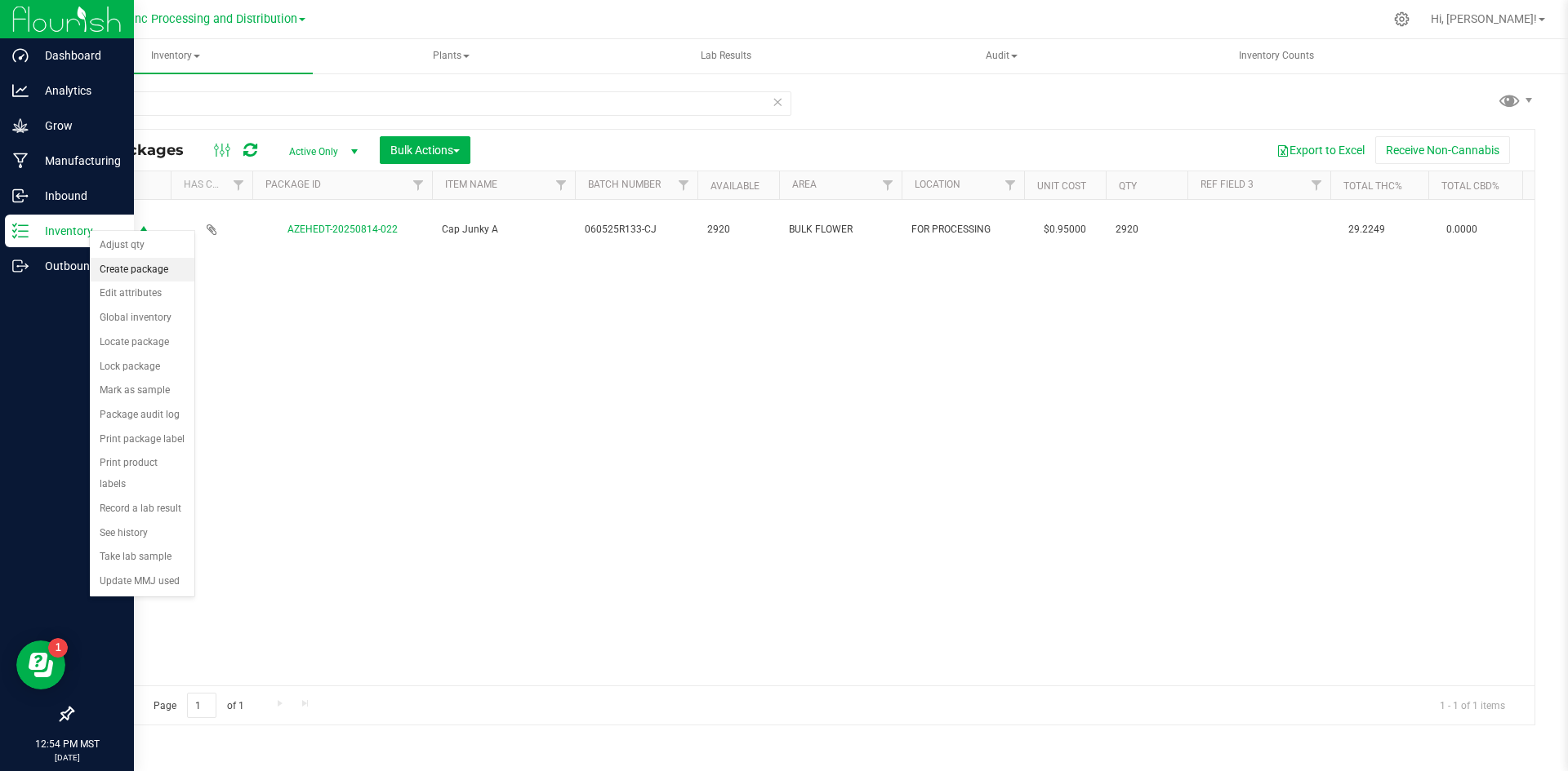
click at [125, 270] on li "Create package" at bounding box center [142, 270] width 104 height 24
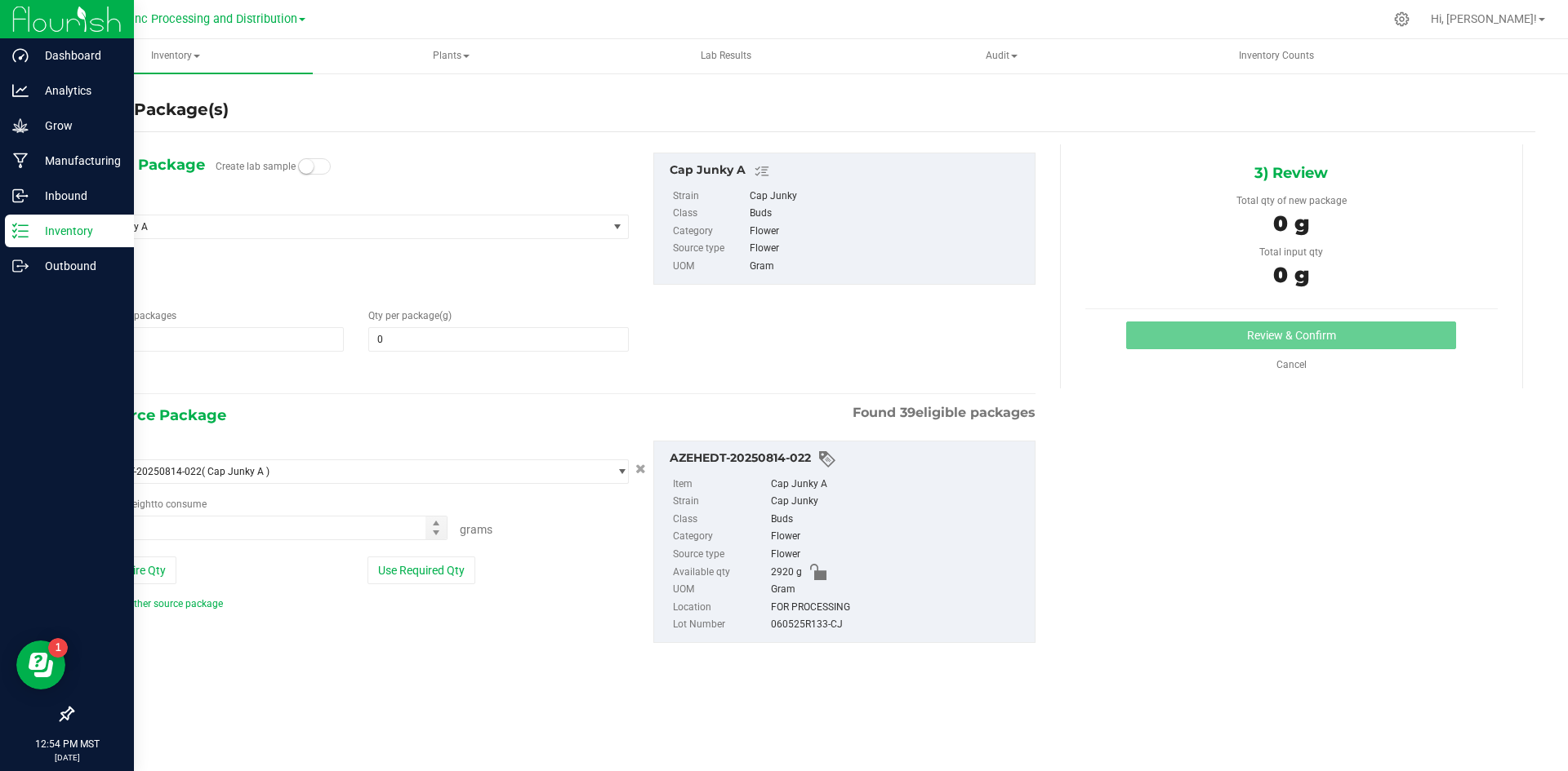
type input "0.0000"
type input "0.0000 g"
click at [223, 335] on span "1 1" at bounding box center [214, 339] width 260 height 24
click at [223, 334] on input "1" at bounding box center [213, 339] width 258 height 22
type input "4"
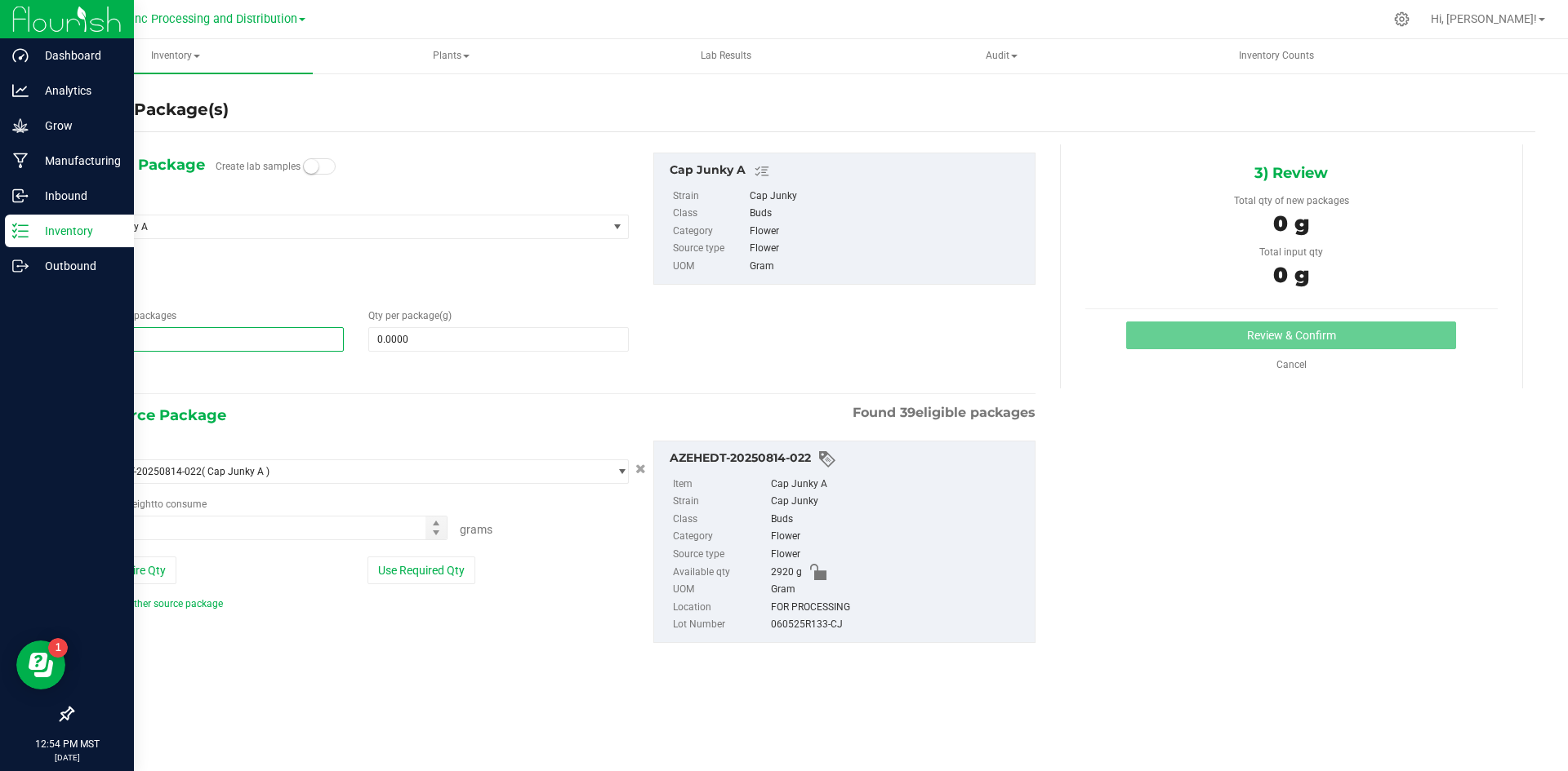
type input "4"
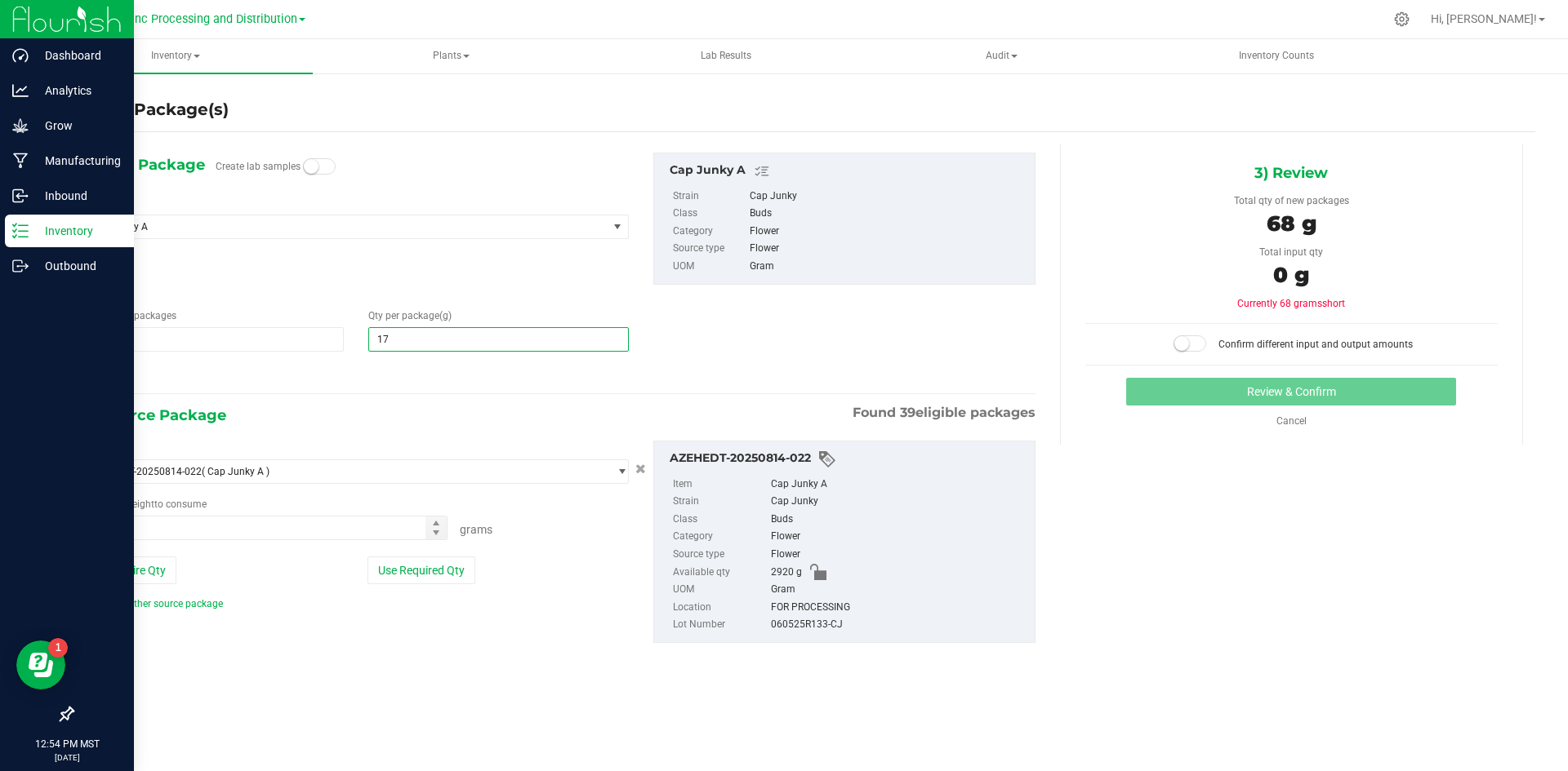
type input "170"
type input "170.0000"
click at [409, 564] on button "Use Required Qty" at bounding box center [422, 570] width 108 height 28
type input "680.0000 g"
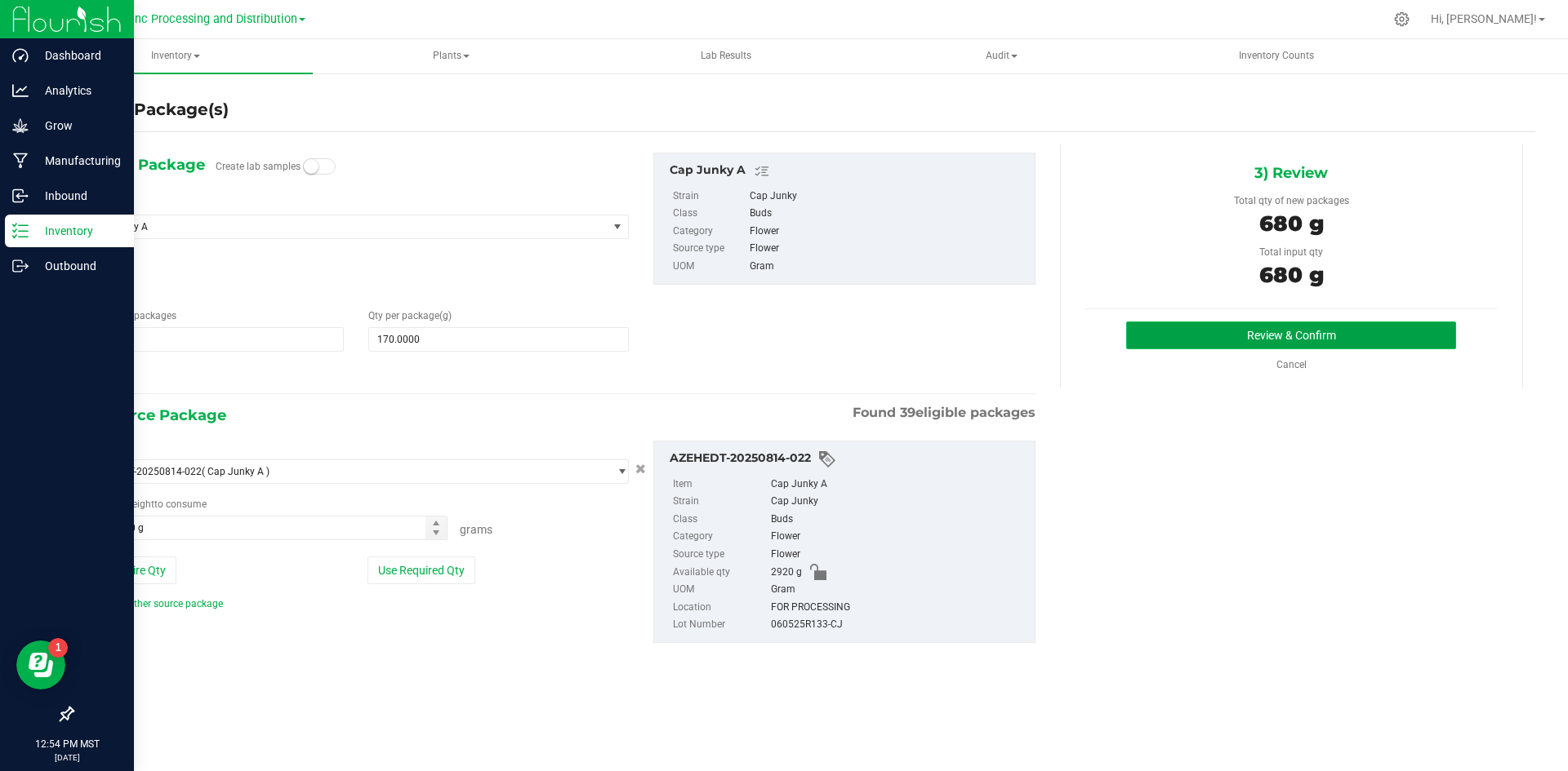
click at [1246, 331] on button "Review & Confirm" at bounding box center [1290, 335] width 330 height 28
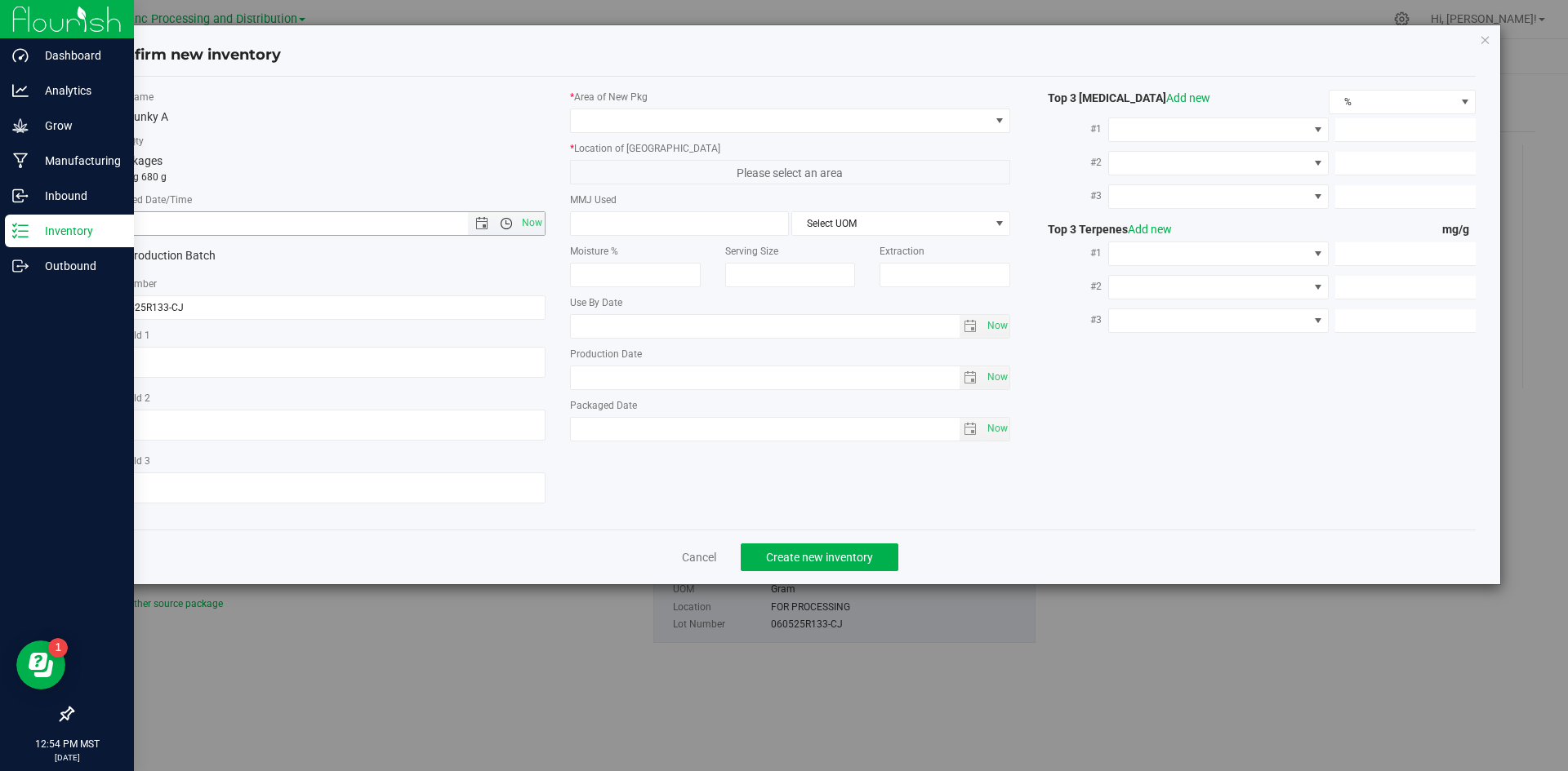
click at [516, 226] on span "Open the time view" at bounding box center [505, 224] width 28 height 13
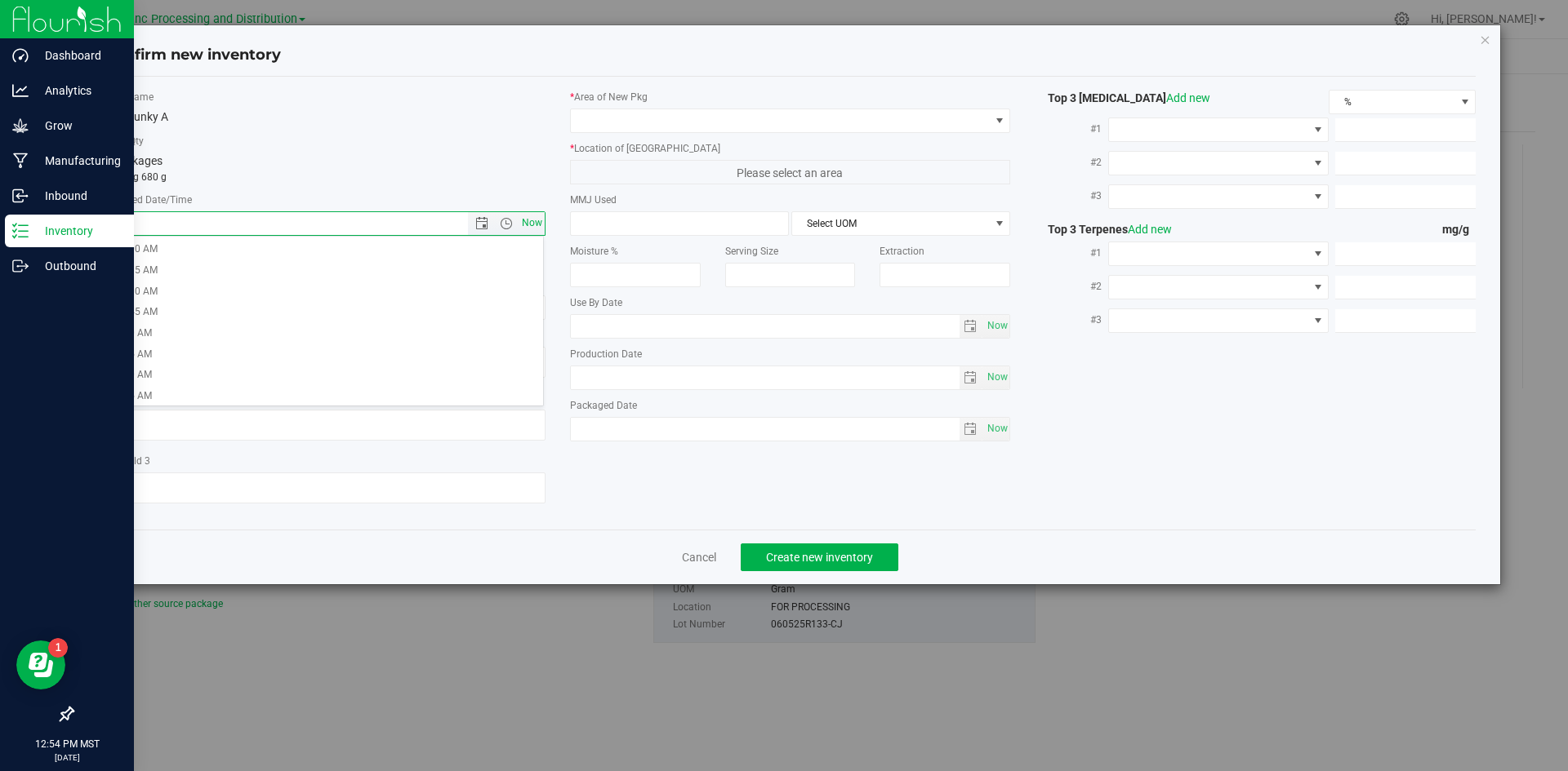
click at [524, 226] on span "Now" at bounding box center [531, 223] width 28 height 23
type input "[DATE] 12:54 PM"
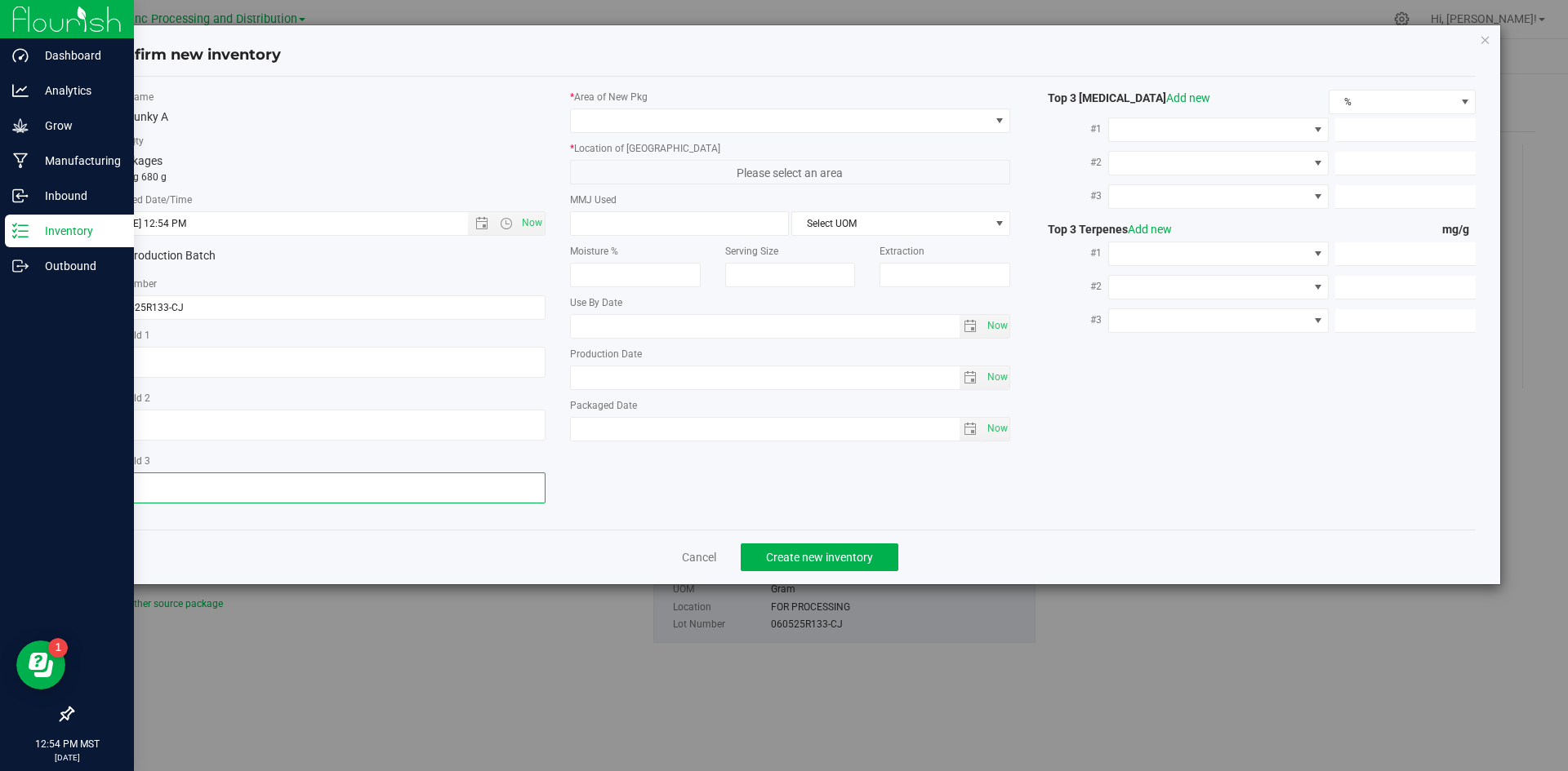
click at [153, 473] on textarea at bounding box center [325, 488] width 441 height 31
type textarea "[DATE]"
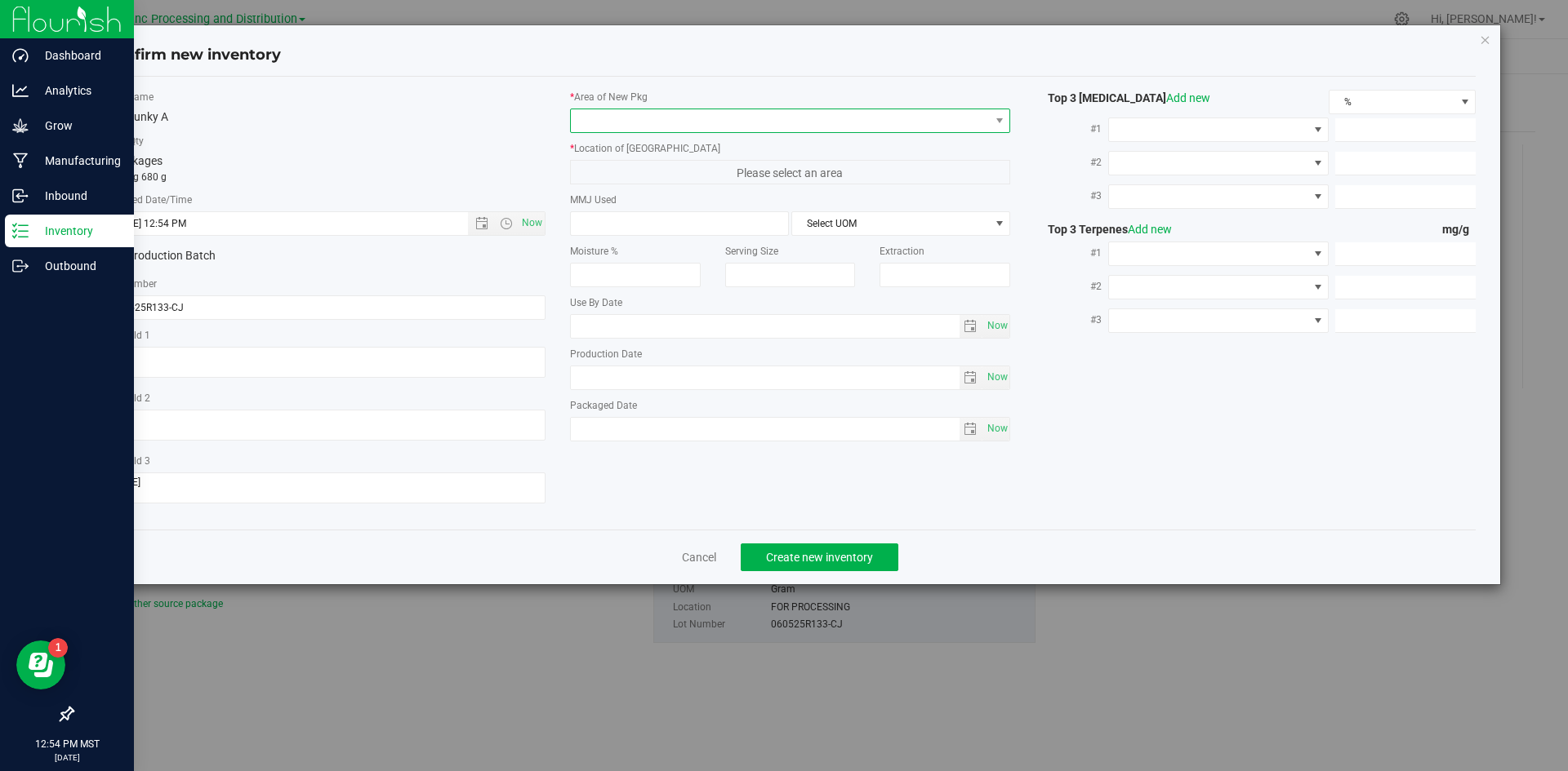
click at [601, 113] on span at bounding box center [780, 120] width 419 height 22
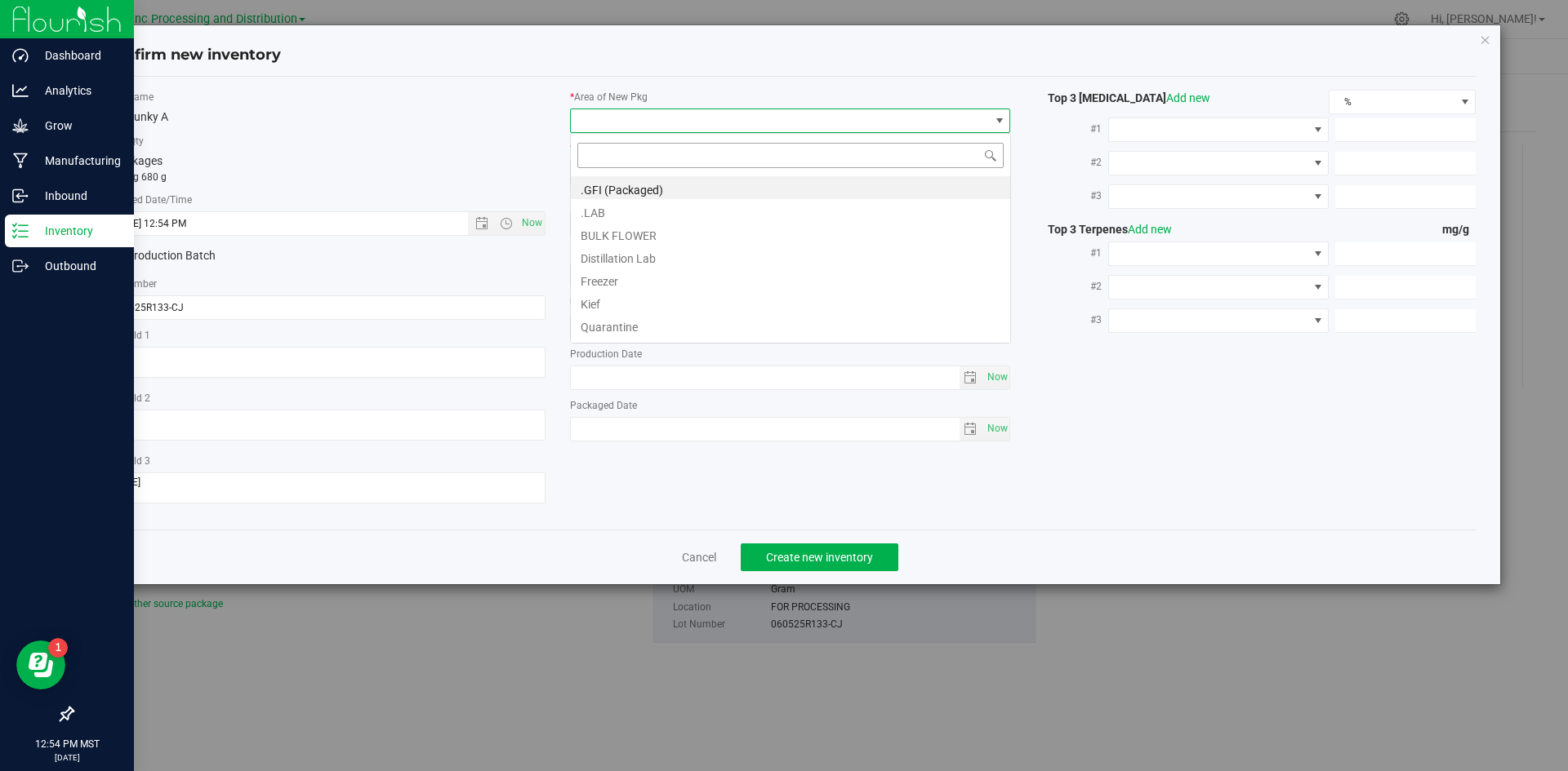
scroll to position [24, 441]
click at [595, 182] on li ".GFI (Packaged)" at bounding box center [790, 187] width 440 height 22
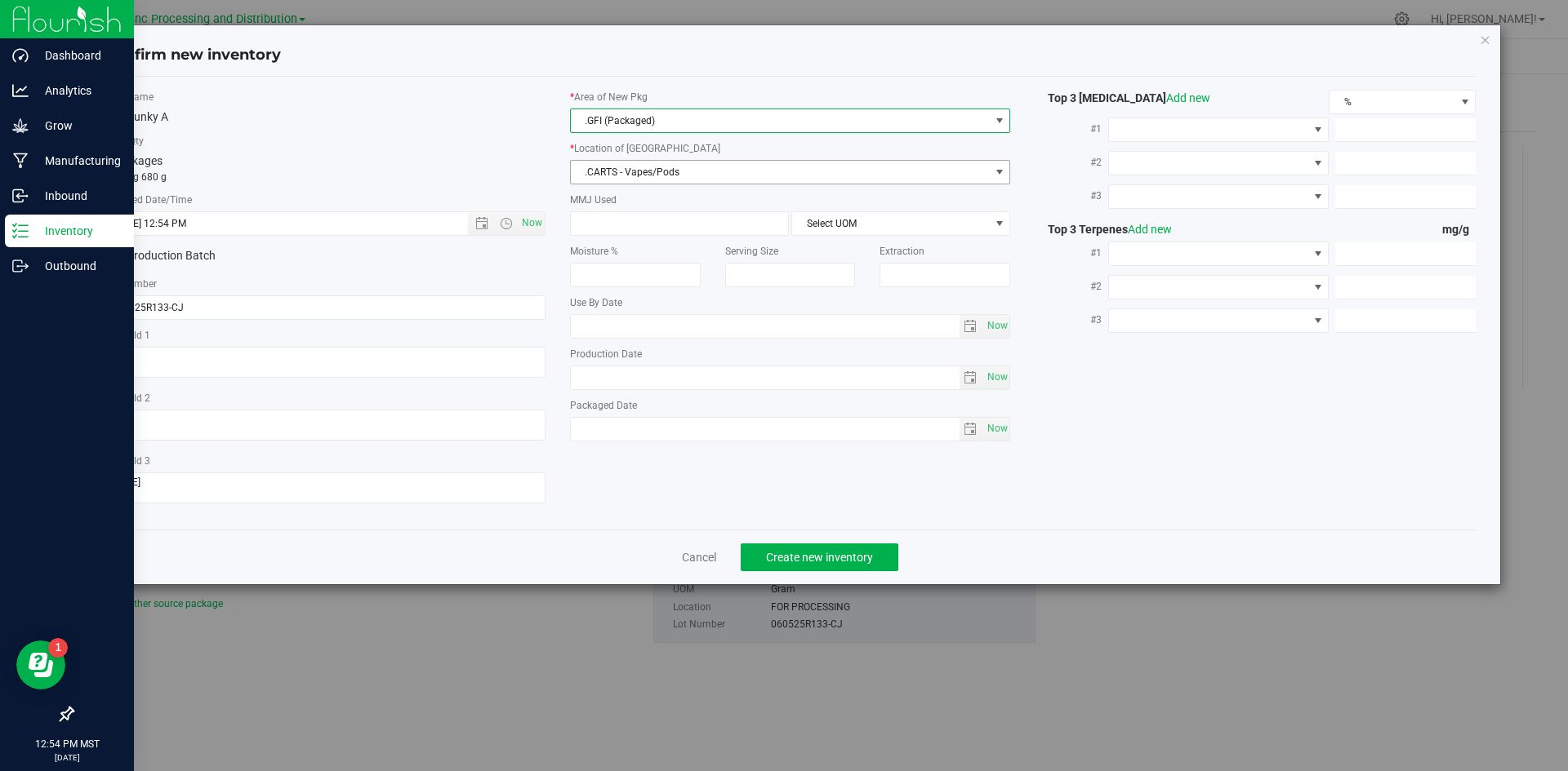
click at [593, 174] on span ".CARTS - Vapes/Pods" at bounding box center [780, 172] width 419 height 22
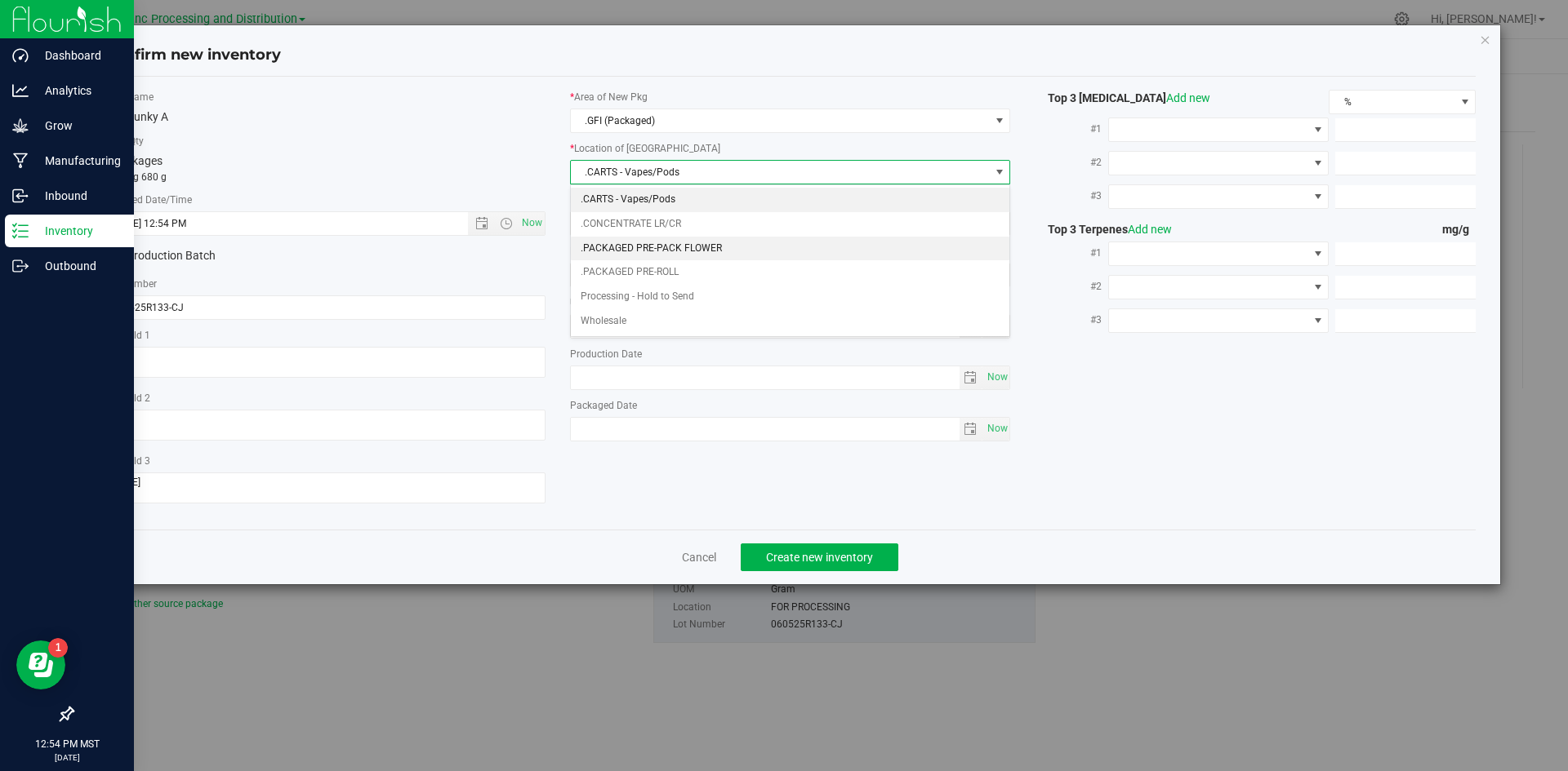
click at [668, 253] on li ".PACKAGED PRE-PACK FLOWER" at bounding box center [790, 248] width 440 height 24
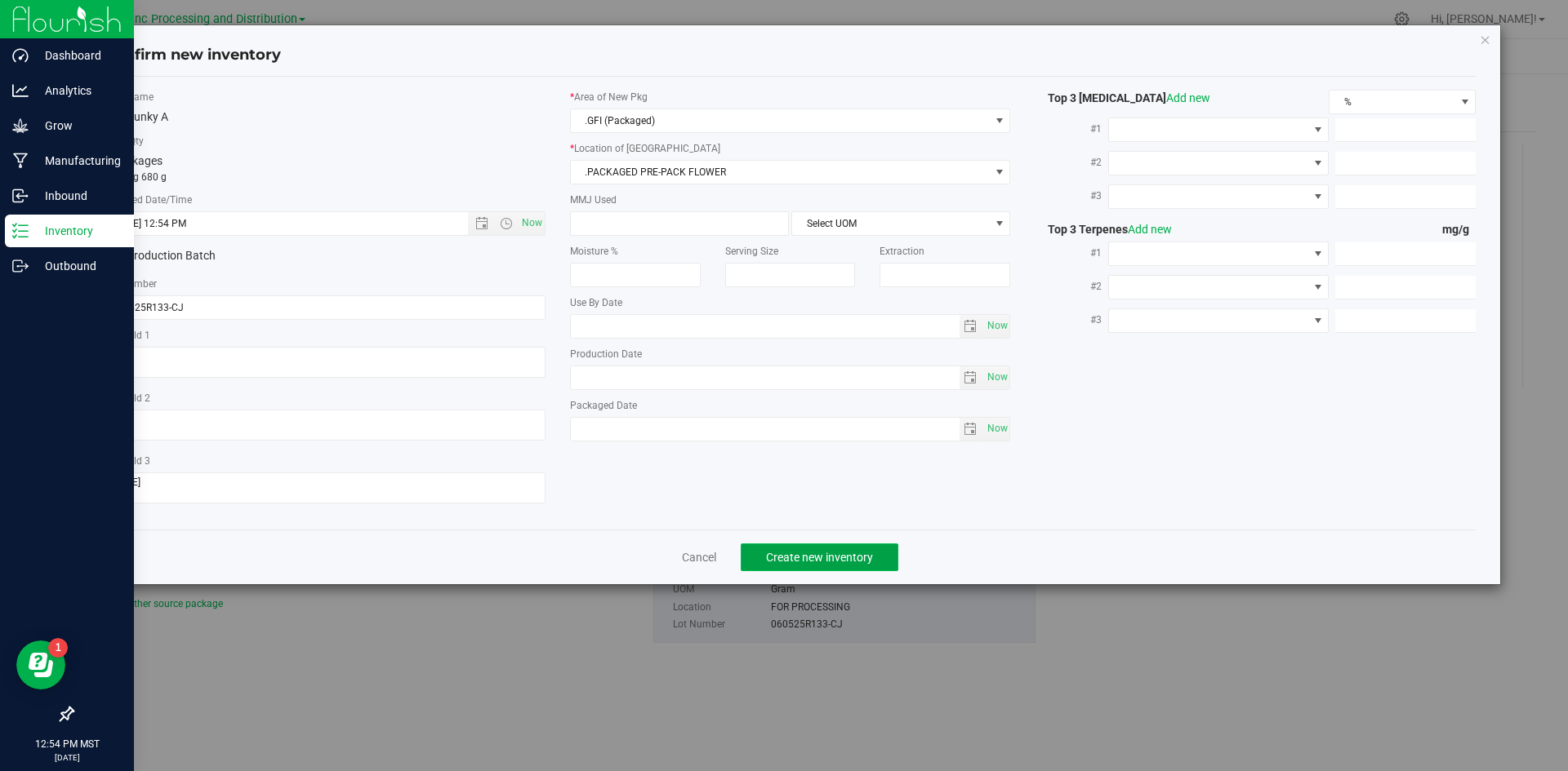
click at [823, 554] on span "Create new inventory" at bounding box center [819, 557] width 107 height 13
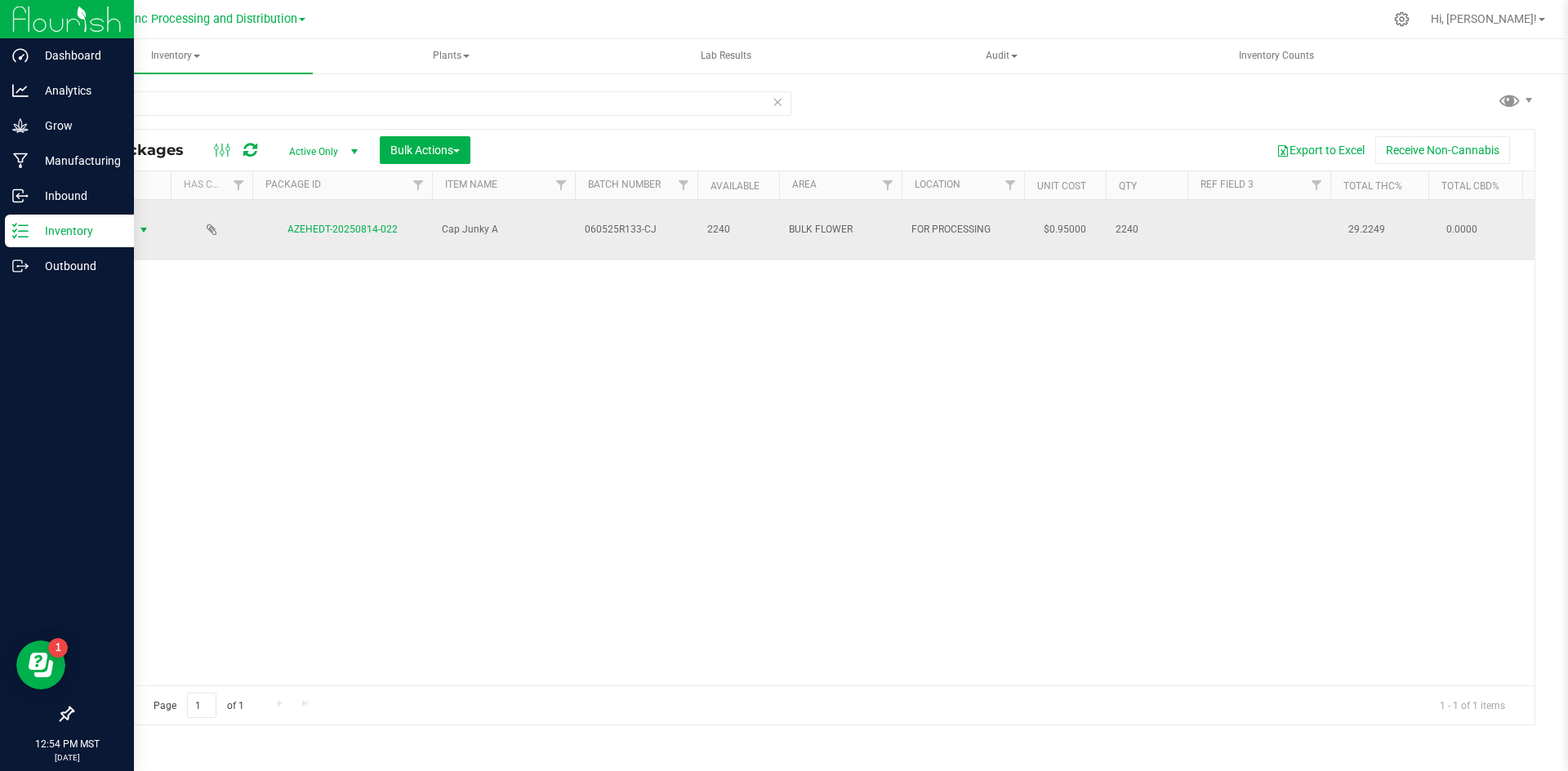
click at [127, 218] on span "Action" at bounding box center [111, 229] width 44 height 22
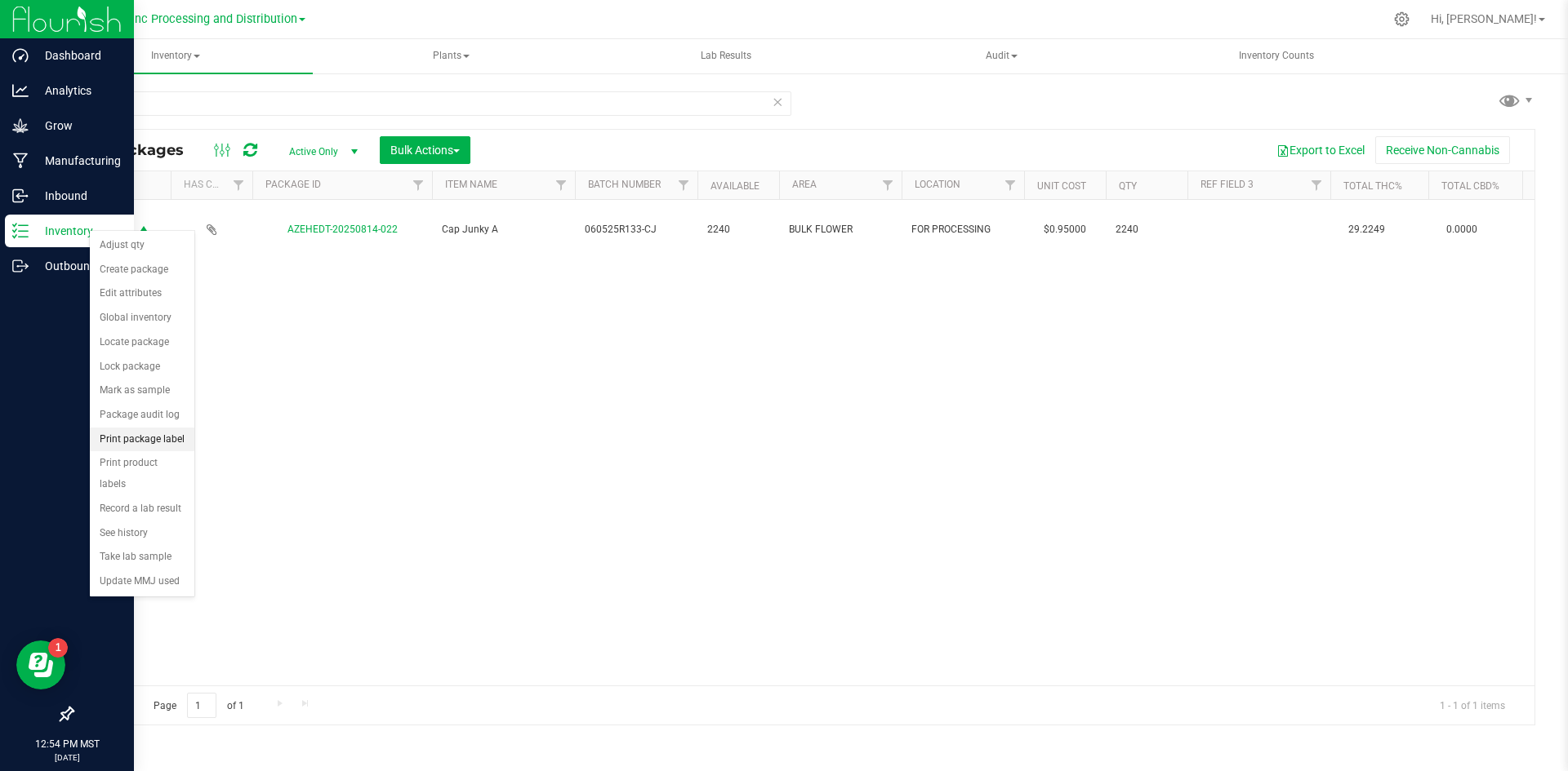
click at [138, 433] on li "Print package label" at bounding box center [142, 439] width 104 height 24
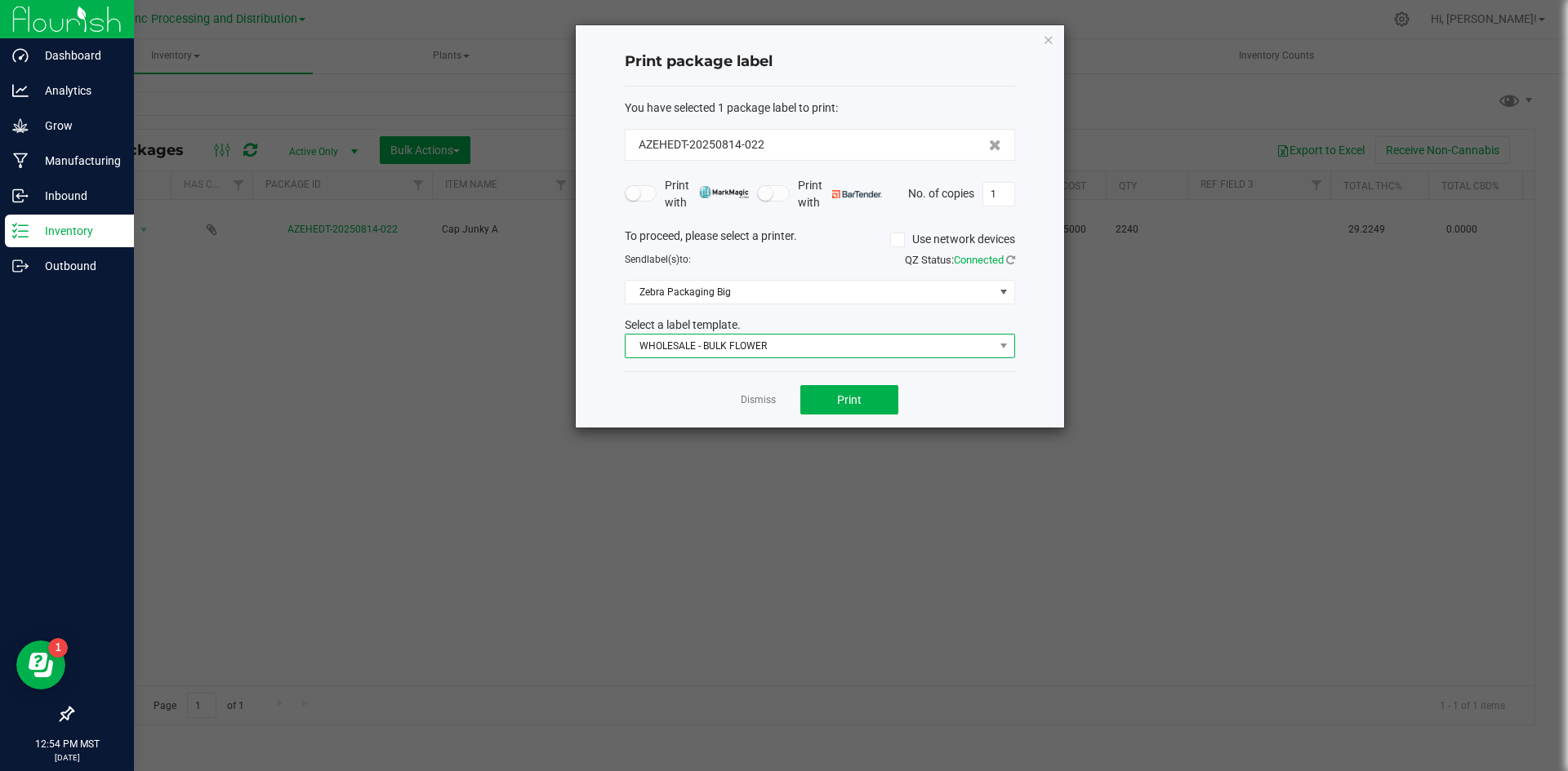
click at [864, 350] on span "WHOLESALE - BULK FLOWER" at bounding box center [810, 345] width 369 height 22
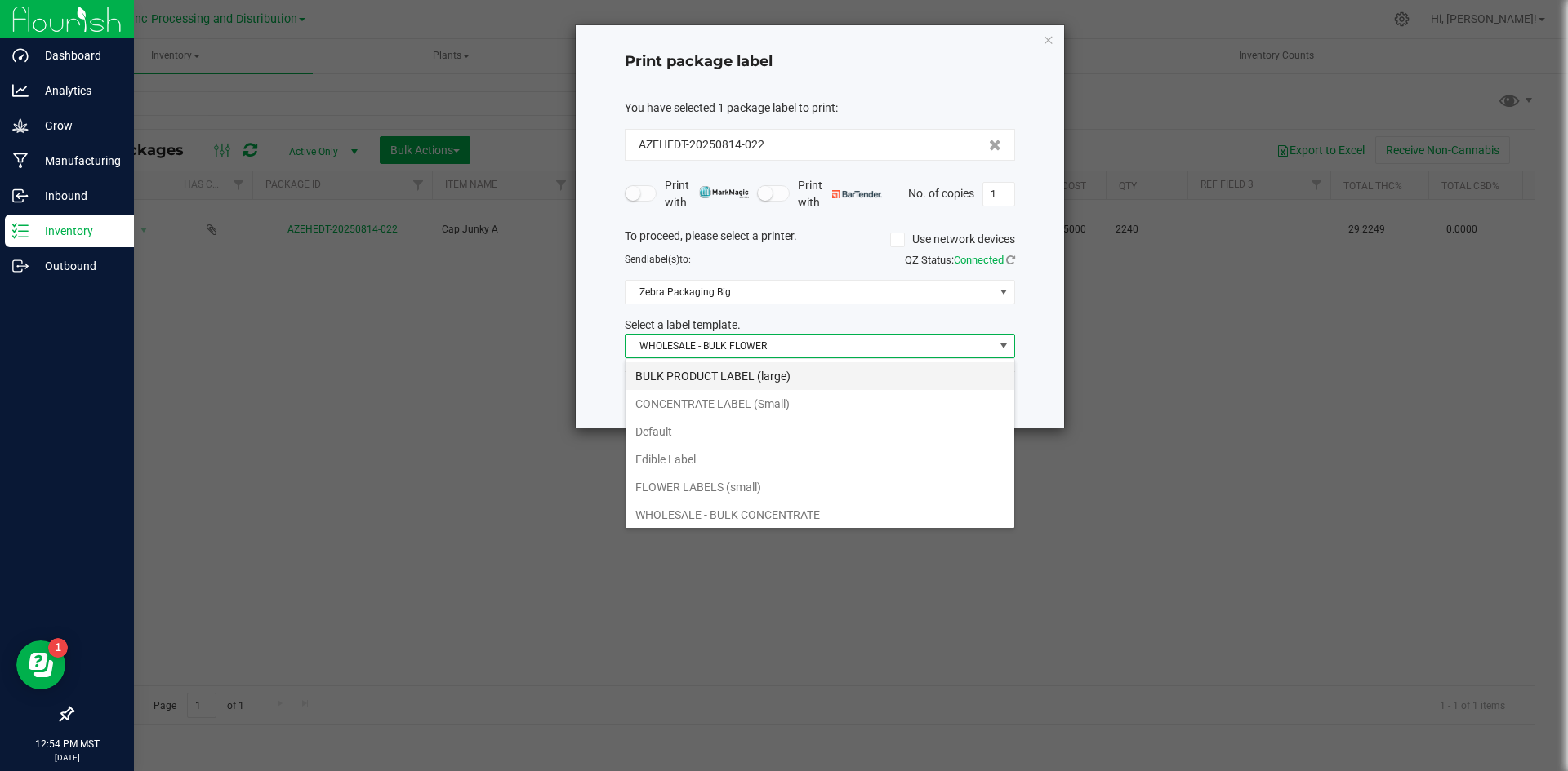
click at [773, 374] on li "BULK PRODUCT LABEL (large)" at bounding box center [820, 376] width 388 height 28
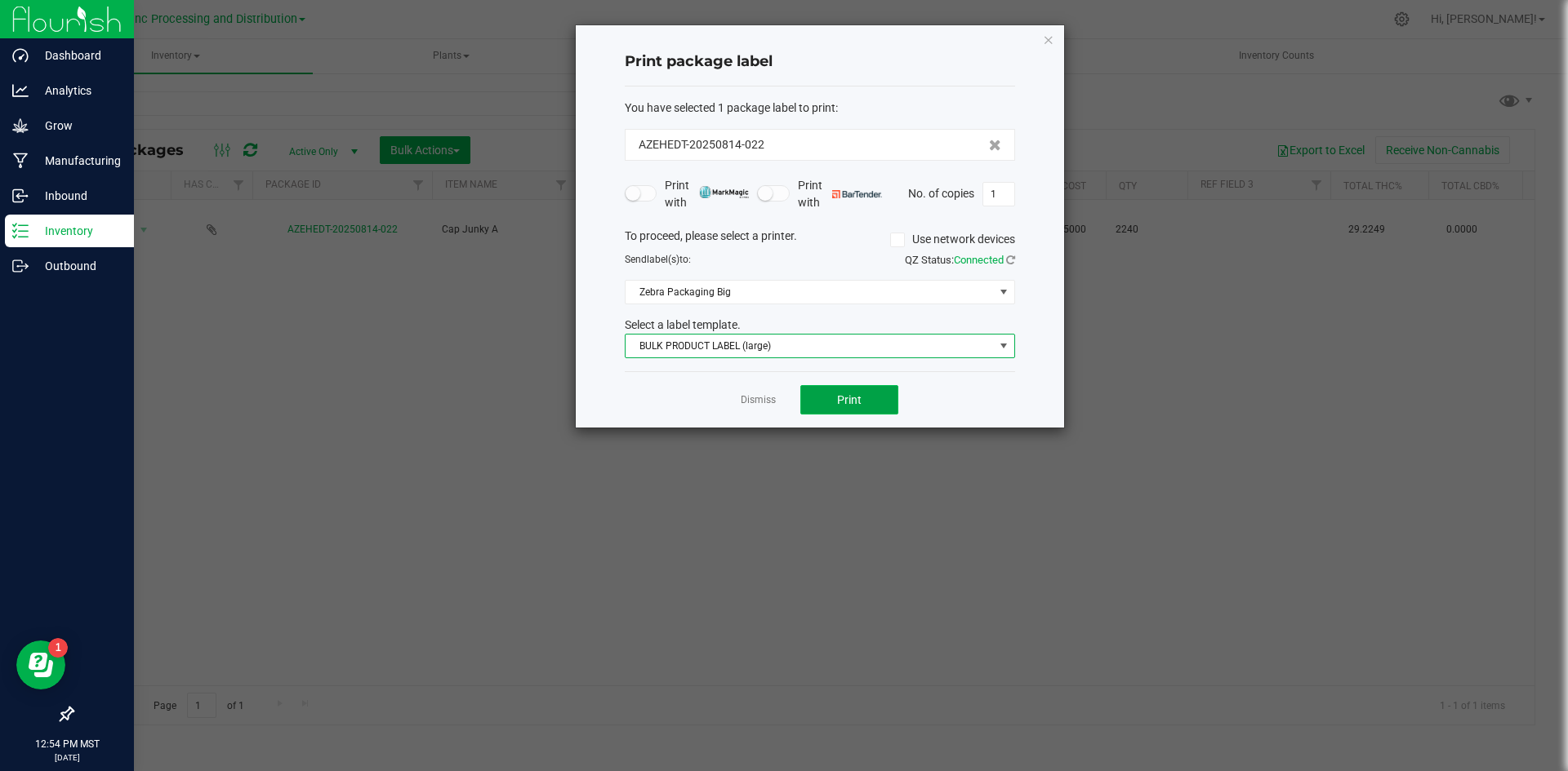
click at [814, 395] on button "Print" at bounding box center [849, 400] width 98 height 30
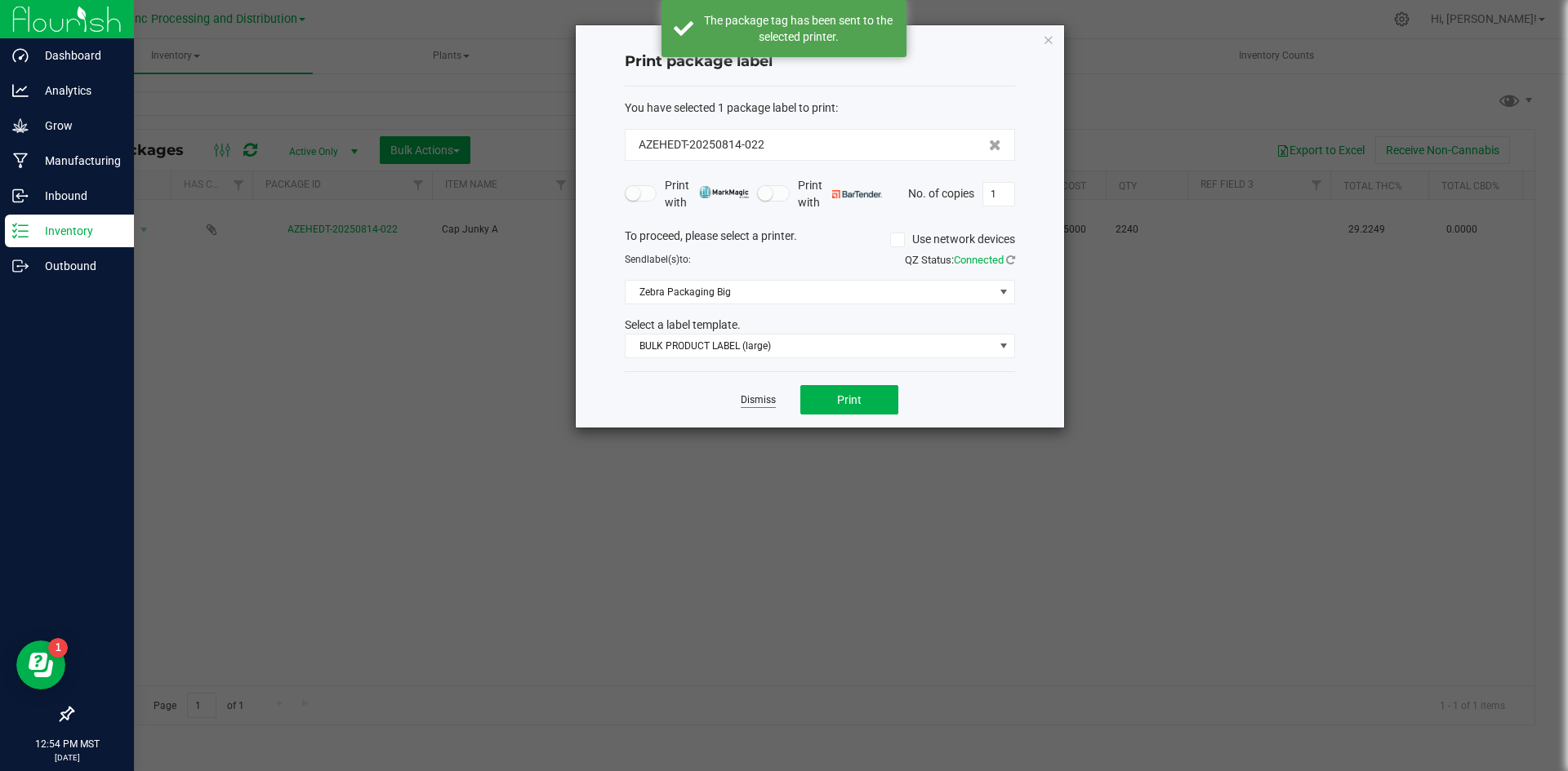
click at [754, 398] on link "Dismiss" at bounding box center [758, 400] width 35 height 13
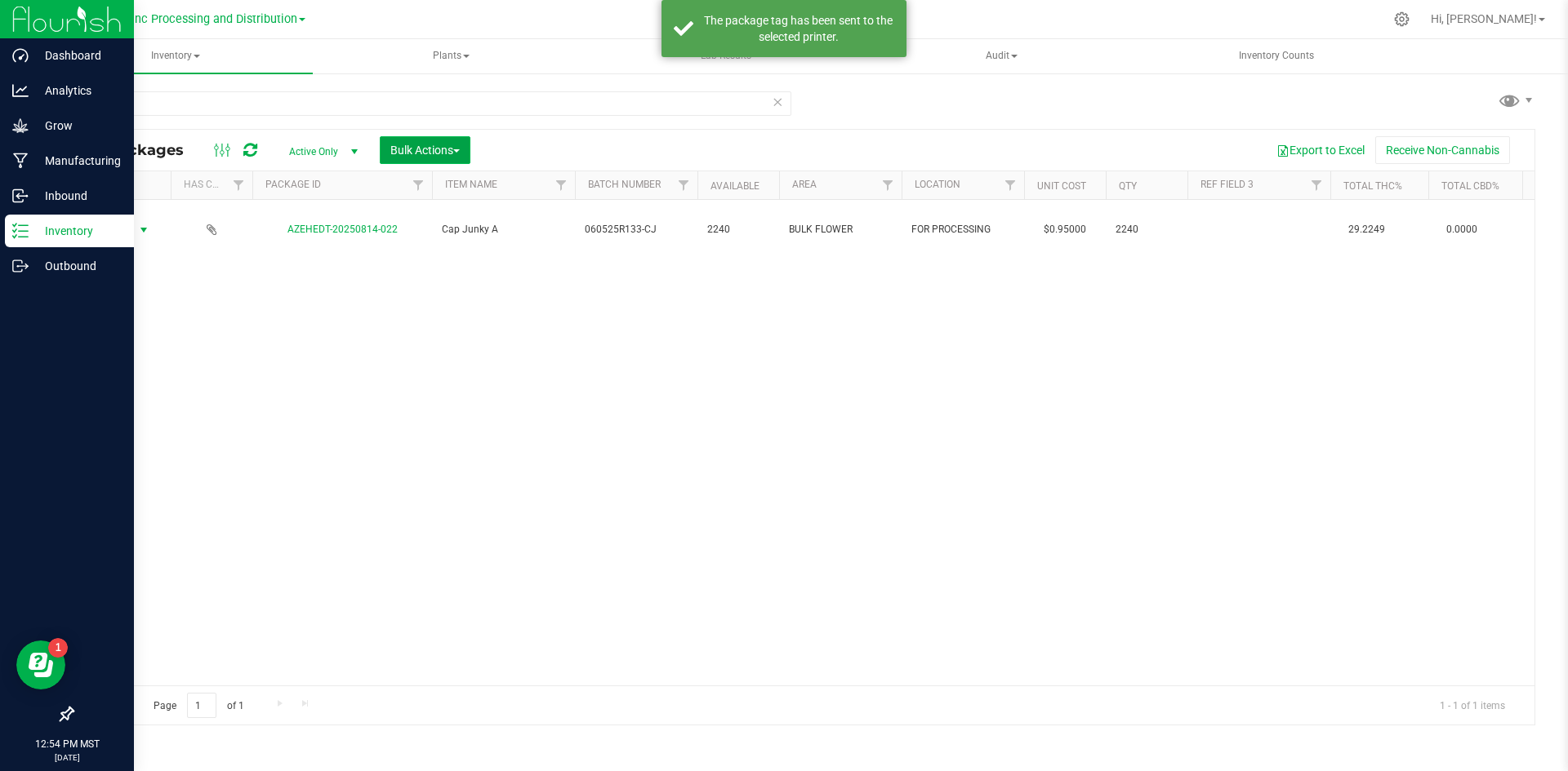
click at [414, 156] on button "Bulk Actions" at bounding box center [424, 150] width 91 height 28
click at [441, 333] on span "Print package labels" at bounding box center [438, 337] width 98 height 13
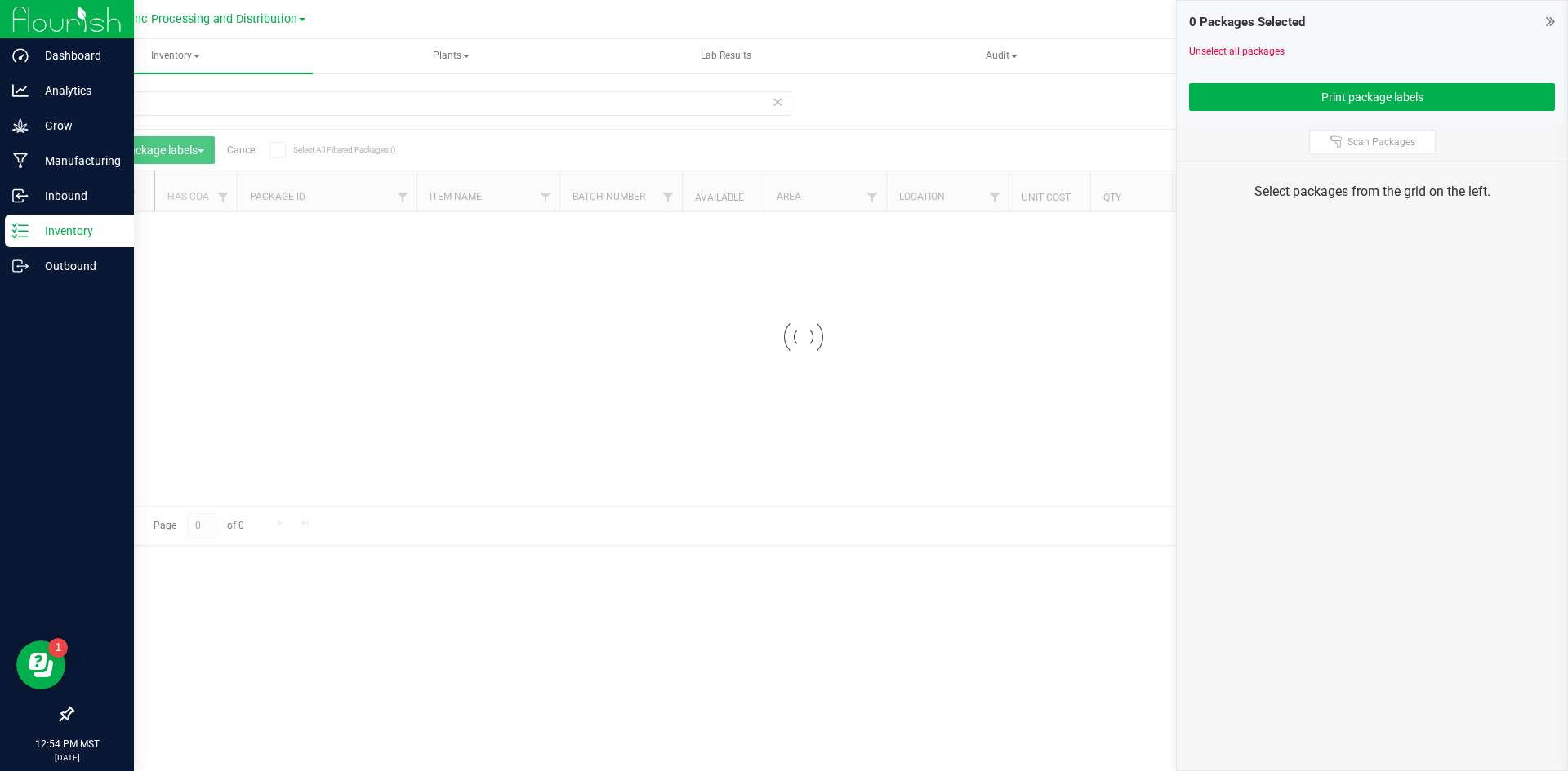
click at [778, 98] on icon at bounding box center [777, 102] width 12 height 20
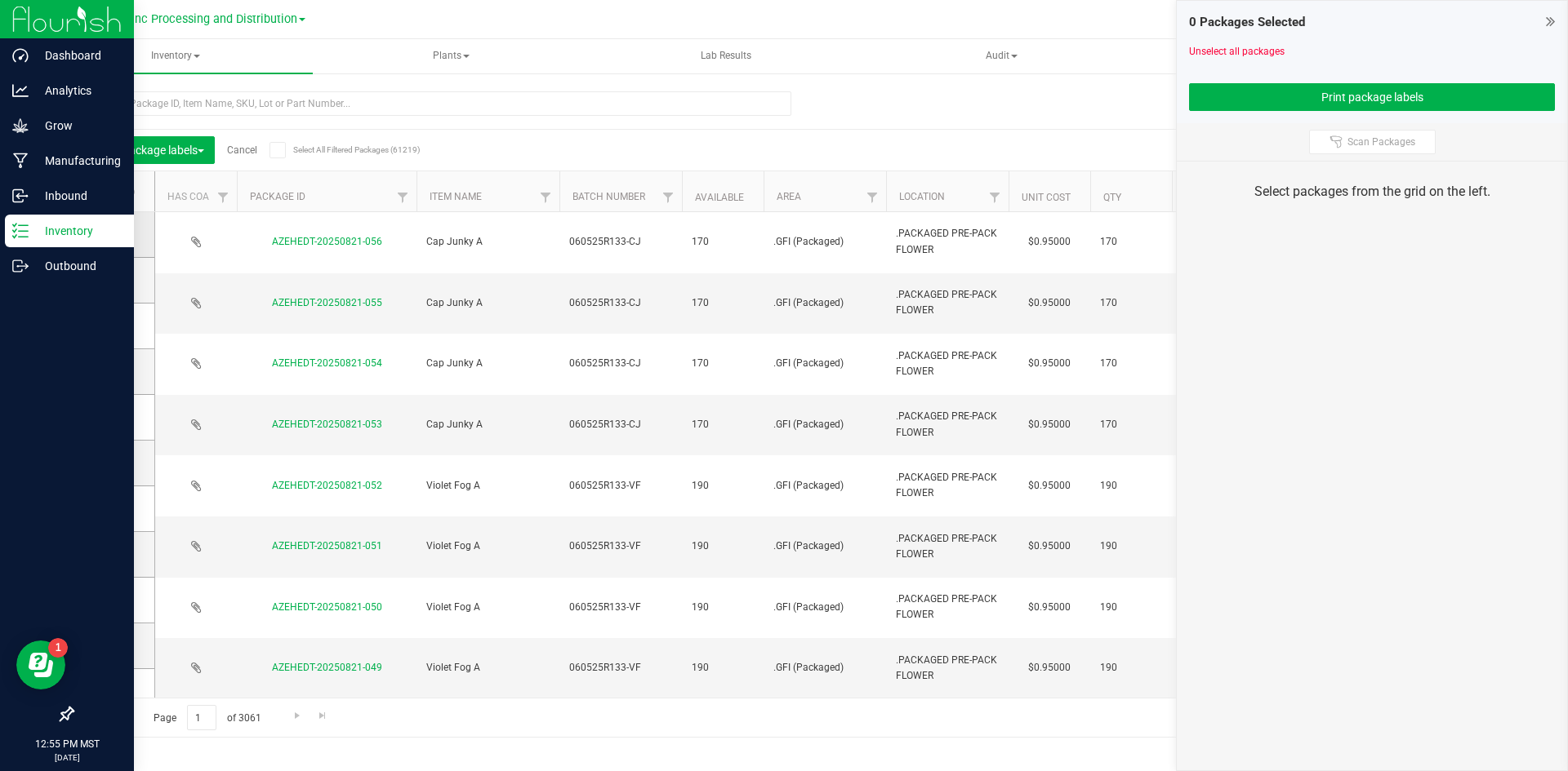
click at [102, 227] on span at bounding box center [111, 235] width 16 height 16
click at [0, 0] on input "checkbox" at bounding box center [0, 0] width 0 height 0
click at [106, 280] on icon at bounding box center [109, 280] width 11 height 0
click at [0, 0] on input "checkbox" at bounding box center [0, 0] width 0 height 0
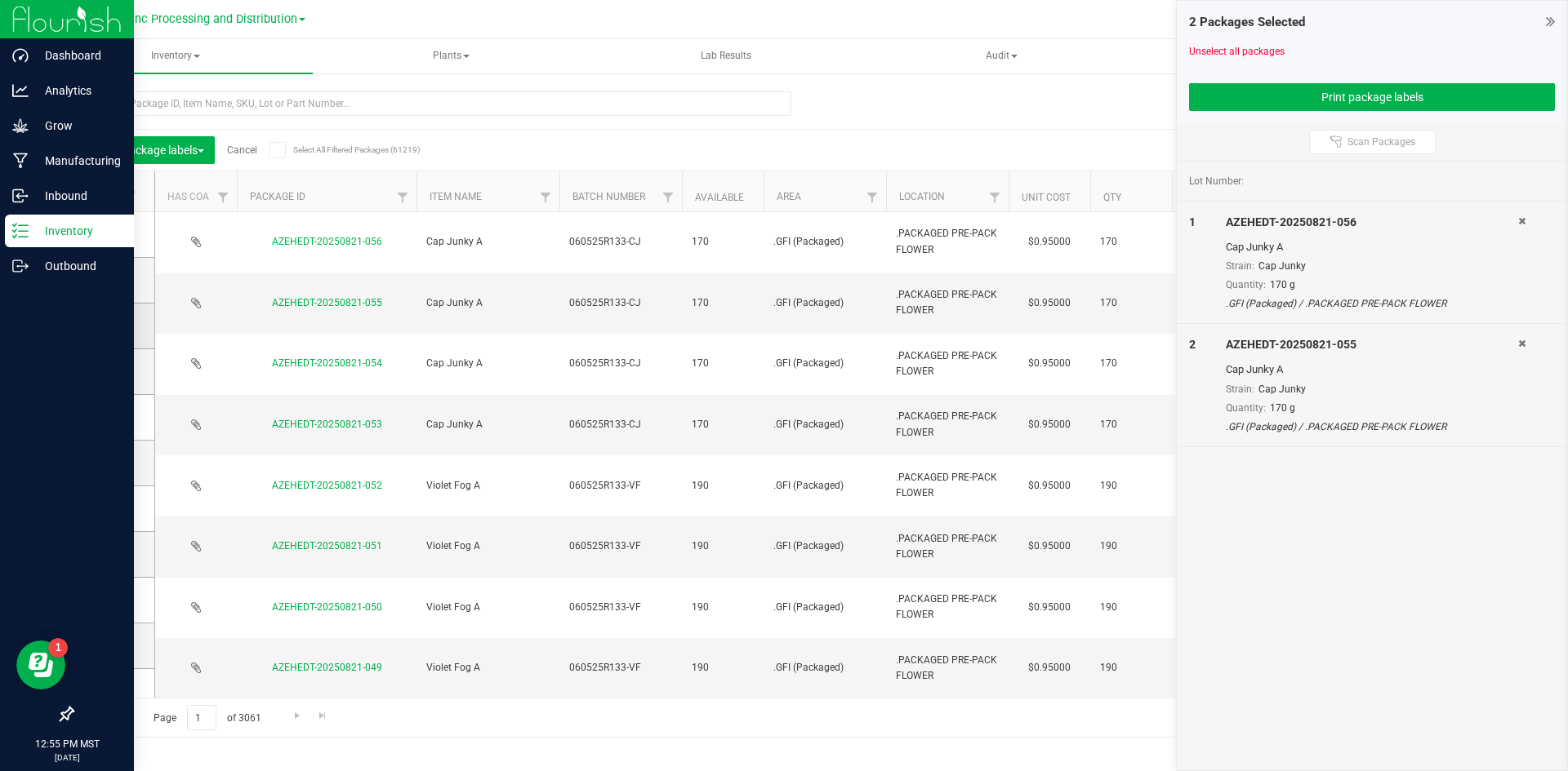
click at [114, 324] on span at bounding box center [111, 325] width 16 height 16
click at [0, 0] on input "checkbox" at bounding box center [0, 0] width 0 height 0
click at [113, 371] on icon at bounding box center [109, 371] width 11 height 0
click at [0, 0] on input "checkbox" at bounding box center [0, 0] width 0 height 0
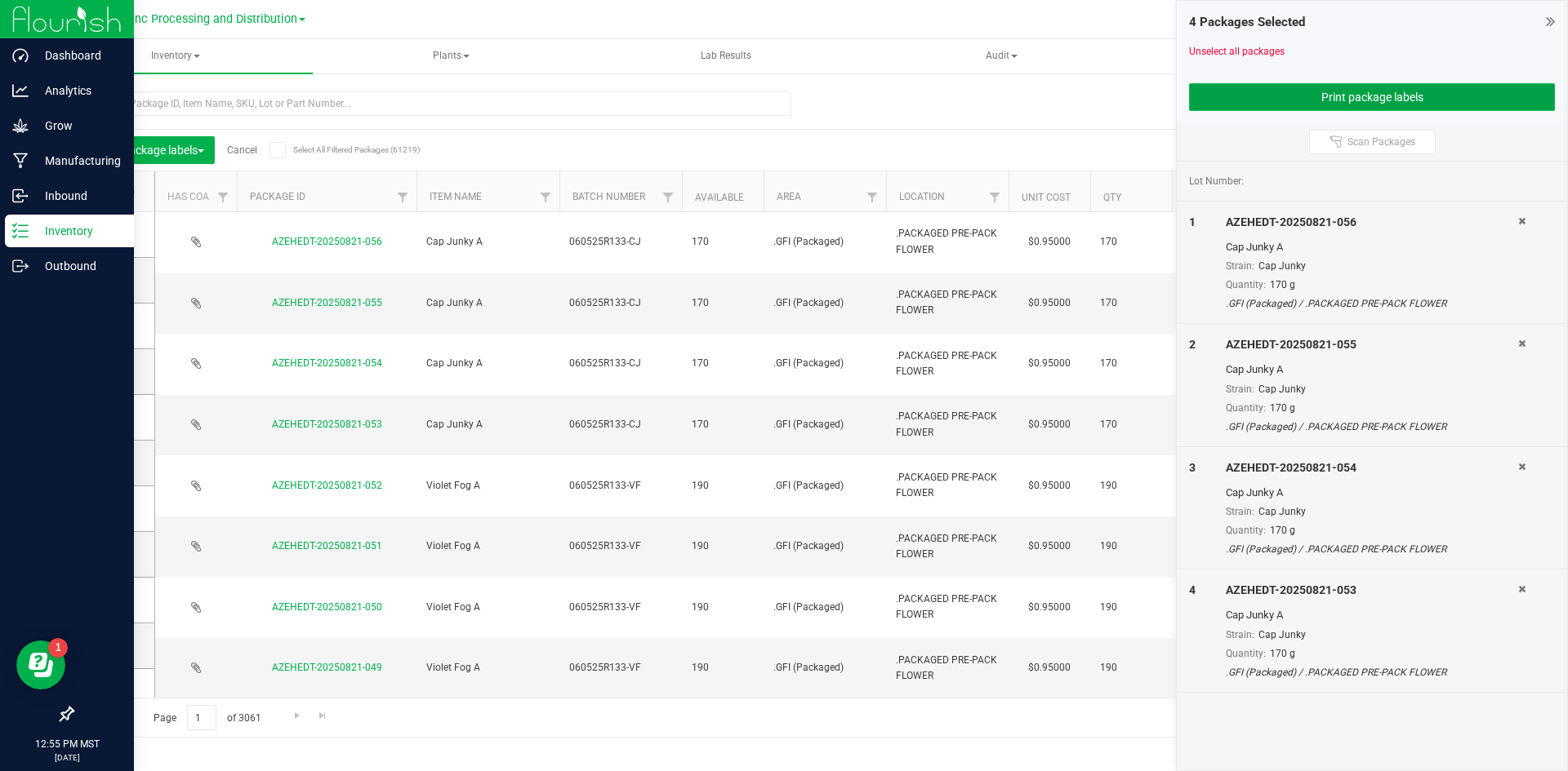
click at [1341, 87] on button "Print package labels" at bounding box center [1371, 97] width 366 height 28
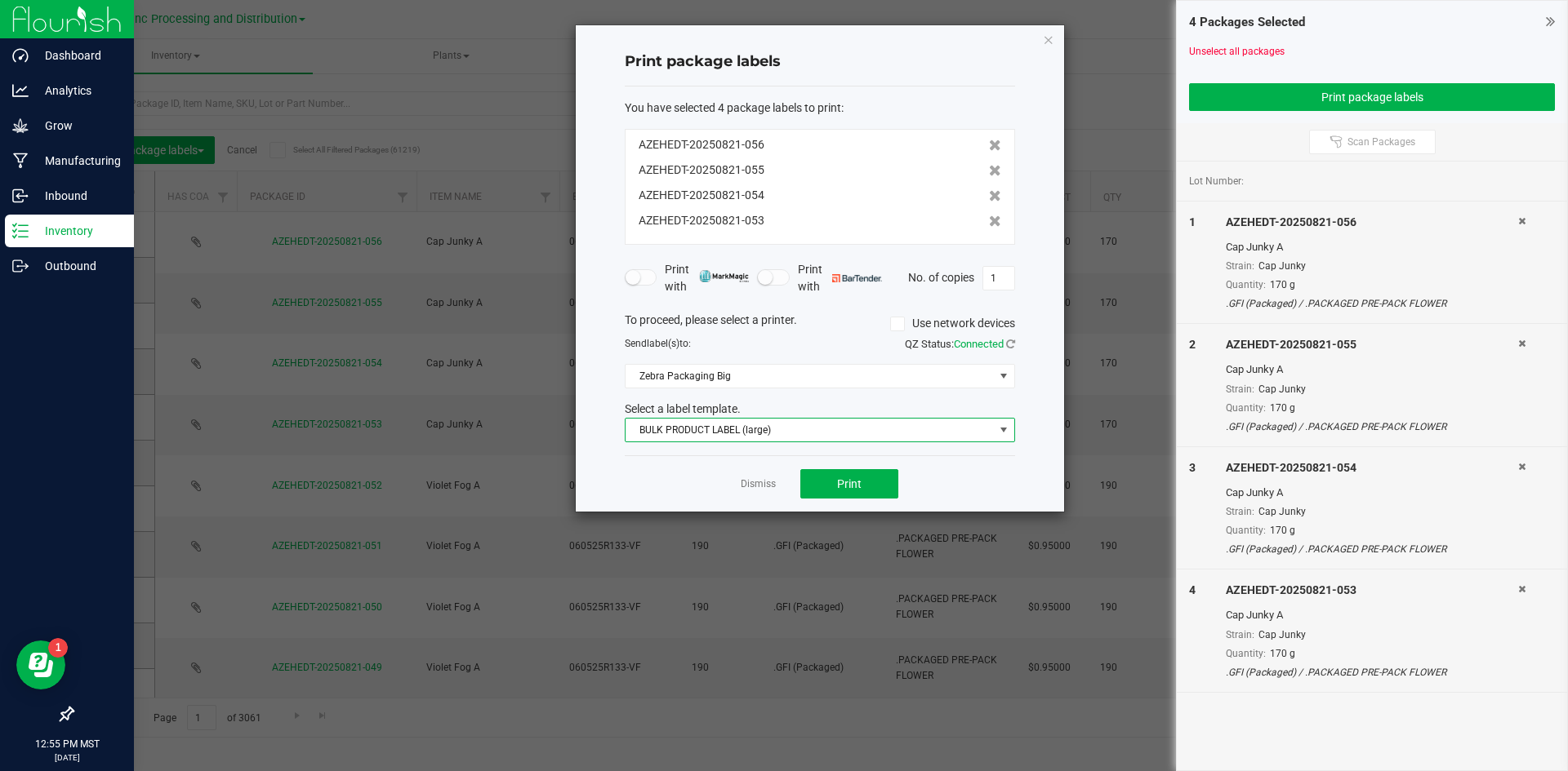
click at [748, 421] on span "BULK PRODUCT LABEL (large)" at bounding box center [810, 430] width 369 height 22
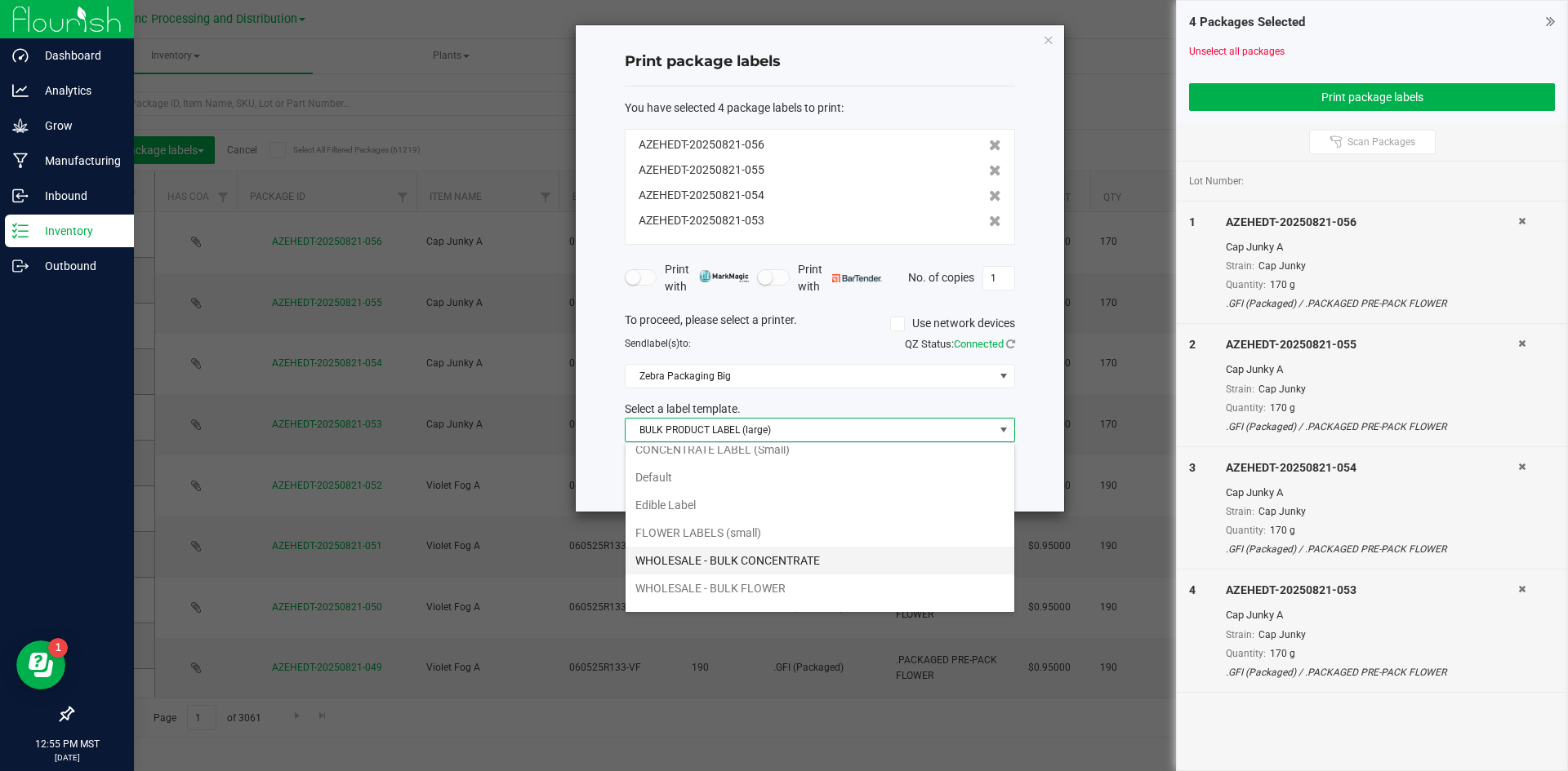
scroll to position [58, 0]
click at [772, 564] on li "WHOLESALE - BULK FLOWER" at bounding box center [820, 568] width 388 height 28
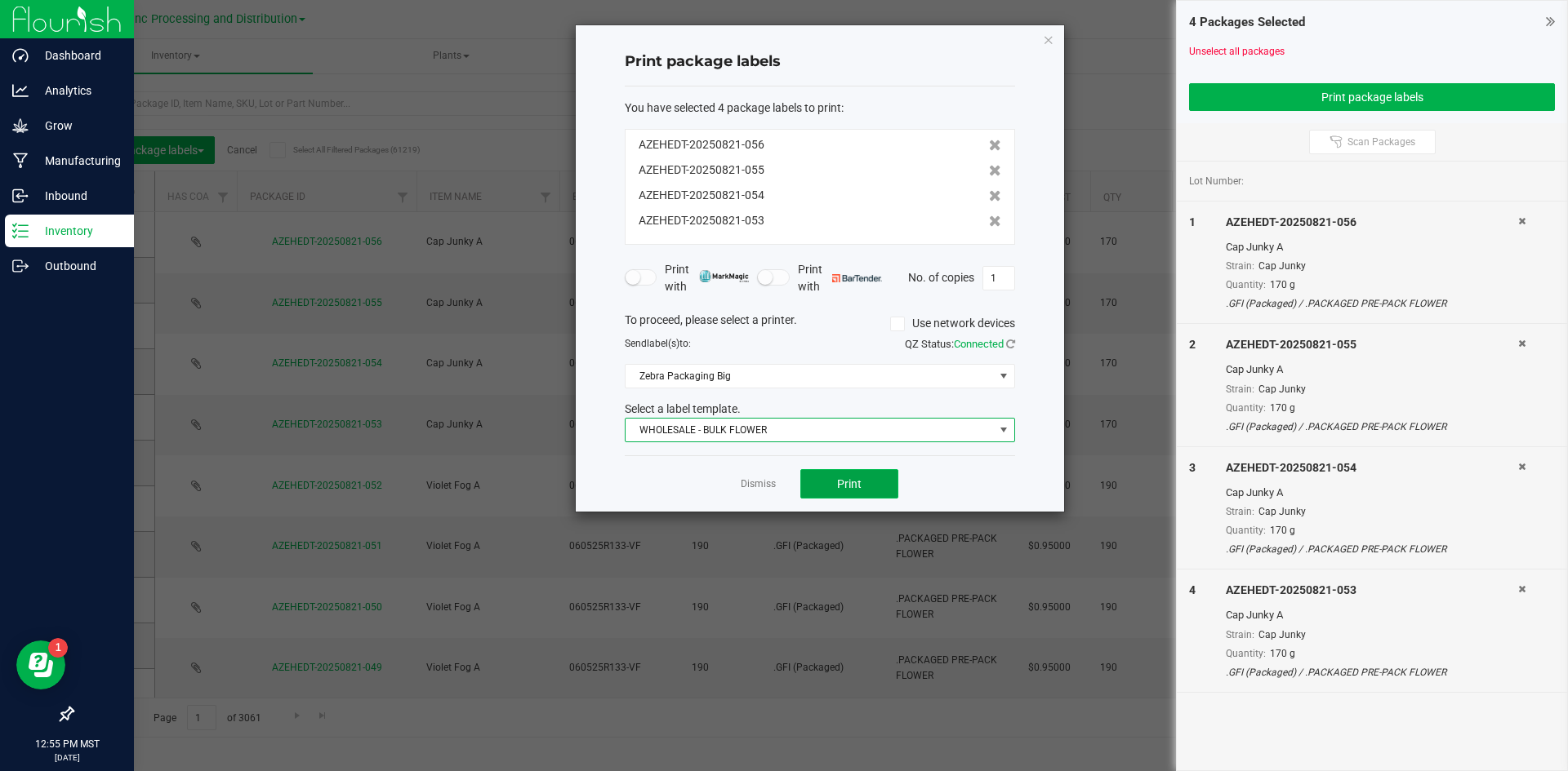
click at [851, 482] on span "Print" at bounding box center [849, 483] width 24 height 13
click at [762, 484] on link "Dismiss" at bounding box center [758, 483] width 35 height 13
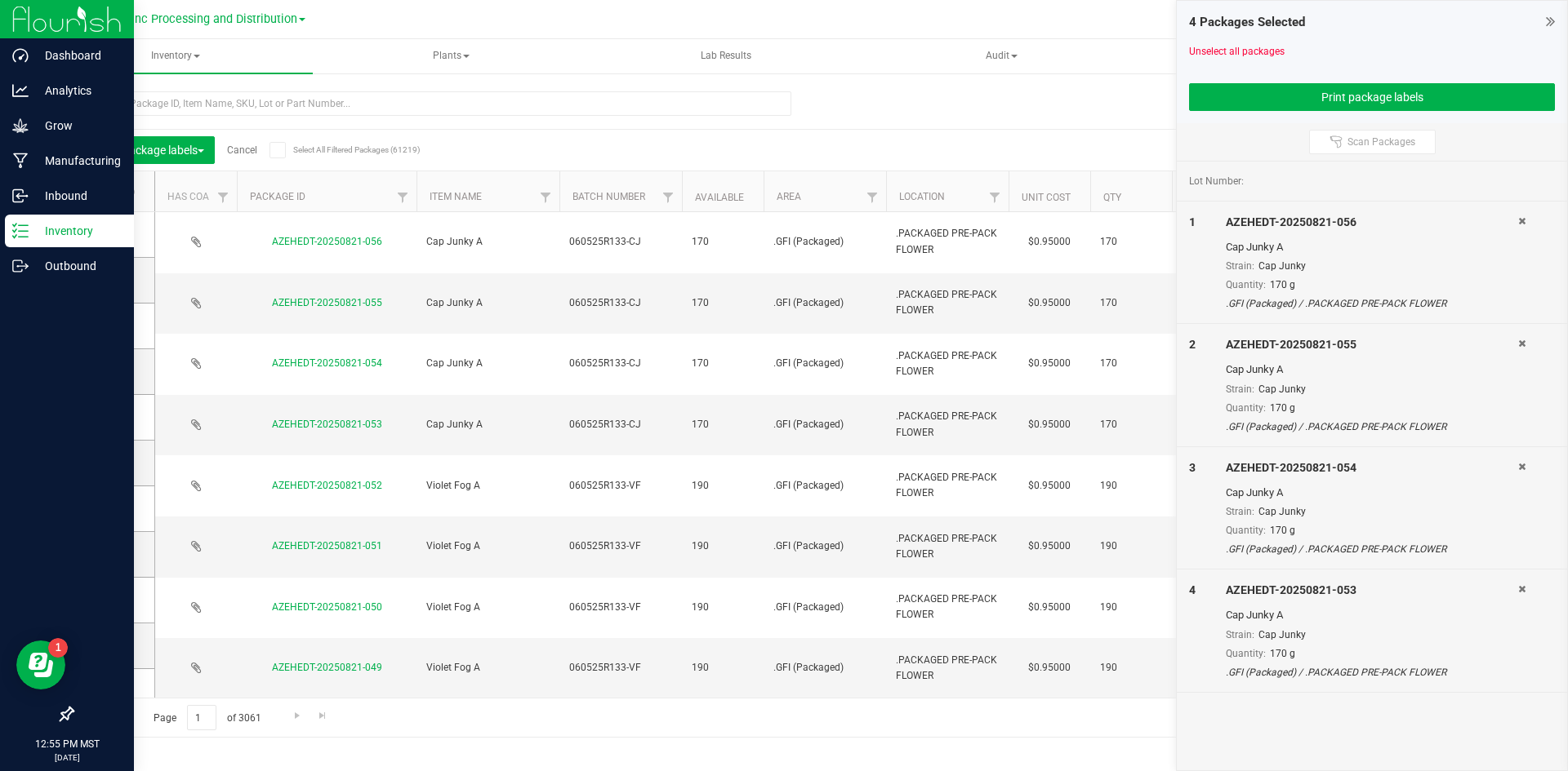
click at [245, 153] on link "Cancel" at bounding box center [242, 150] width 31 height 12
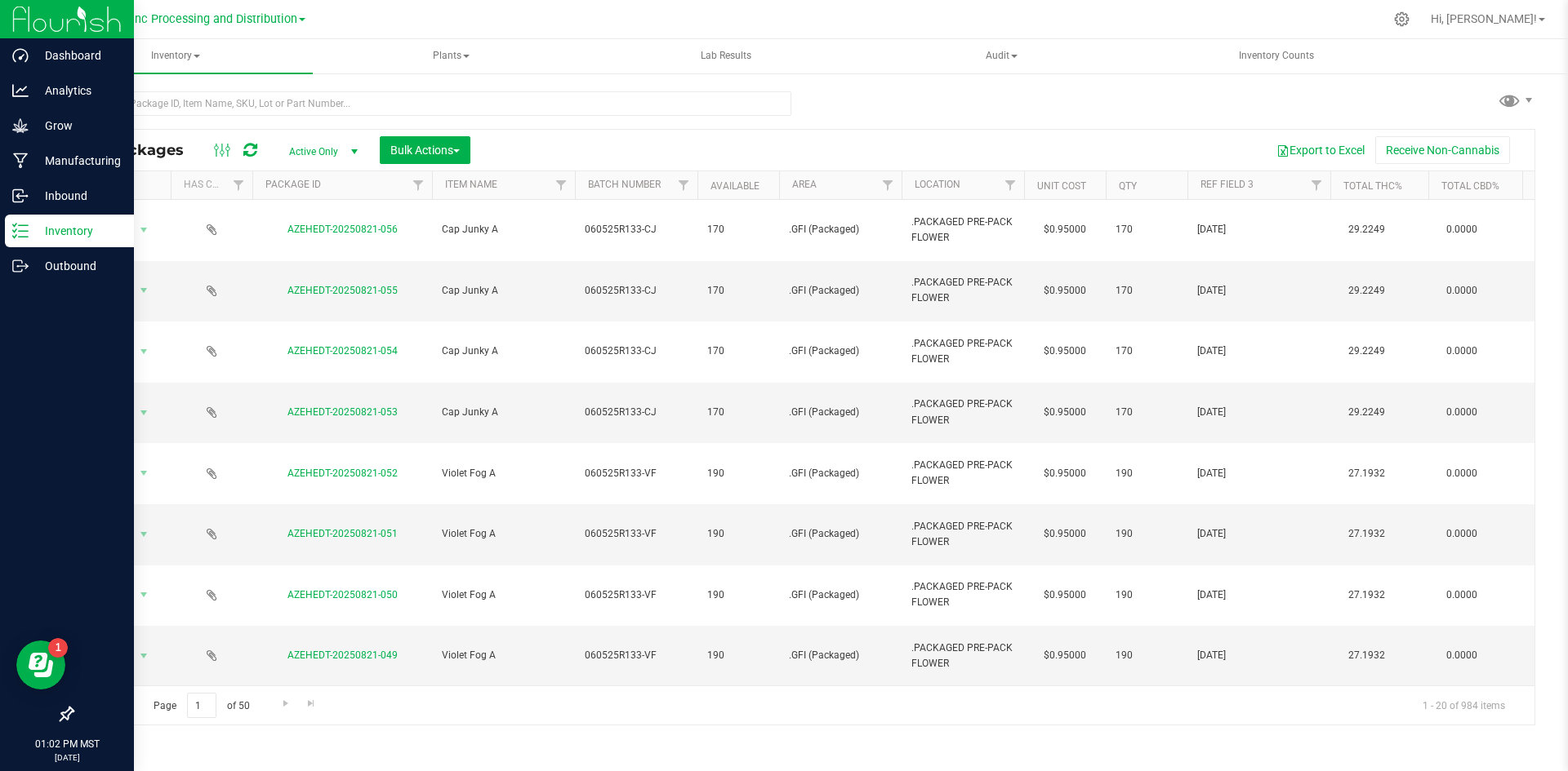
click at [245, 155] on icon at bounding box center [250, 150] width 13 height 16
click at [330, 101] on input "text" at bounding box center [432, 103] width 719 height 24
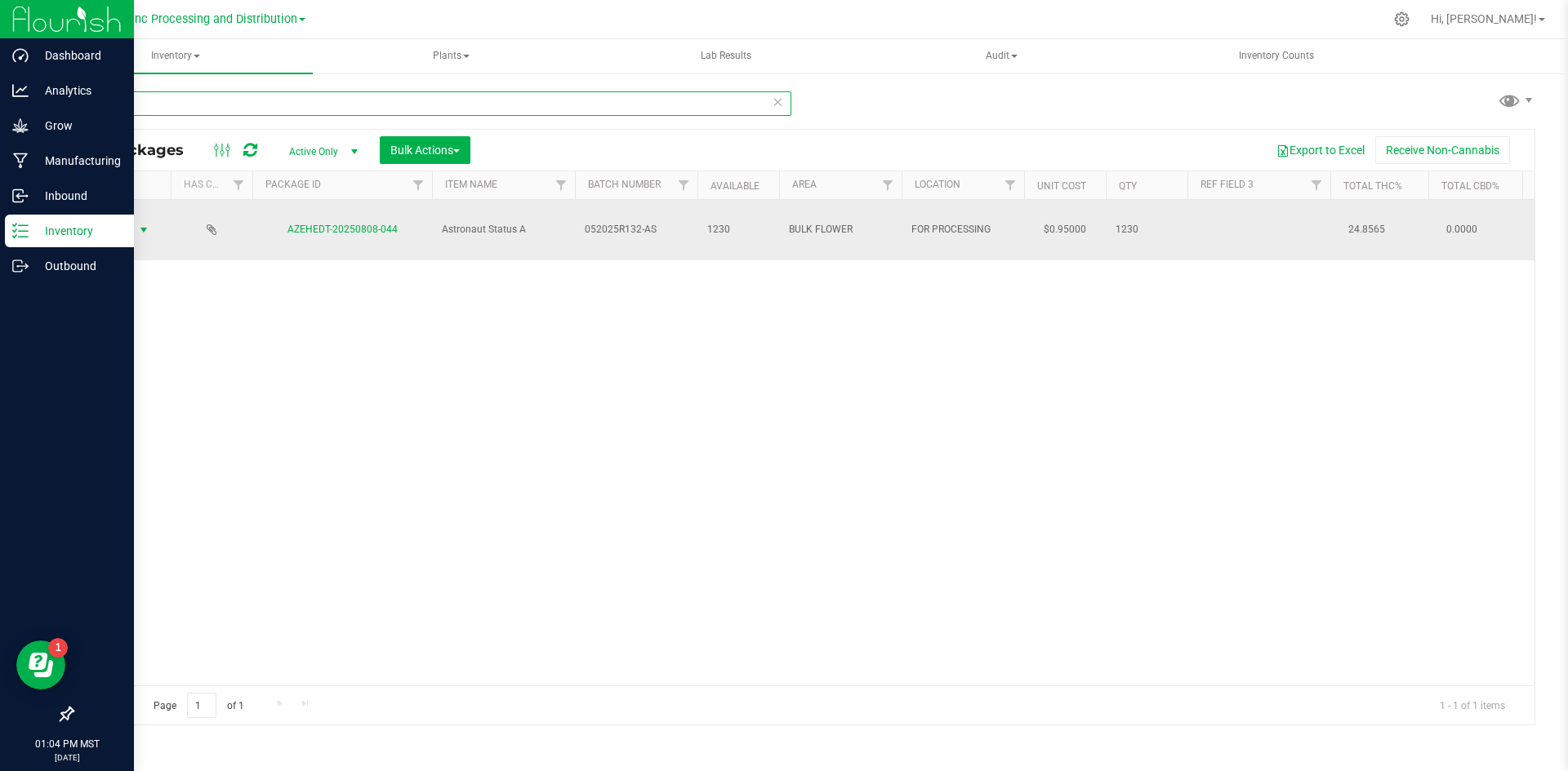
type input "808-044"
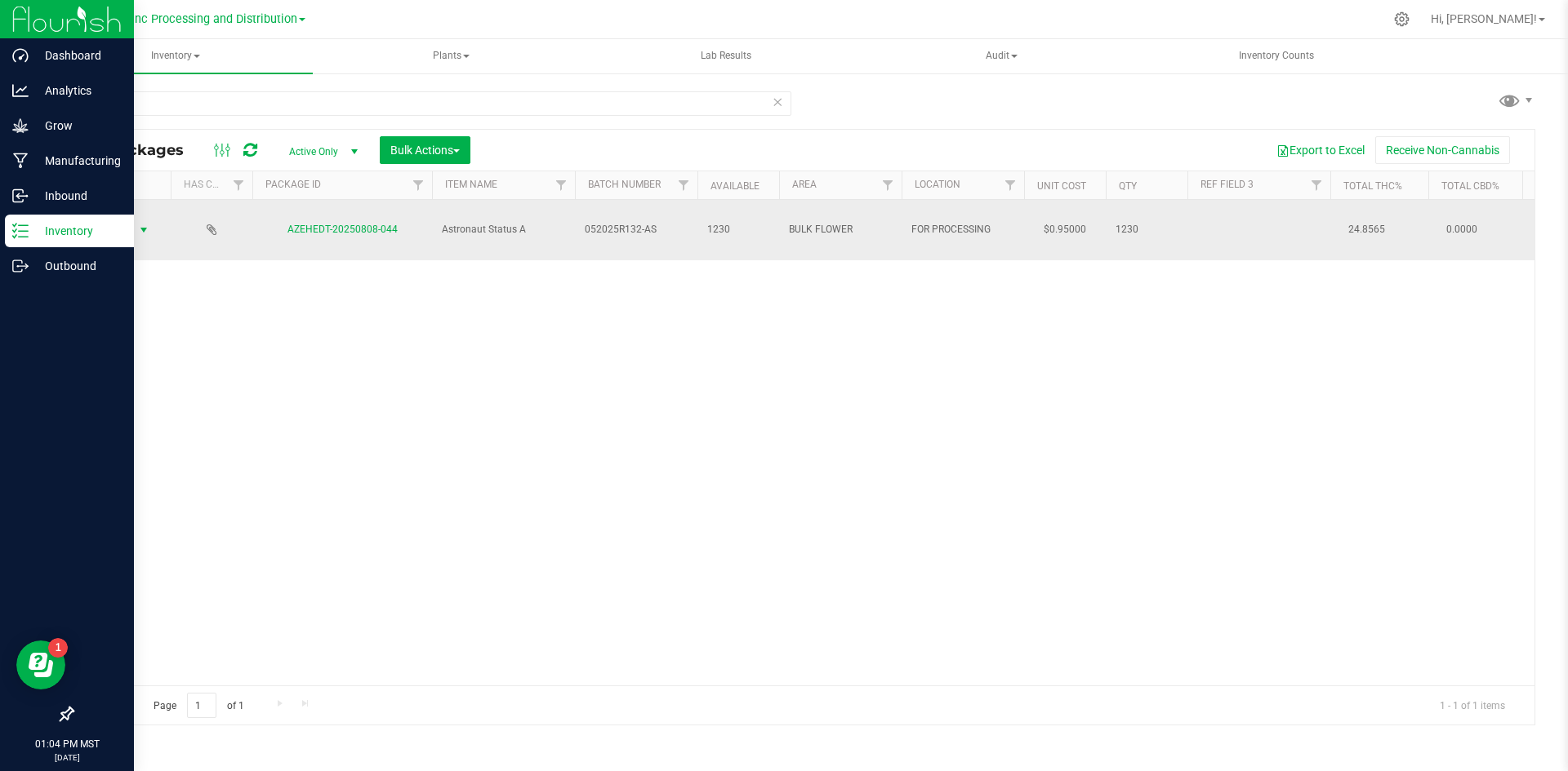
click at [118, 223] on span "Action" at bounding box center [111, 229] width 44 height 22
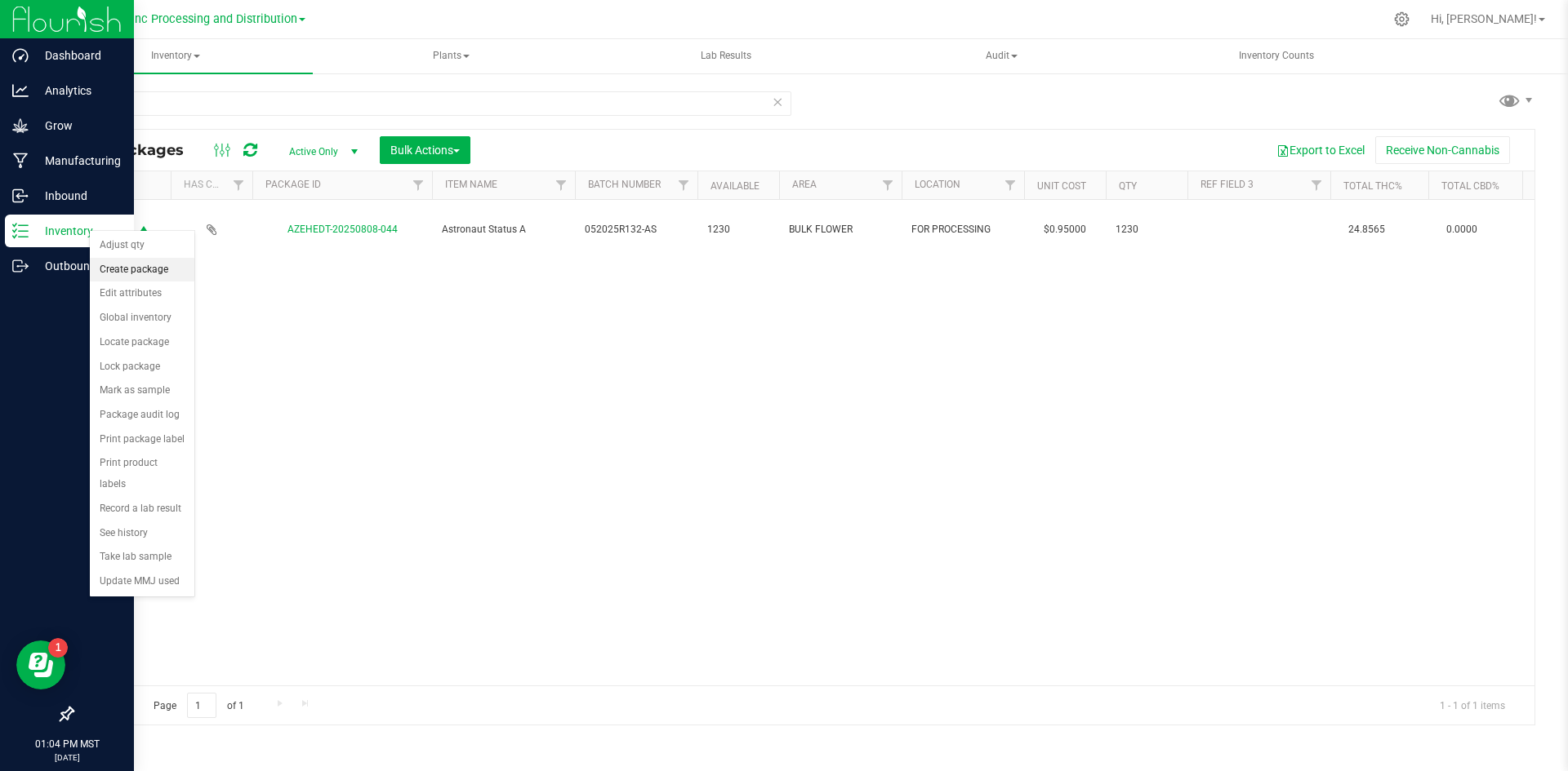
click at [168, 267] on li "Create package" at bounding box center [142, 270] width 104 height 24
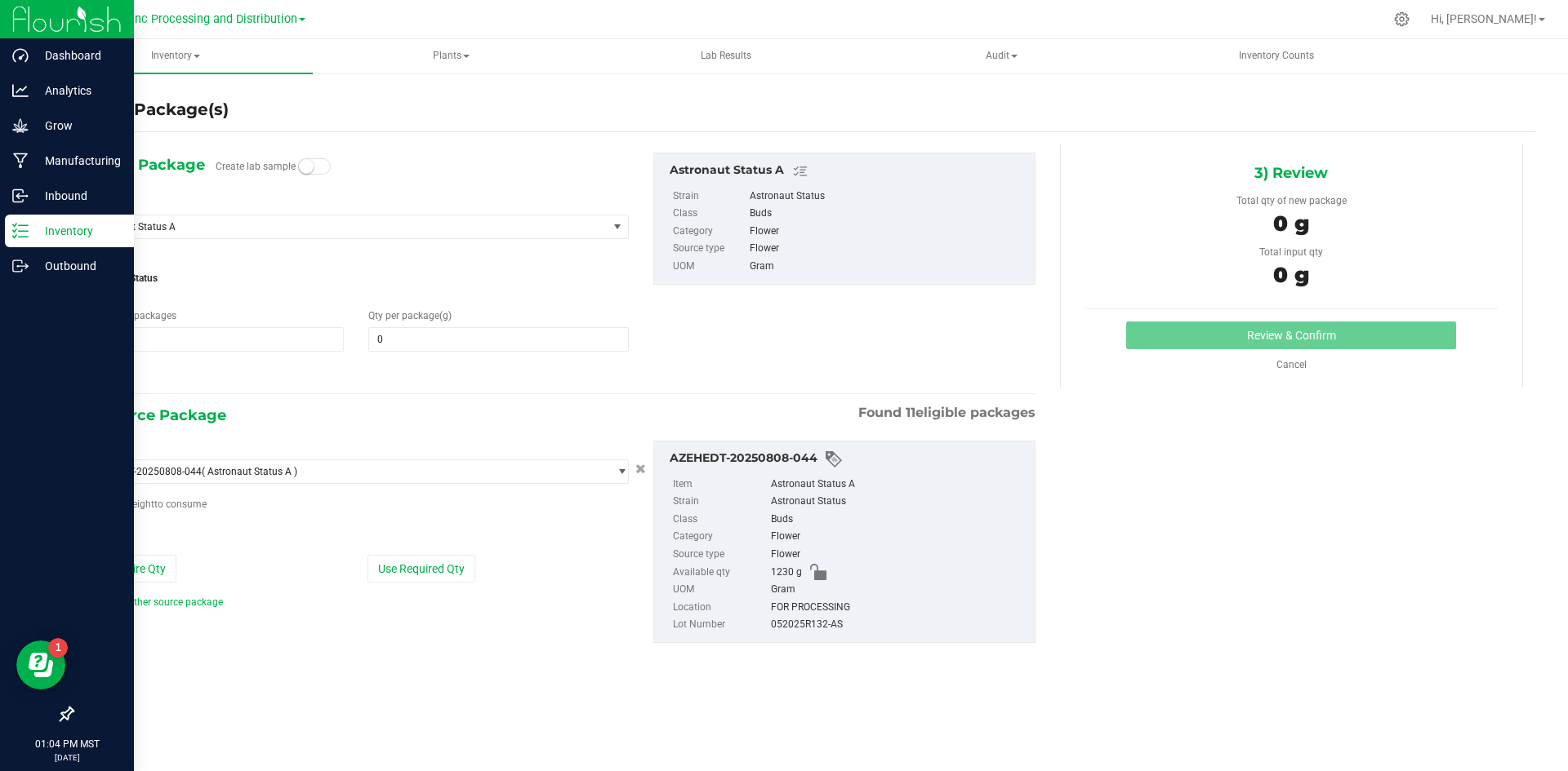
type input "0.0000"
click at [139, 349] on span "1 1" at bounding box center [214, 339] width 260 height 24
click at [139, 349] on input "1" at bounding box center [213, 339] width 258 height 22
type input "4"
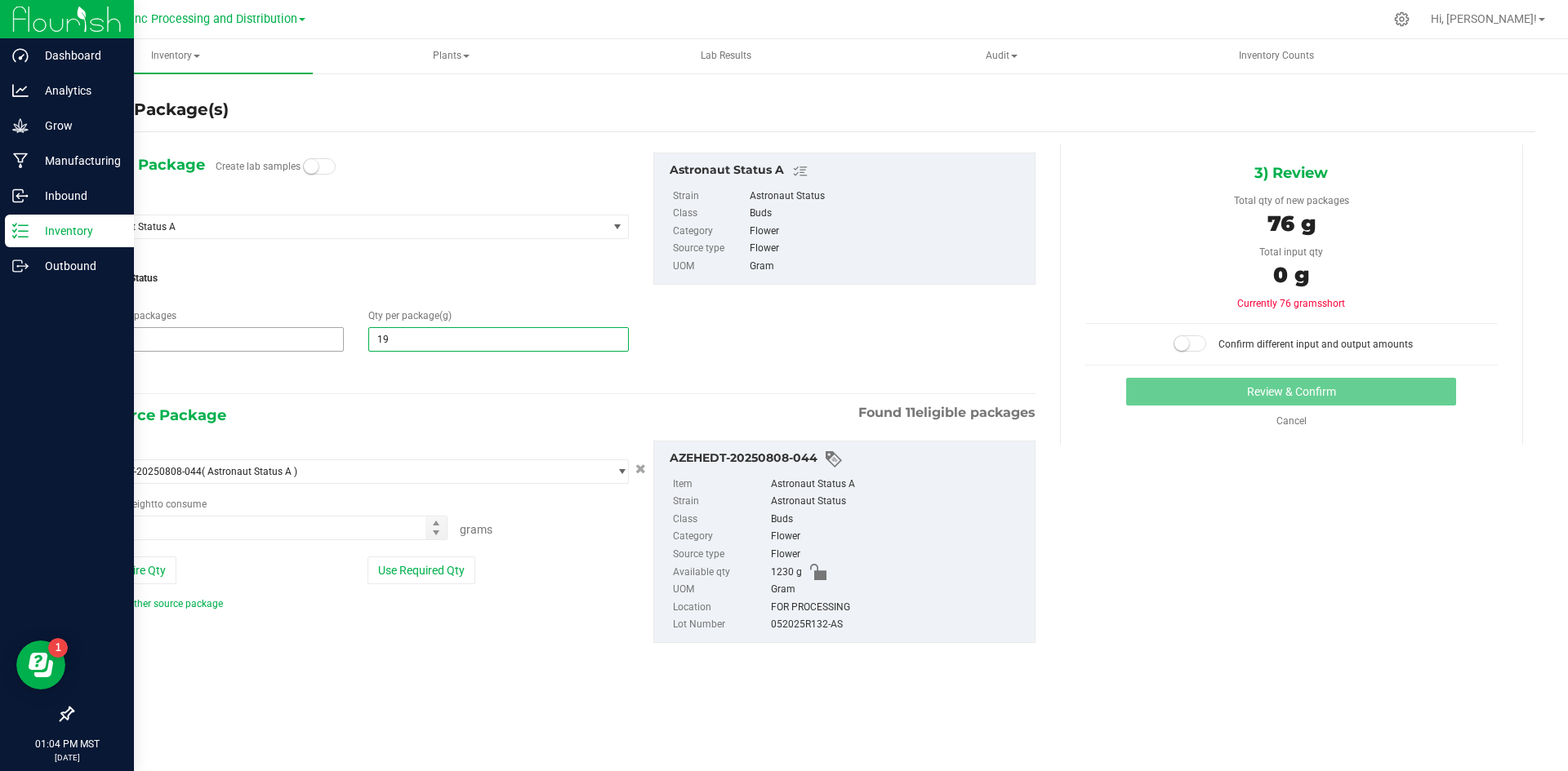
type input "195"
type input "195.0000"
click at [395, 578] on button "Use Required Qty" at bounding box center [422, 570] width 108 height 28
type input "780.0000 g"
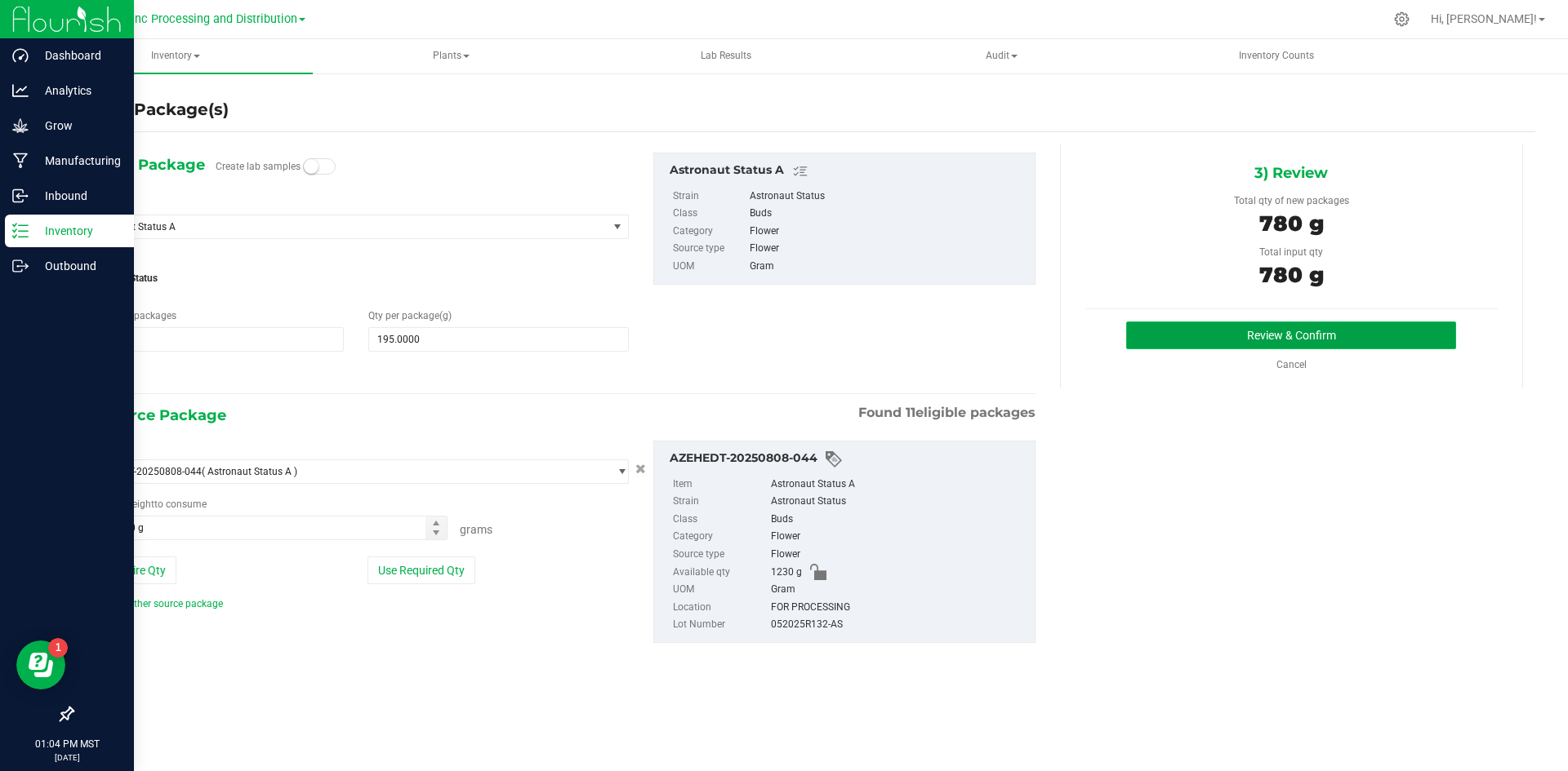
click at [1239, 332] on button "Review & Confirm" at bounding box center [1290, 335] width 330 height 28
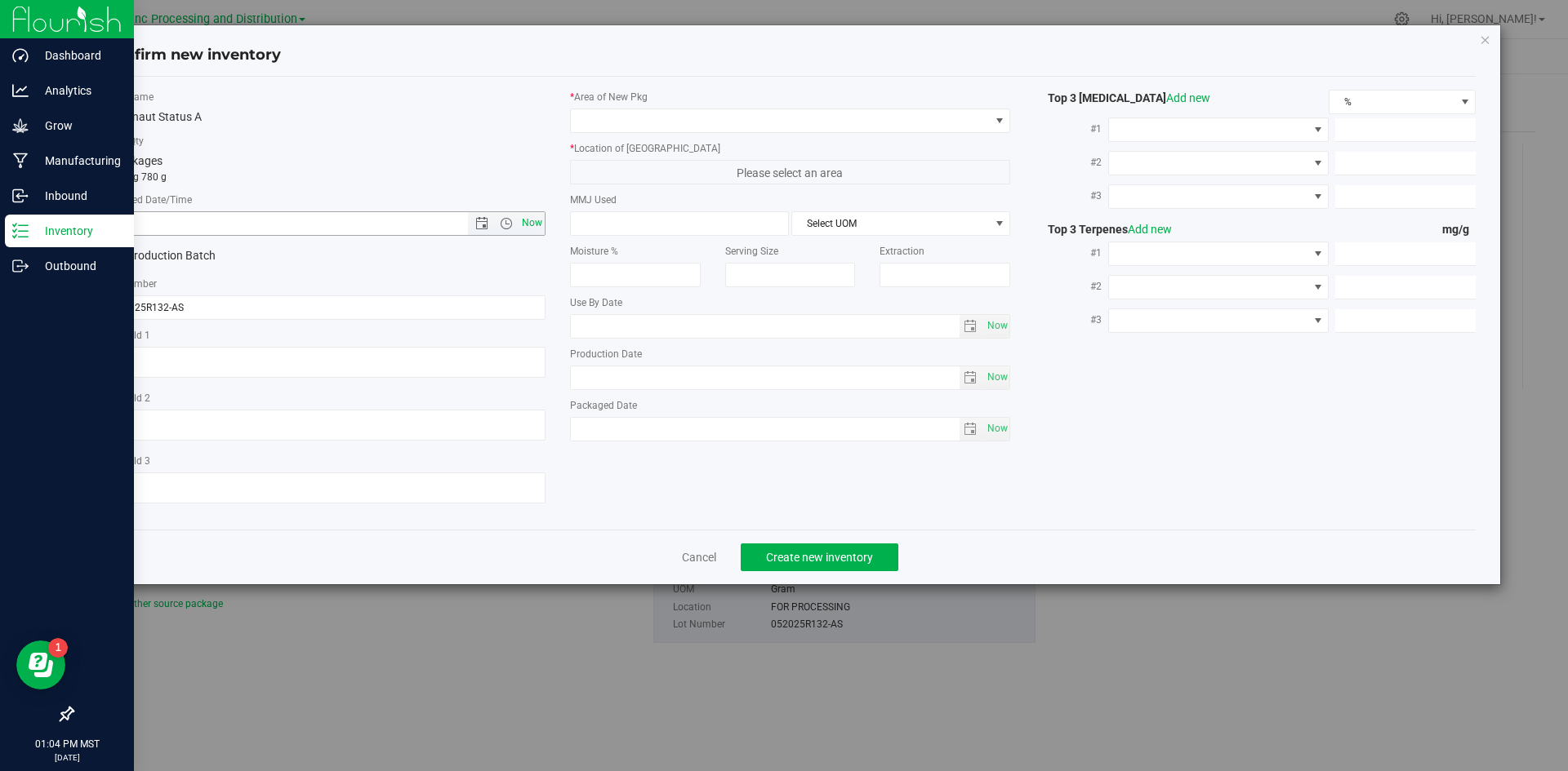
click at [539, 218] on span "Now" at bounding box center [531, 223] width 28 height 23
type input "[DATE] 1:04 PM"
click at [363, 482] on textarea at bounding box center [325, 488] width 441 height 31
type textarea "[DATE]"
click at [588, 117] on span at bounding box center [780, 120] width 419 height 22
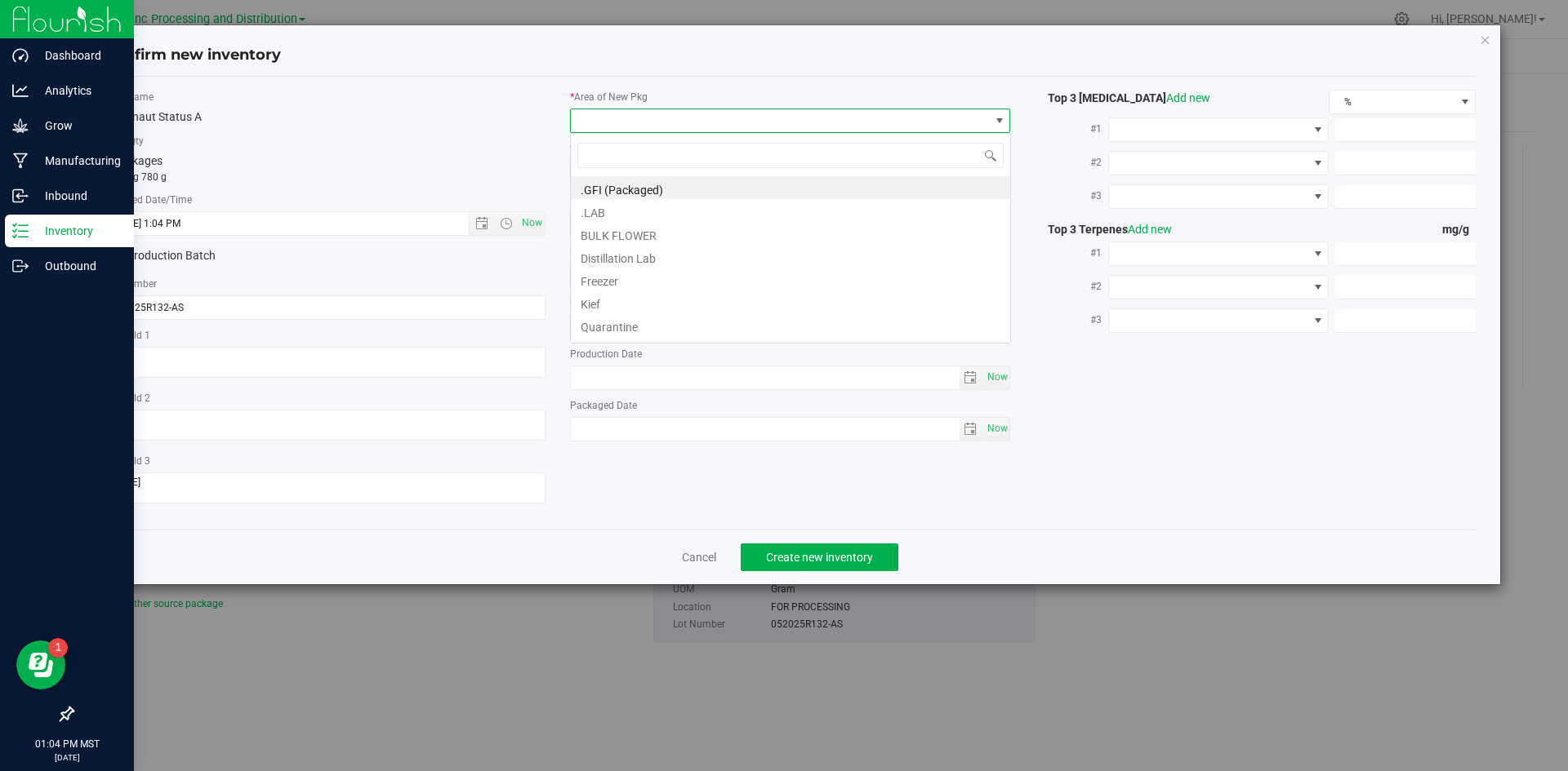
scroll to position [24, 441]
click at [610, 189] on li ".GFI (Packaged)" at bounding box center [790, 187] width 440 height 22
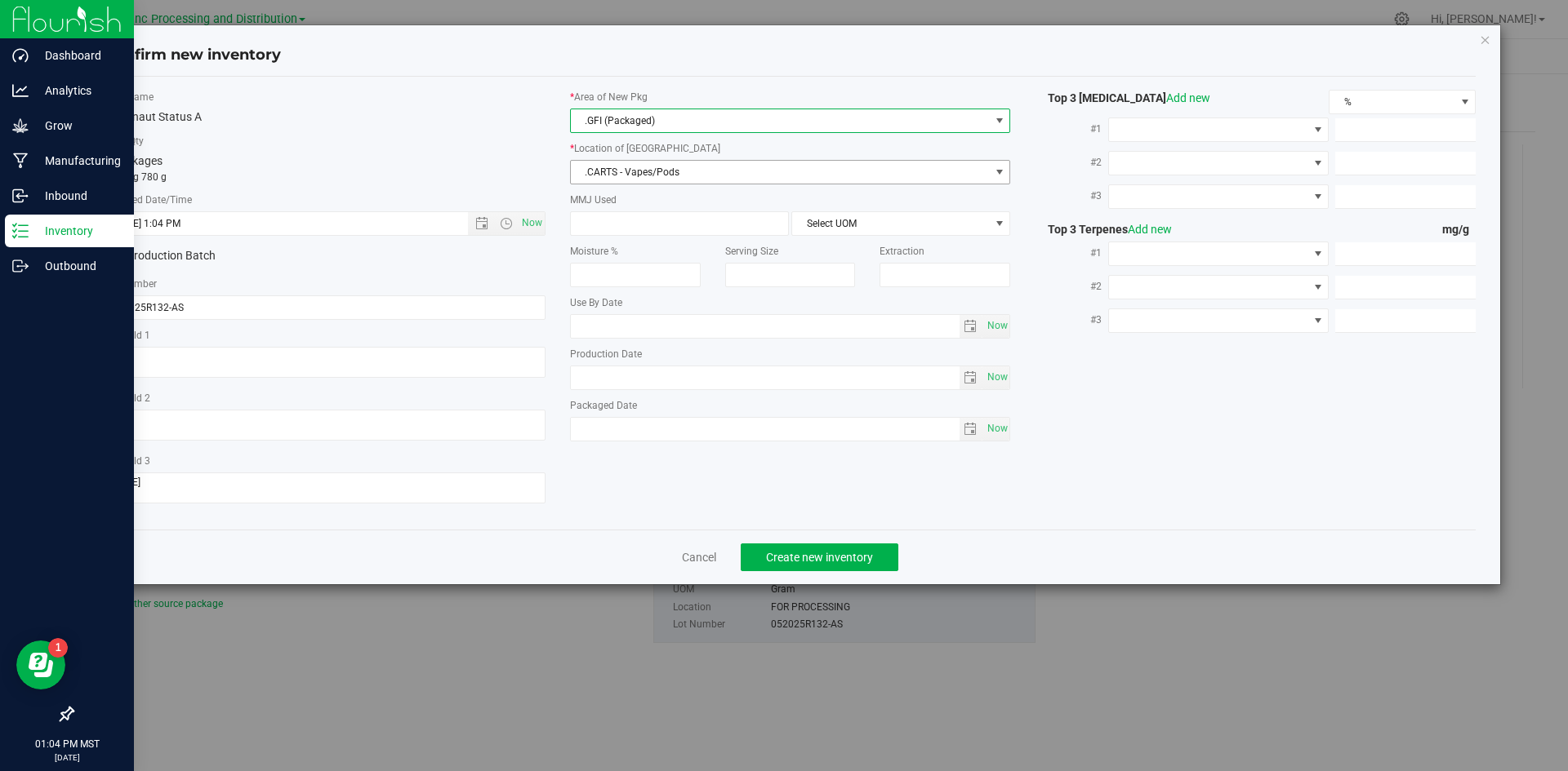
click at [610, 172] on span ".CARTS - Vapes/Pods" at bounding box center [780, 172] width 419 height 22
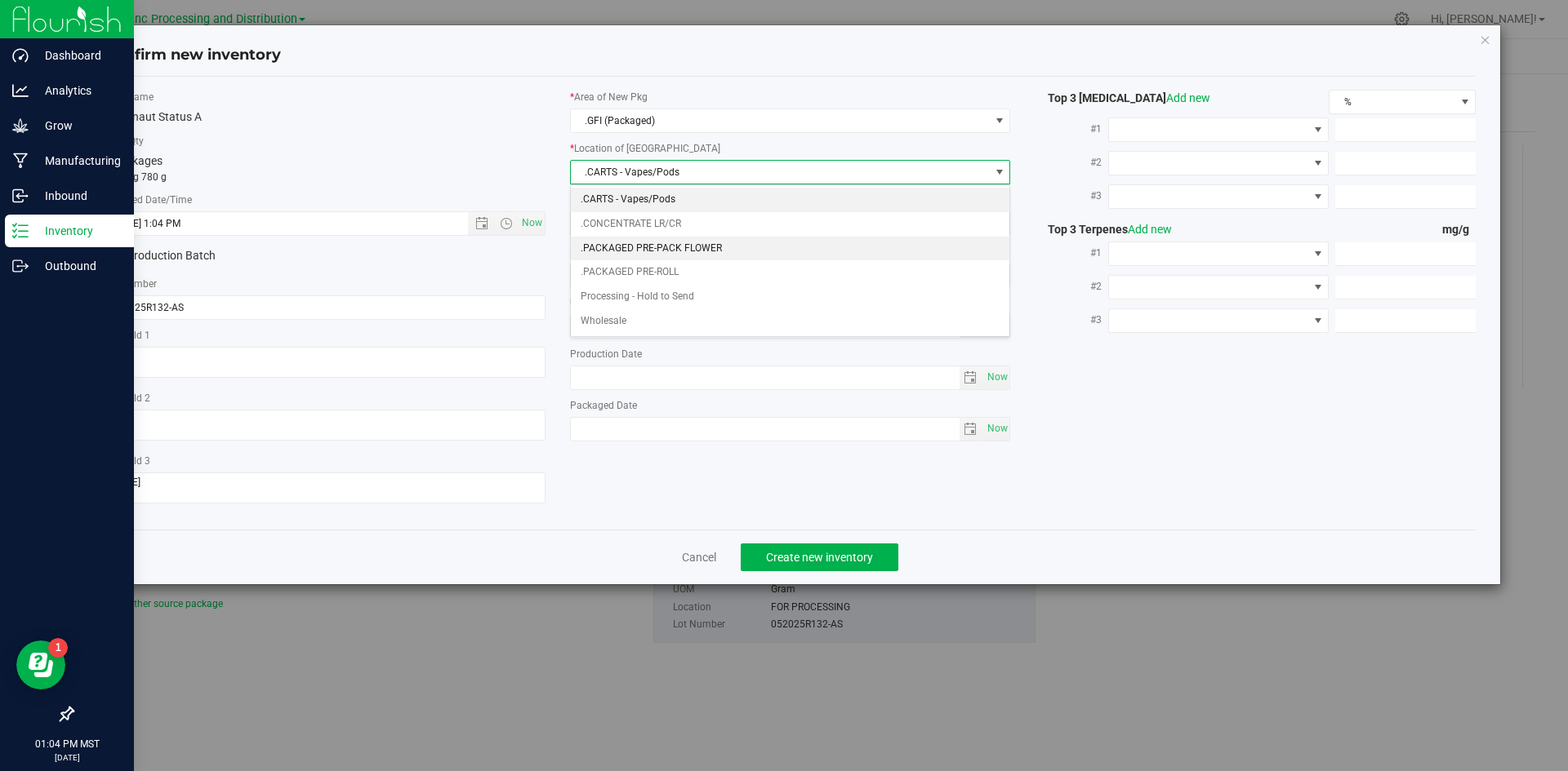
click at [637, 242] on li ".PACKAGED PRE-PACK FLOWER" at bounding box center [790, 248] width 440 height 24
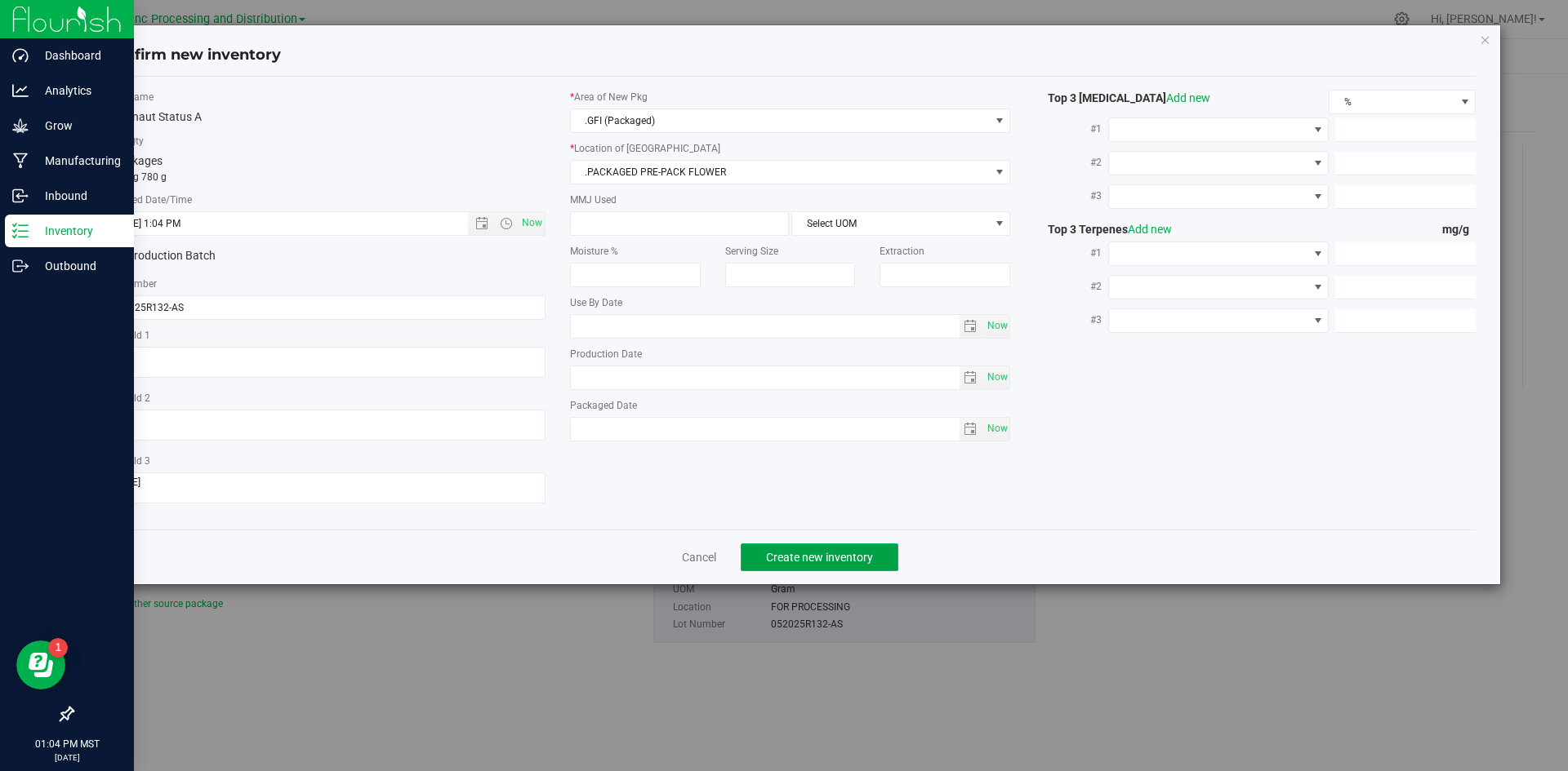
click at [853, 554] on span "Create new inventory" at bounding box center [819, 557] width 107 height 13
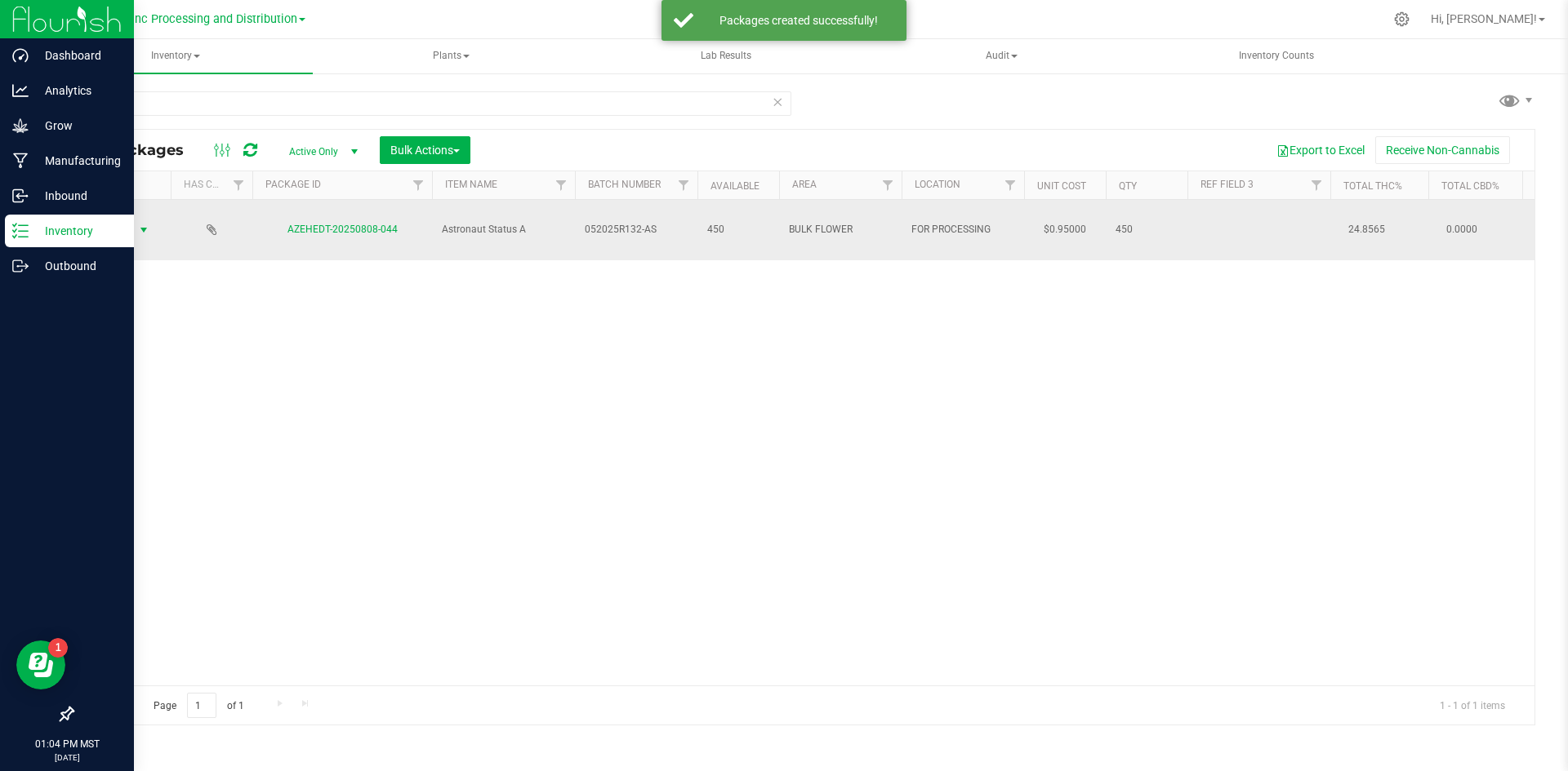
click at [121, 225] on span "Action" at bounding box center [111, 229] width 44 height 22
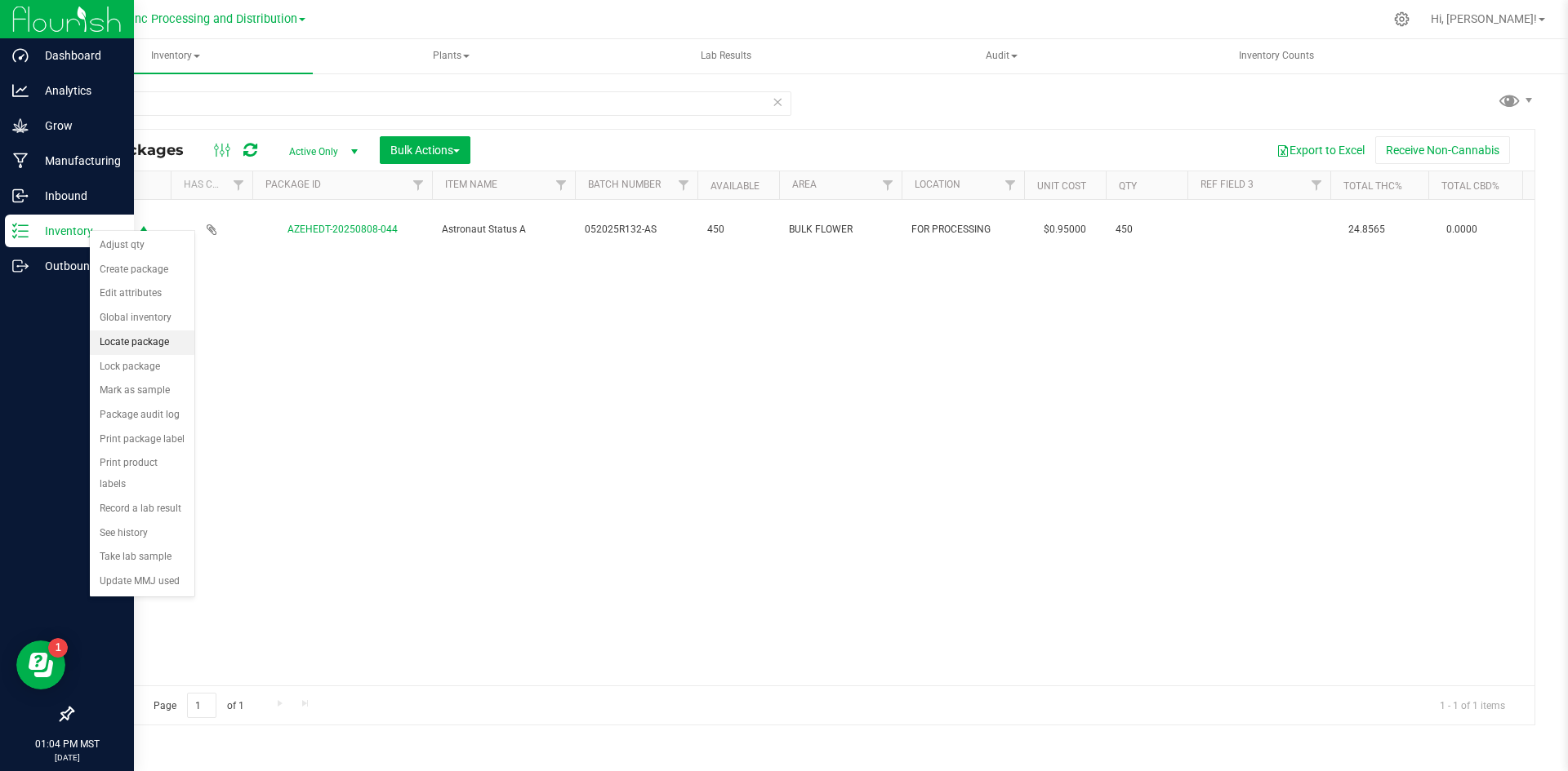
click at [129, 340] on li "Locate package" at bounding box center [142, 342] width 104 height 24
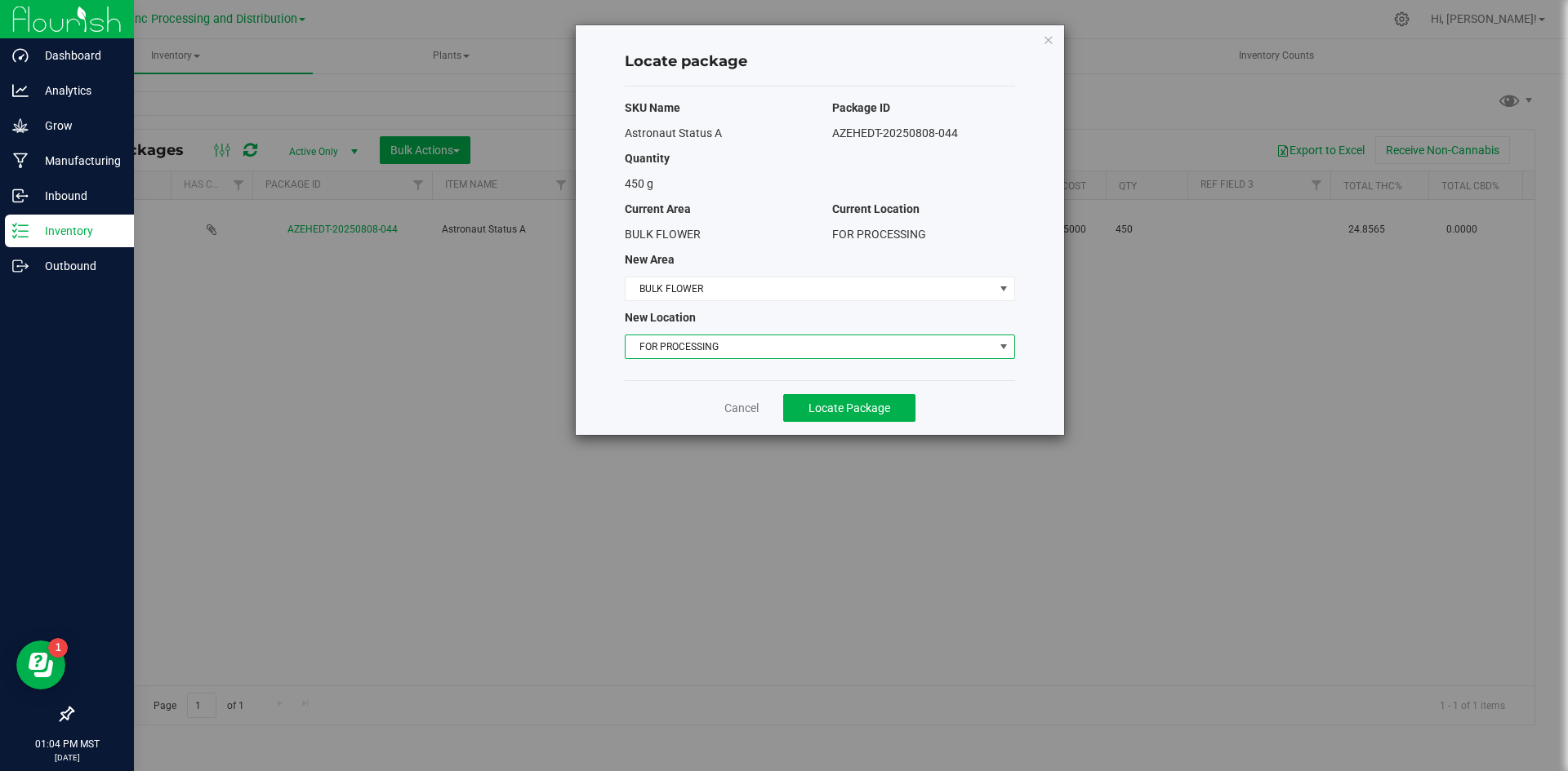
click at [682, 343] on span "FOR PROCESSING" at bounding box center [810, 346] width 369 height 22
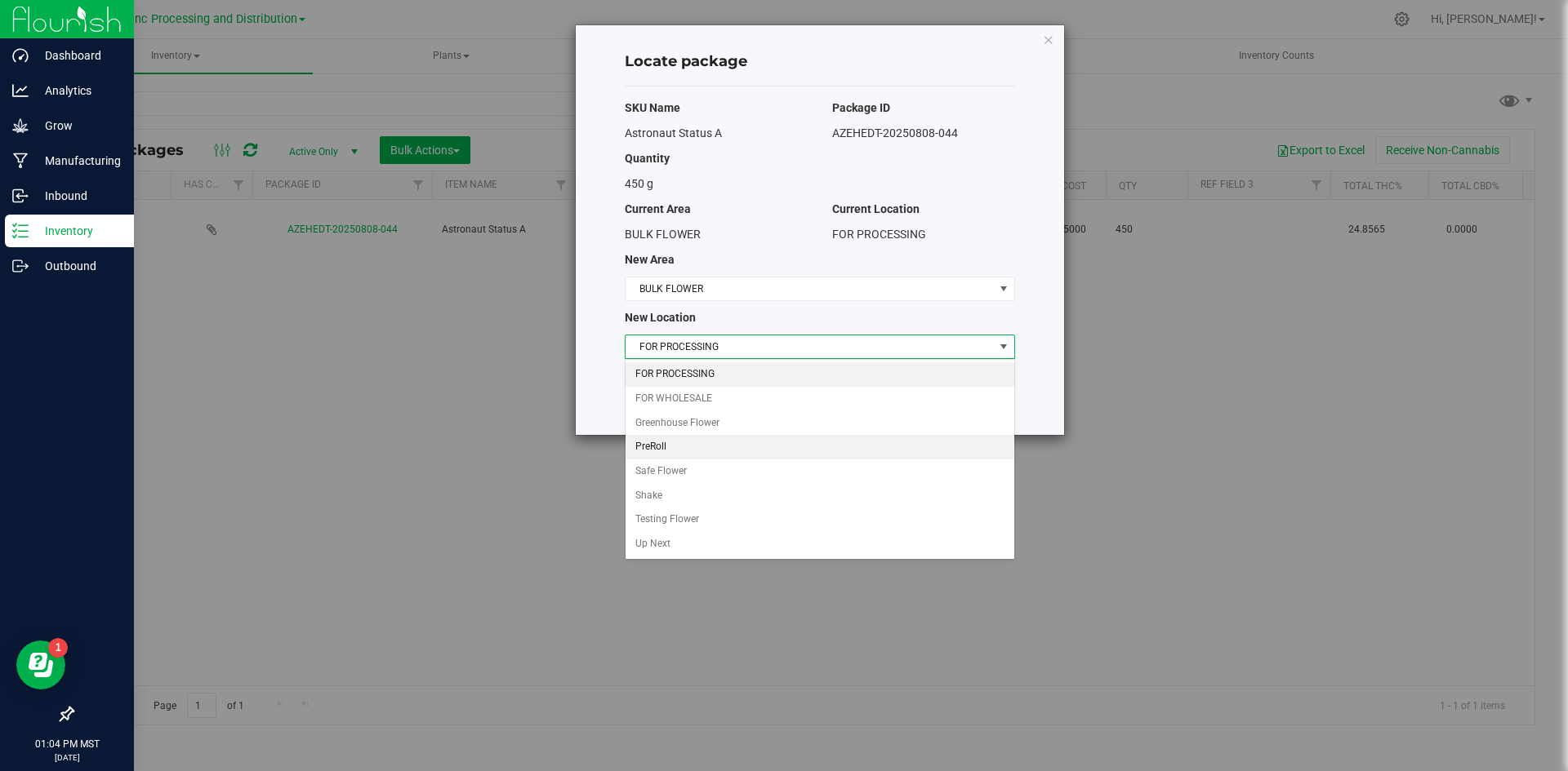
click at [659, 440] on li "PreRoll" at bounding box center [820, 447] width 388 height 24
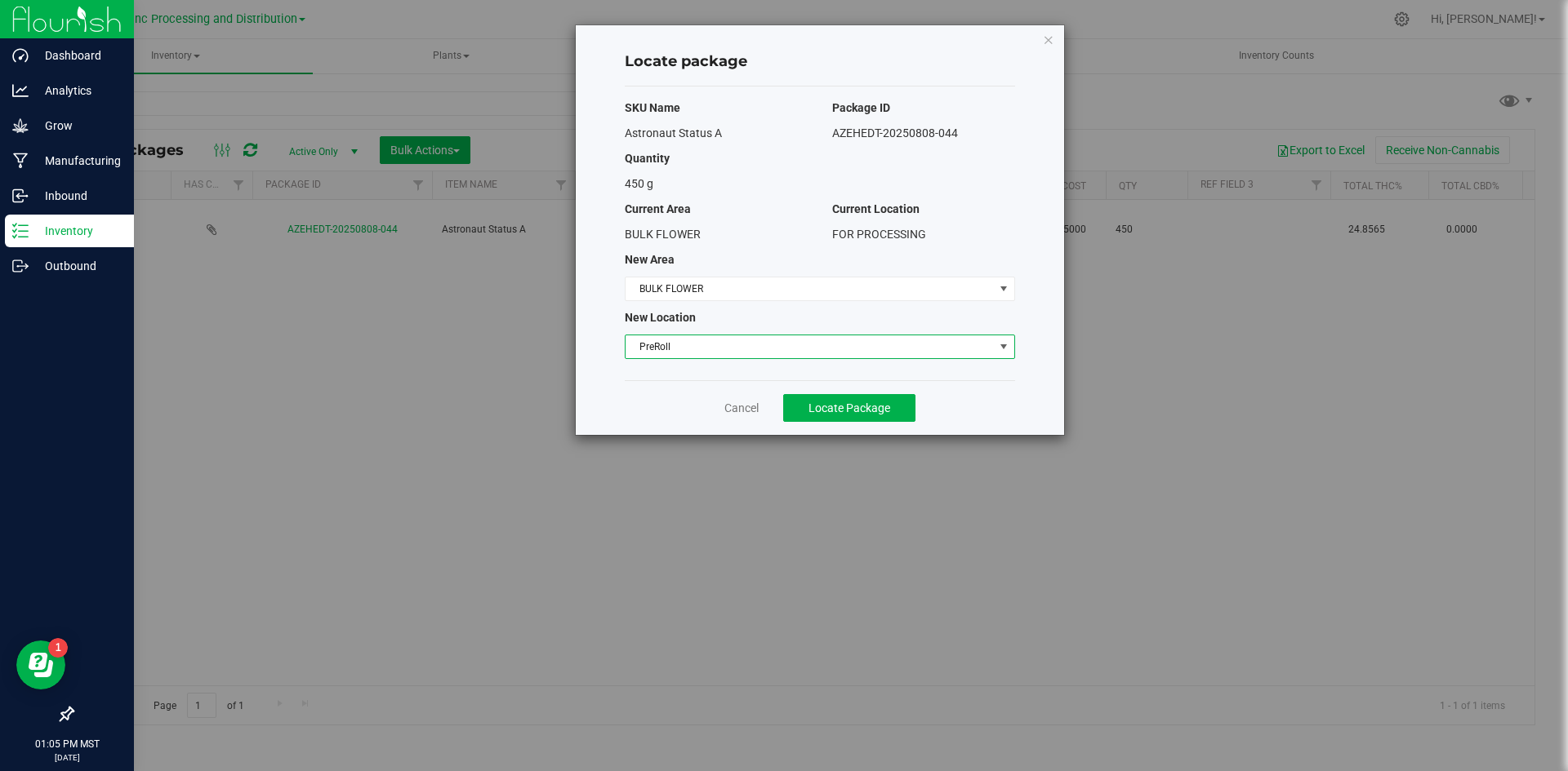
click at [777, 354] on span "PreRoll" at bounding box center [810, 346] width 369 height 22
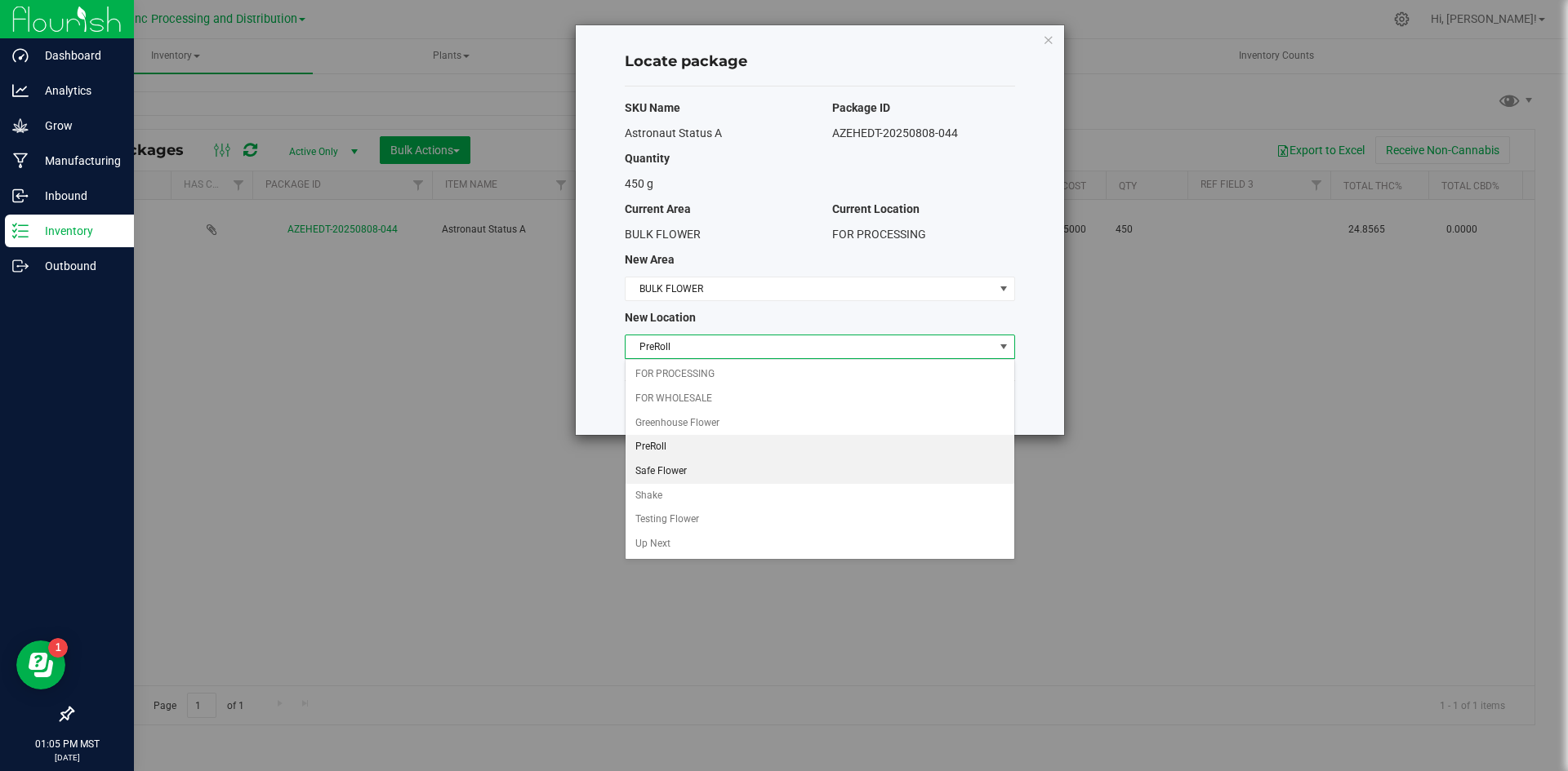
click at [728, 480] on li "Safe Flower" at bounding box center [820, 471] width 388 height 24
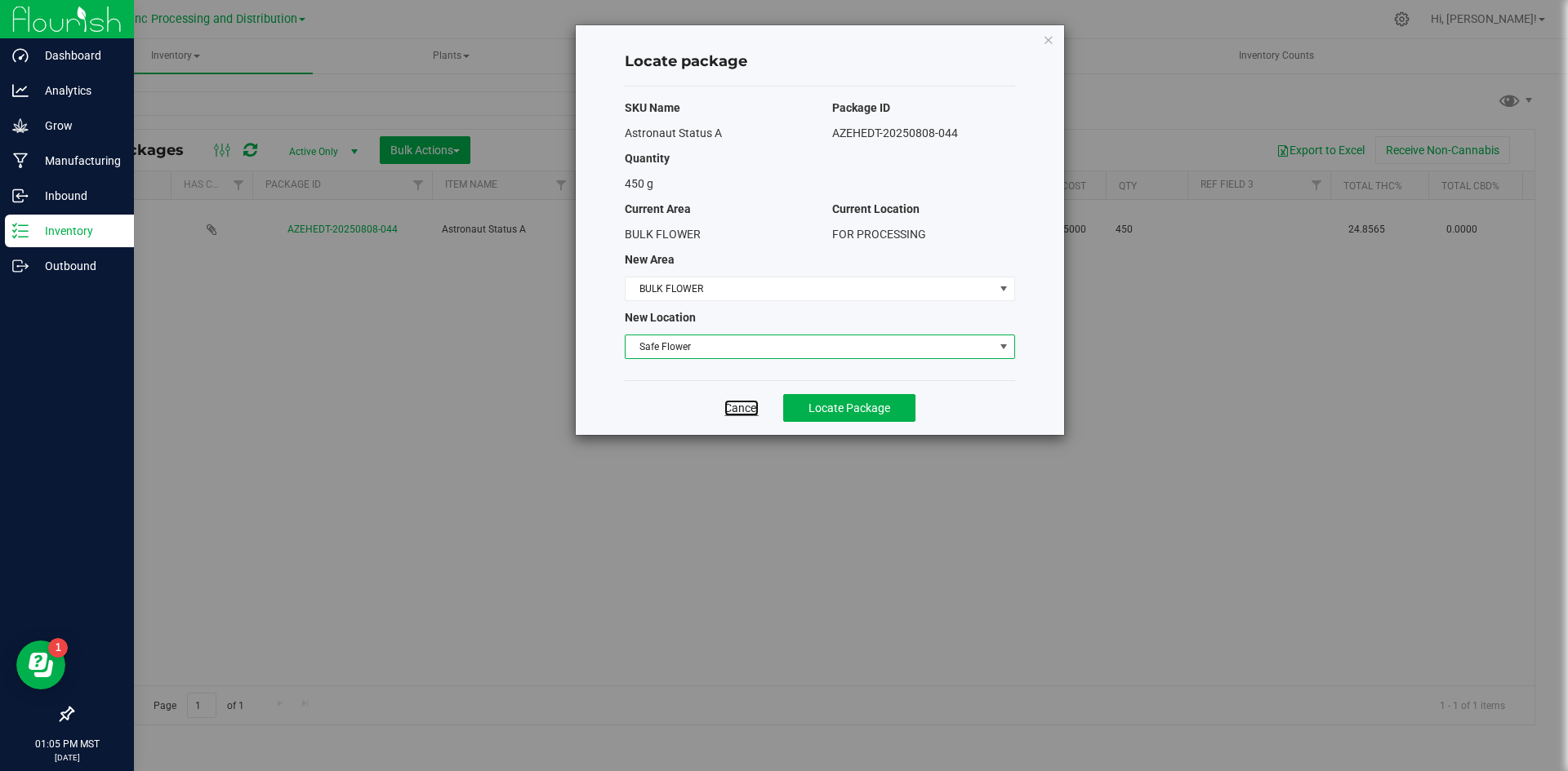
click at [744, 403] on link "Cancel" at bounding box center [742, 408] width 34 height 16
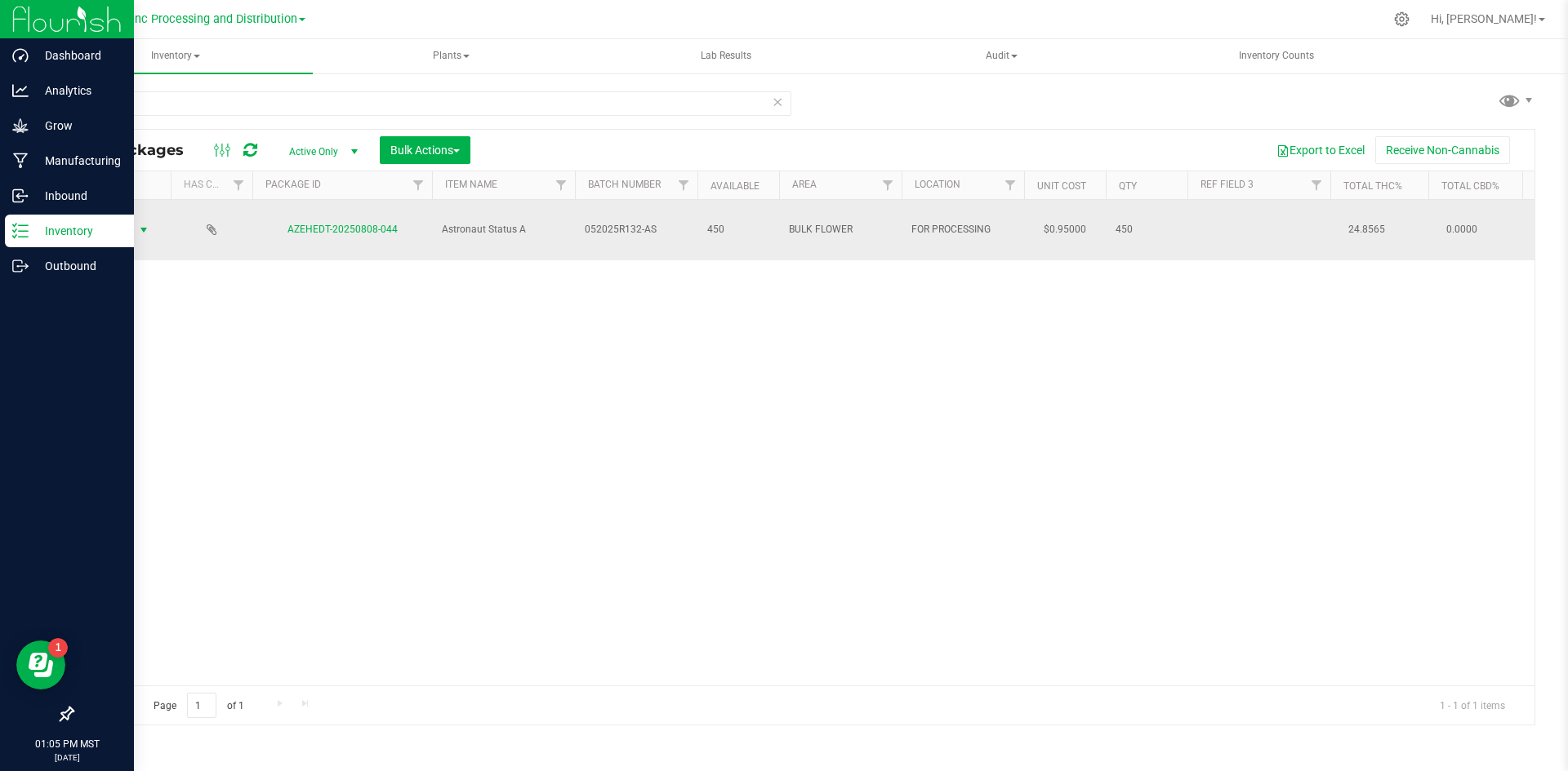
click at [112, 218] on span "Action" at bounding box center [111, 229] width 44 height 22
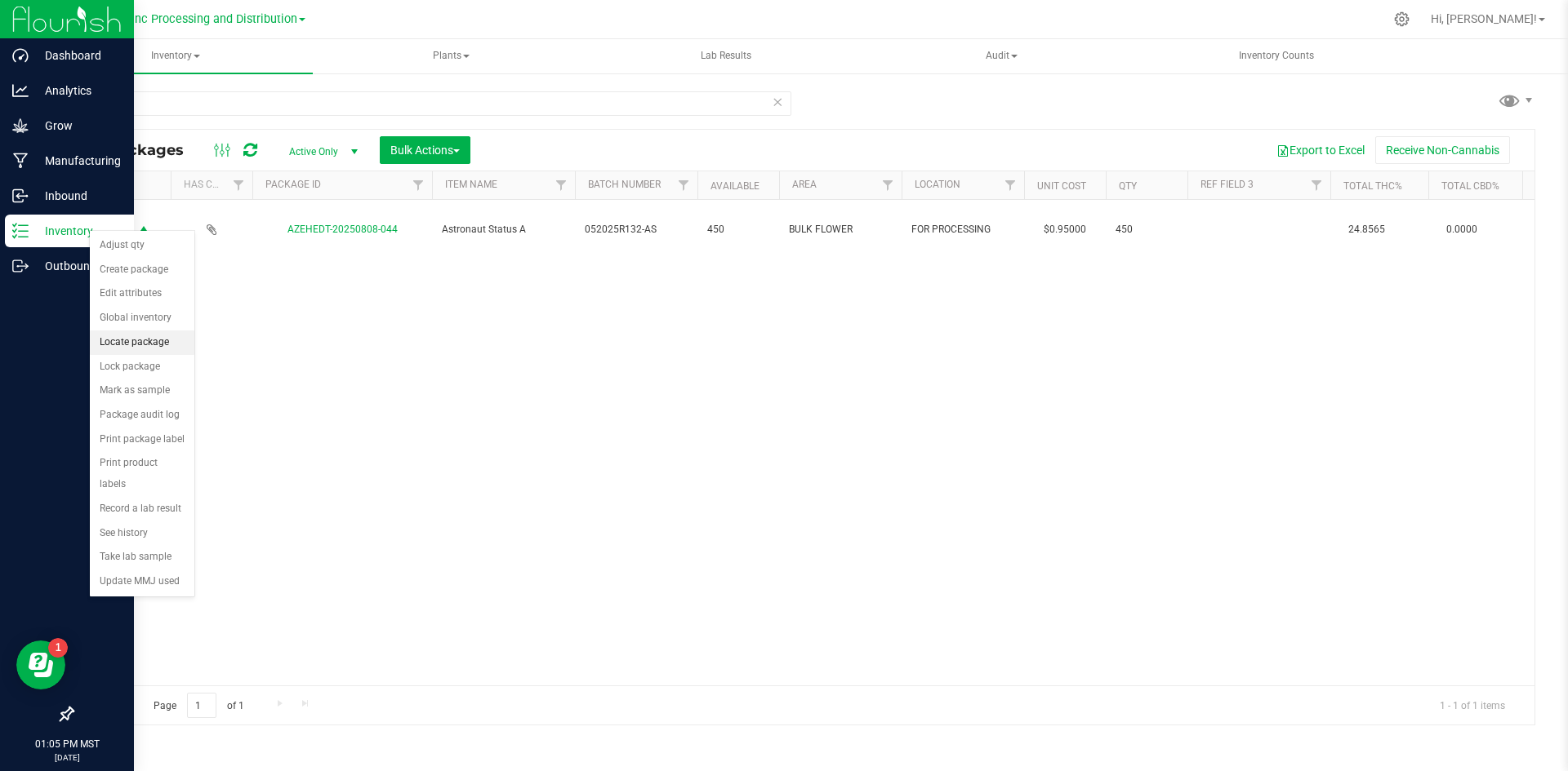
click at [138, 349] on li "Locate package" at bounding box center [142, 342] width 104 height 24
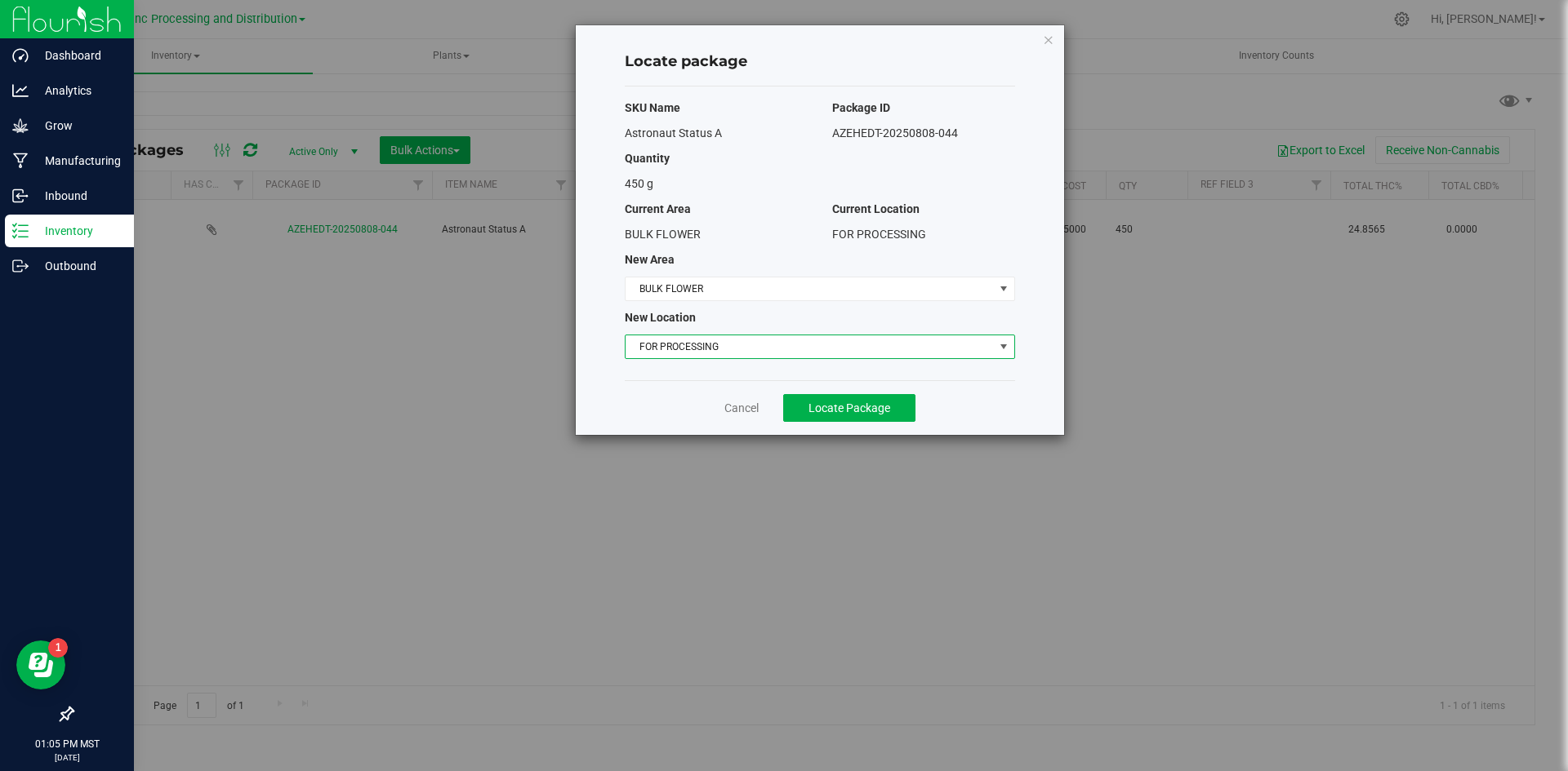
click at [716, 348] on span "FOR PROCESSING" at bounding box center [810, 346] width 369 height 22
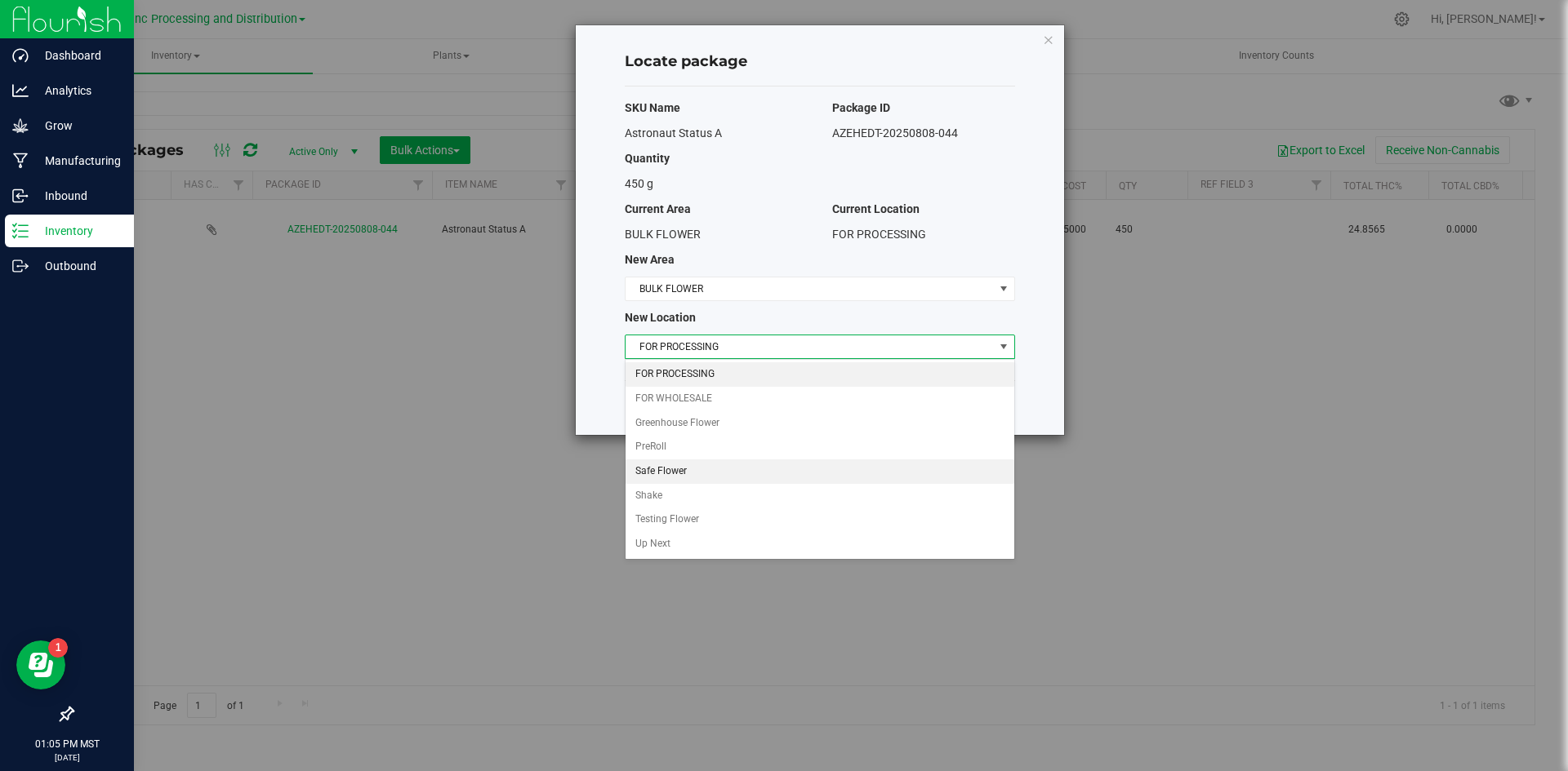
click at [674, 473] on li "Safe Flower" at bounding box center [820, 471] width 388 height 24
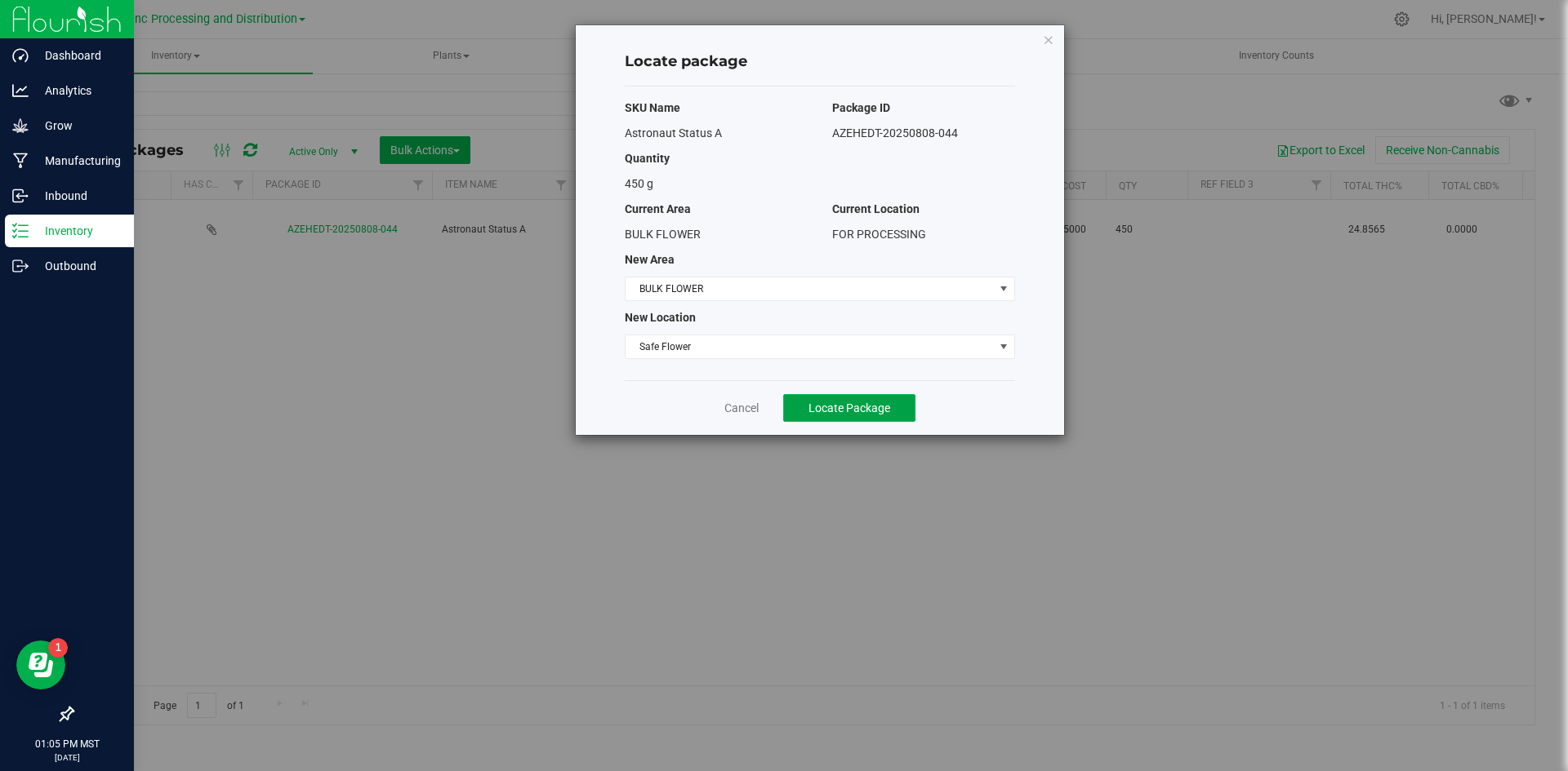
click at [826, 413] on span "Locate Package" at bounding box center [849, 408] width 82 height 13
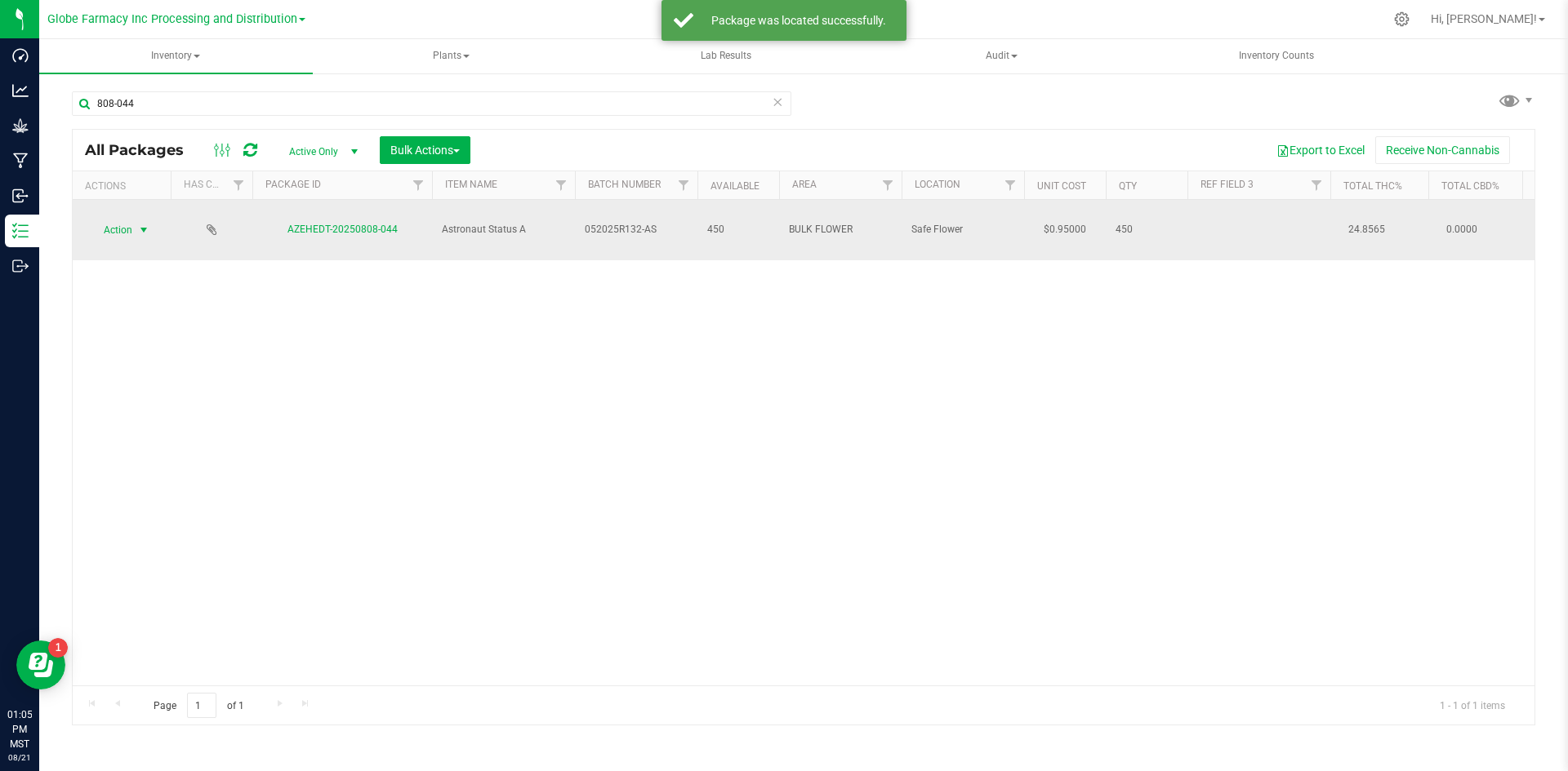
click at [126, 222] on span "Action" at bounding box center [111, 229] width 44 height 22
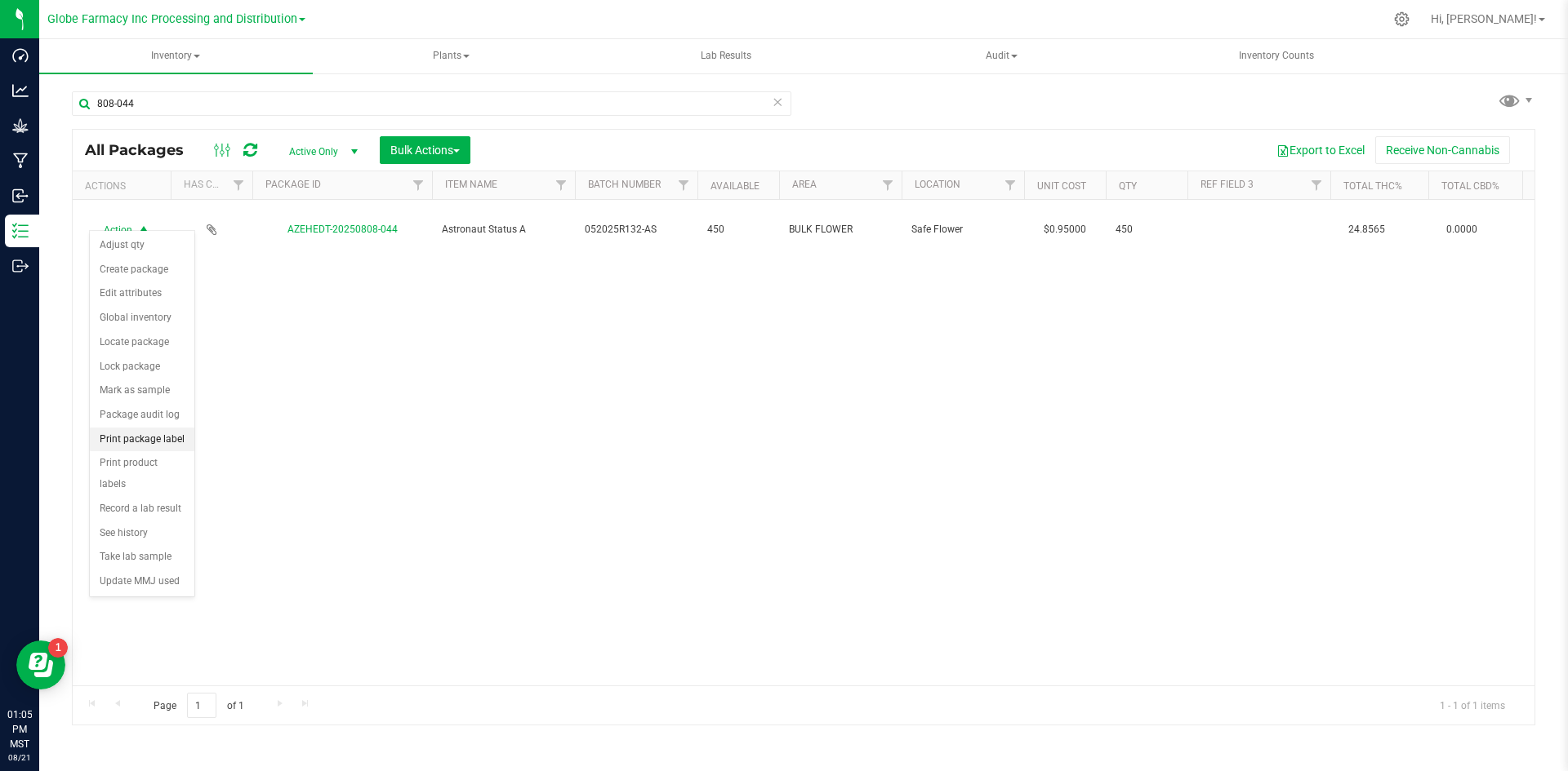
click at [163, 436] on li "Print package label" at bounding box center [142, 439] width 104 height 24
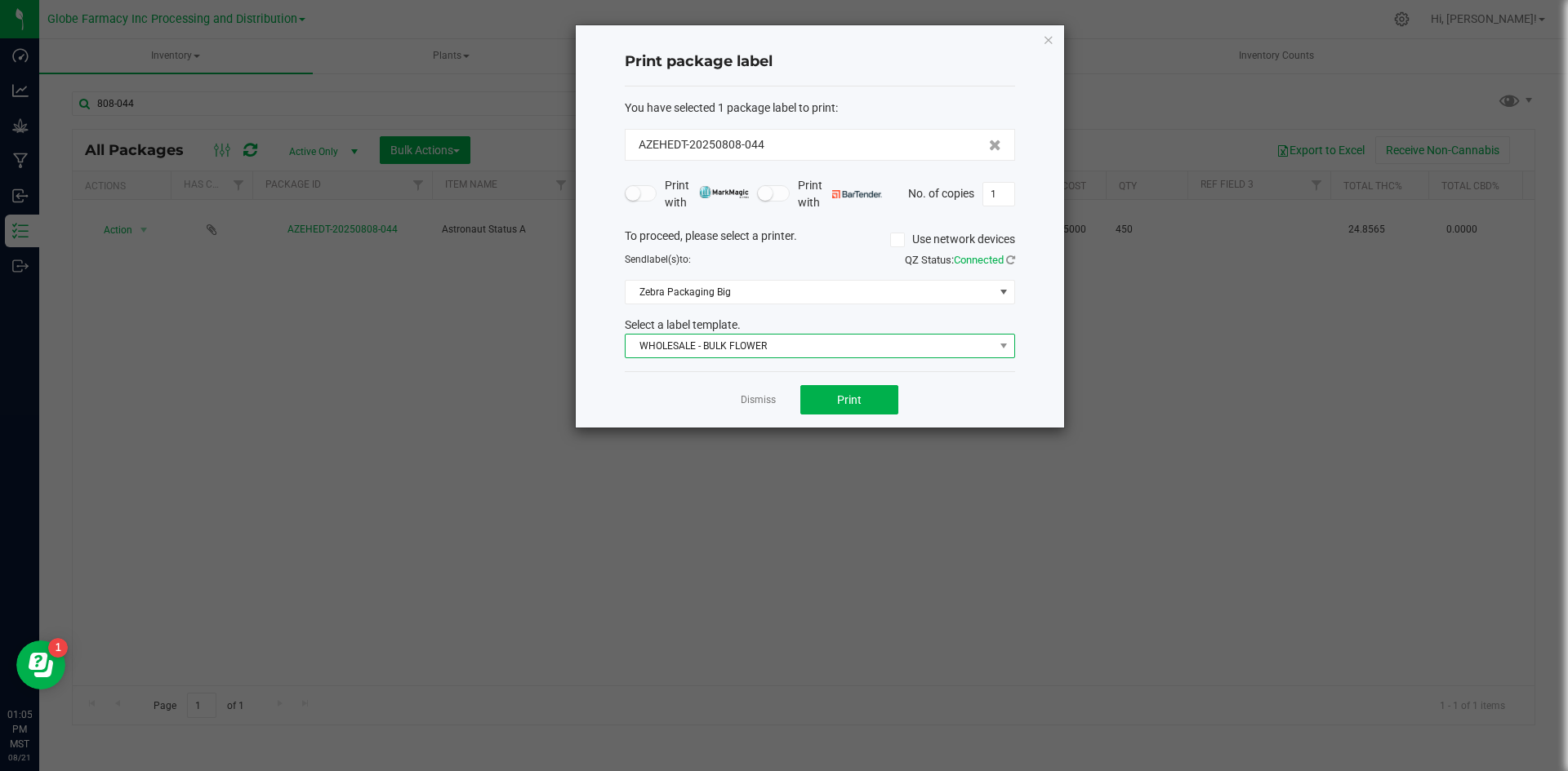
click at [750, 346] on span "WHOLESALE - BULK FLOWER" at bounding box center [810, 345] width 369 height 22
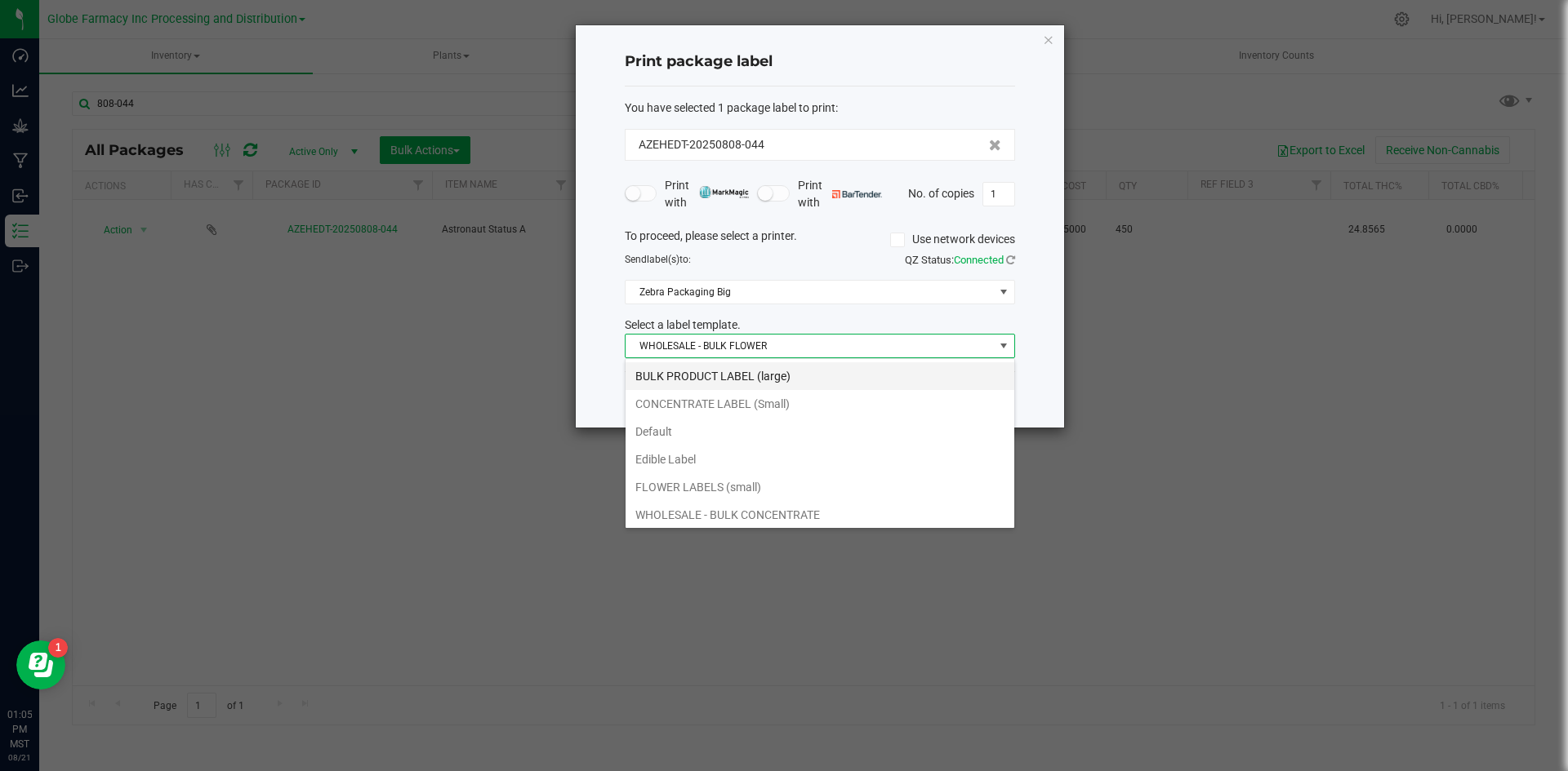
click at [709, 378] on li "BULK PRODUCT LABEL (large)" at bounding box center [820, 376] width 388 height 28
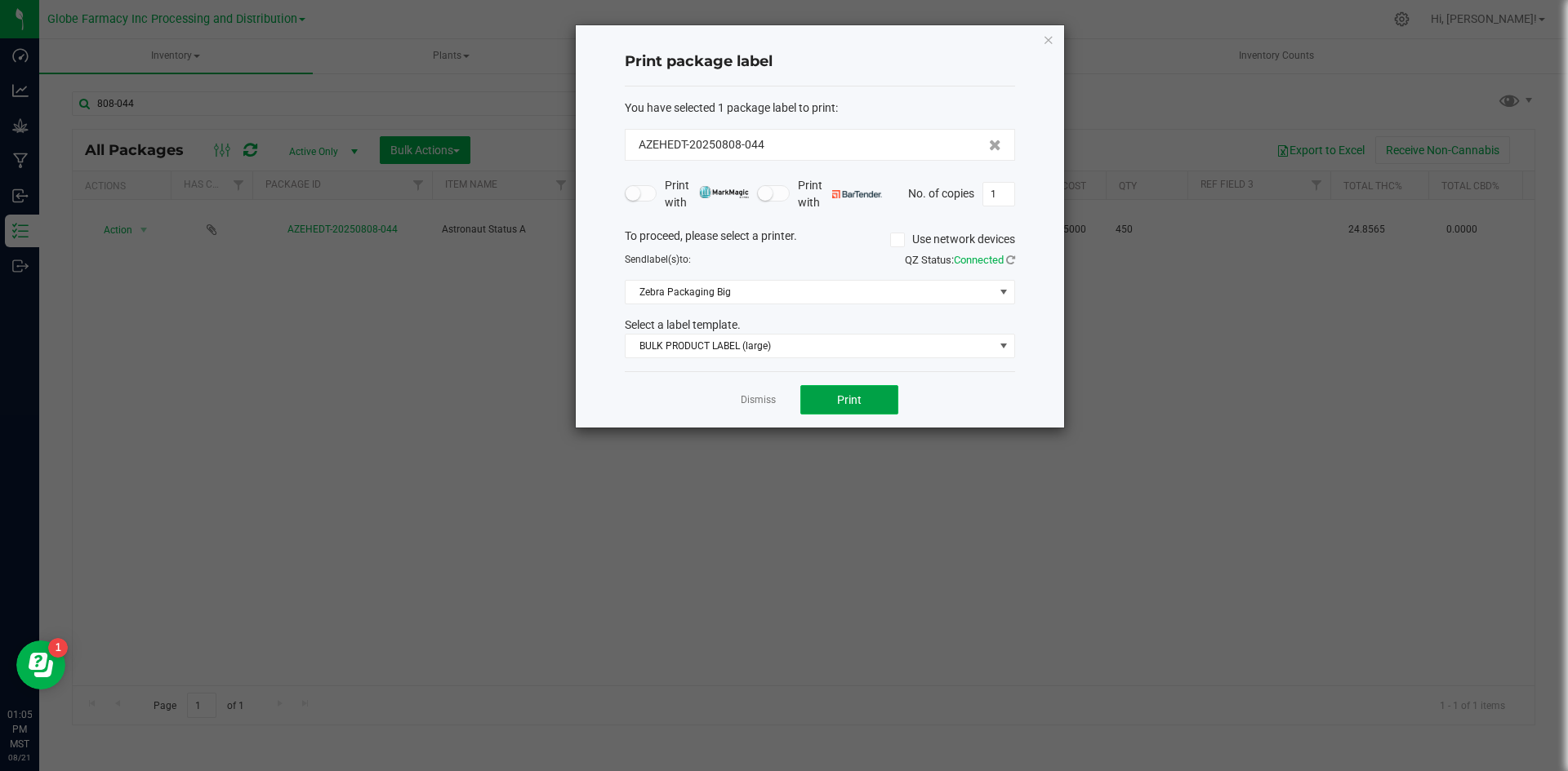
click at [848, 403] on span "Print" at bounding box center [849, 400] width 24 height 13
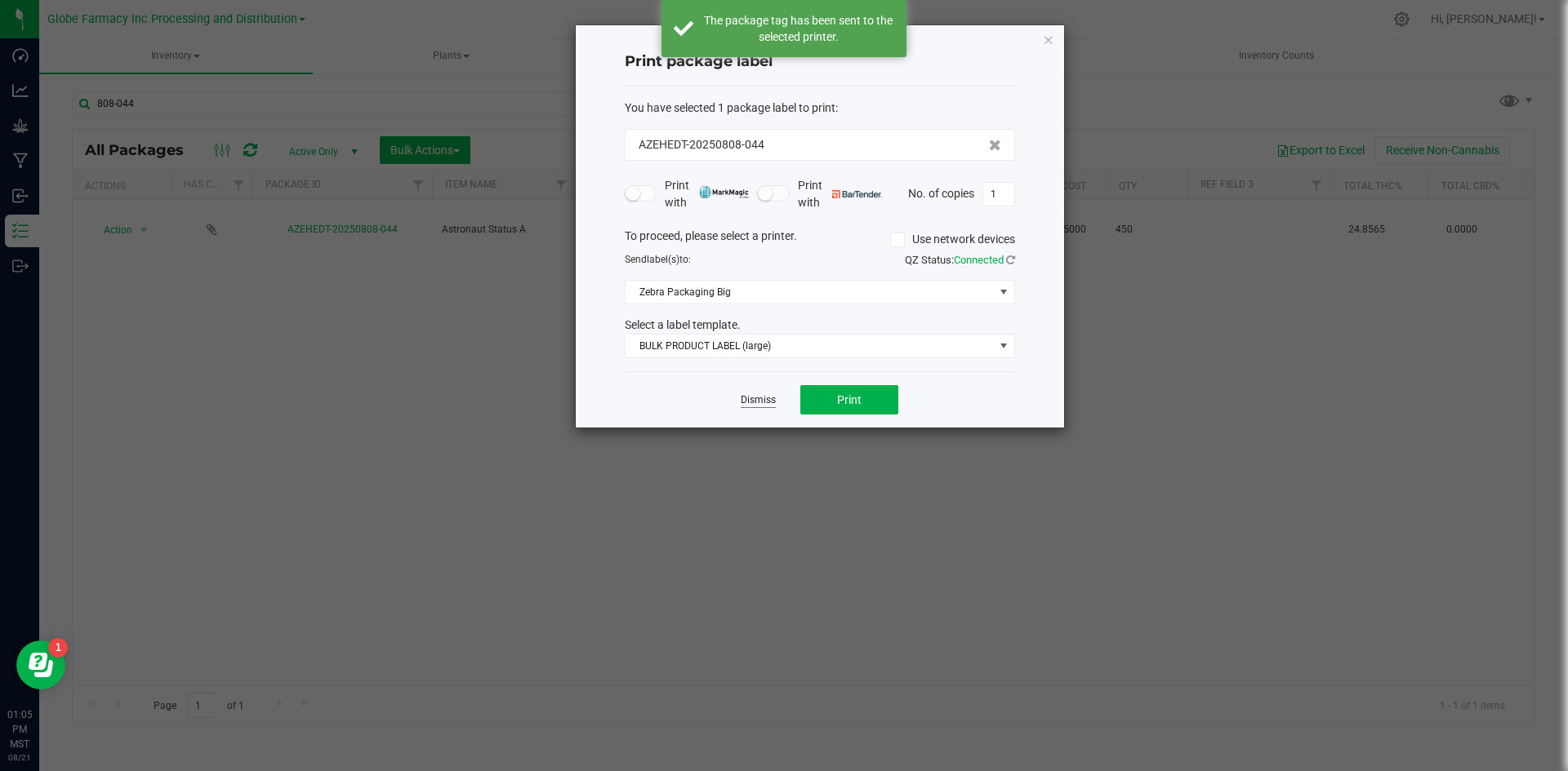
click at [759, 403] on link "Dismiss" at bounding box center [758, 400] width 35 height 13
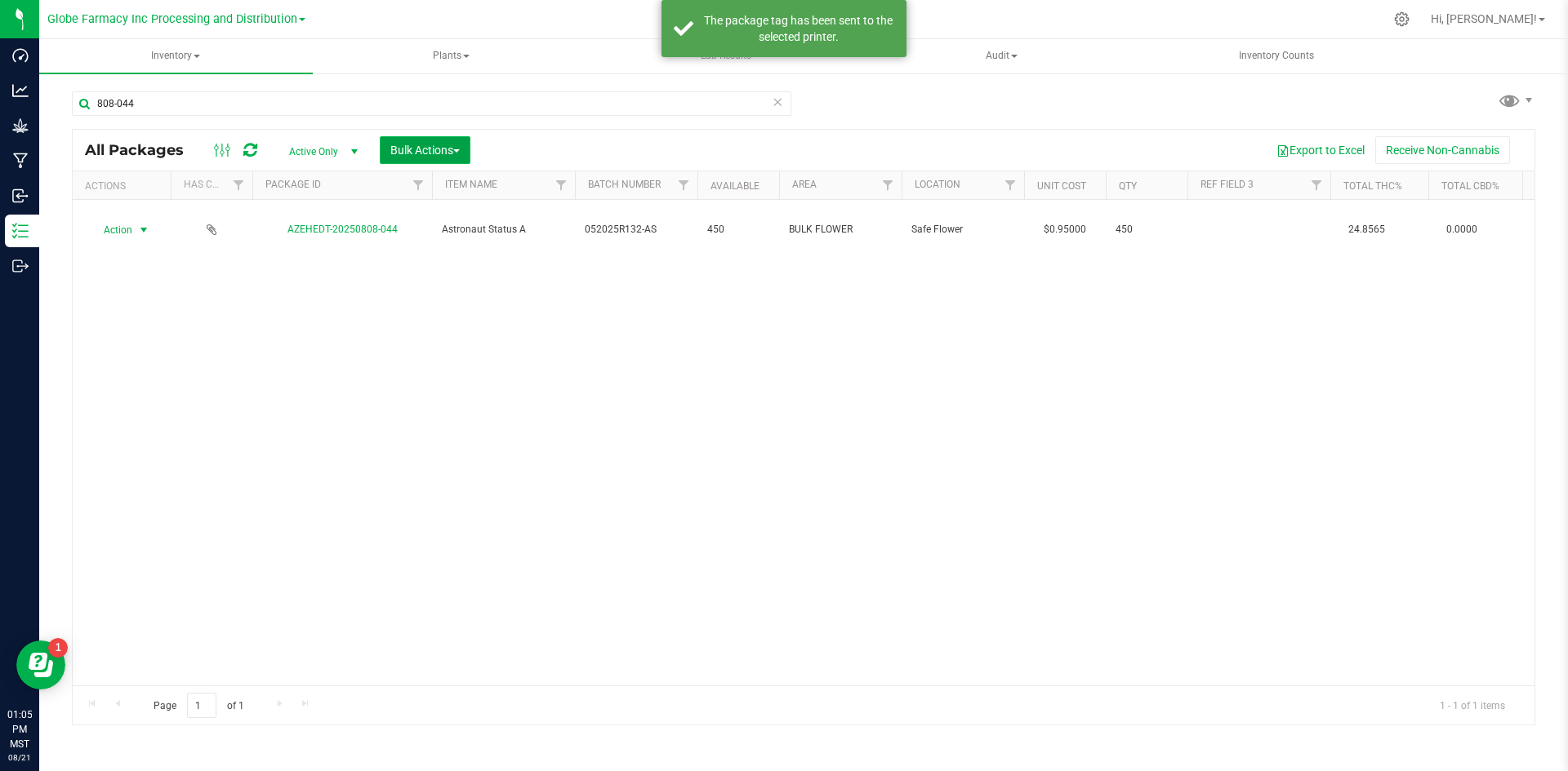
click at [454, 144] on span "Bulk Actions" at bounding box center [424, 150] width 69 height 13
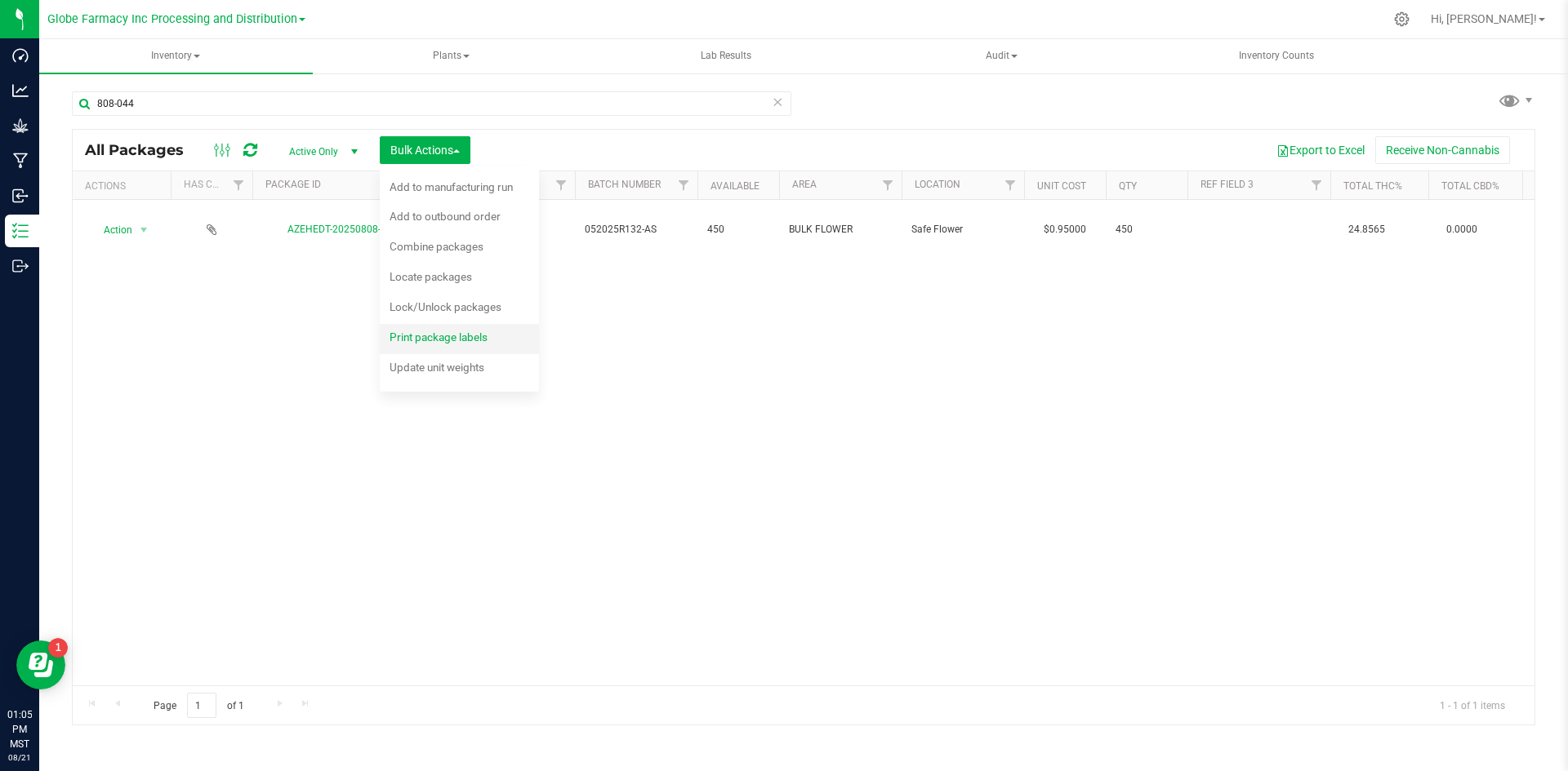
click at [439, 332] on span "Print package labels" at bounding box center [438, 337] width 98 height 13
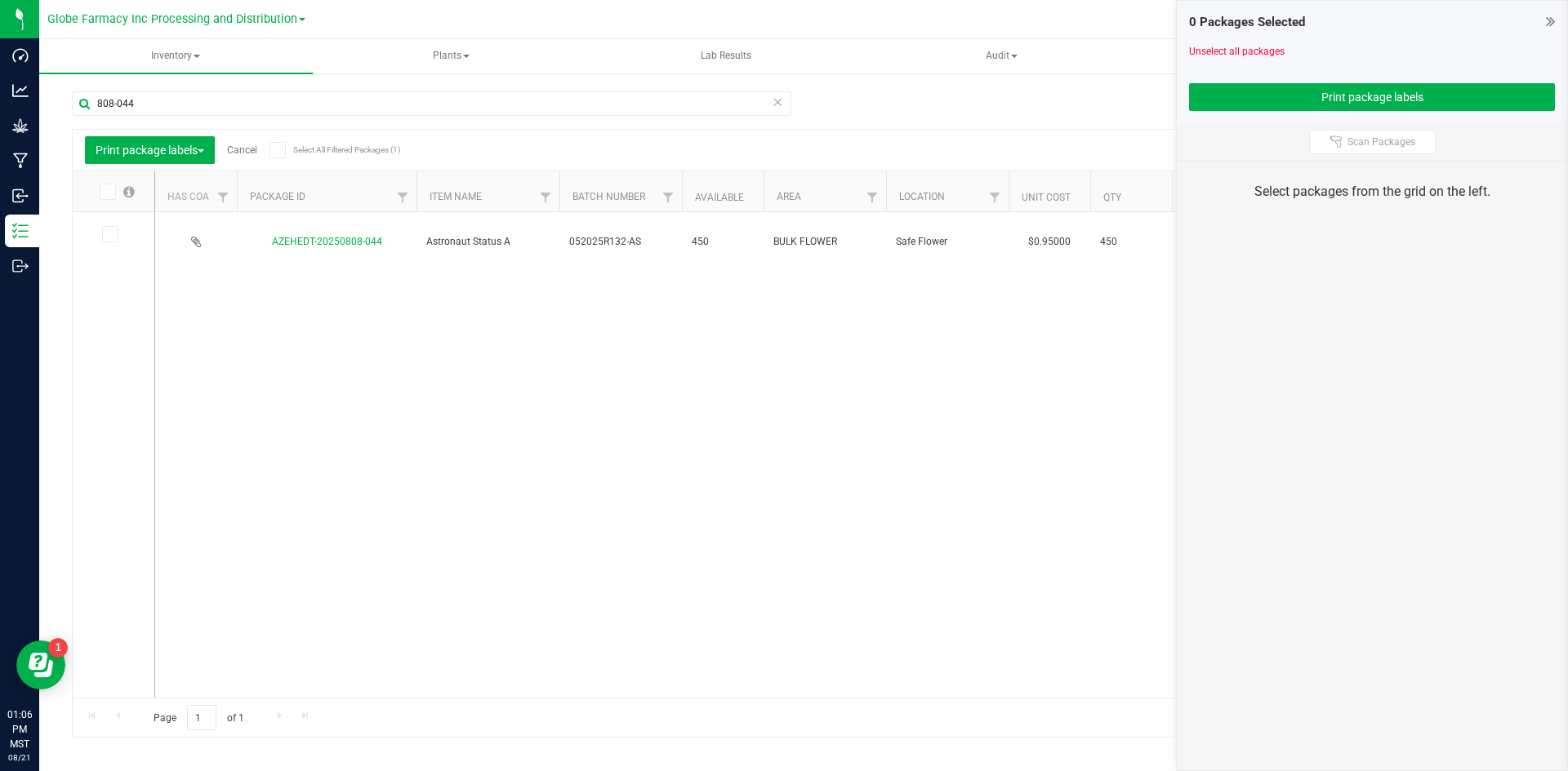
click at [779, 100] on icon at bounding box center [777, 102] width 12 height 20
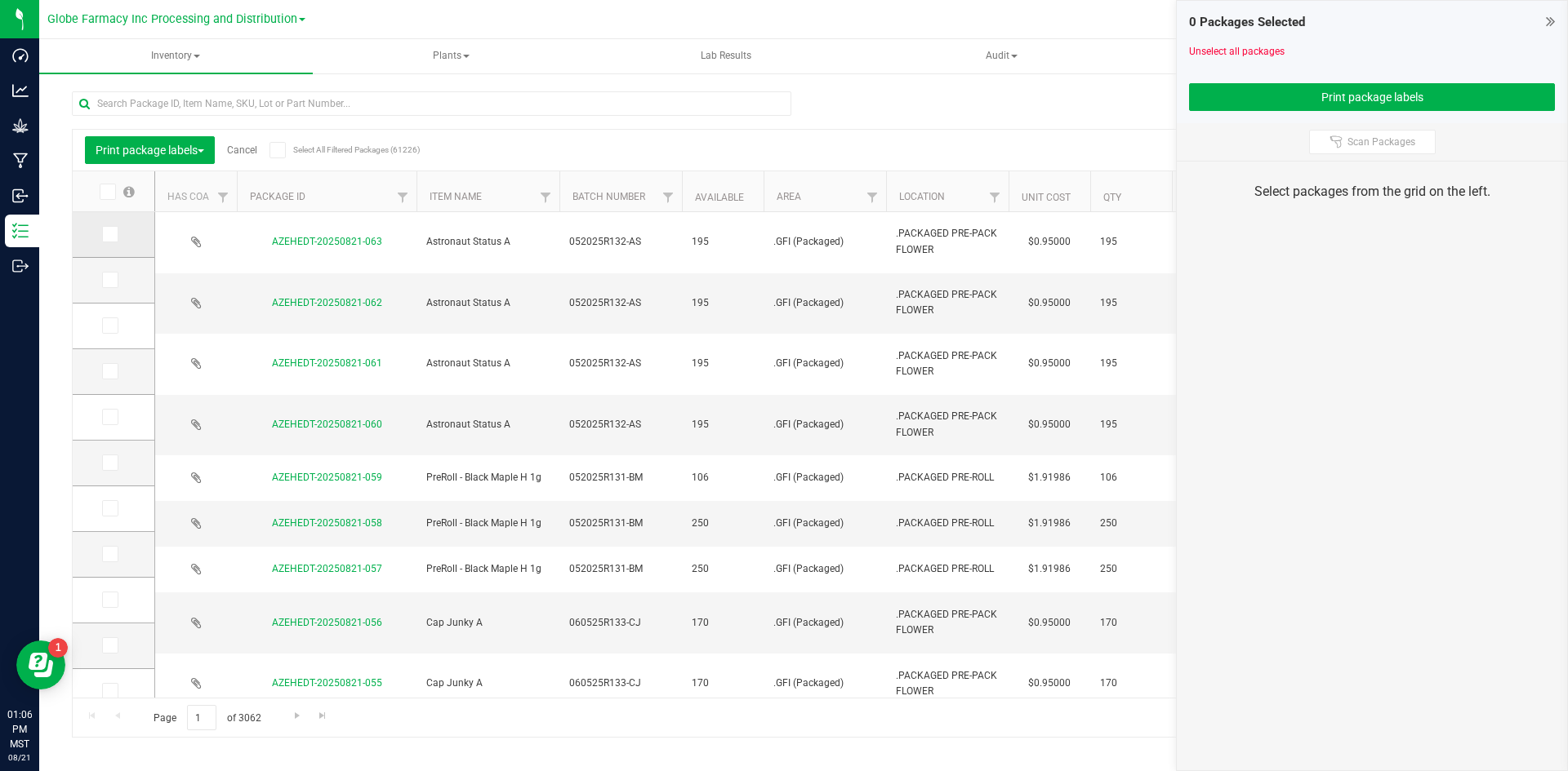
click at [112, 235] on icon at bounding box center [109, 235] width 11 height 0
click at [0, 0] on input "checkbox" at bounding box center [0, 0] width 0 height 0
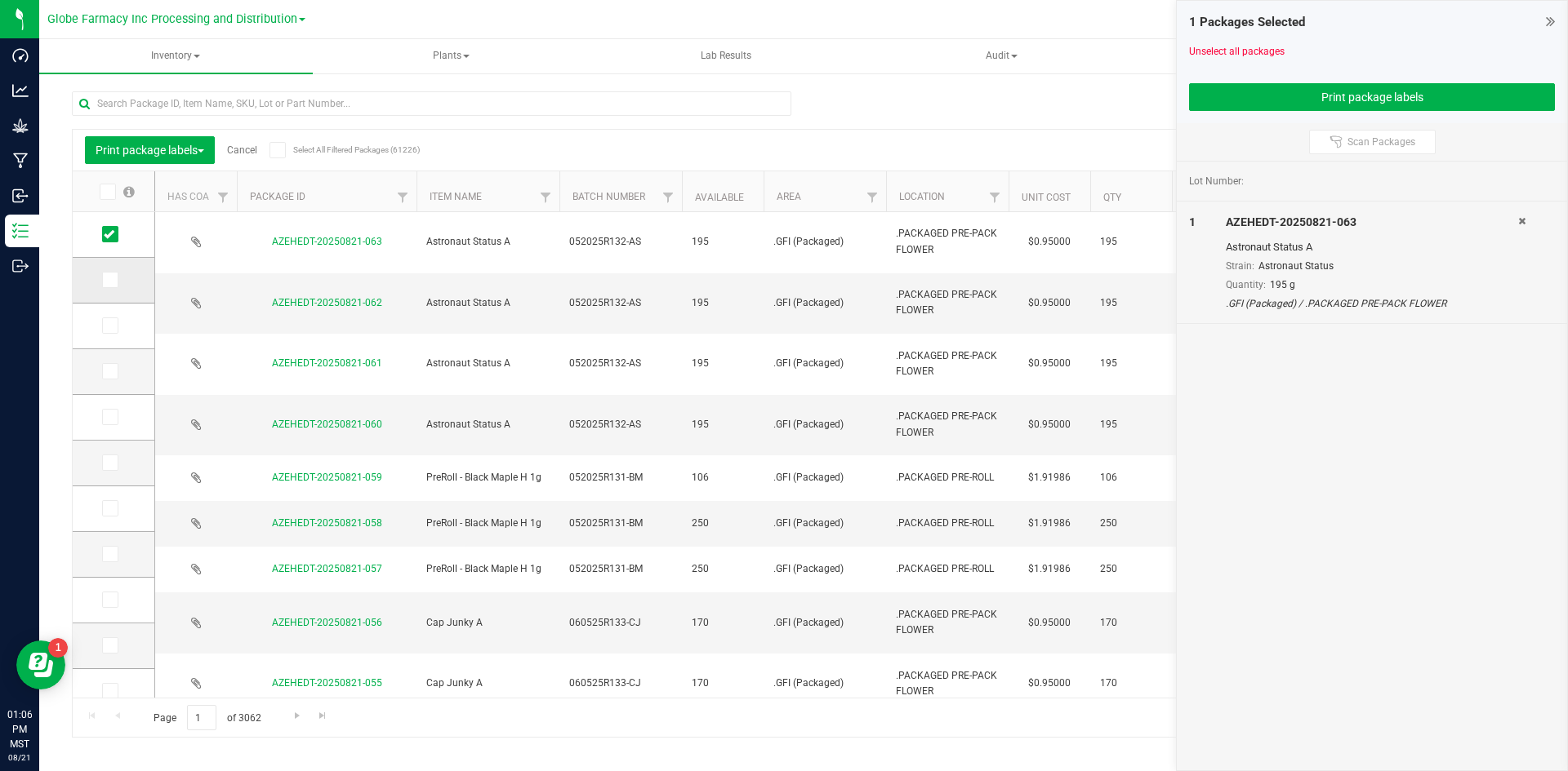
click at [130, 288] on td at bounding box center [113, 280] width 82 height 46
click at [111, 287] on span at bounding box center [111, 279] width 16 height 16
click at [0, 0] on input "checkbox" at bounding box center [0, 0] width 0 height 0
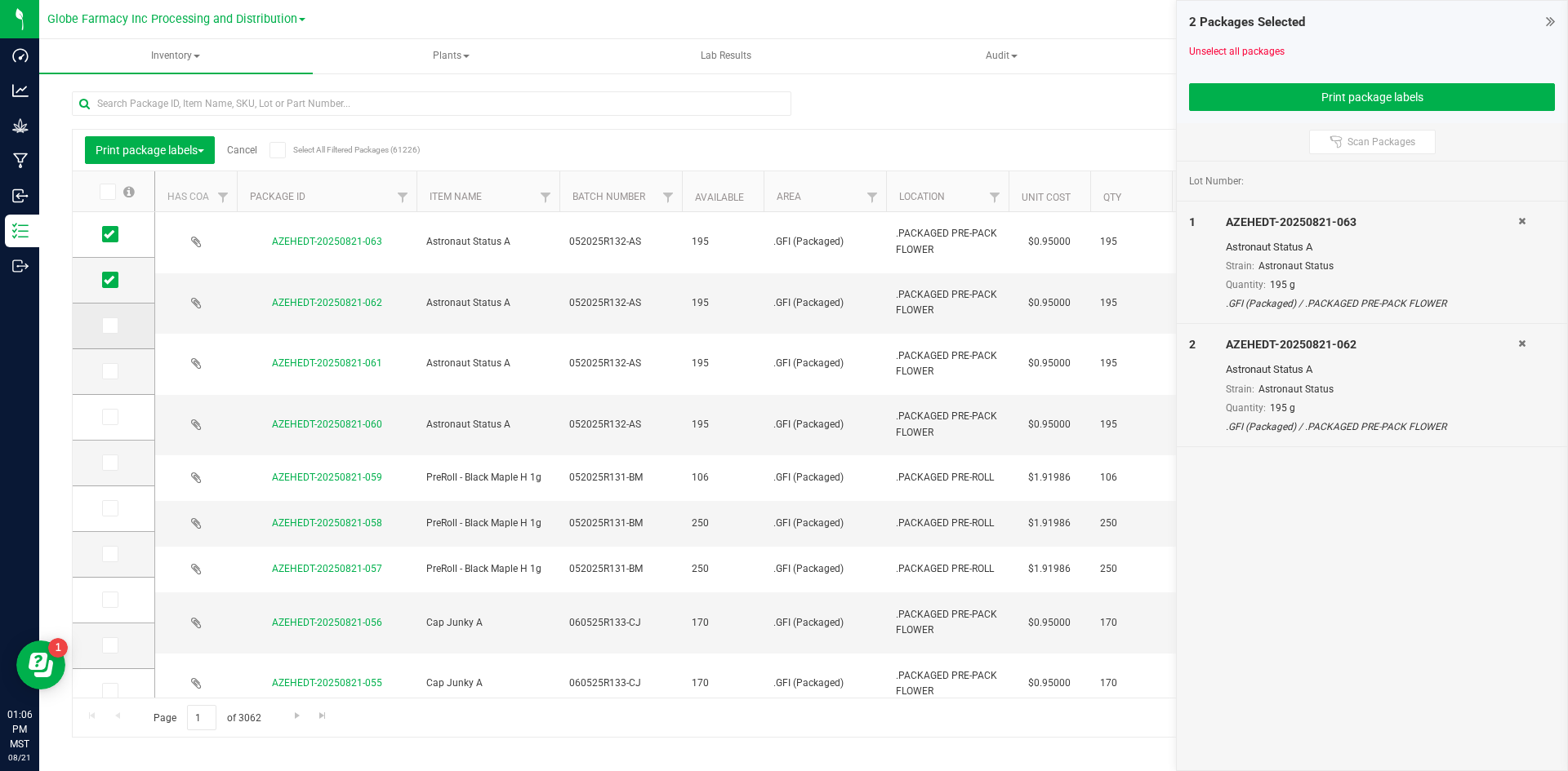
click at [111, 325] on icon at bounding box center [109, 325] width 11 height 0
click at [0, 0] on input "checkbox" at bounding box center [0, 0] width 0 height 0
click at [104, 371] on icon at bounding box center [109, 371] width 11 height 0
click at [0, 0] on input "checkbox" at bounding box center [0, 0] width 0 height 0
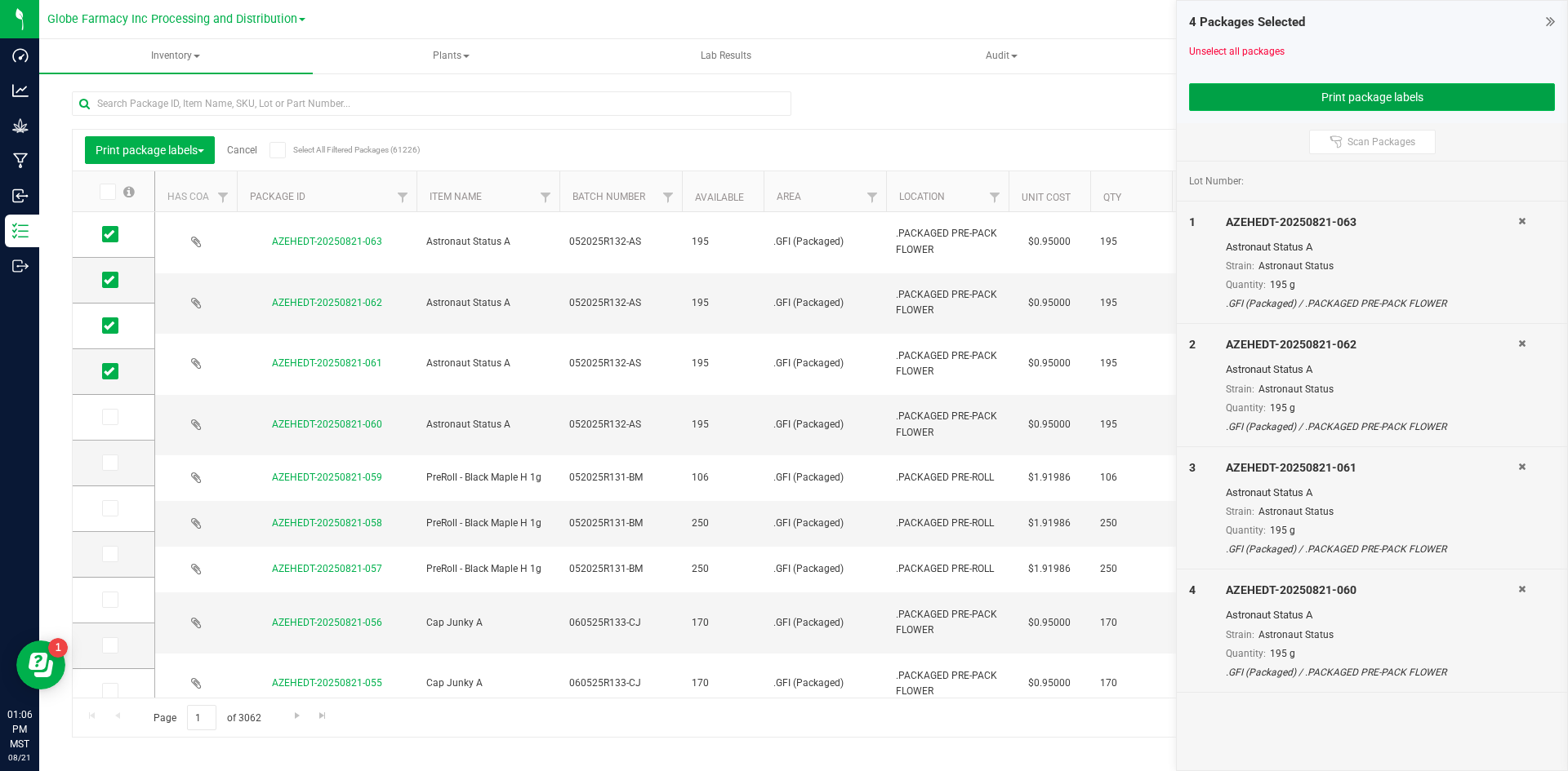
click at [1251, 97] on button "Print package labels" at bounding box center [1371, 97] width 366 height 28
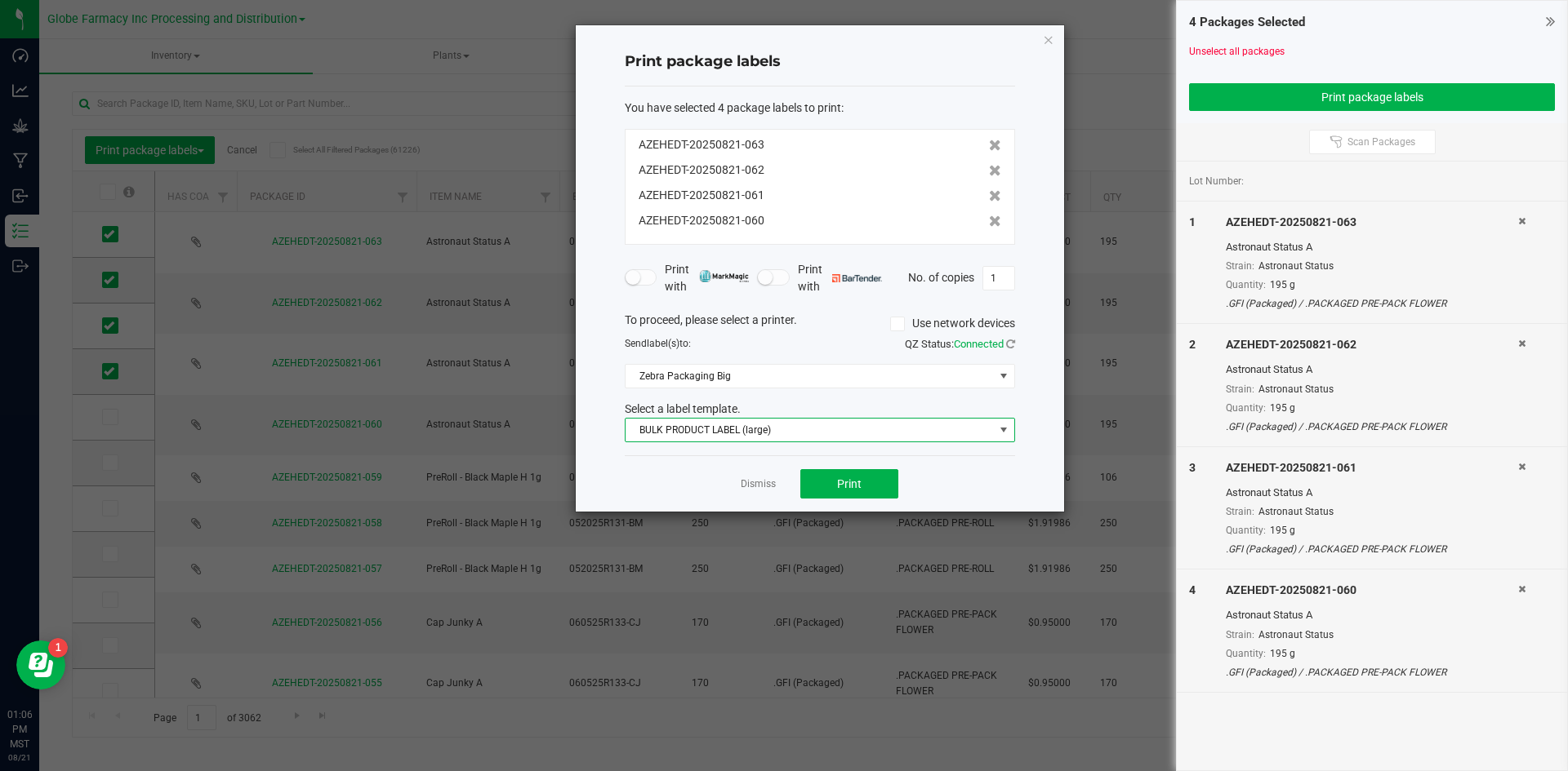
click at [731, 430] on span "BULK PRODUCT LABEL (large)" at bounding box center [810, 430] width 369 height 22
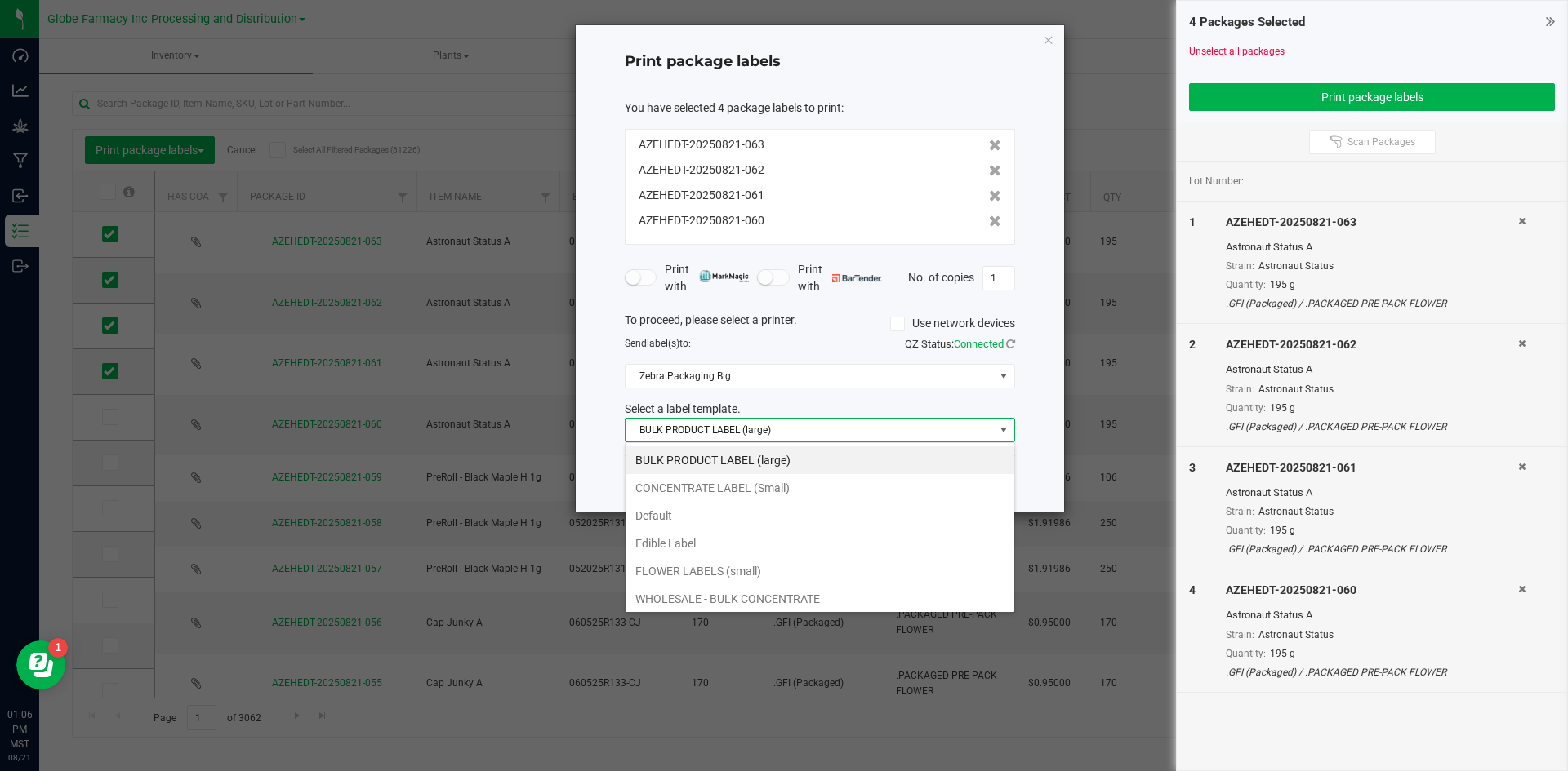
scroll to position [58, 0]
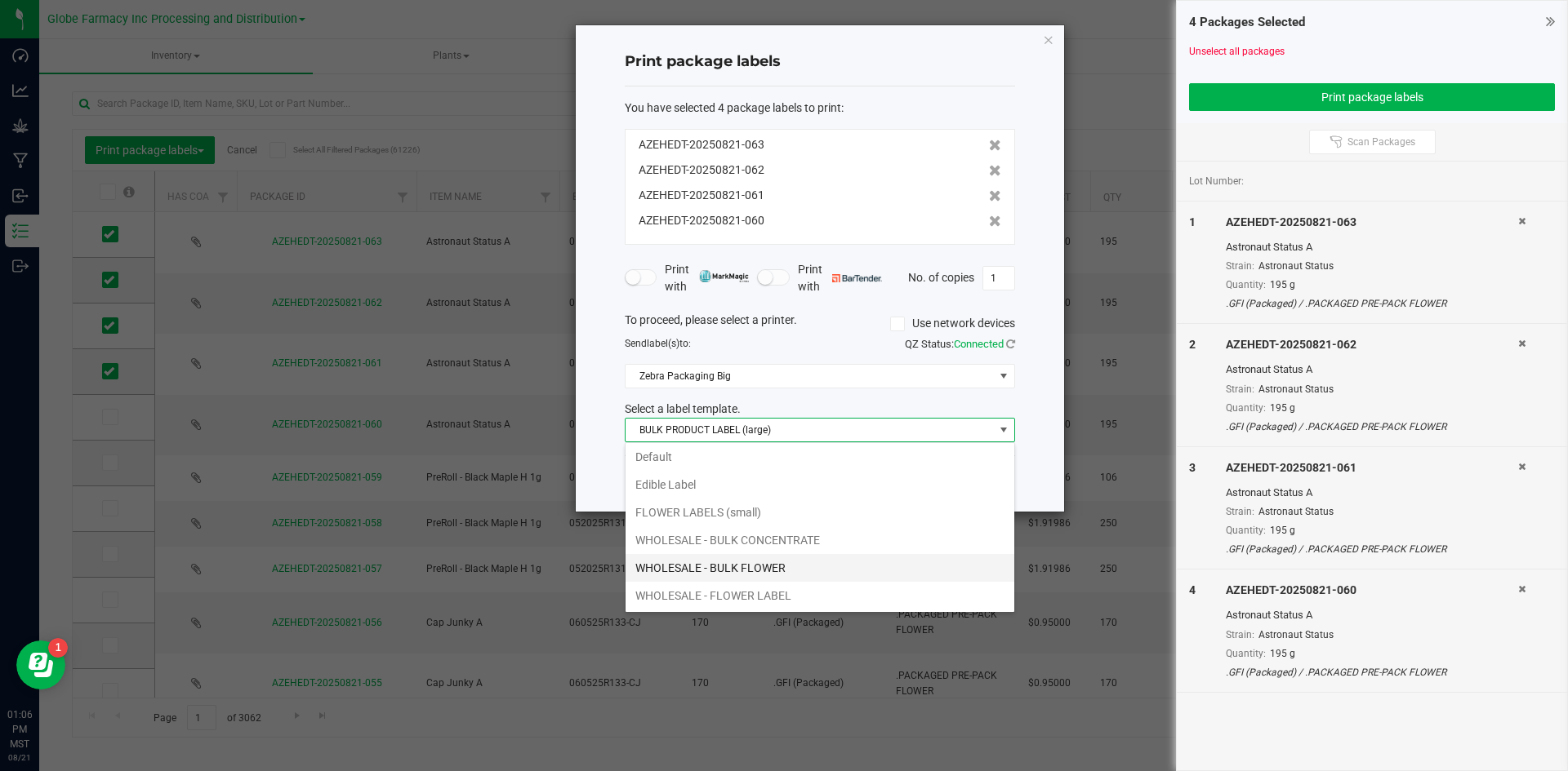
click at [714, 571] on li "WHOLESALE - BULK FLOWER" at bounding box center [820, 568] width 388 height 28
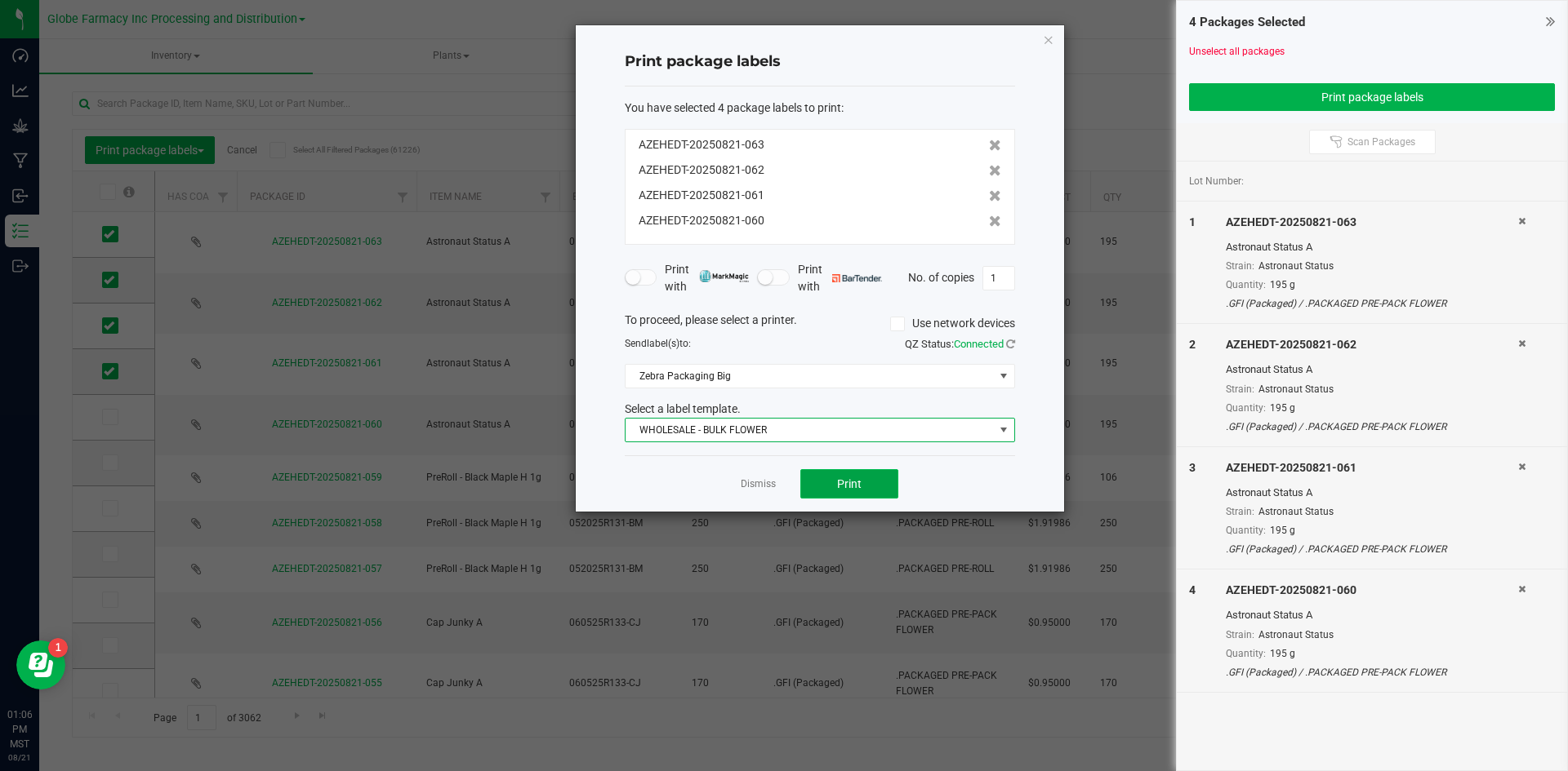
click at [853, 480] on span "Print" at bounding box center [849, 483] width 24 height 13
click at [767, 483] on link "Dismiss" at bounding box center [758, 483] width 35 height 13
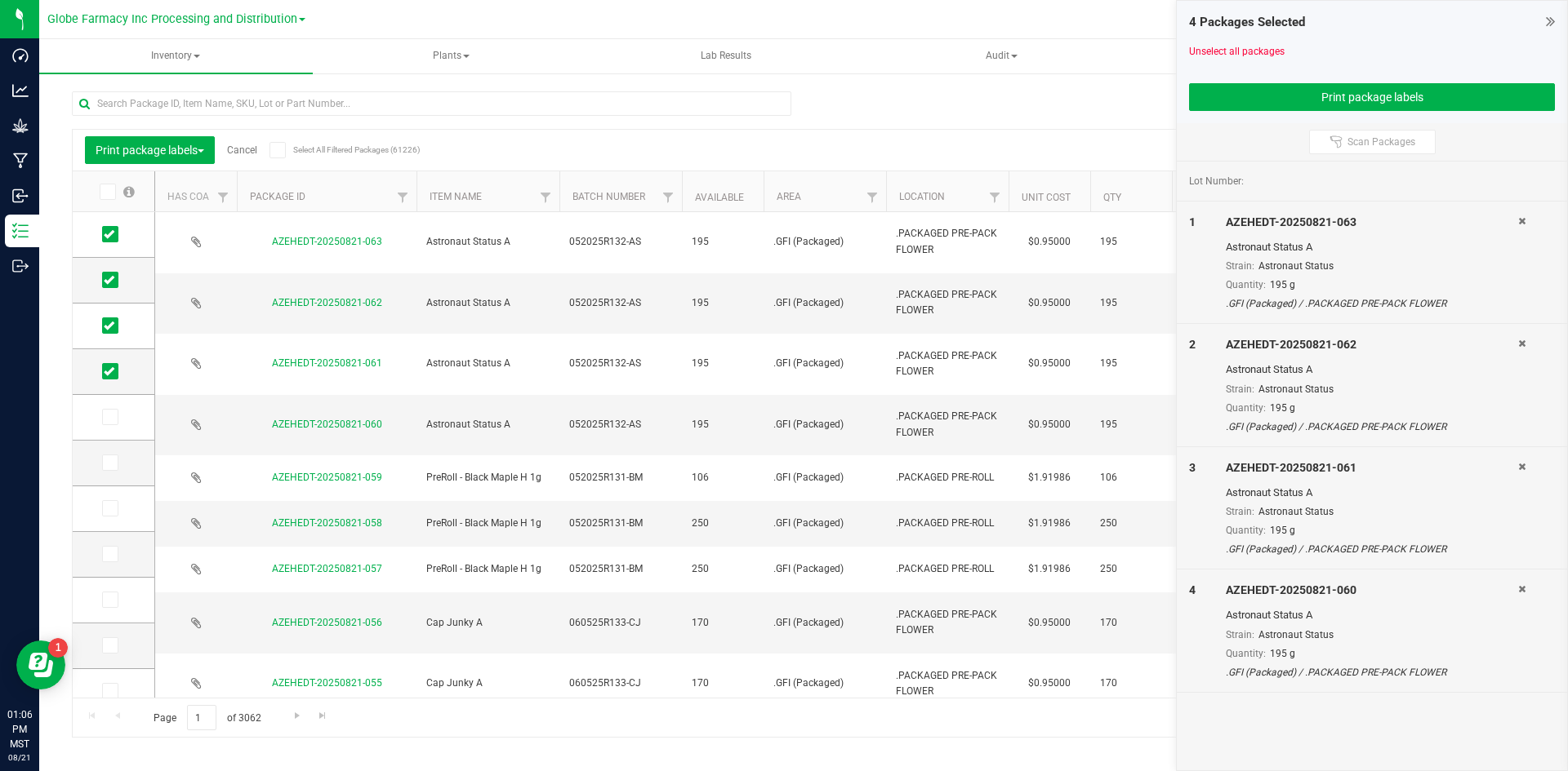
click at [240, 155] on link "Cancel" at bounding box center [242, 150] width 31 height 12
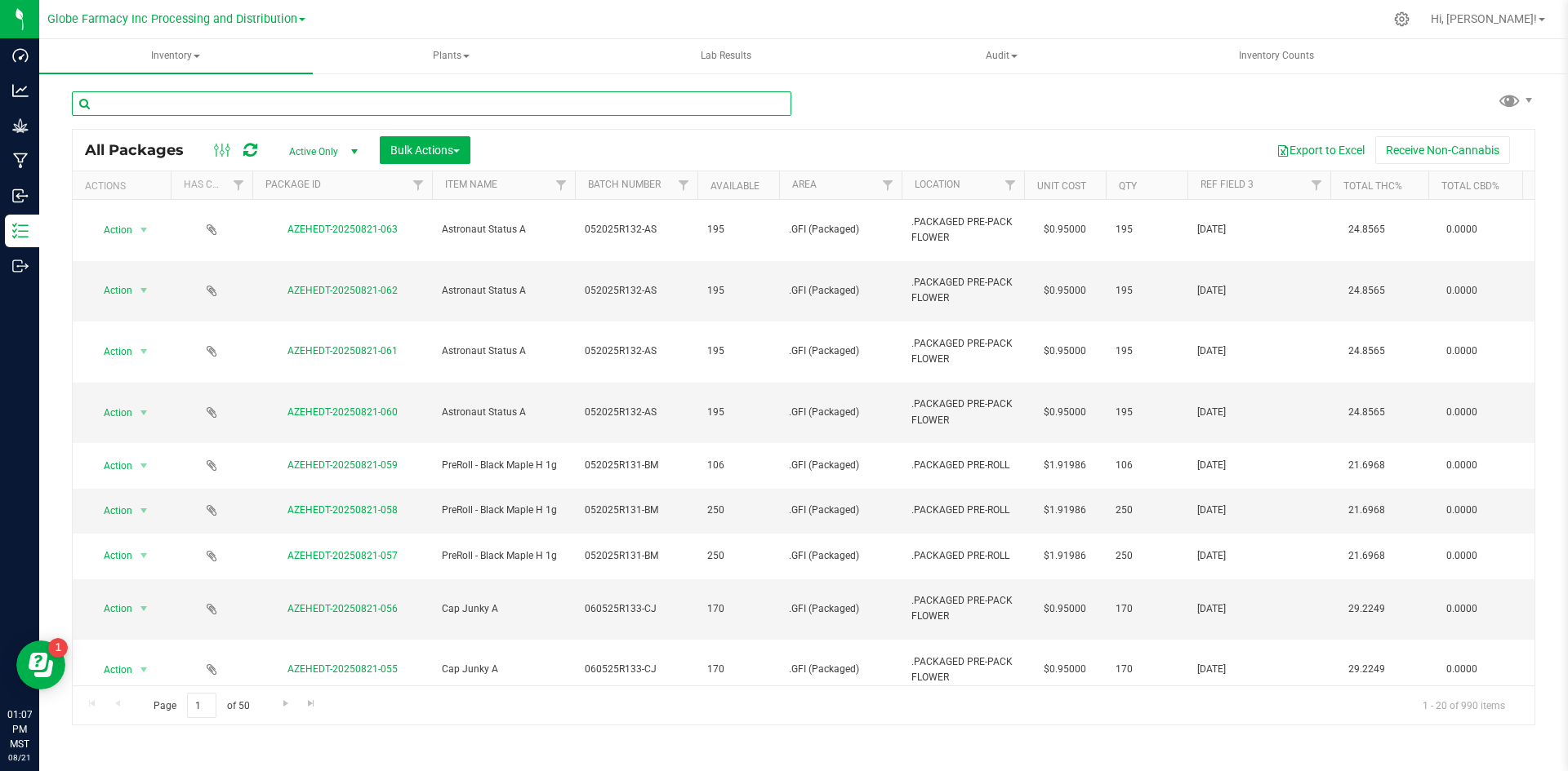
click at [243, 92] on input "text" at bounding box center [432, 103] width 719 height 24
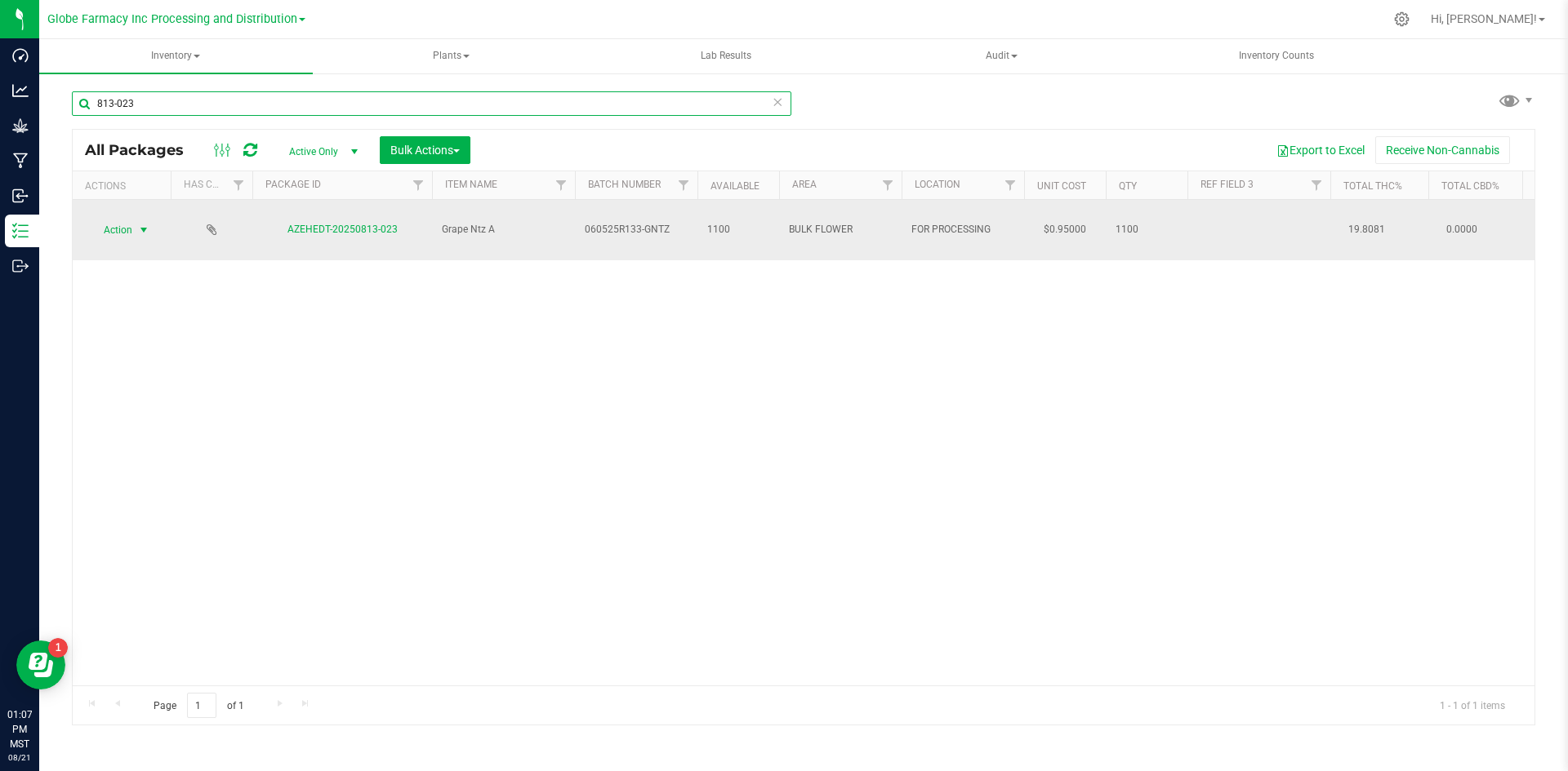
type input "813-023"
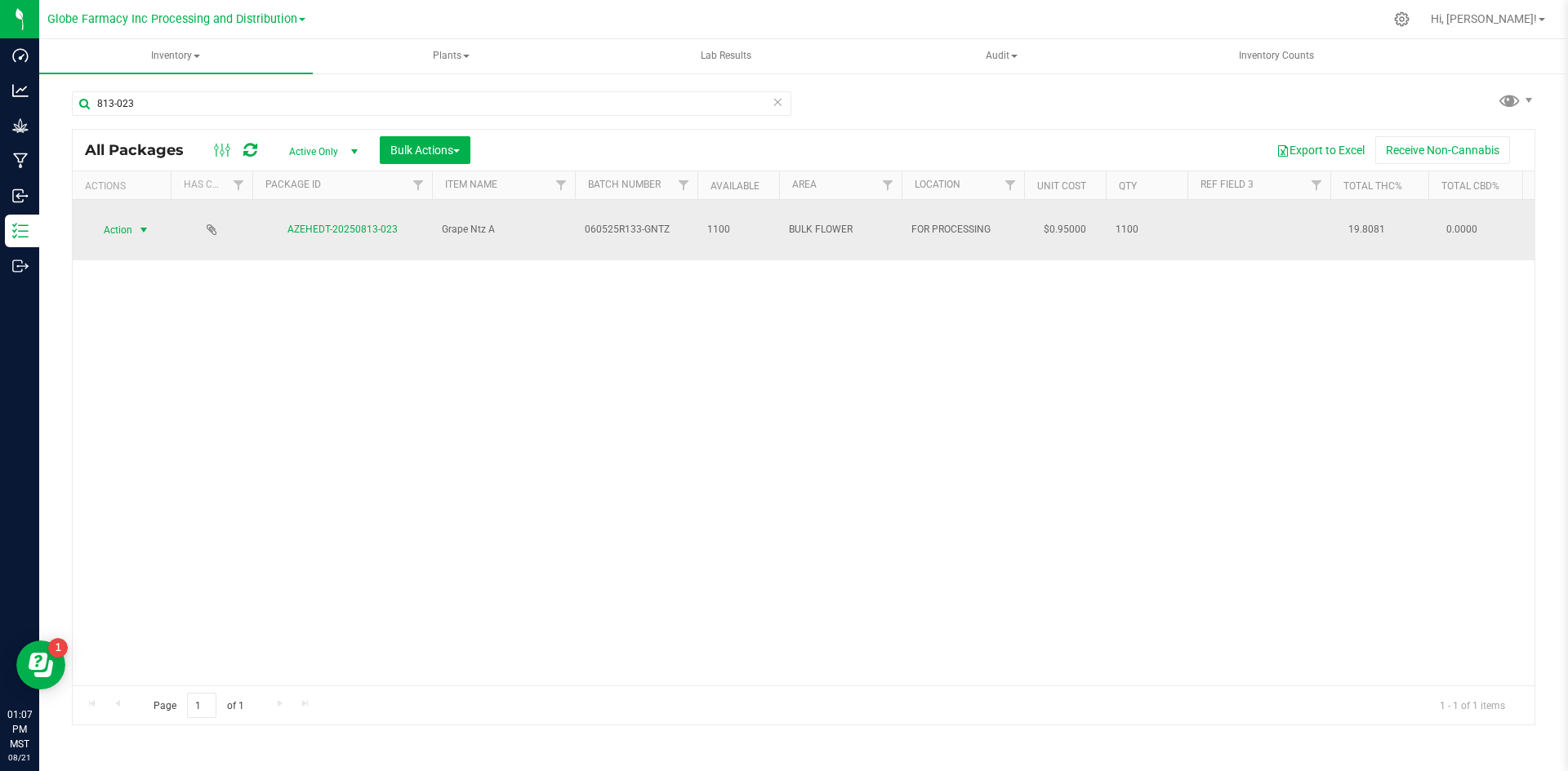
click at [138, 224] on span "select" at bounding box center [144, 230] width 13 height 13
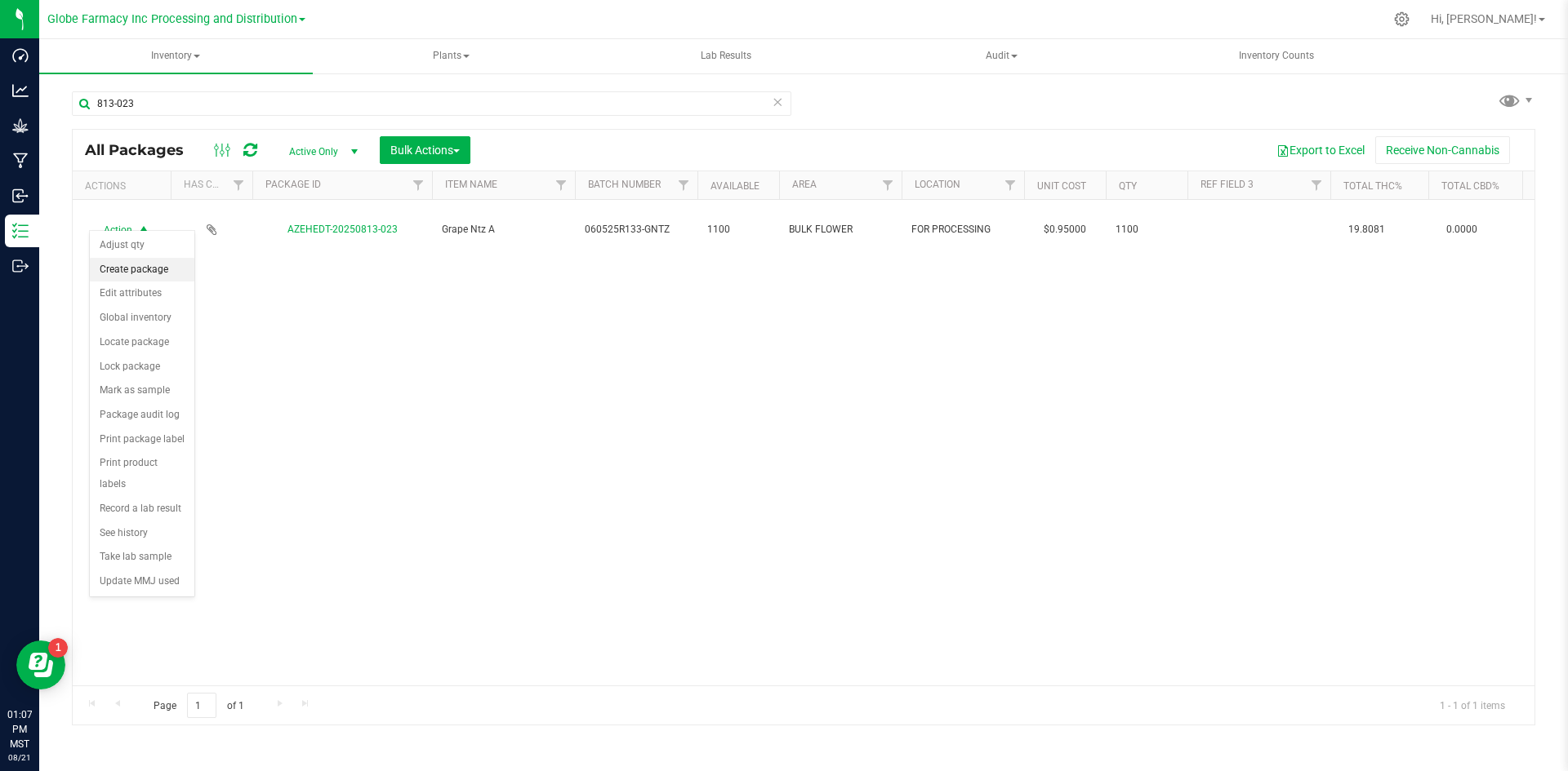
click at [129, 265] on li "Create package" at bounding box center [142, 270] width 104 height 24
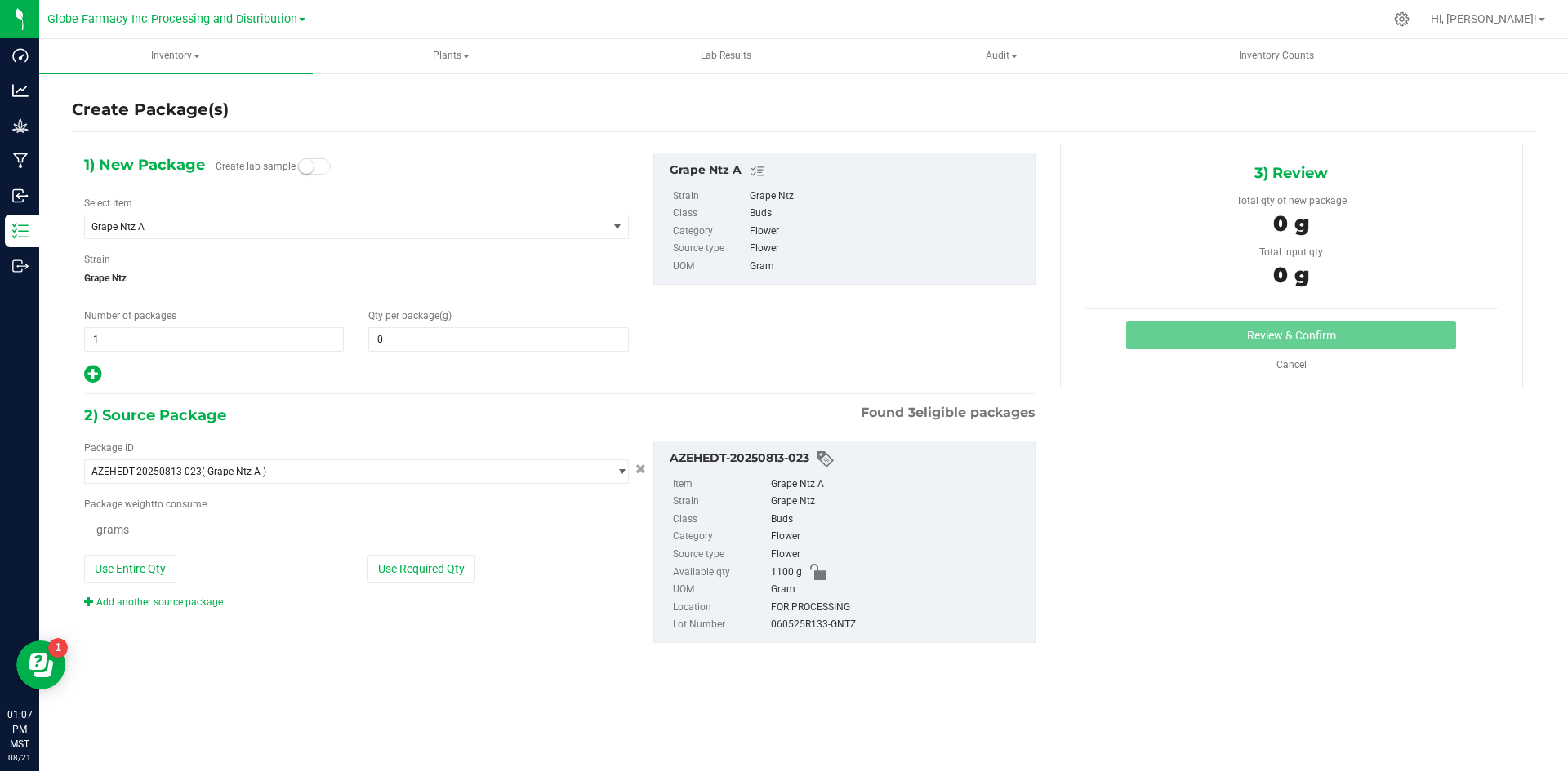
type input "0.0000"
click at [183, 344] on span "1 1" at bounding box center [214, 339] width 260 height 24
click at [183, 344] on input "1" at bounding box center [213, 339] width 258 height 22
type input "4"
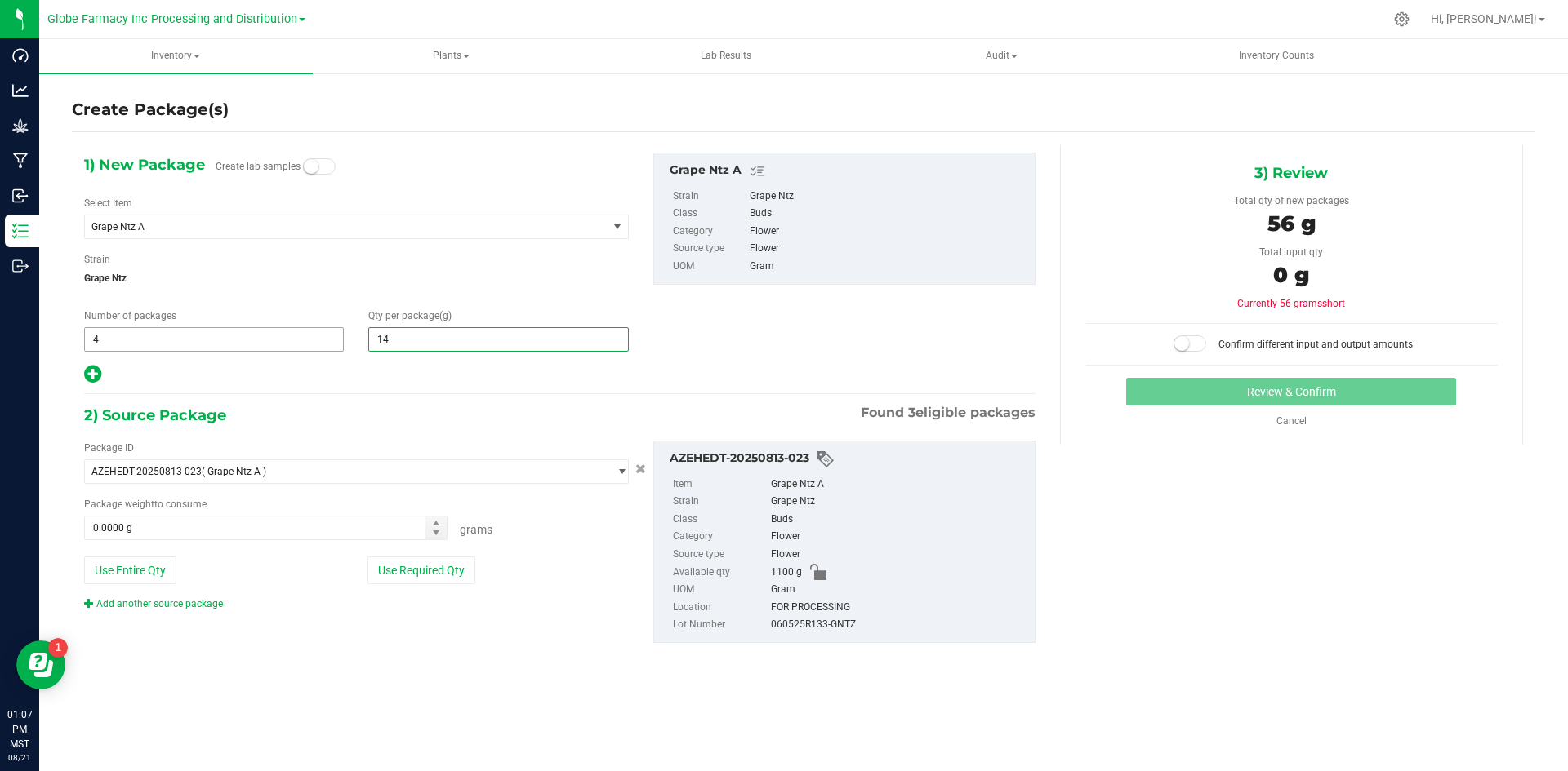
type input "140"
type input "140.0000"
click at [432, 569] on button "Use Required Qty" at bounding box center [422, 570] width 108 height 28
type input "560.0000 g"
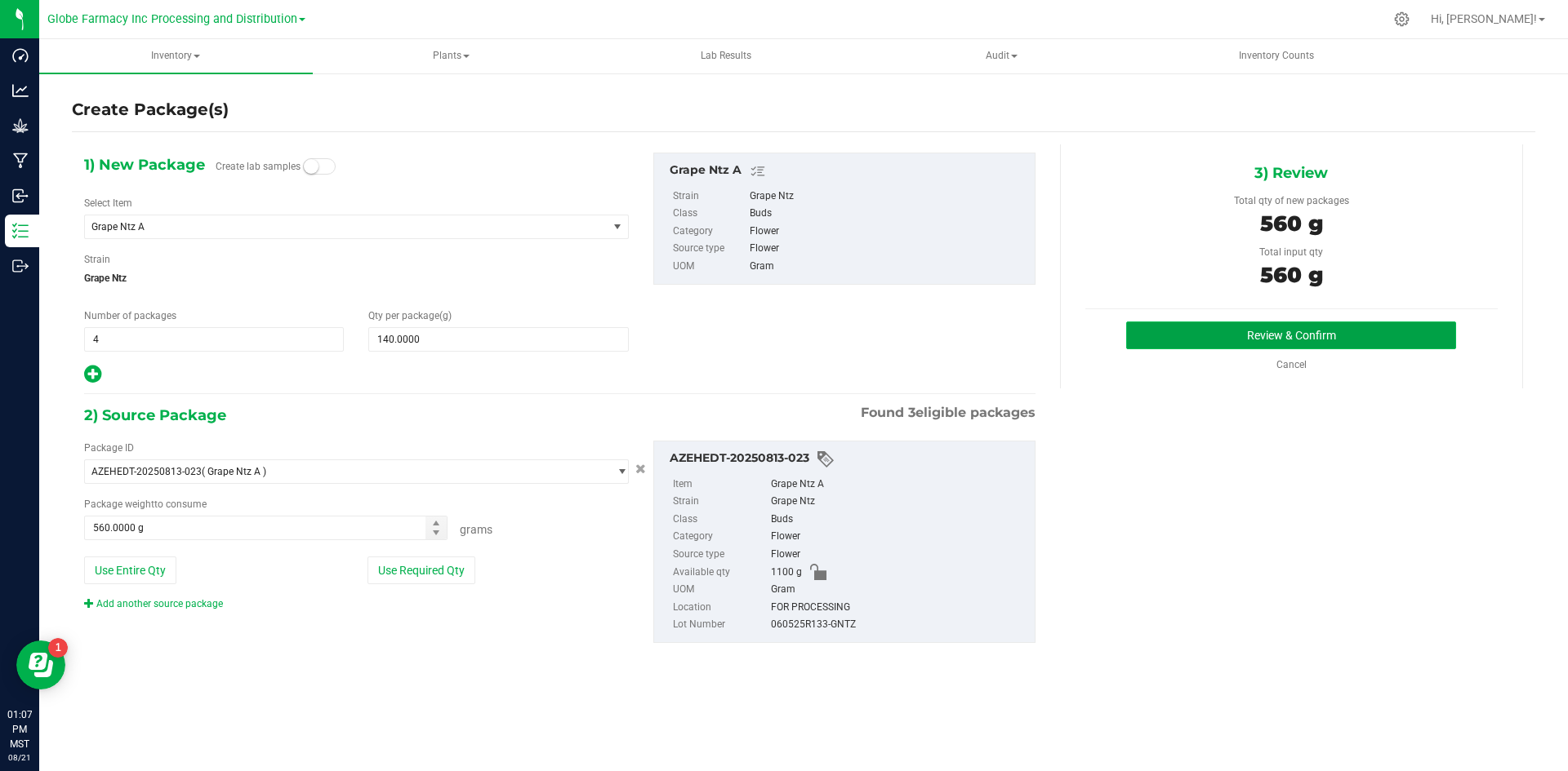
click at [1278, 331] on button "Review & Confirm" at bounding box center [1290, 335] width 330 height 28
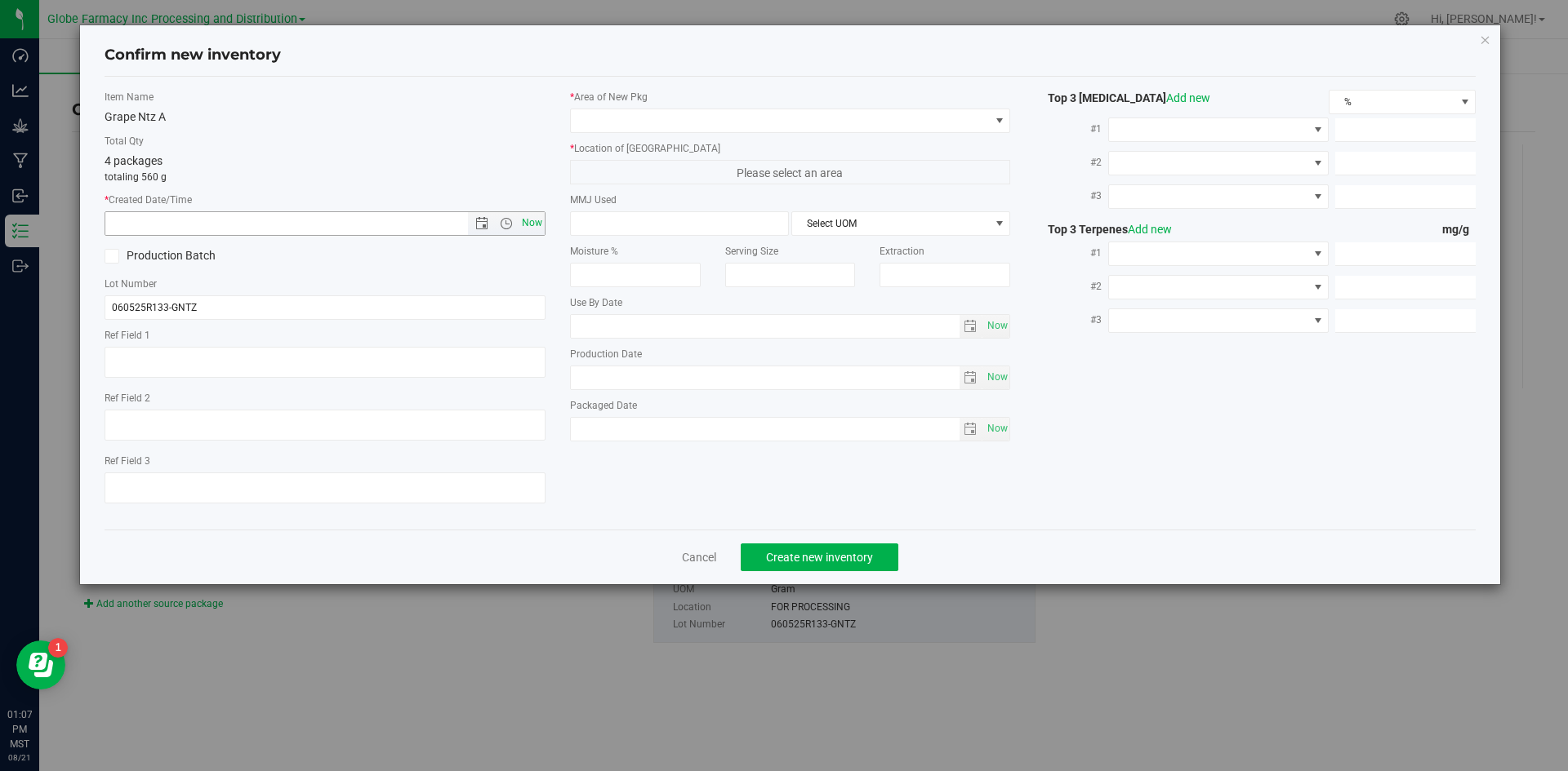
click at [527, 228] on span "Now" at bounding box center [531, 223] width 28 height 23
type input "[DATE] 1:07 PM"
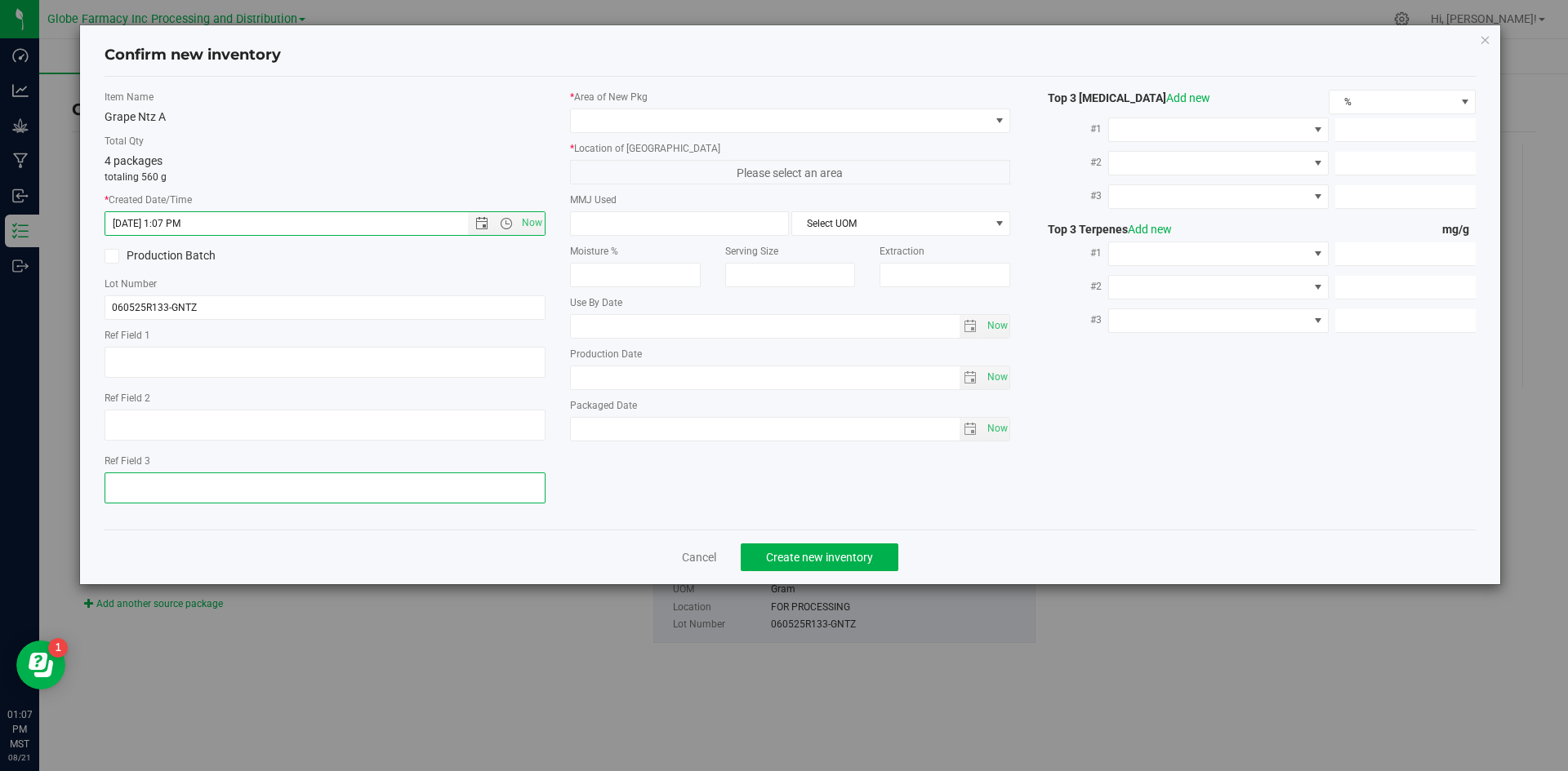
click at [183, 481] on textarea at bounding box center [325, 488] width 441 height 31
type textarea "[DATE]"
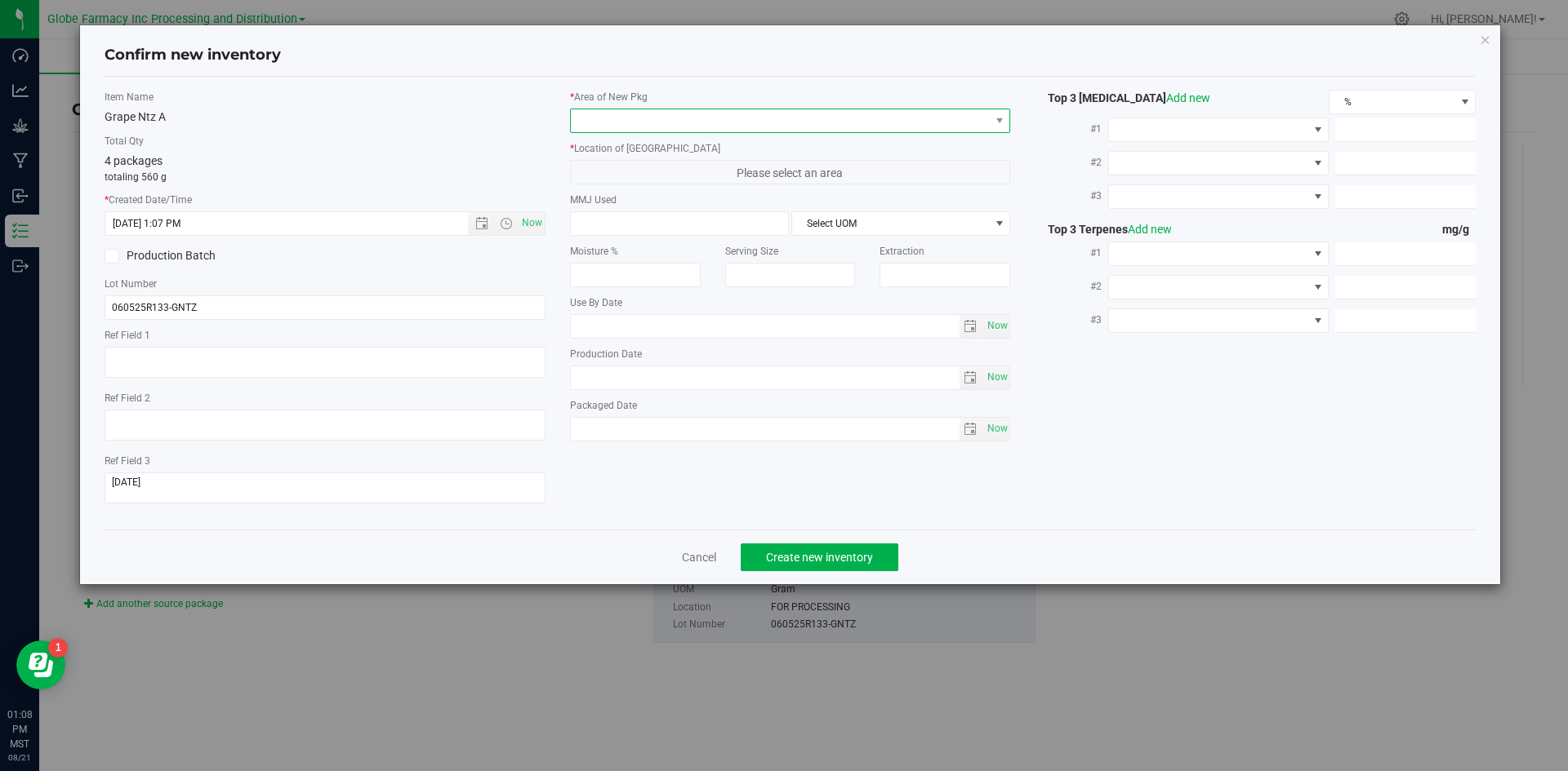
click at [636, 111] on span at bounding box center [780, 120] width 419 height 22
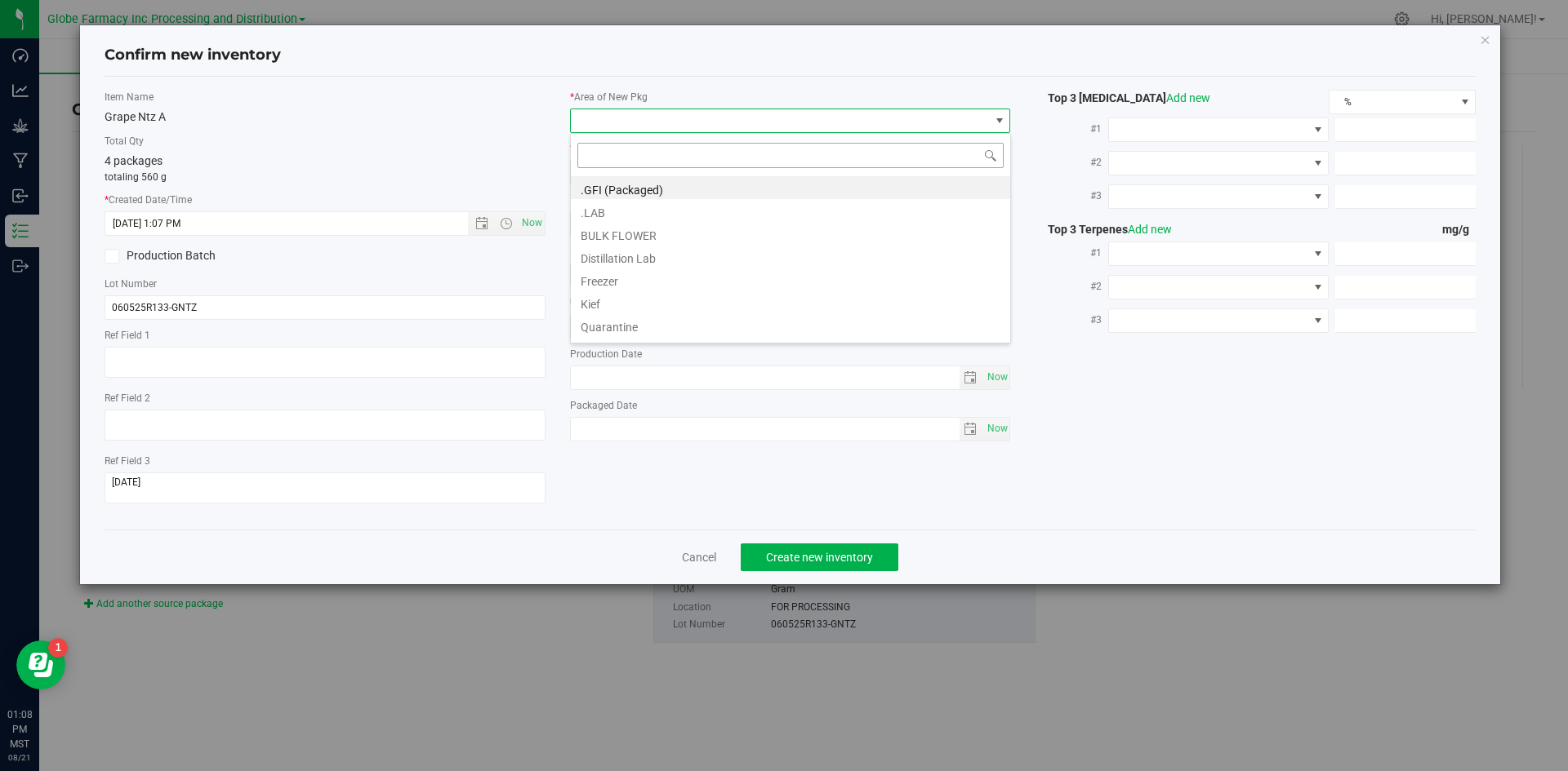
scroll to position [24, 441]
click at [628, 187] on li ".GFI (Packaged)" at bounding box center [790, 187] width 440 height 22
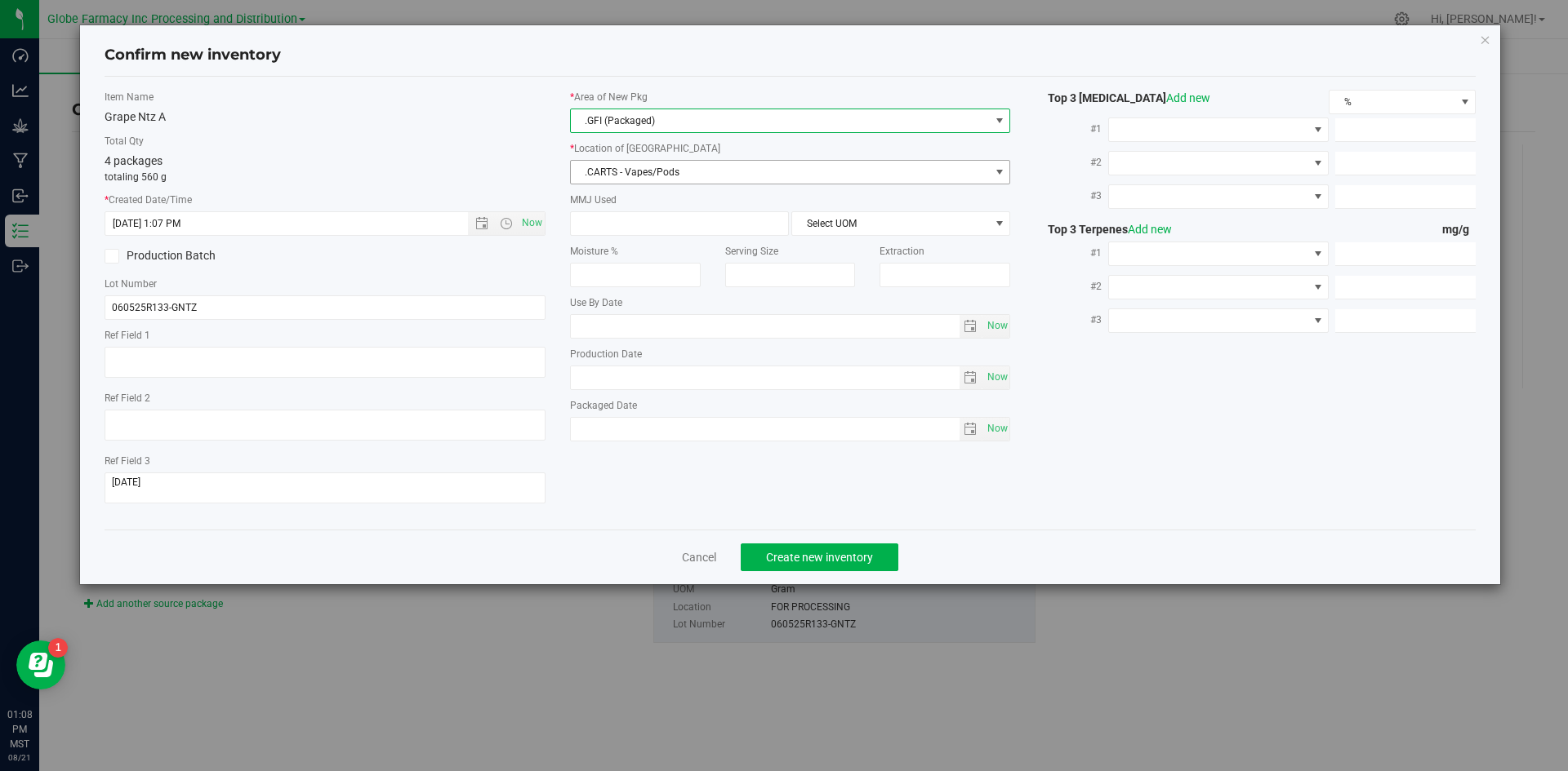
click at [624, 180] on span ".CARTS - Vapes/Pods" at bounding box center [780, 172] width 419 height 22
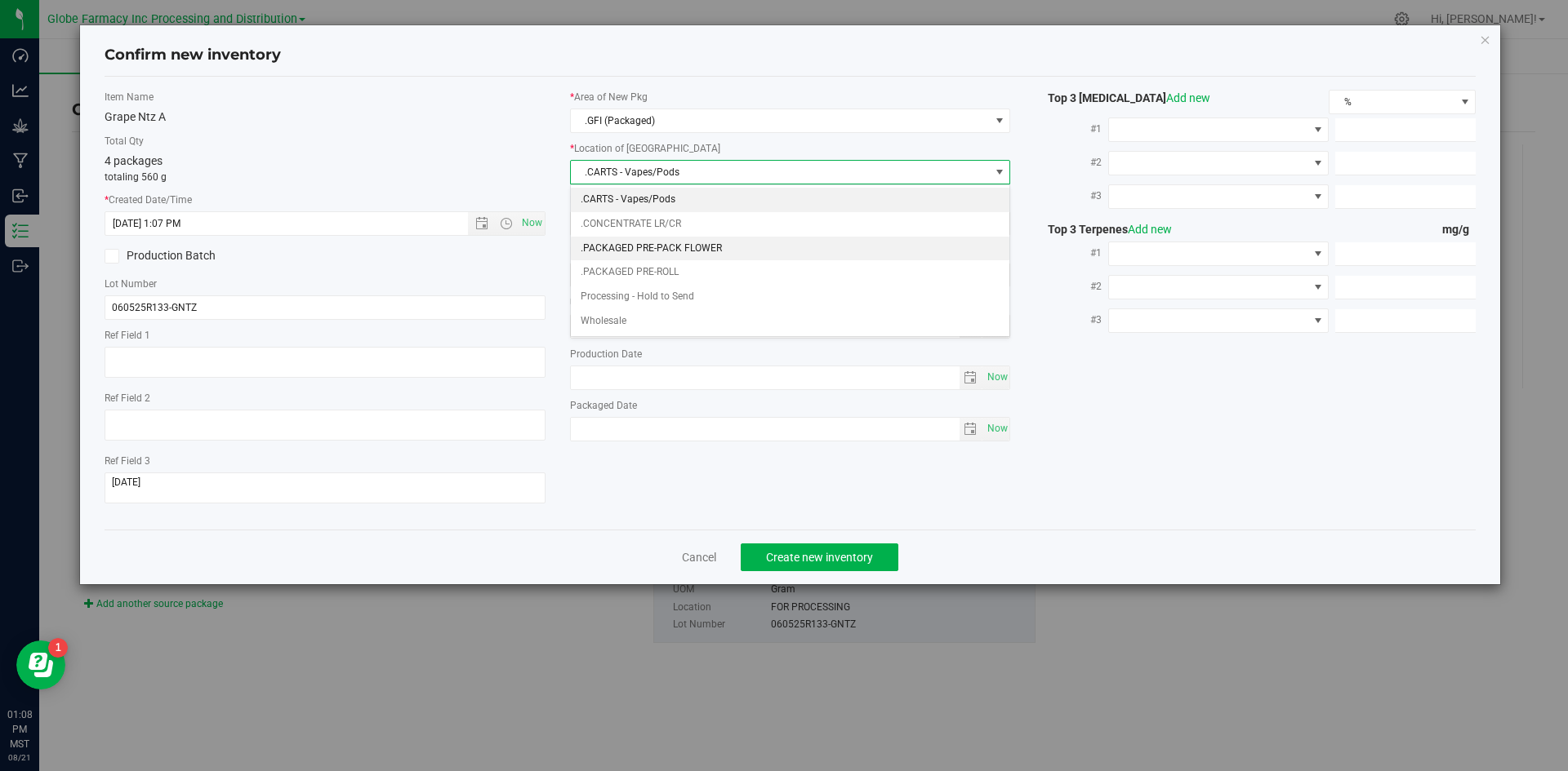
click at [637, 253] on li ".PACKAGED PRE-PACK FLOWER" at bounding box center [790, 248] width 440 height 24
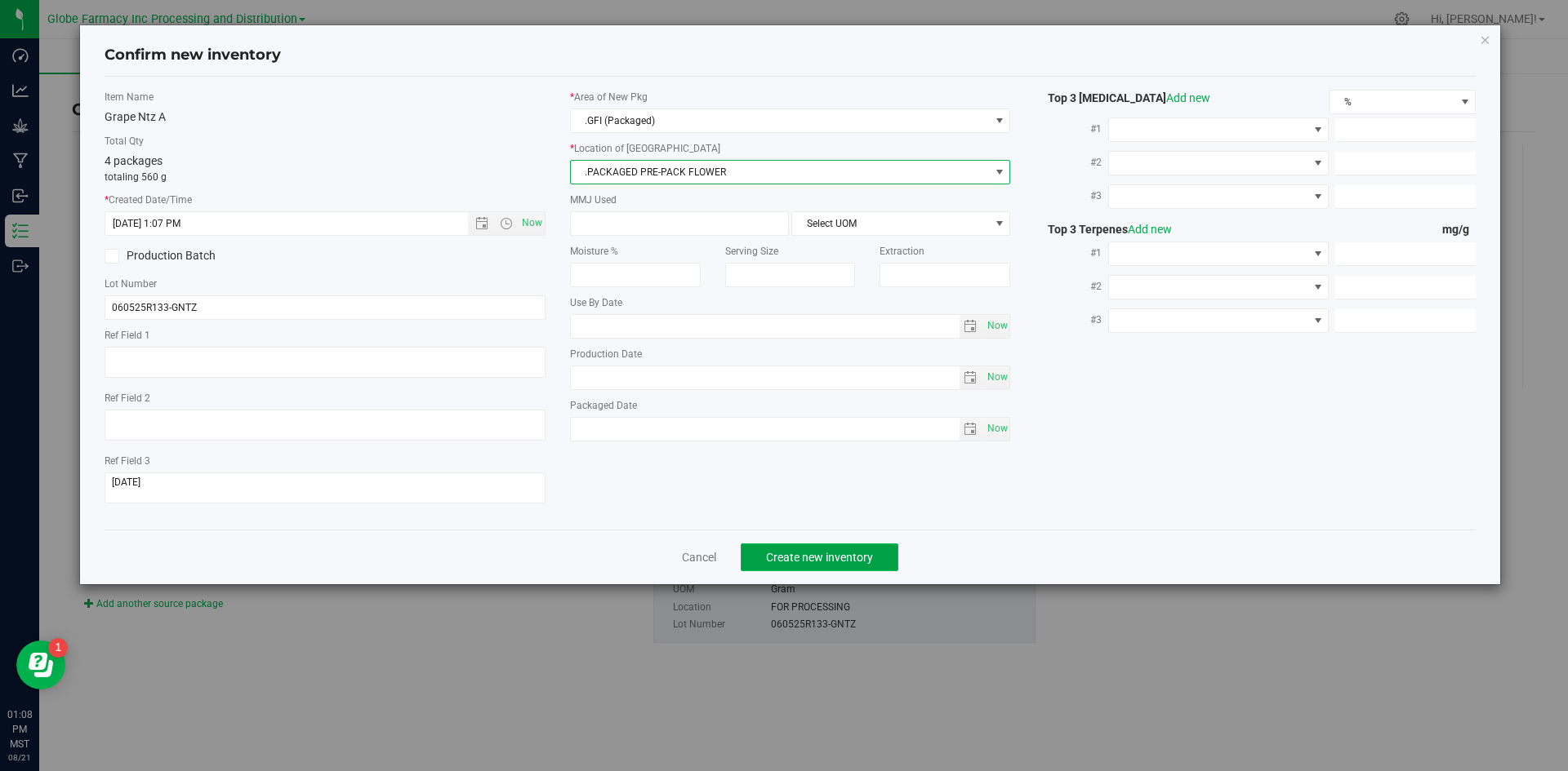
click at [824, 555] on span "Create new inventory" at bounding box center [819, 557] width 107 height 13
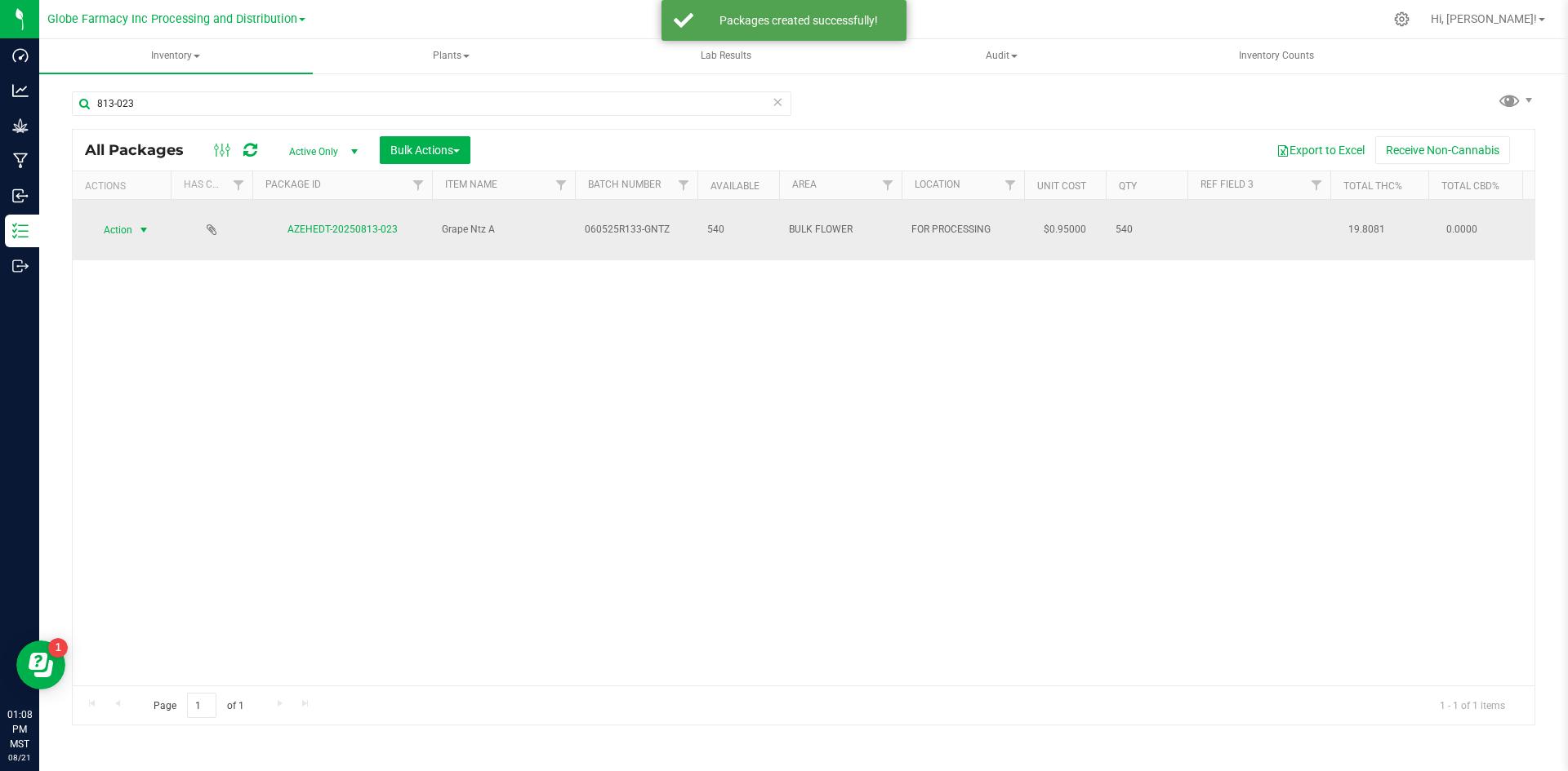
click at [130, 224] on span "Action" at bounding box center [111, 229] width 44 height 22
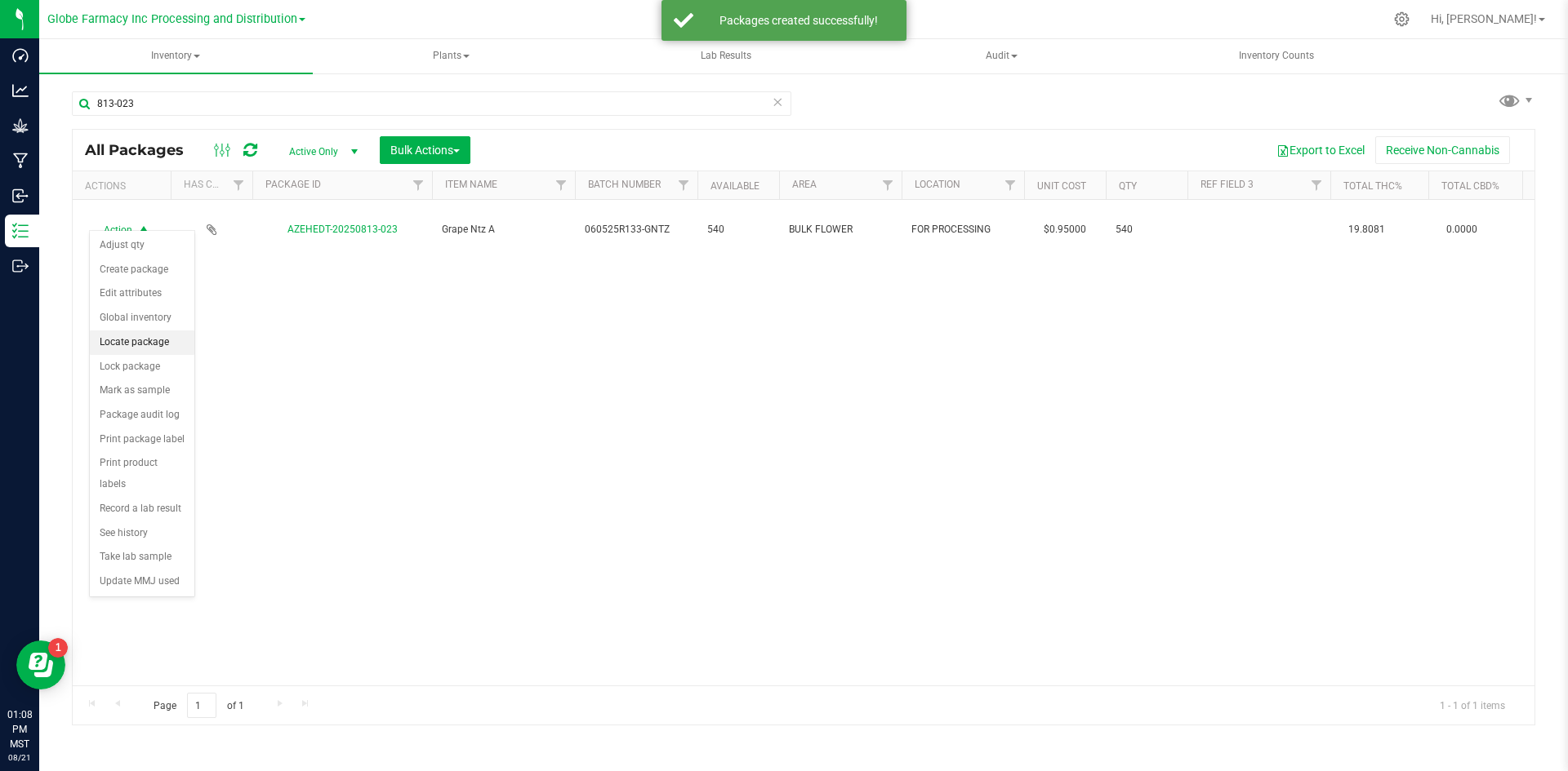
click at [129, 336] on li "Locate package" at bounding box center [142, 342] width 104 height 24
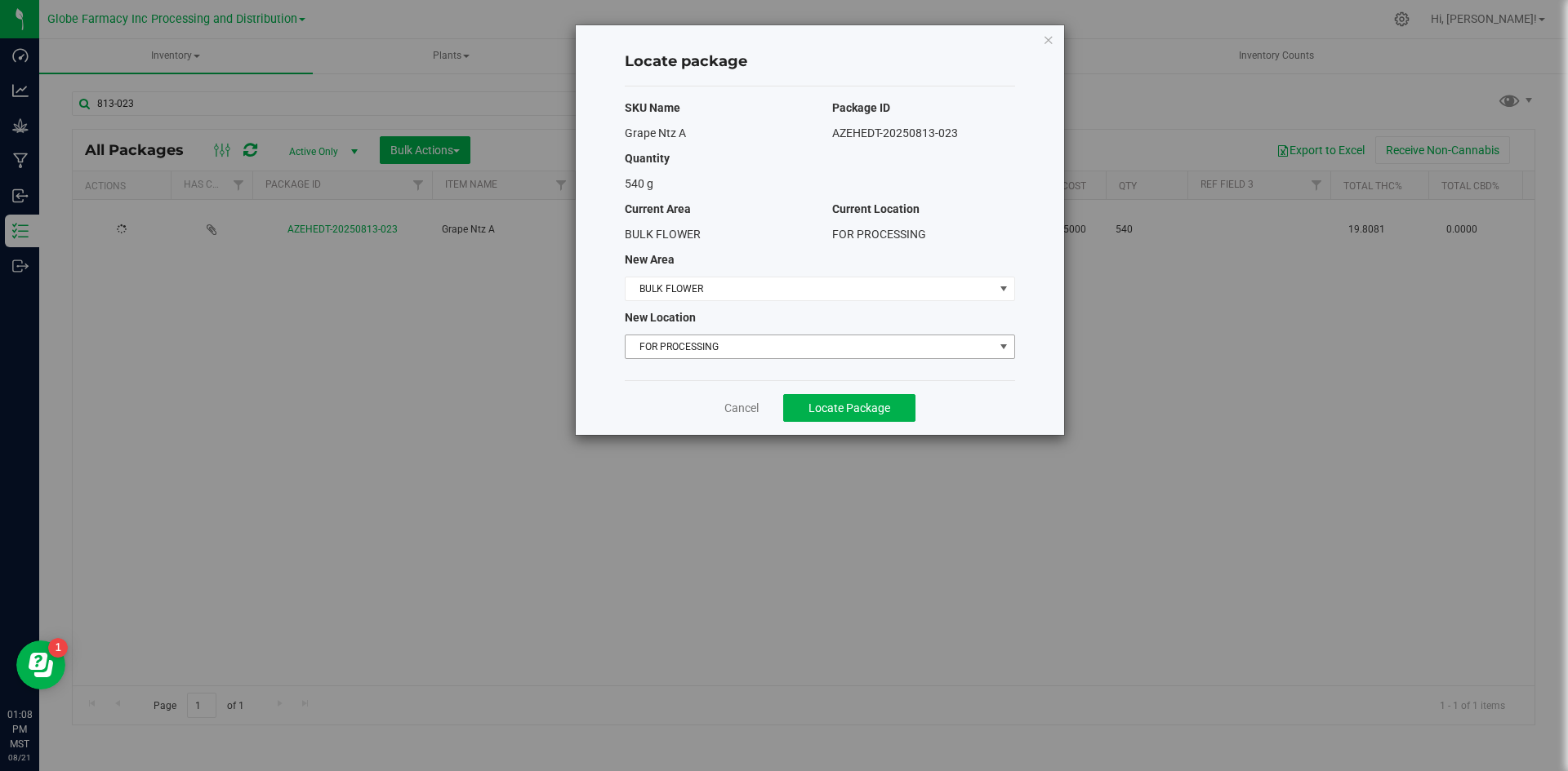
click at [667, 338] on span "FOR PROCESSING" at bounding box center [810, 346] width 369 height 22
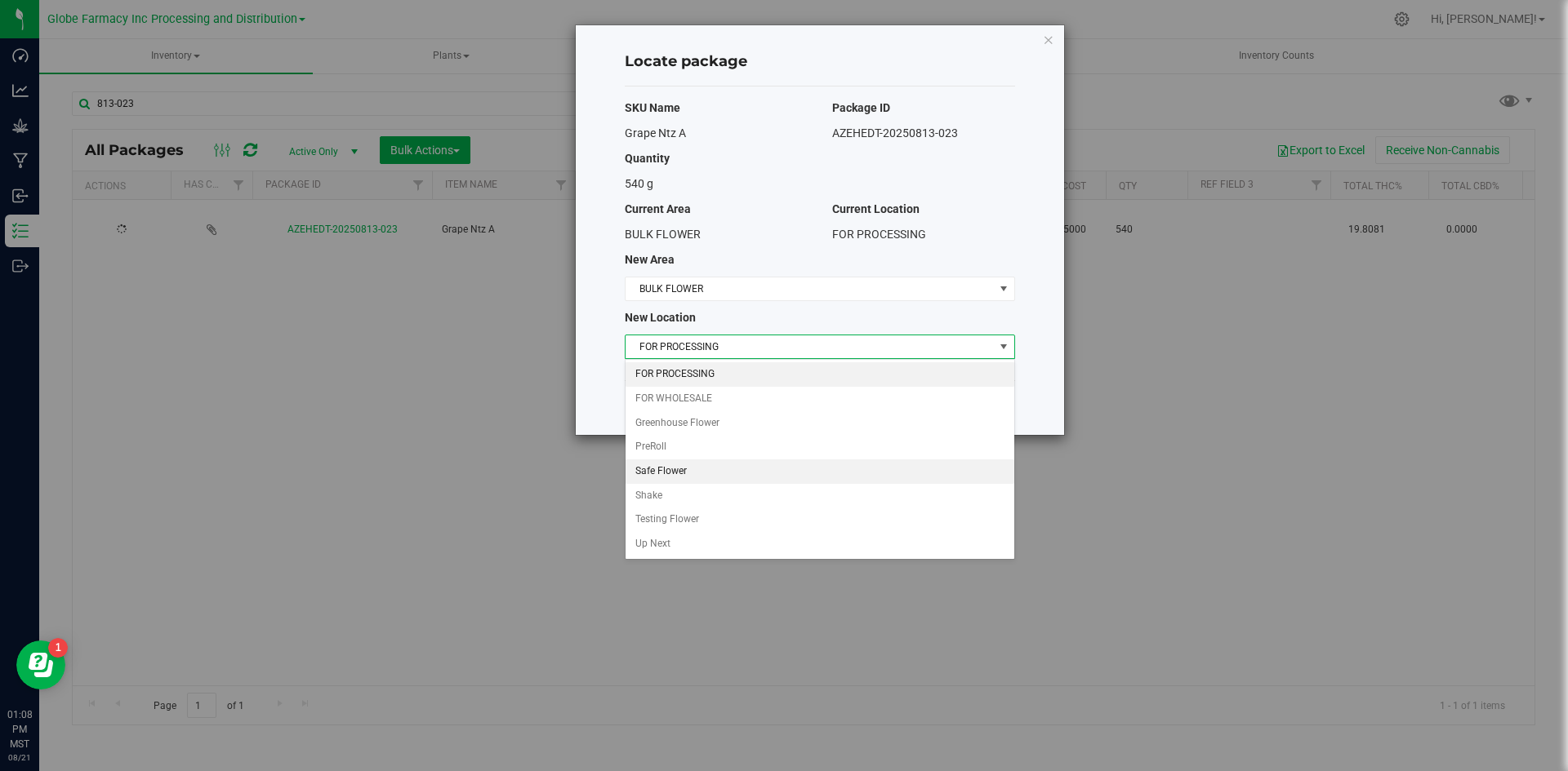
click at [681, 470] on li "Safe Flower" at bounding box center [820, 471] width 388 height 24
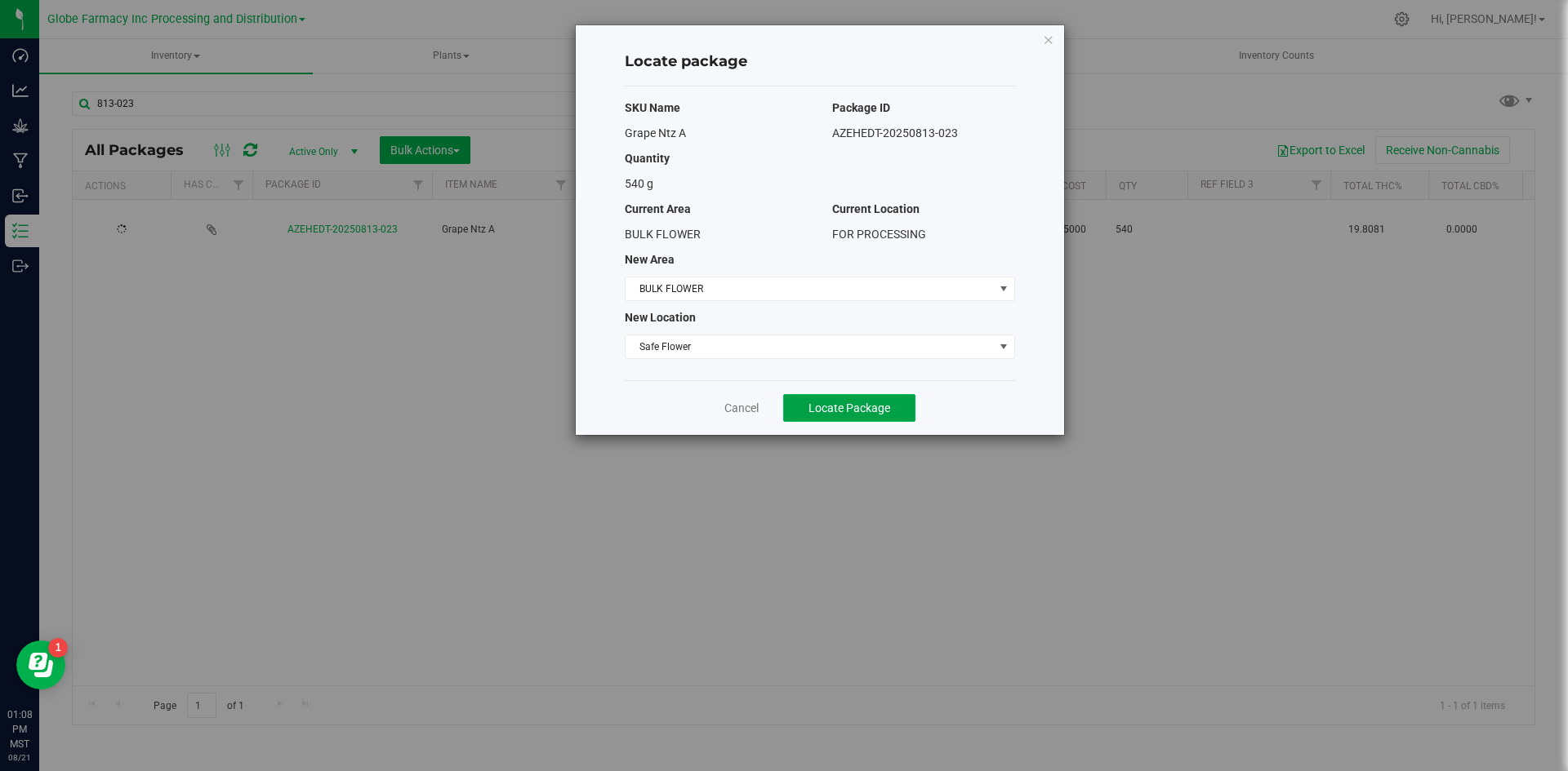
click at [840, 415] on button "Locate Package" at bounding box center [849, 408] width 132 height 28
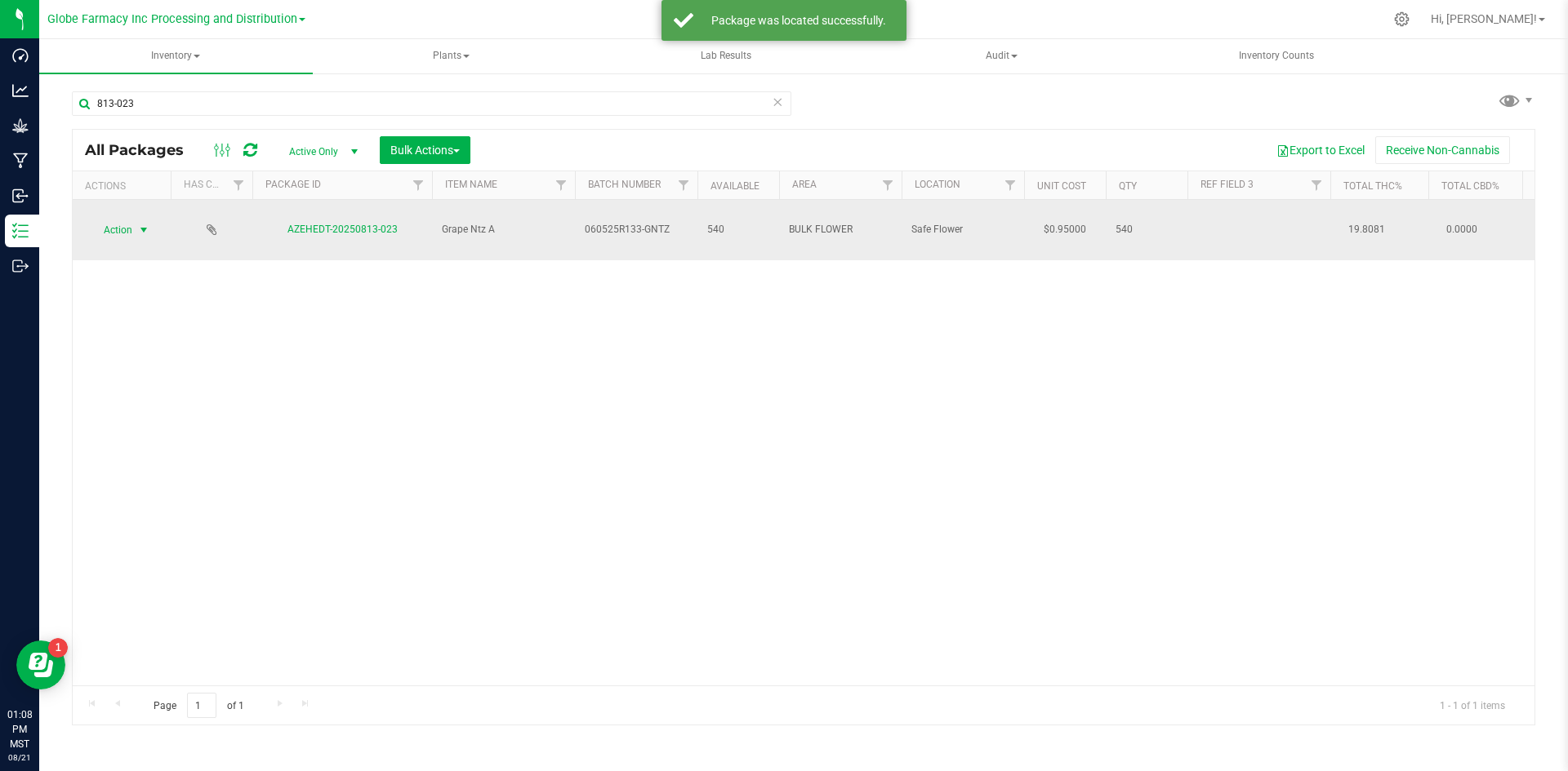
click at [147, 224] on span "select" at bounding box center [144, 230] width 13 height 13
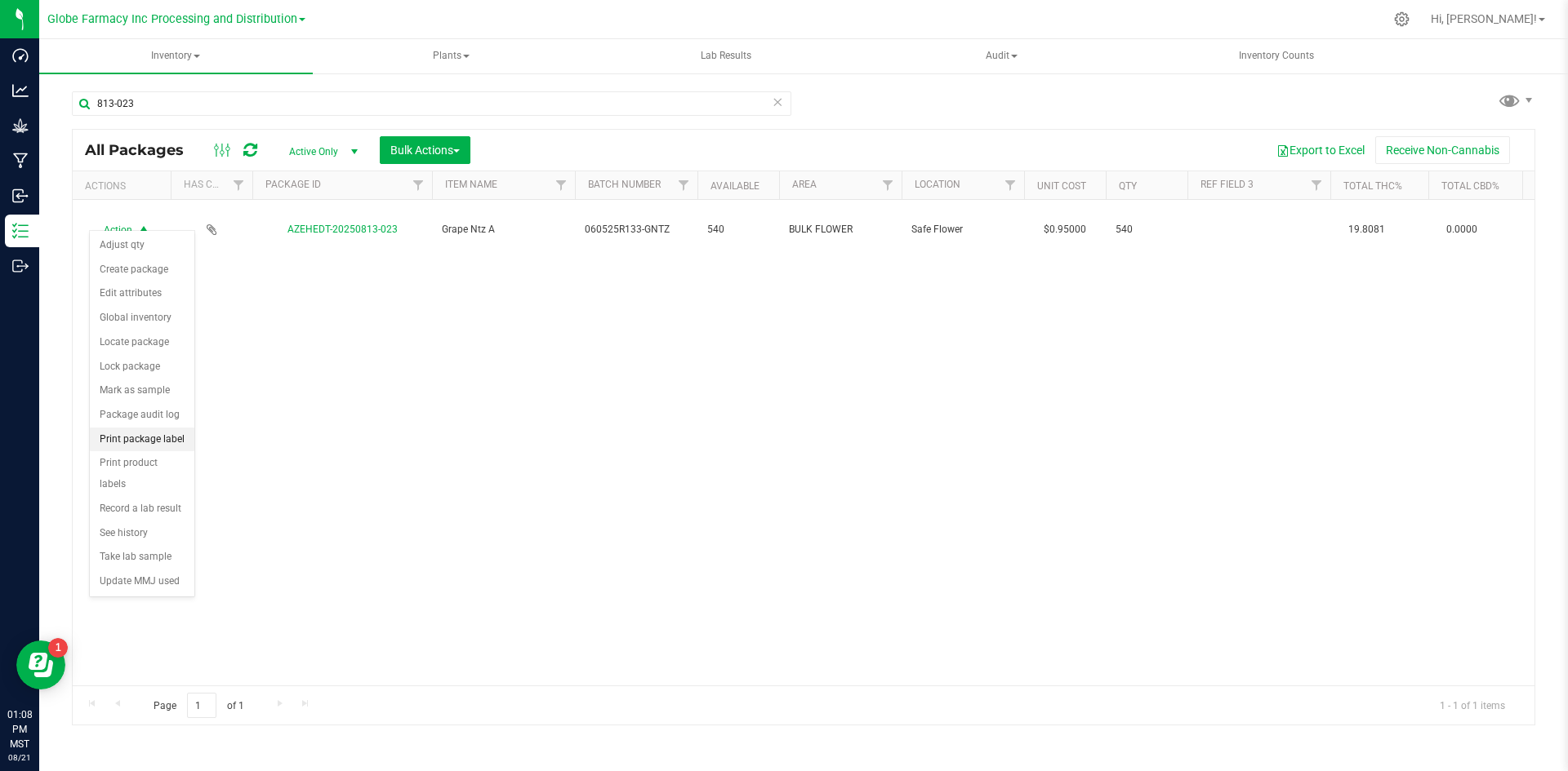
click at [139, 446] on li "Print package label" at bounding box center [142, 439] width 104 height 24
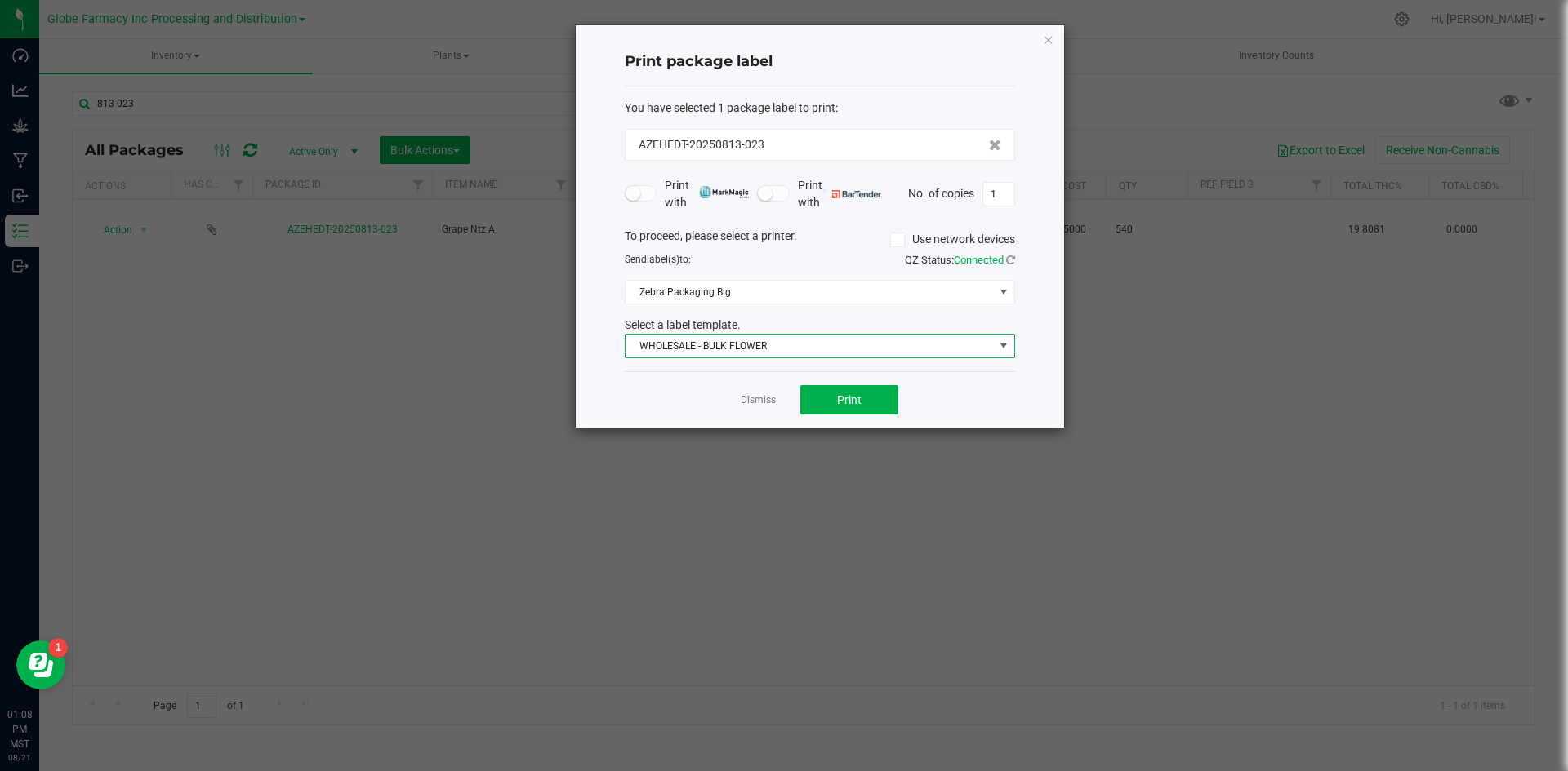
click at [651, 351] on span "WHOLESALE - BULK FLOWER" at bounding box center [810, 345] width 369 height 22
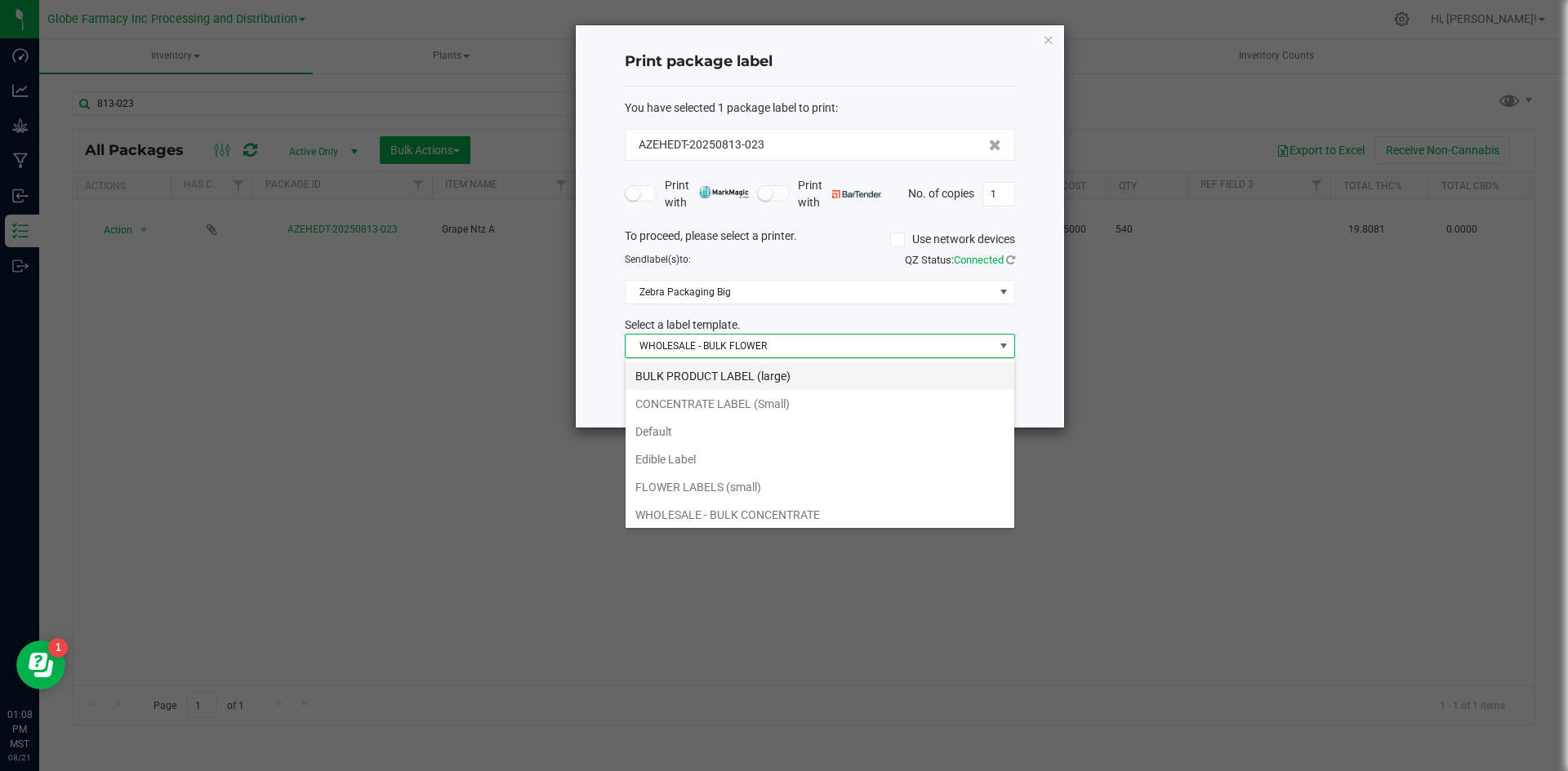
click at [667, 372] on li "BULK PRODUCT LABEL (large)" at bounding box center [820, 376] width 388 height 28
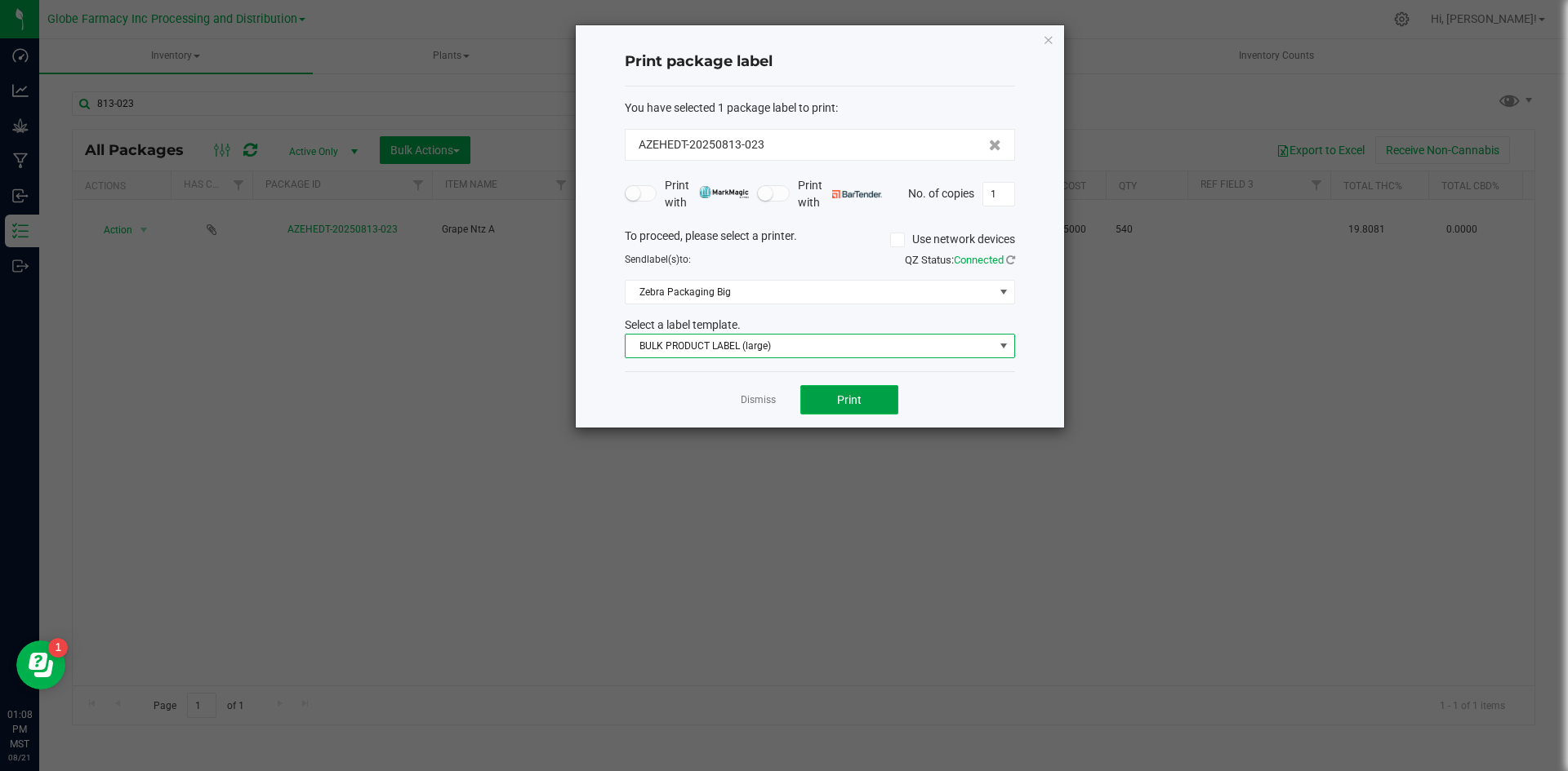
click at [842, 404] on span "Print" at bounding box center [849, 400] width 24 height 13
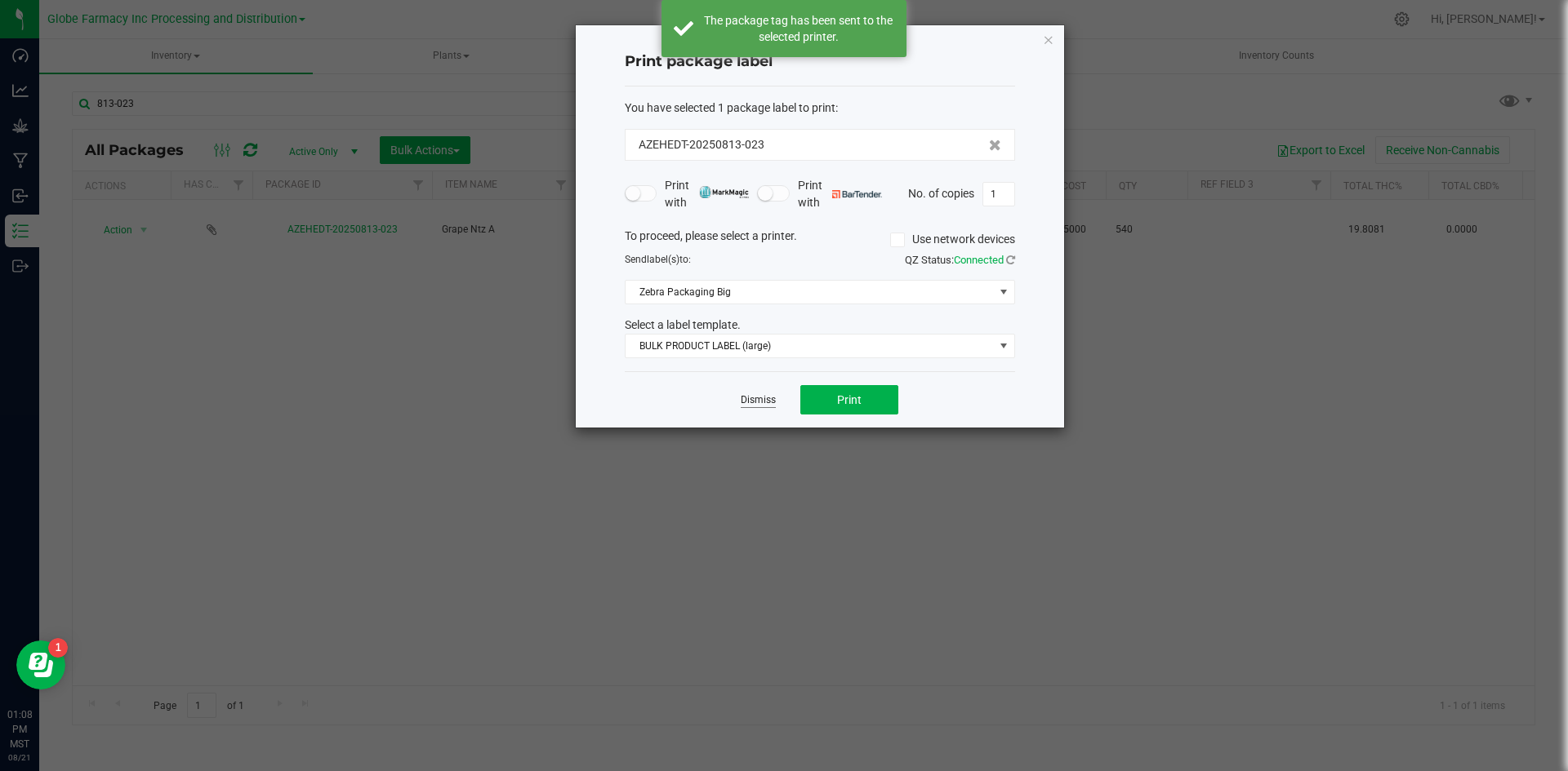
click at [766, 406] on link "Dismiss" at bounding box center [758, 400] width 35 height 13
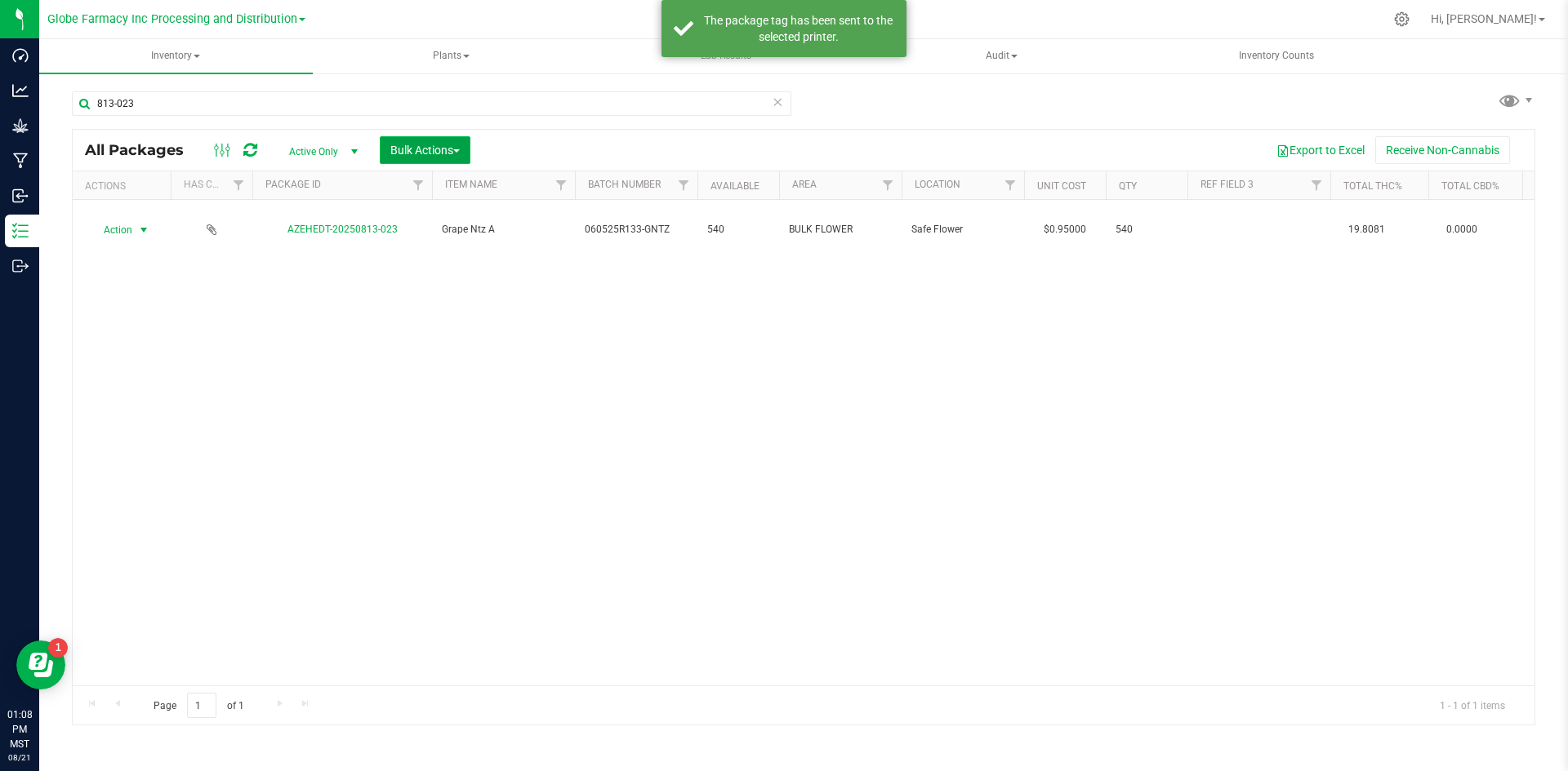
click at [453, 144] on span "Bulk Actions" at bounding box center [424, 150] width 69 height 13
click at [440, 340] on span "Print package labels" at bounding box center [438, 337] width 98 height 13
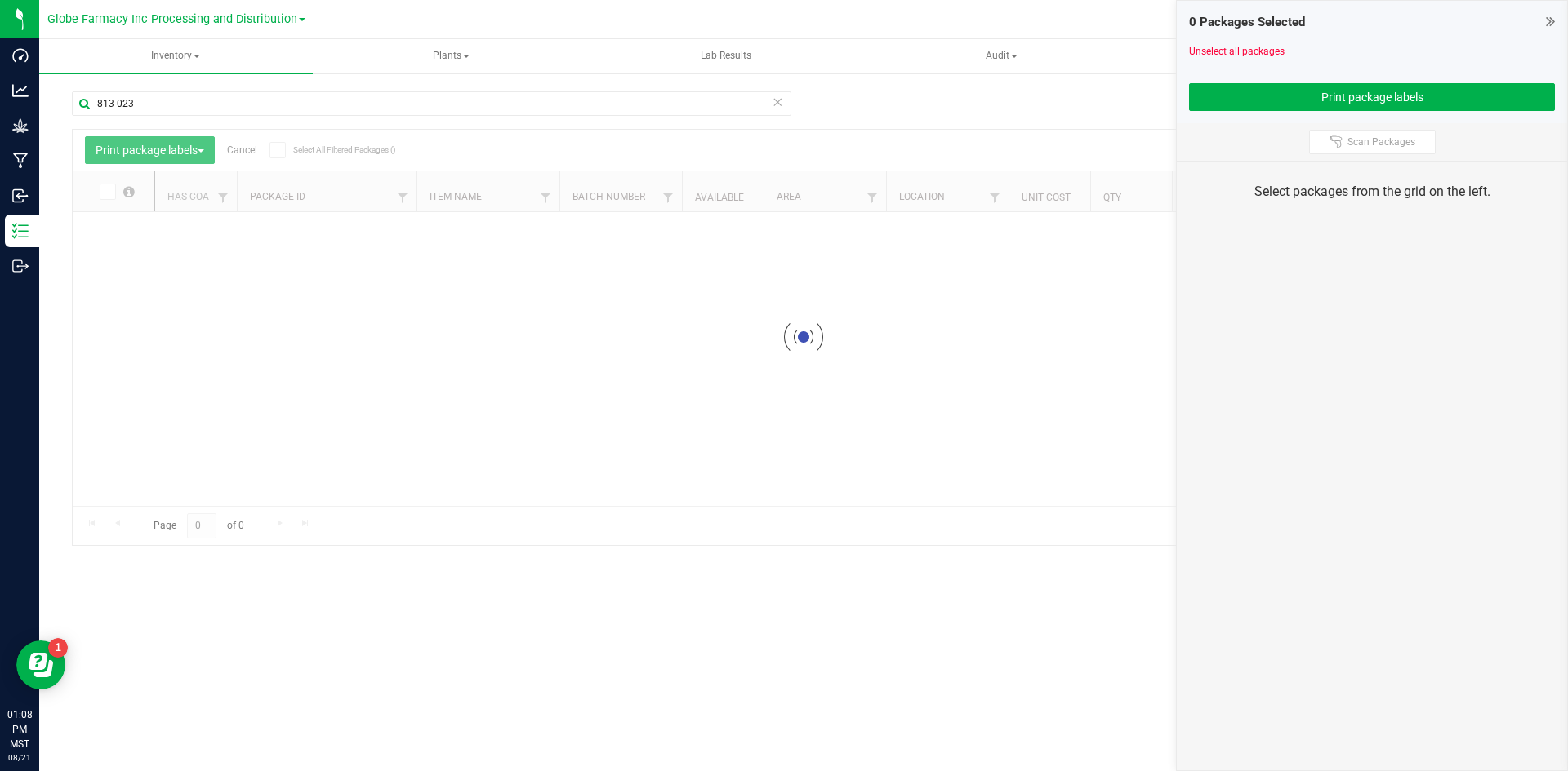
click at [779, 106] on icon at bounding box center [777, 102] width 12 height 20
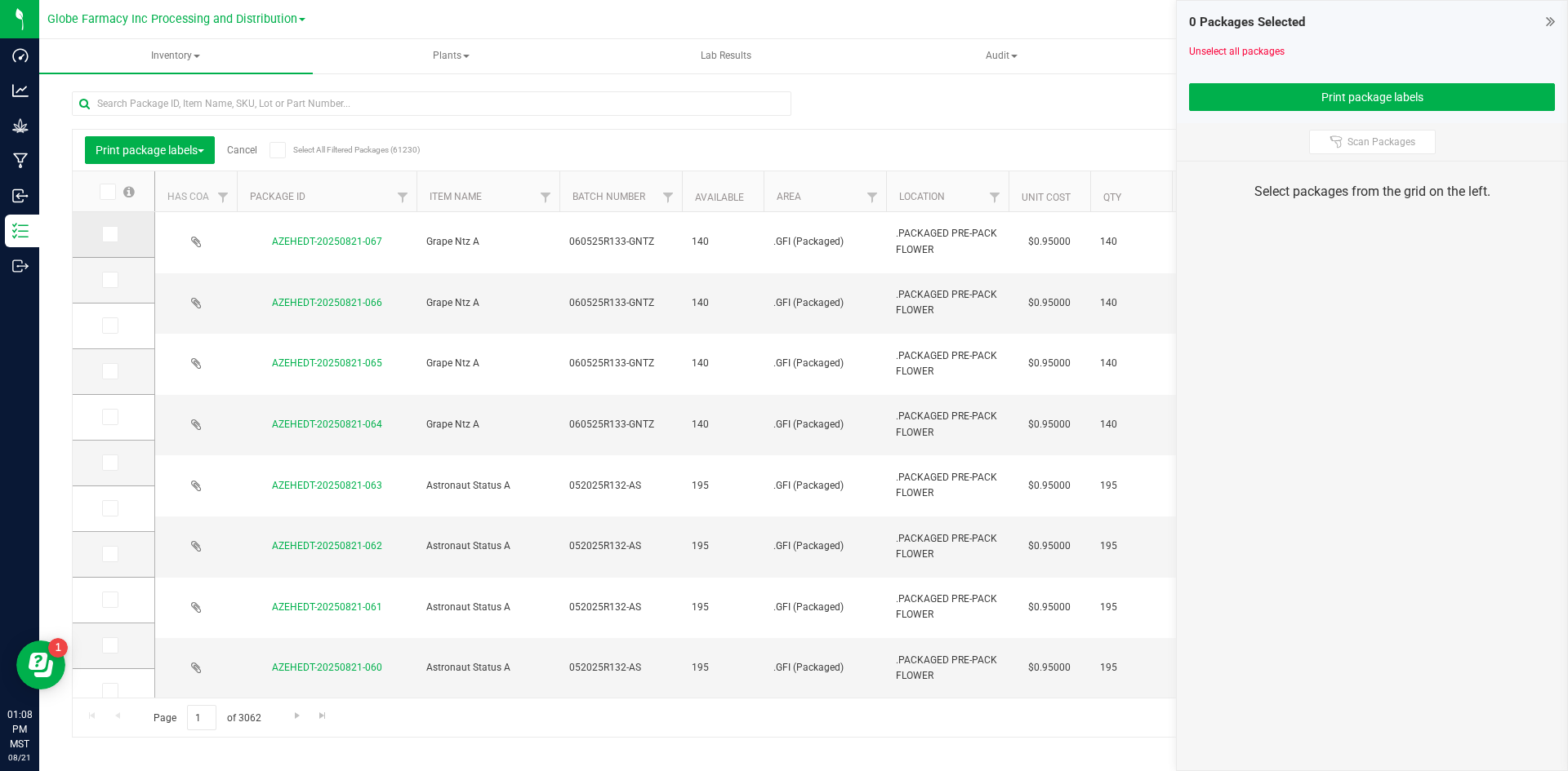
click at [112, 235] on icon at bounding box center [109, 235] width 11 height 0
click at [0, 0] on input "checkbox" at bounding box center [0, 0] width 0 height 0
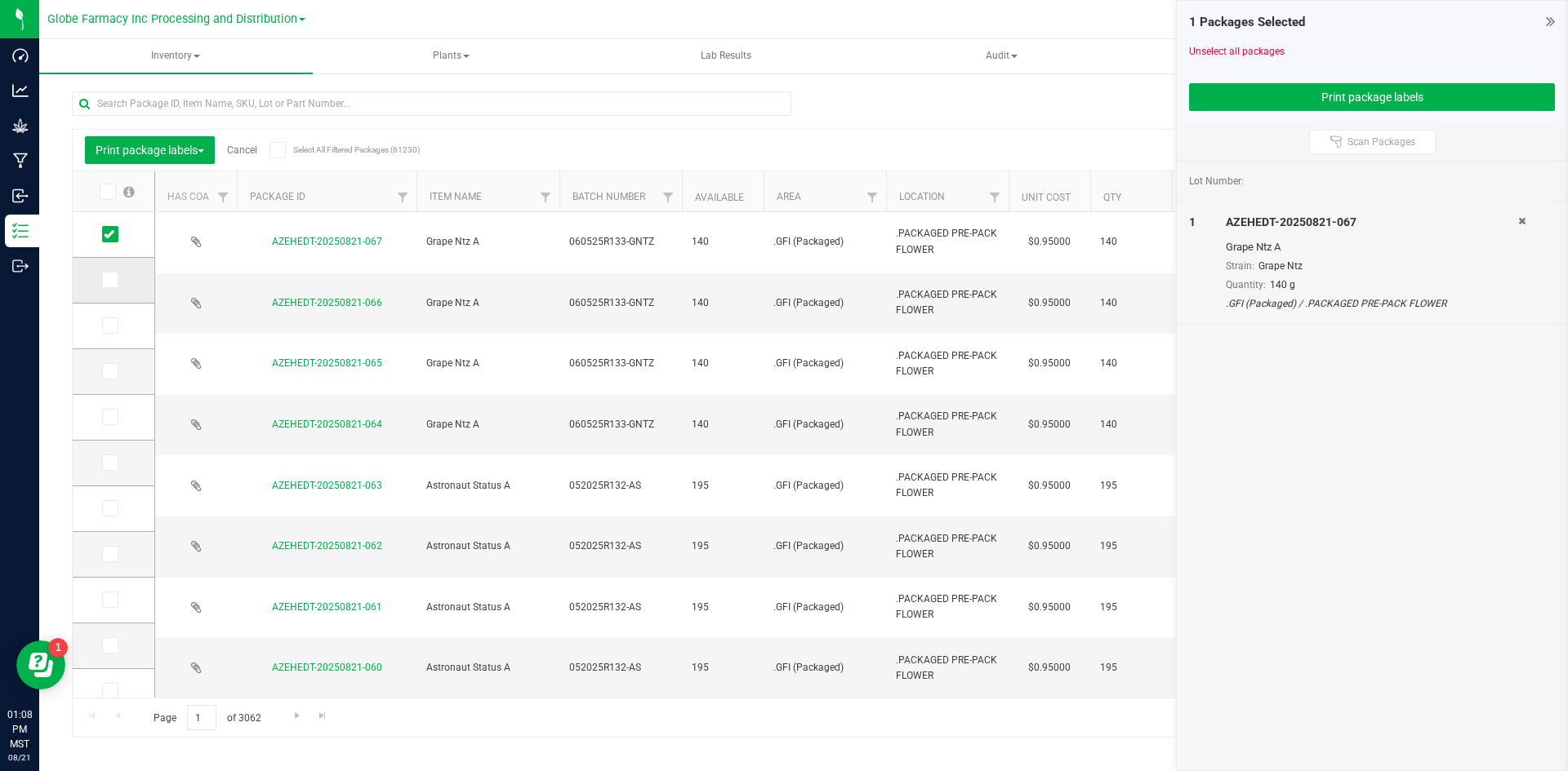
click at [109, 280] on icon at bounding box center [109, 280] width 11 height 0
click at [0, 0] on input "checkbox" at bounding box center [0, 0] width 0 height 0
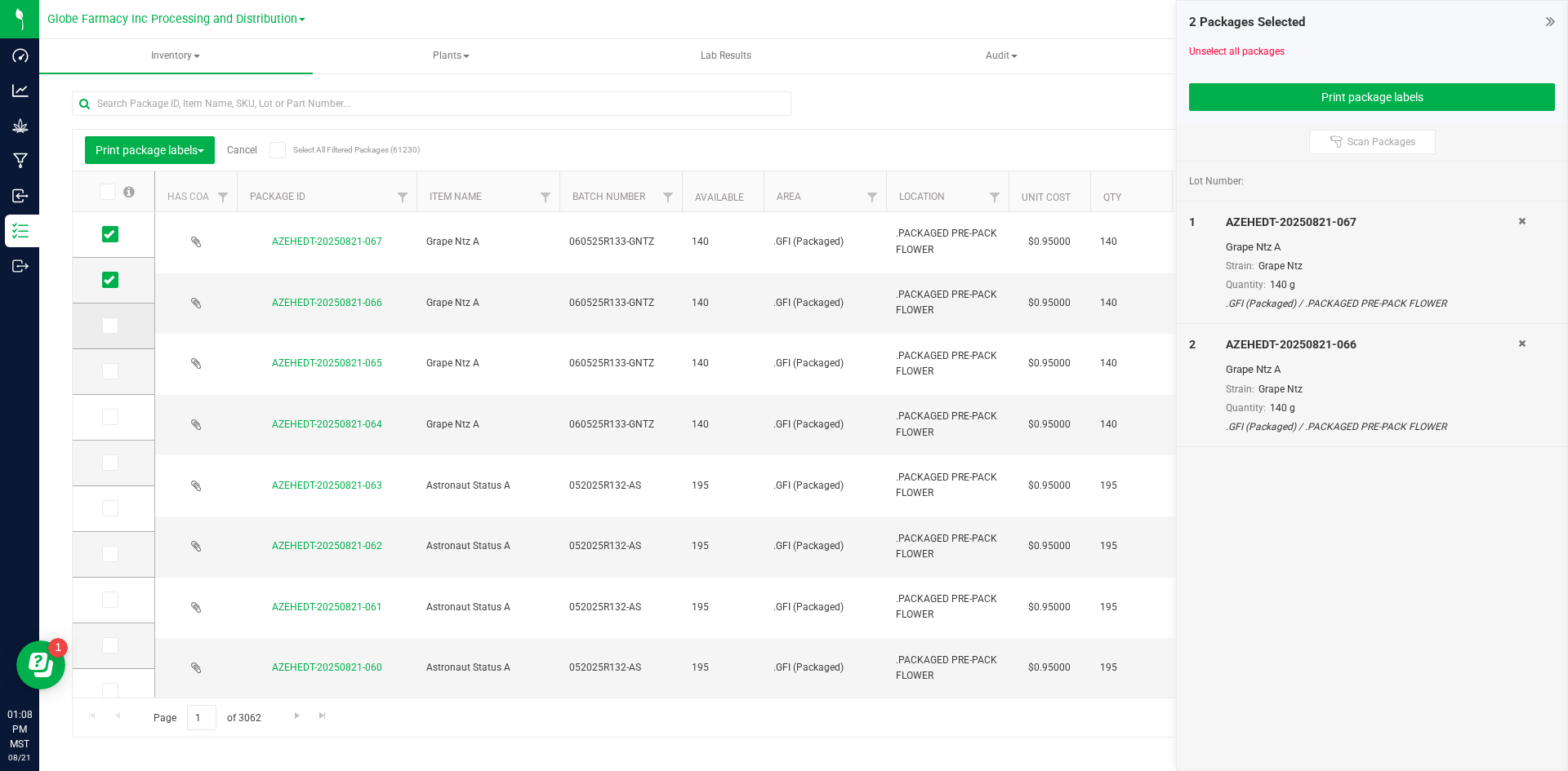
click at [106, 325] on icon at bounding box center [109, 325] width 11 height 0
click at [0, 0] on input "checkbox" at bounding box center [0, 0] width 0 height 0
click at [113, 371] on icon at bounding box center [109, 371] width 11 height 0
click at [0, 0] on input "checkbox" at bounding box center [0, 0] width 0 height 0
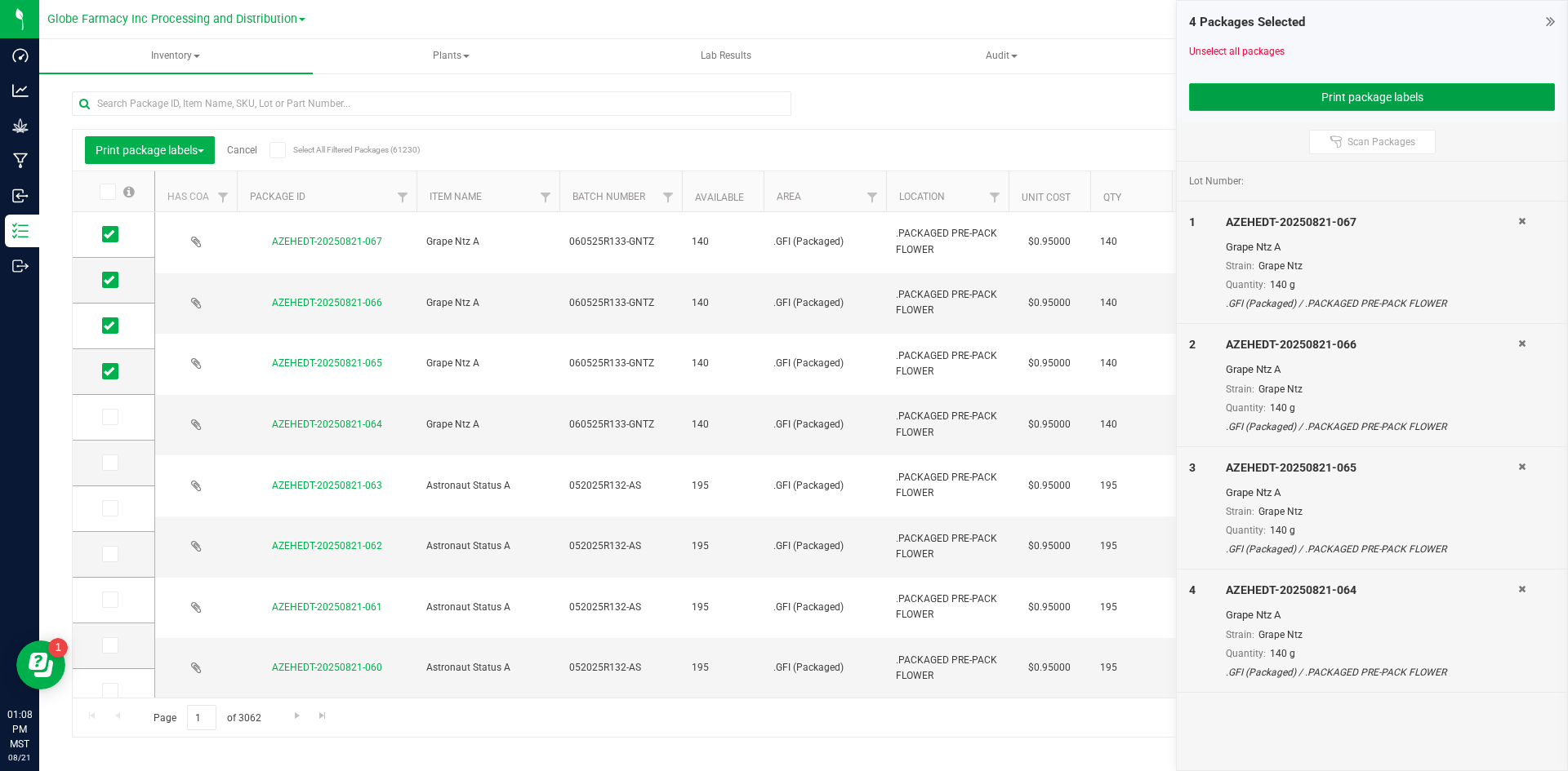
click at [1219, 99] on button "Print package labels" at bounding box center [1371, 97] width 366 height 28
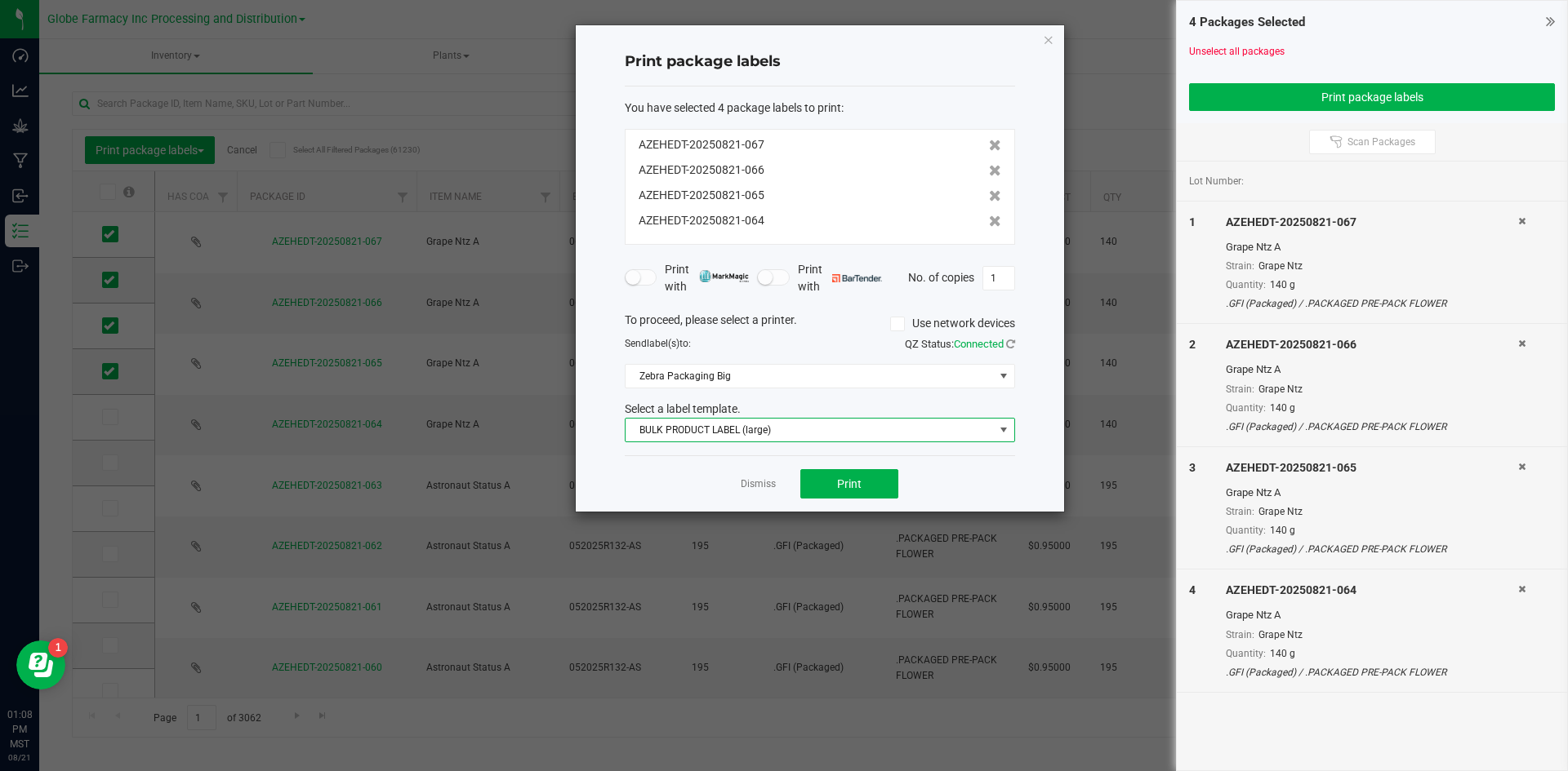
click at [739, 431] on span "BULK PRODUCT LABEL (large)" at bounding box center [810, 430] width 369 height 22
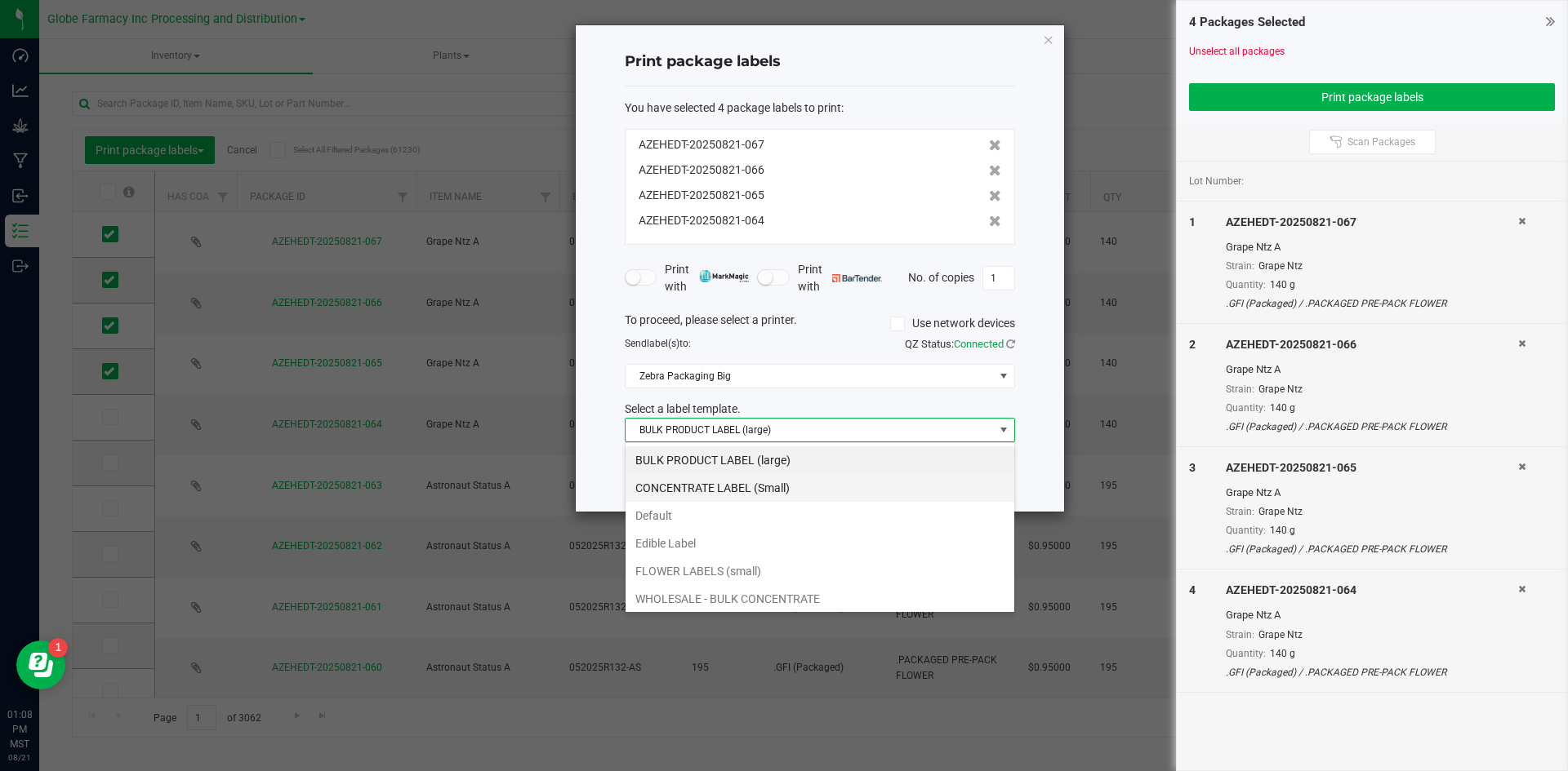
scroll to position [58, 0]
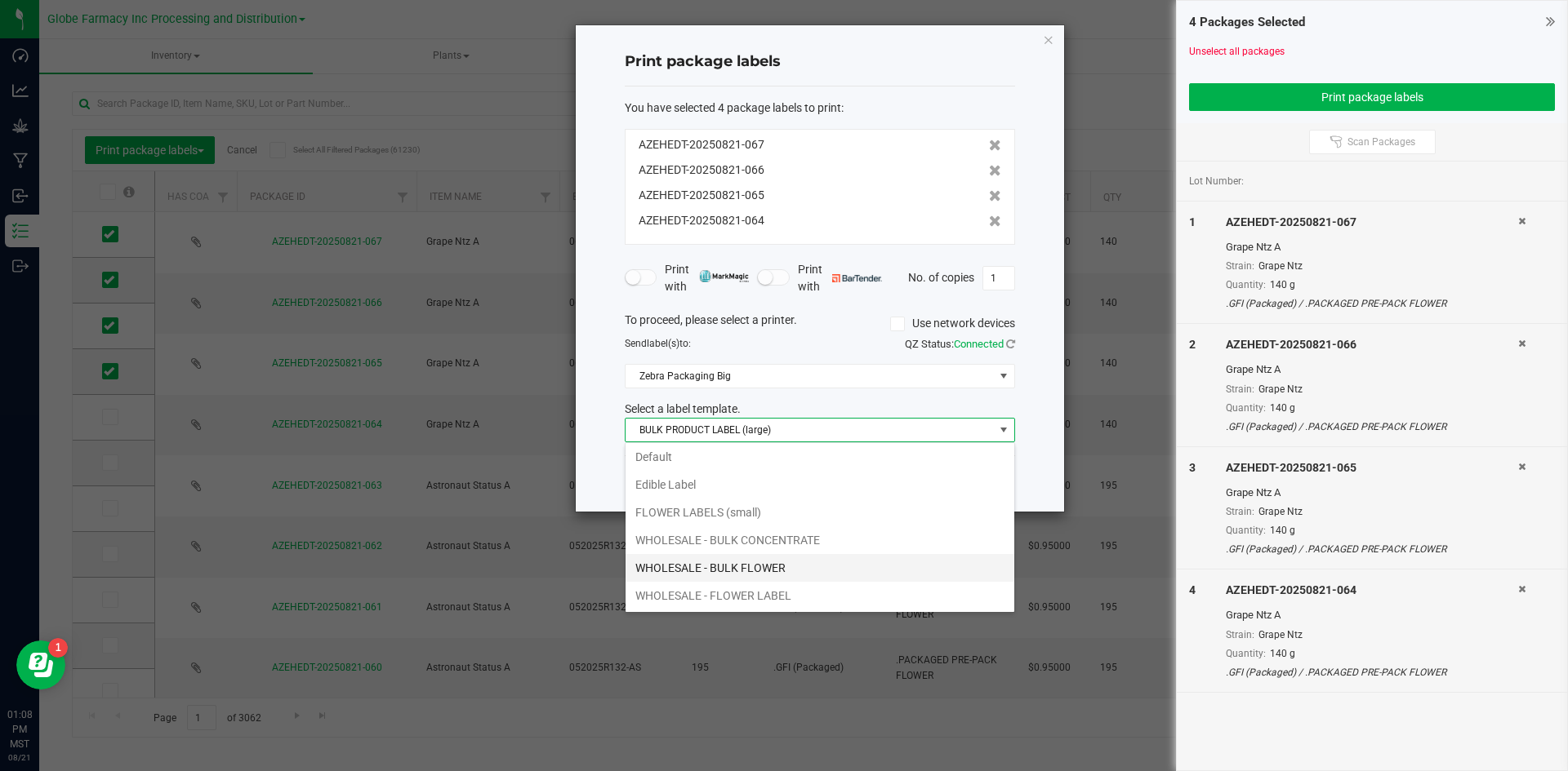
click at [738, 567] on li "WHOLESALE - BULK FLOWER" at bounding box center [820, 568] width 388 height 28
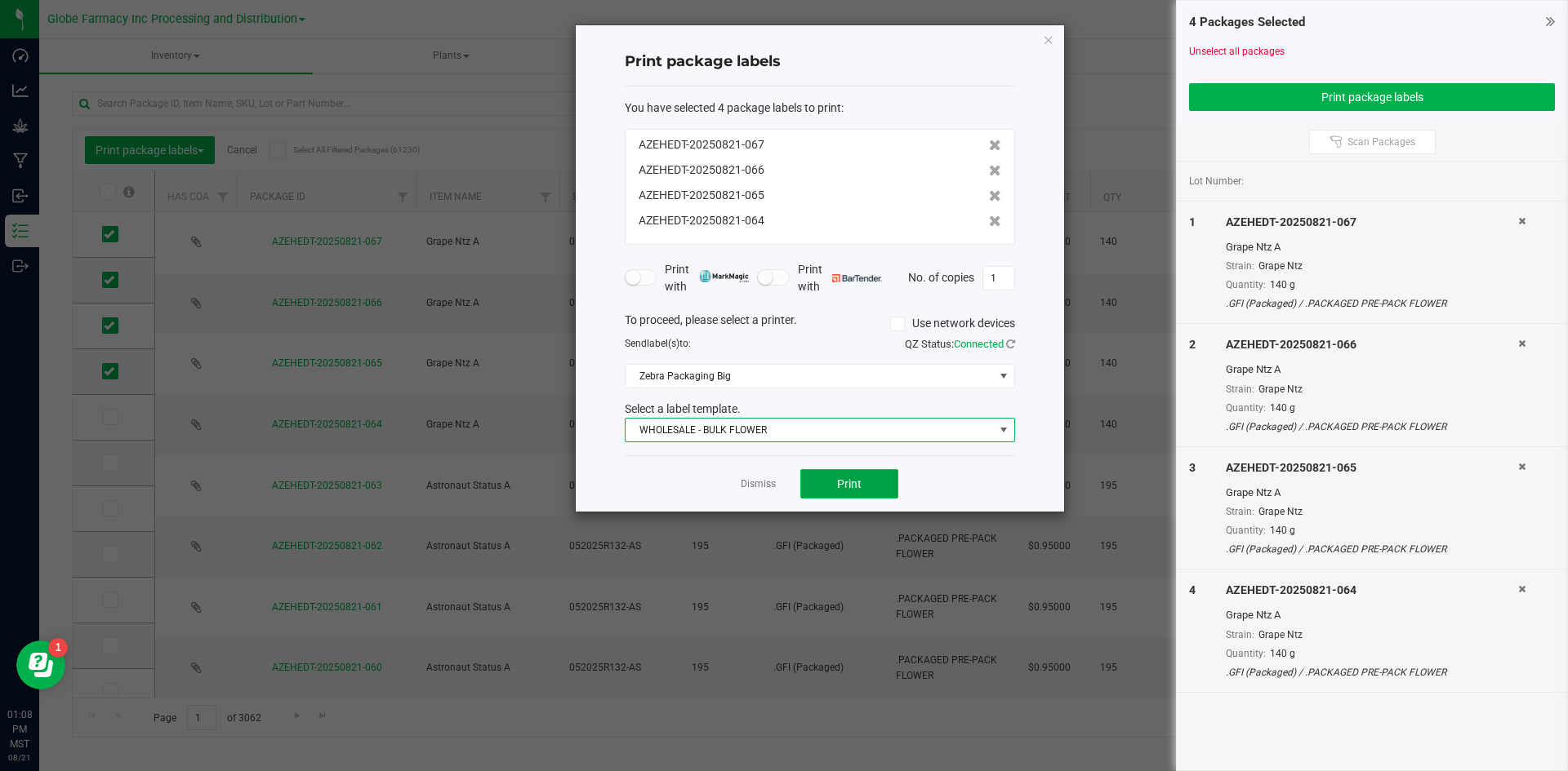
click at [847, 477] on span "Print" at bounding box center [849, 483] width 24 height 13
click at [744, 485] on link "Dismiss" at bounding box center [758, 483] width 35 height 13
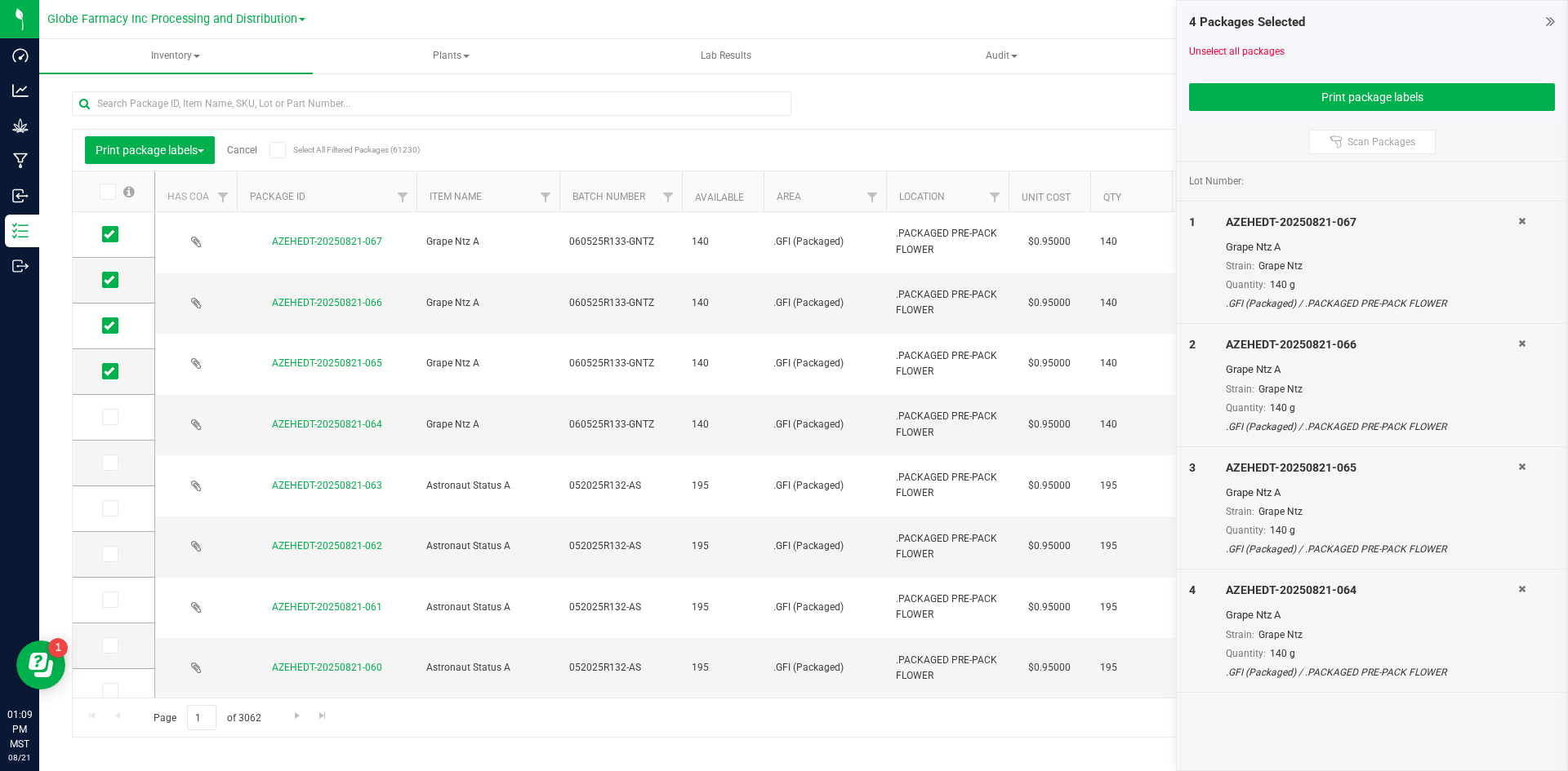
click at [246, 145] on link "Cancel" at bounding box center [242, 150] width 31 height 12
